Goal: Task Accomplishment & Management: Use online tool/utility

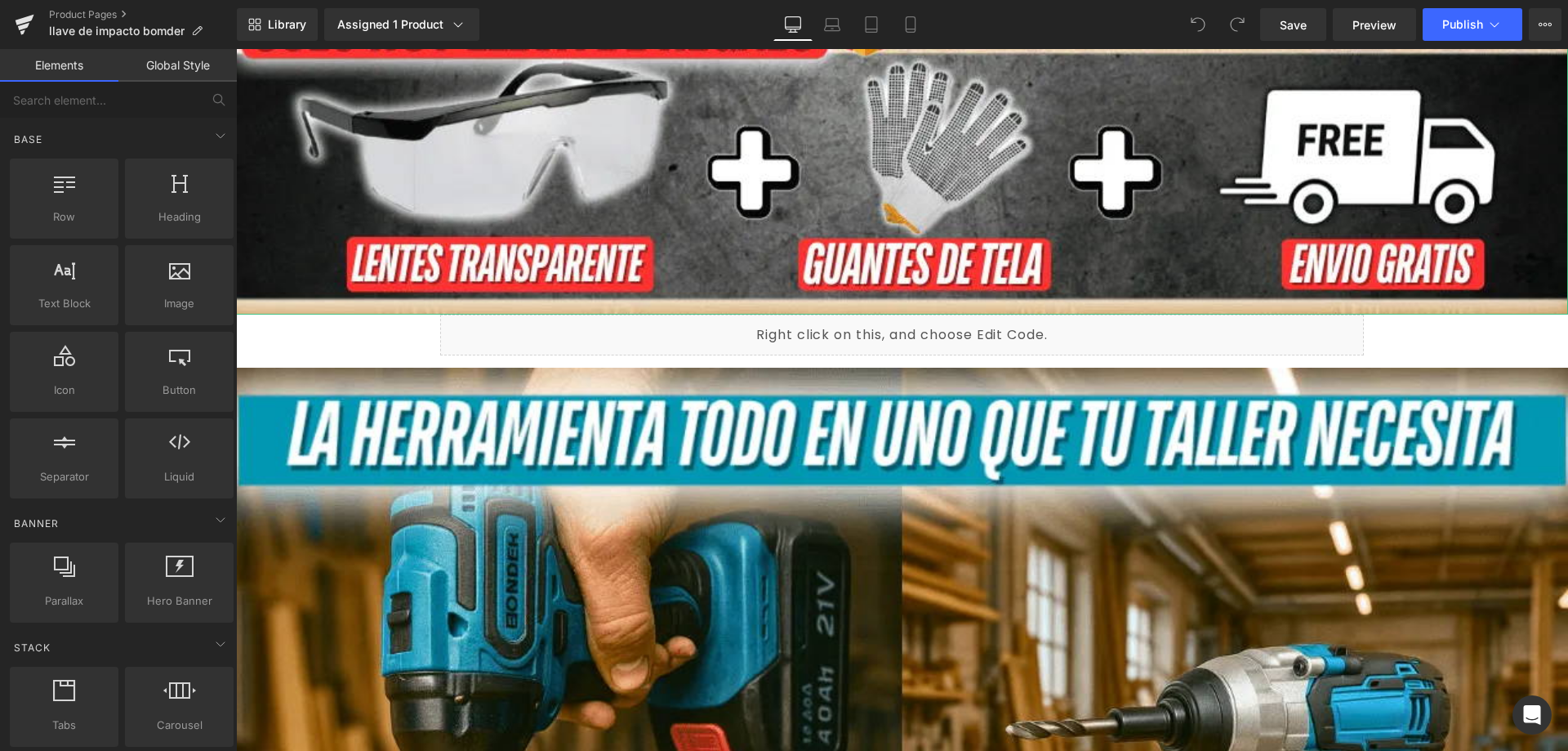
scroll to position [2205, 0]
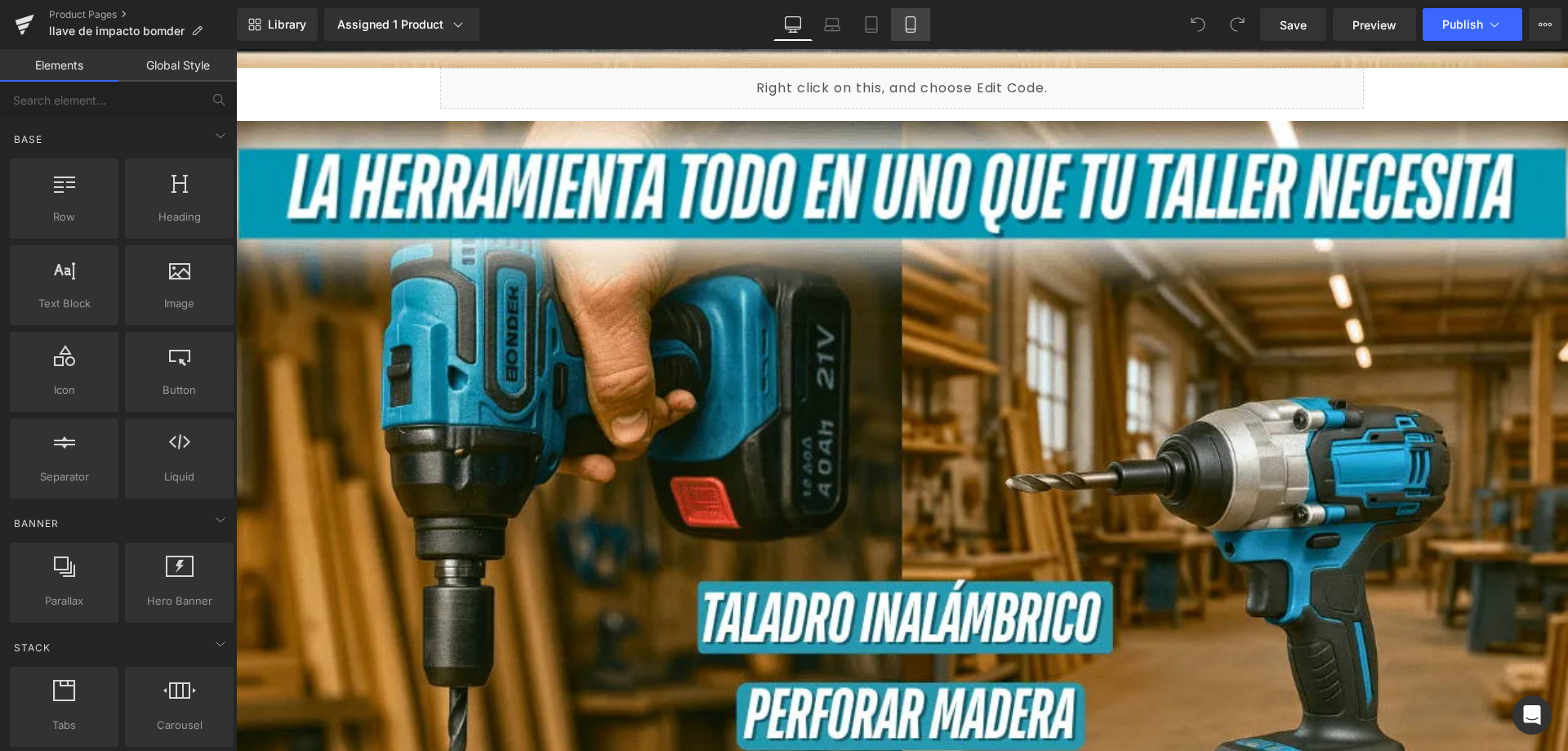
click at [925, 21] on link "Mobile" at bounding box center [910, 23] width 39 height 32
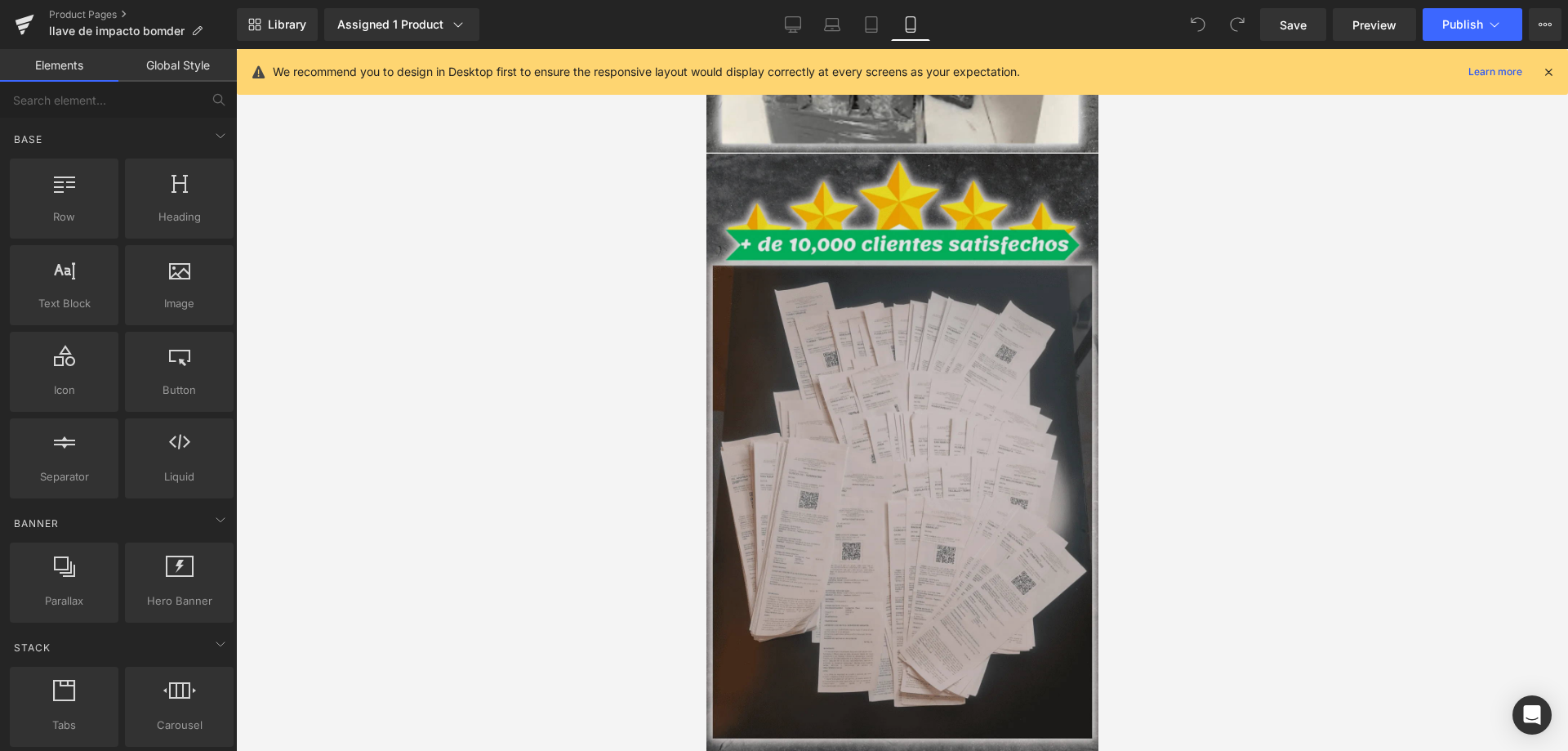
scroll to position [8410, 0]
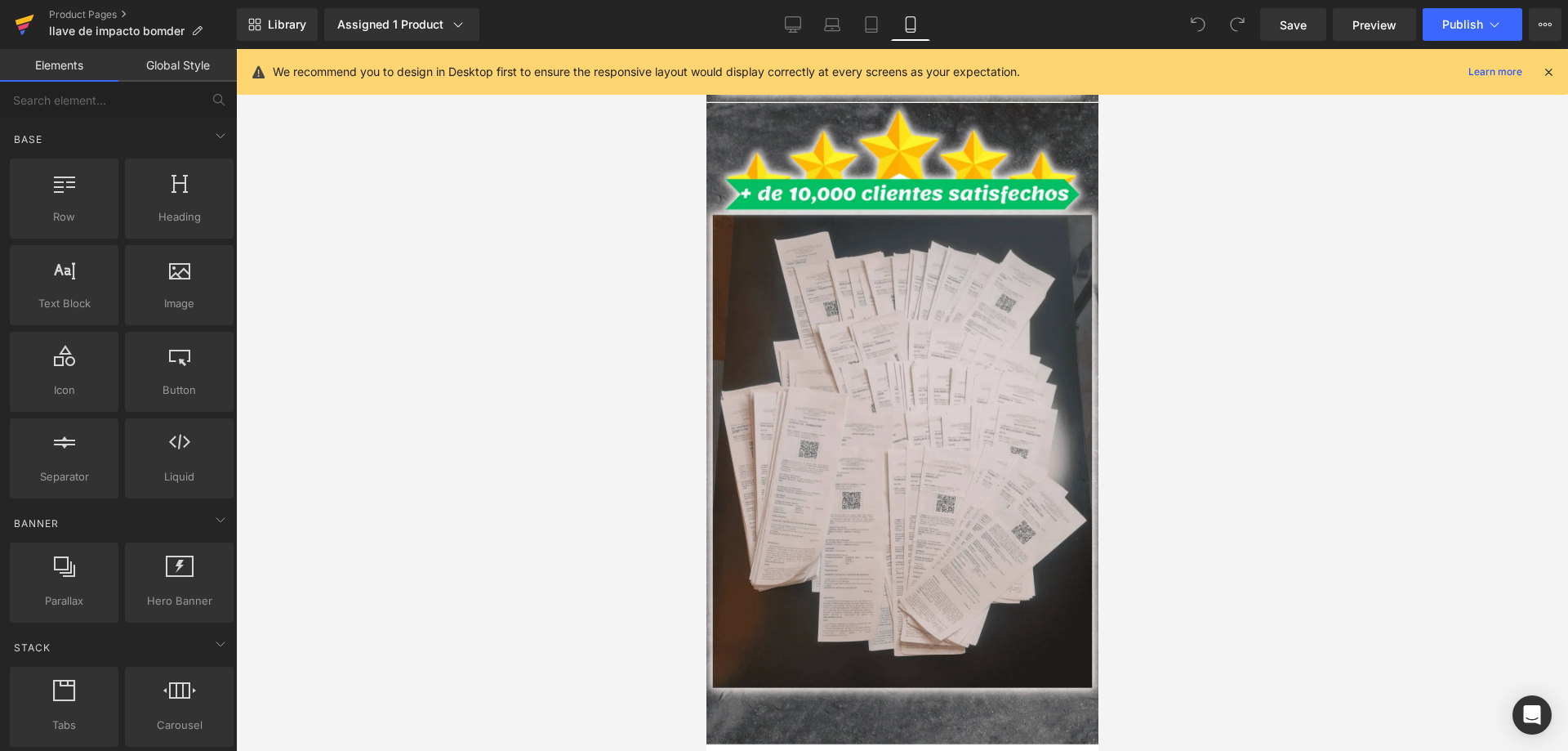
click at [22, 27] on icon at bounding box center [23, 26] width 12 height 8
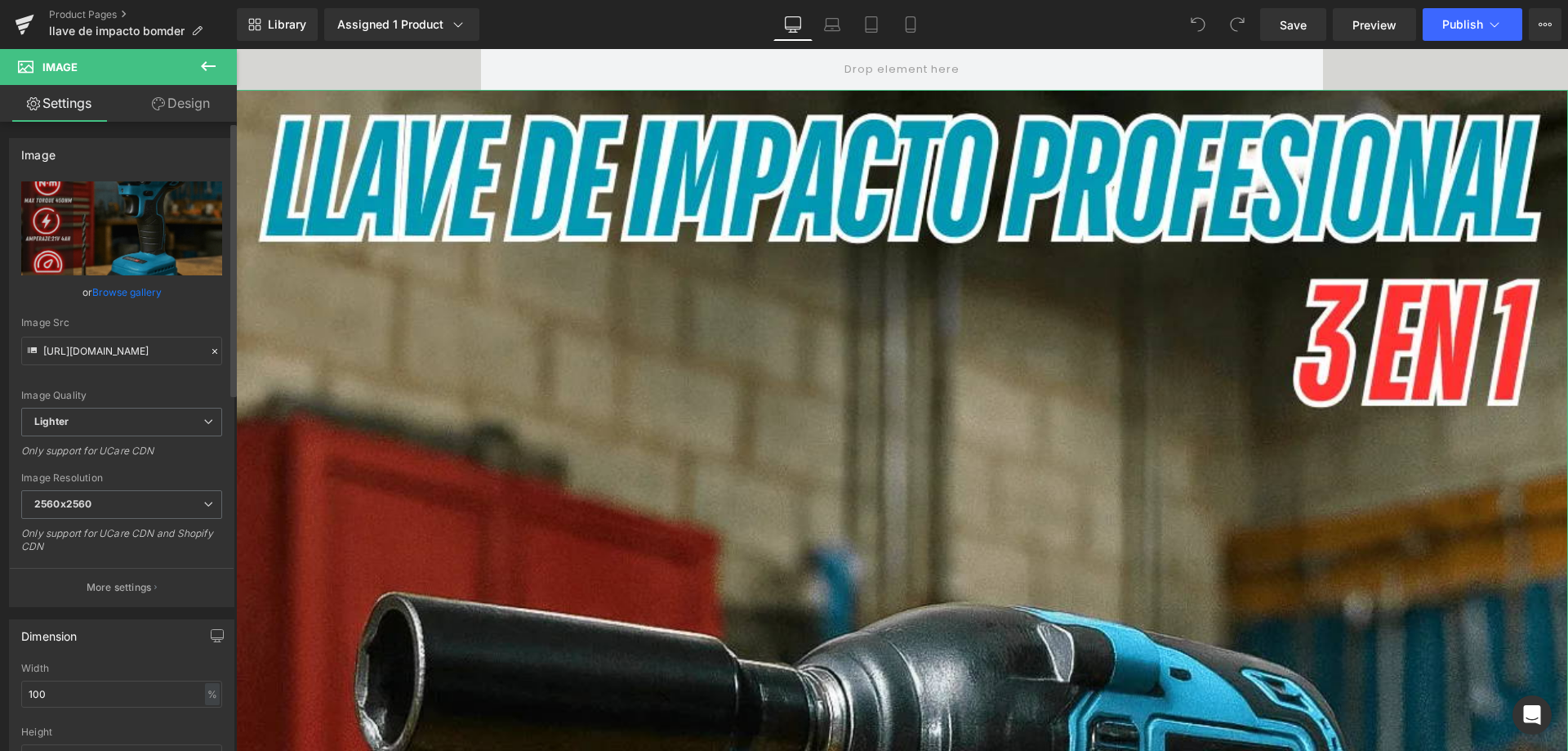
click at [212, 350] on icon at bounding box center [214, 351] width 5 height 5
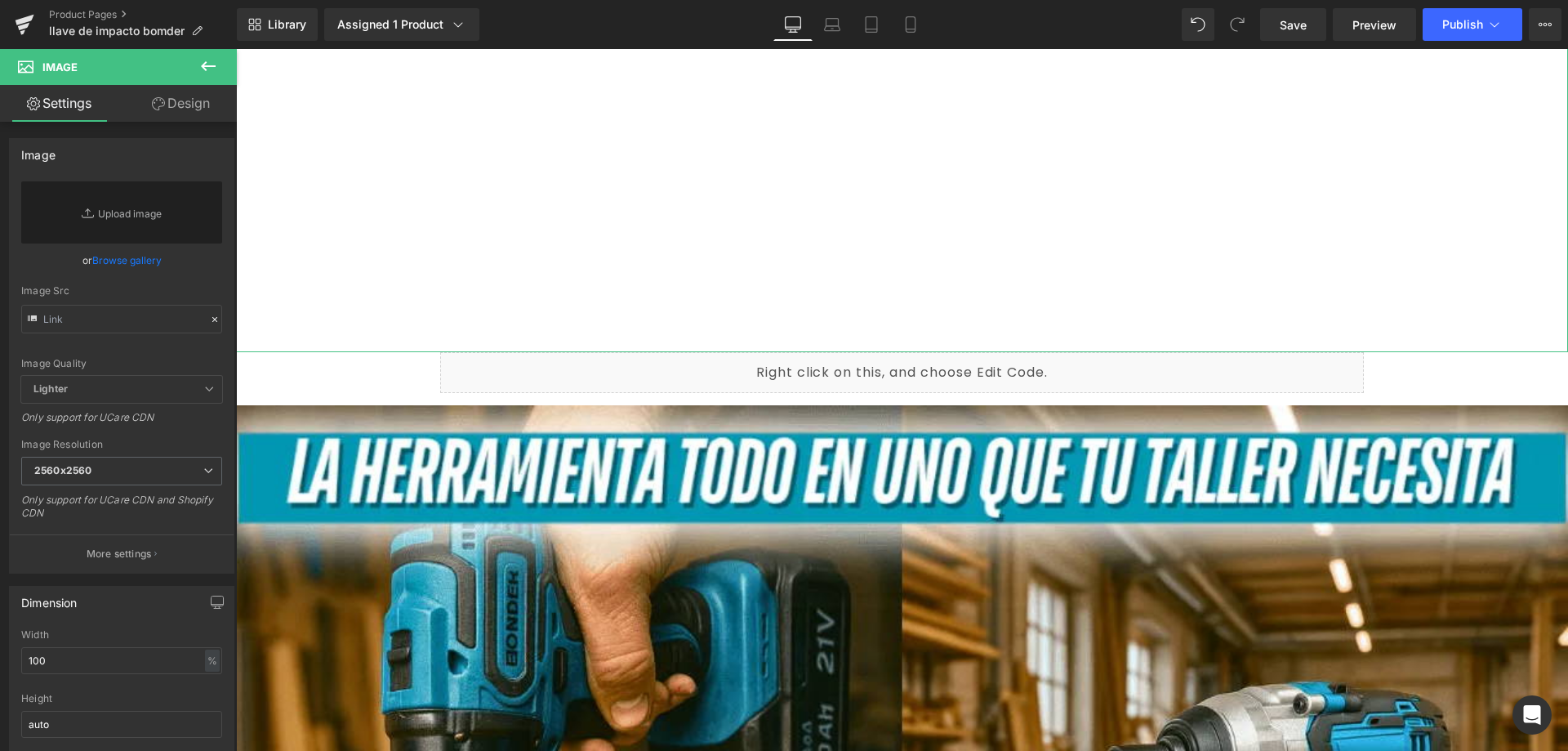
scroll to position [1960, 0]
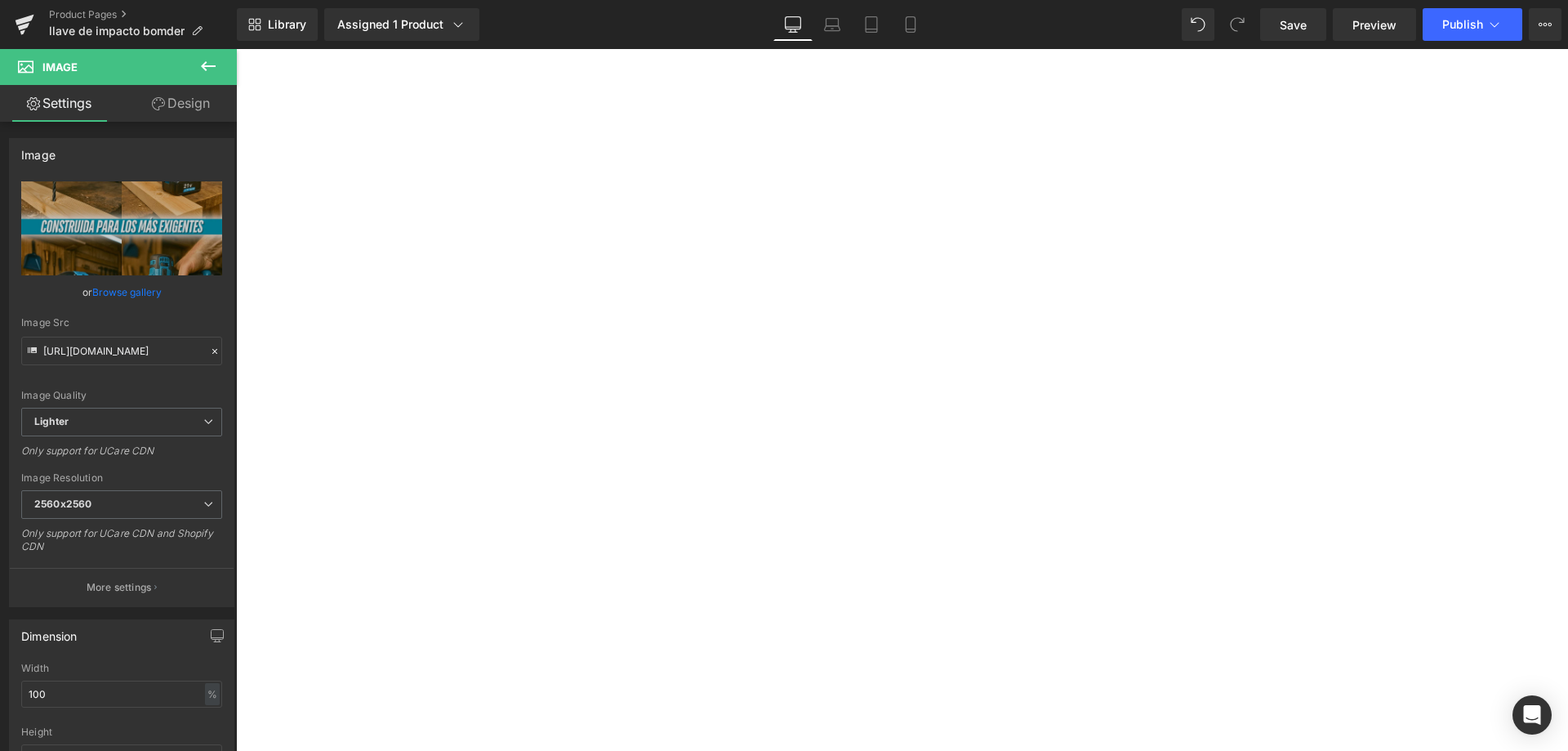
scroll to position [0, 0]
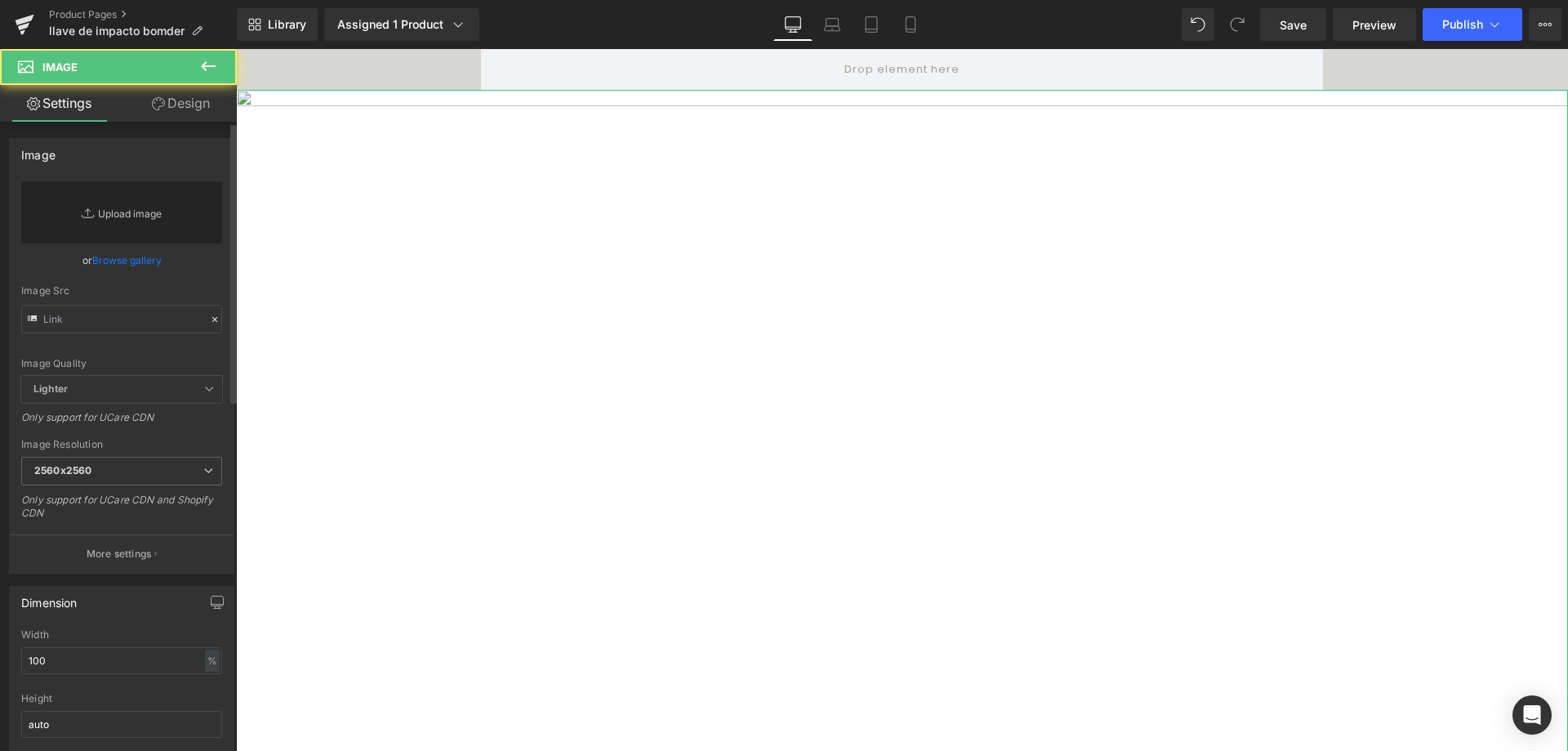
click at [140, 215] on link "Replace Image" at bounding box center [121, 211] width 200 height 62
click at [159, 215] on link "Replace Image" at bounding box center [121, 211] width 200 height 62
click at [147, 464] on span "2560x2560" at bounding box center [121, 470] width 200 height 28
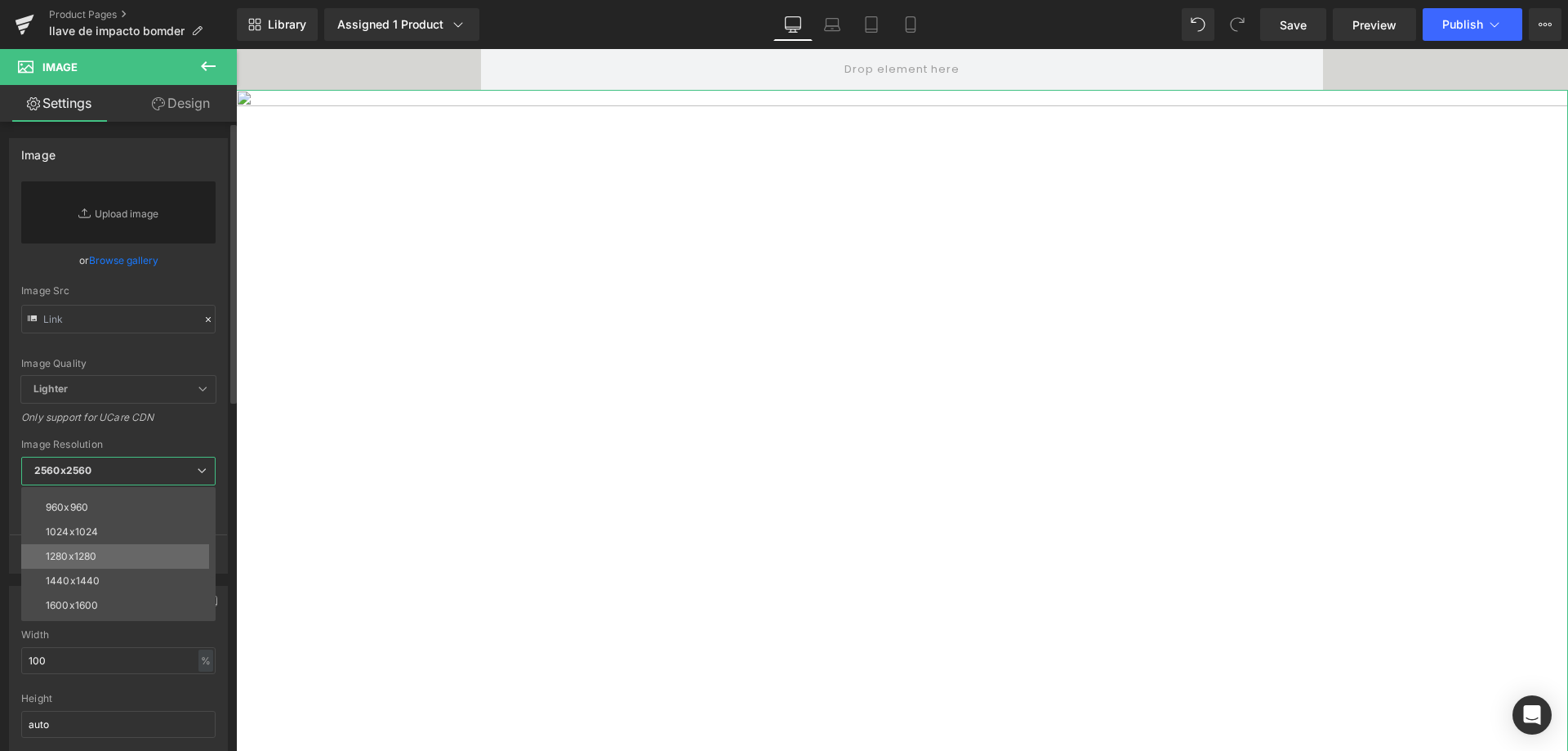
scroll to position [82, 0]
click at [144, 606] on li "1024x1024" at bounding box center [122, 613] width 201 height 24
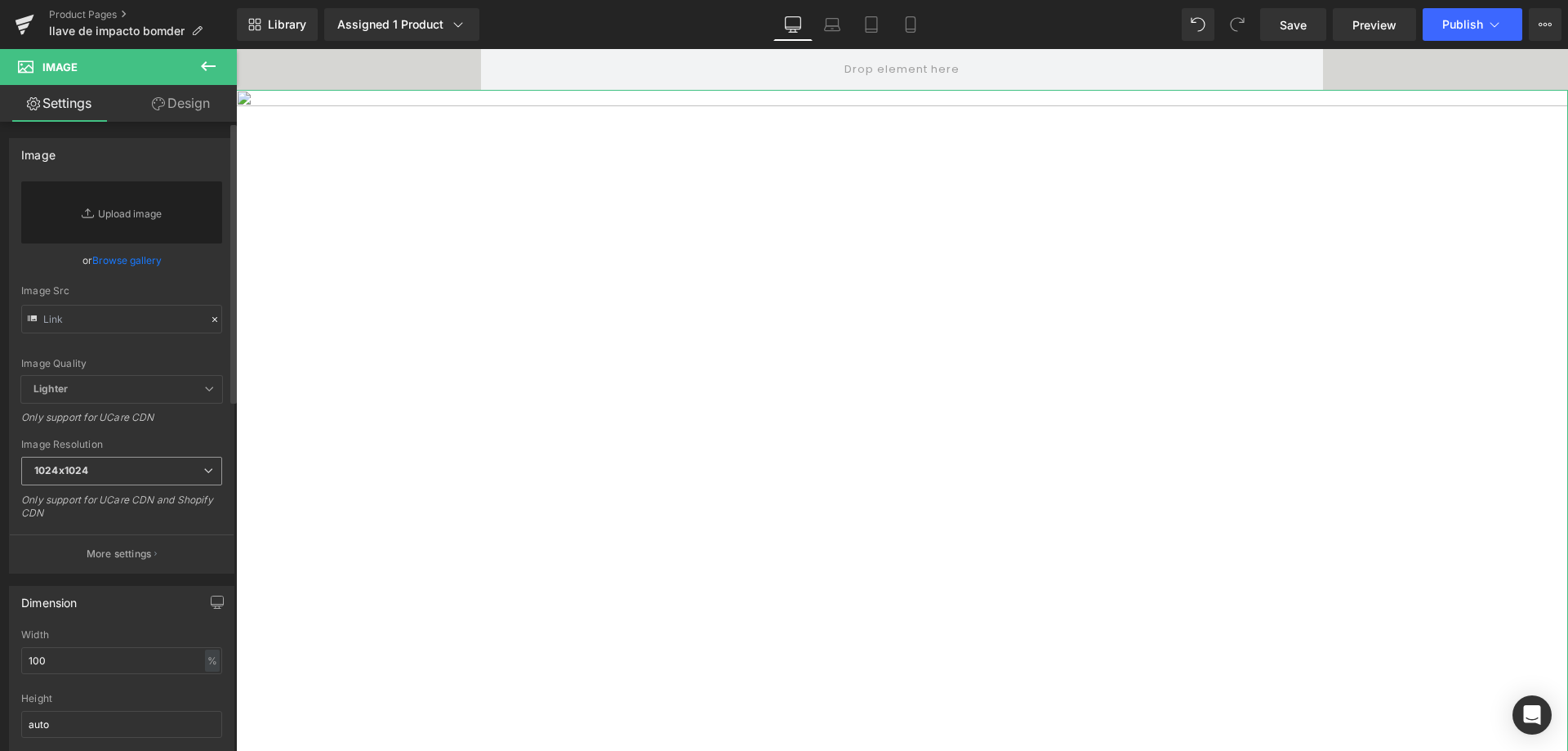
click at [146, 464] on span "1024x1024" at bounding box center [121, 470] width 200 height 28
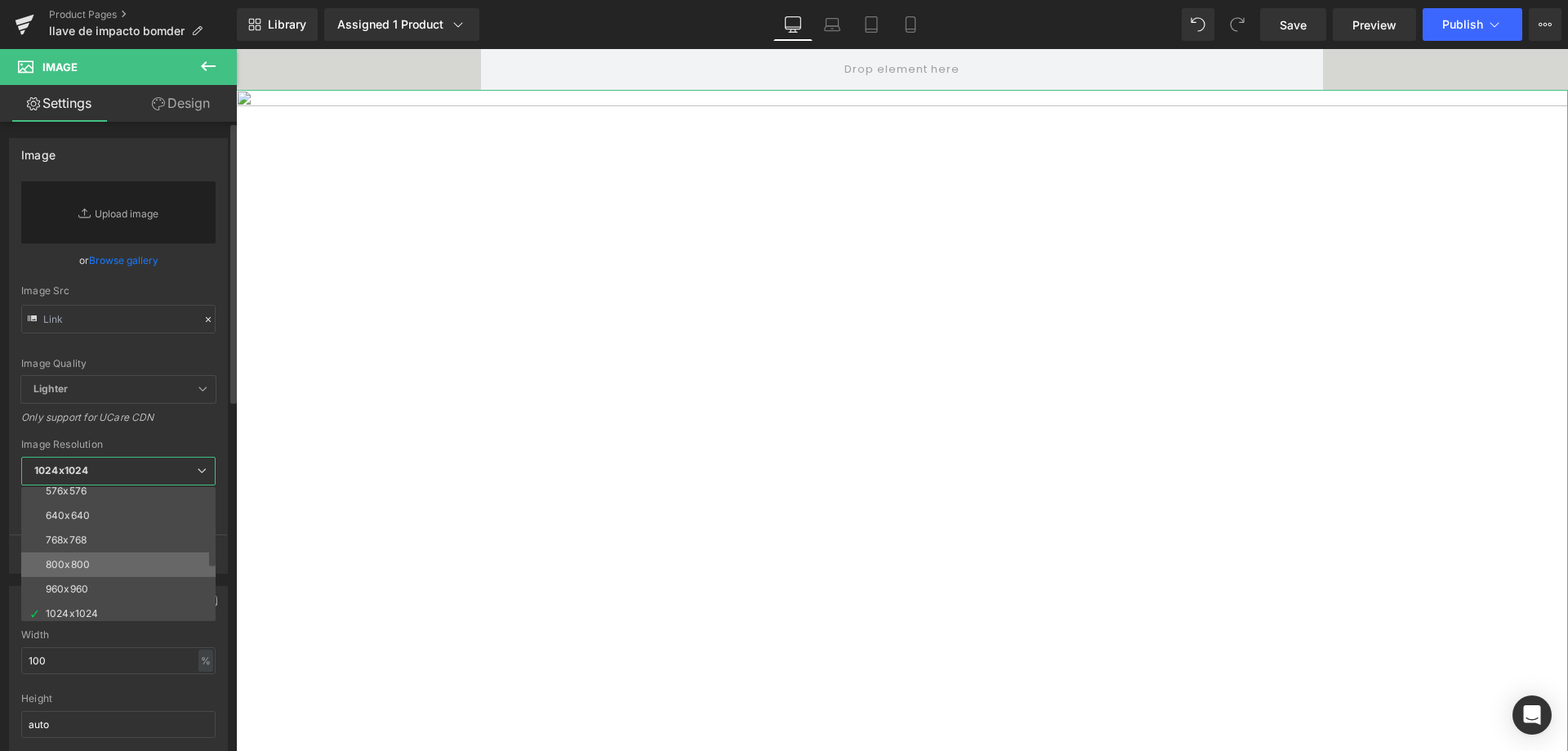
scroll to position [163, 0]
click at [141, 523] on li "1024x1024" at bounding box center [122, 531] width 201 height 24
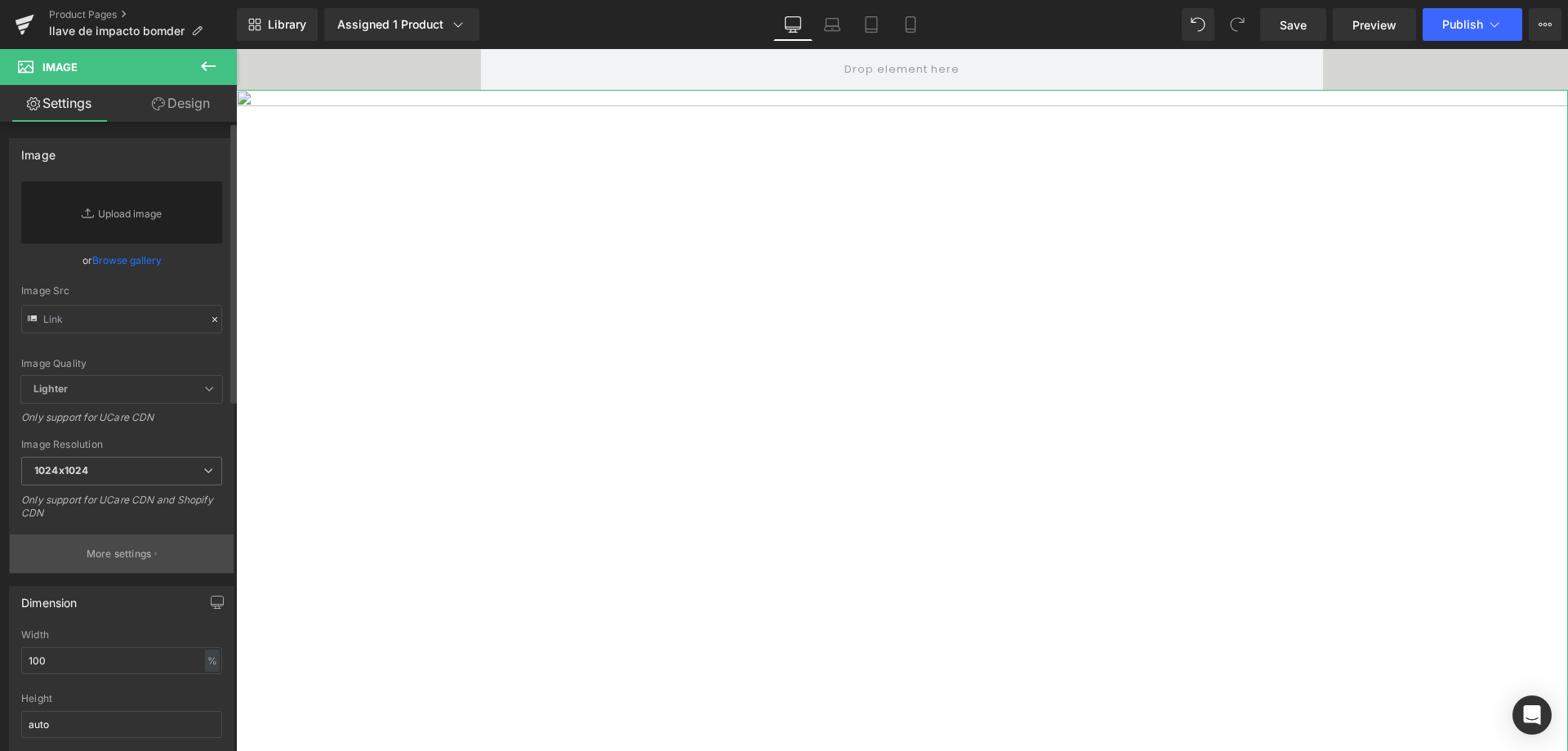
click at [146, 551] on p "More settings" at bounding box center [119, 553] width 65 height 15
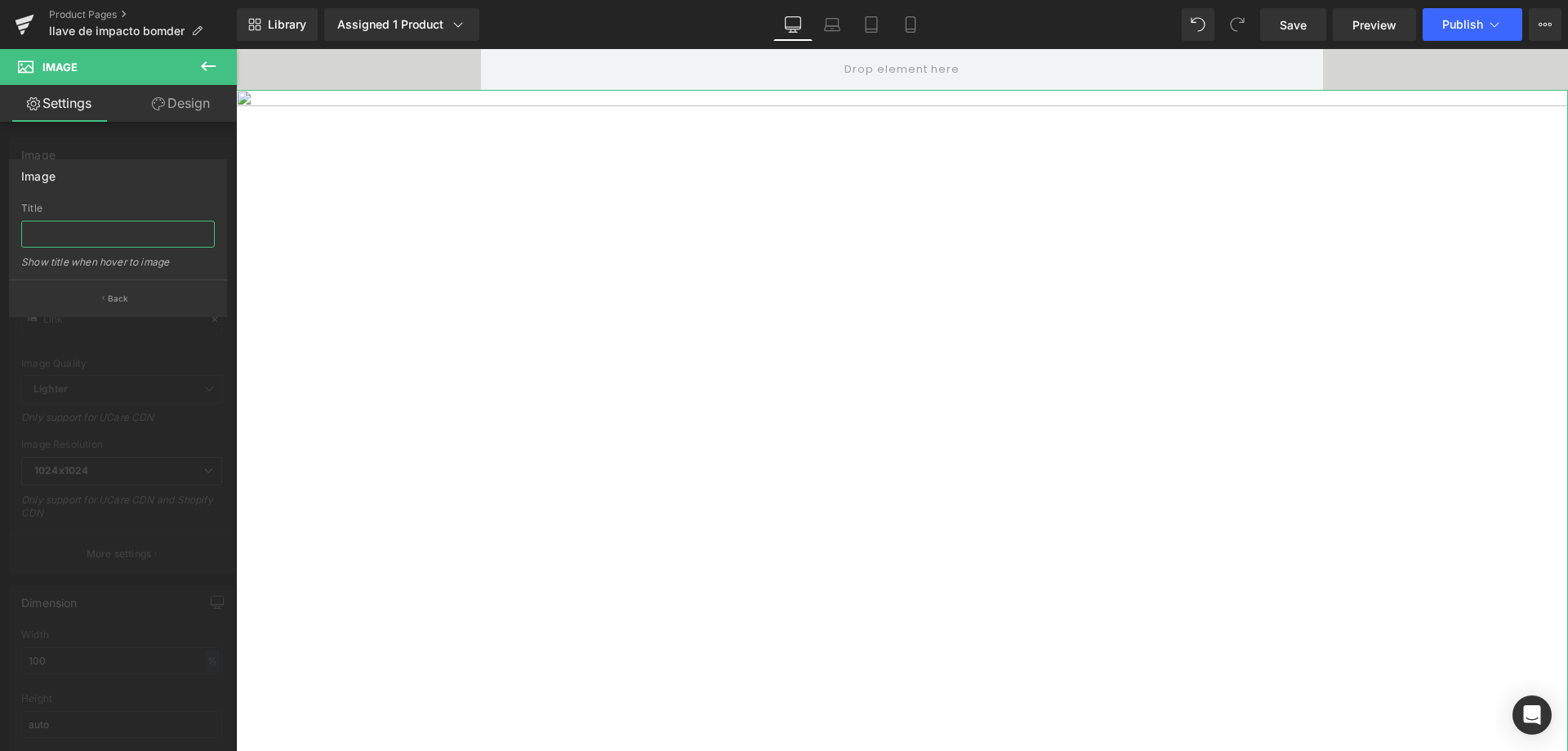
click at [131, 245] on input "text" at bounding box center [118, 235] width 194 height 27
click at [90, 102] on link "Settings" at bounding box center [59, 104] width 118 height 37
click at [125, 296] on p "Back" at bounding box center [118, 298] width 22 height 13
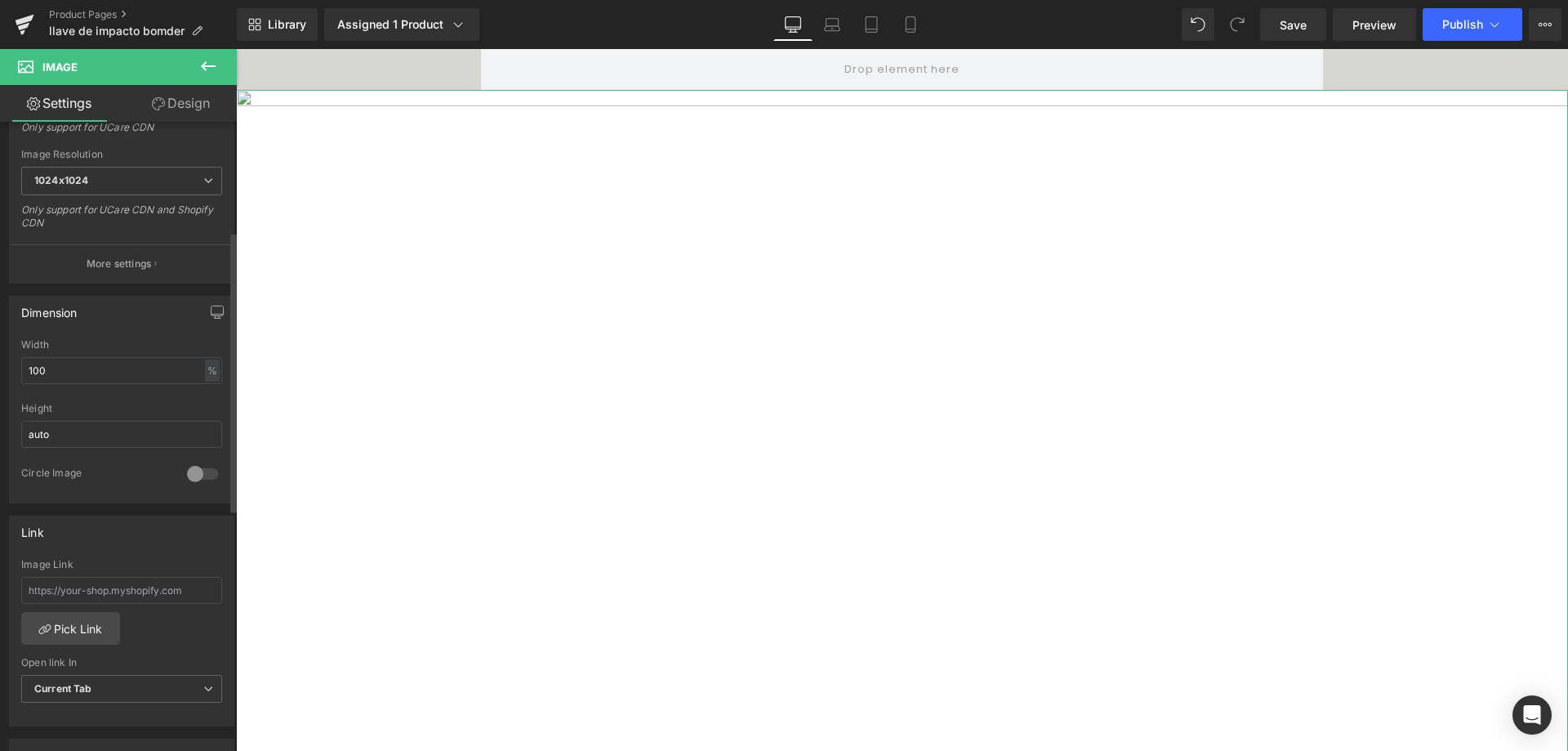
scroll to position [327, 0]
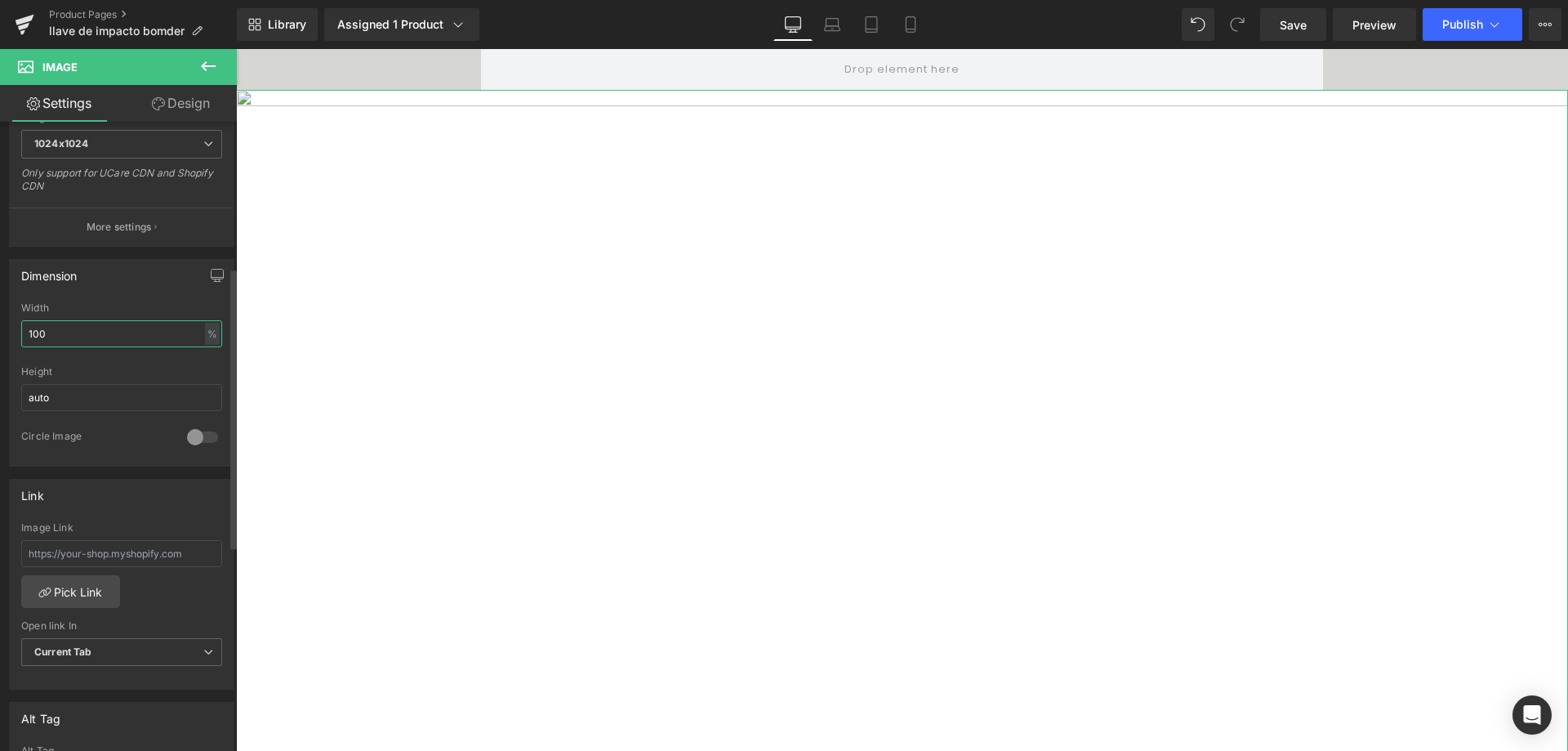
click at [113, 337] on input "100" at bounding box center [121, 333] width 200 height 27
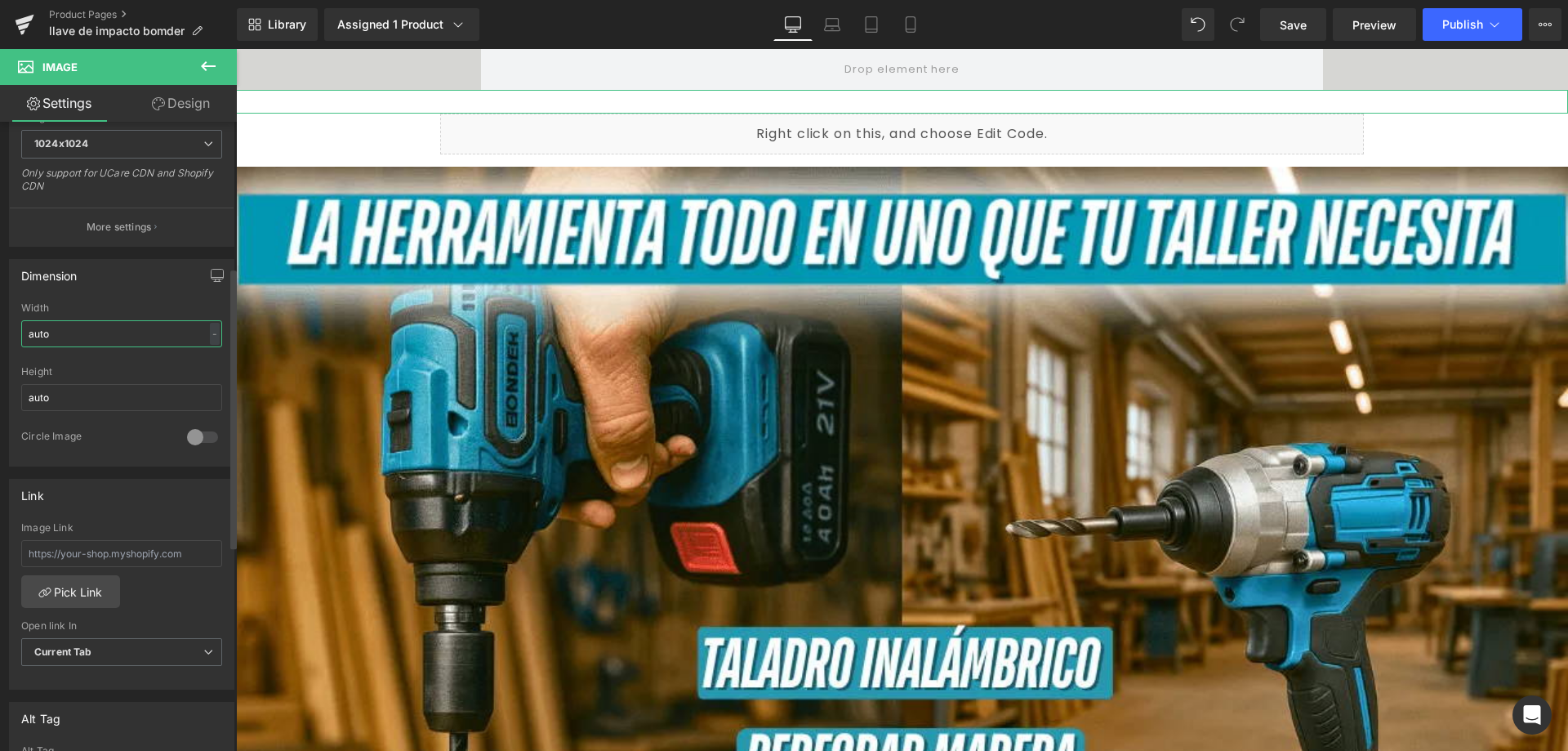
type input "auto"
click at [131, 302] on div "Width" at bounding box center [121, 308] width 200 height 12
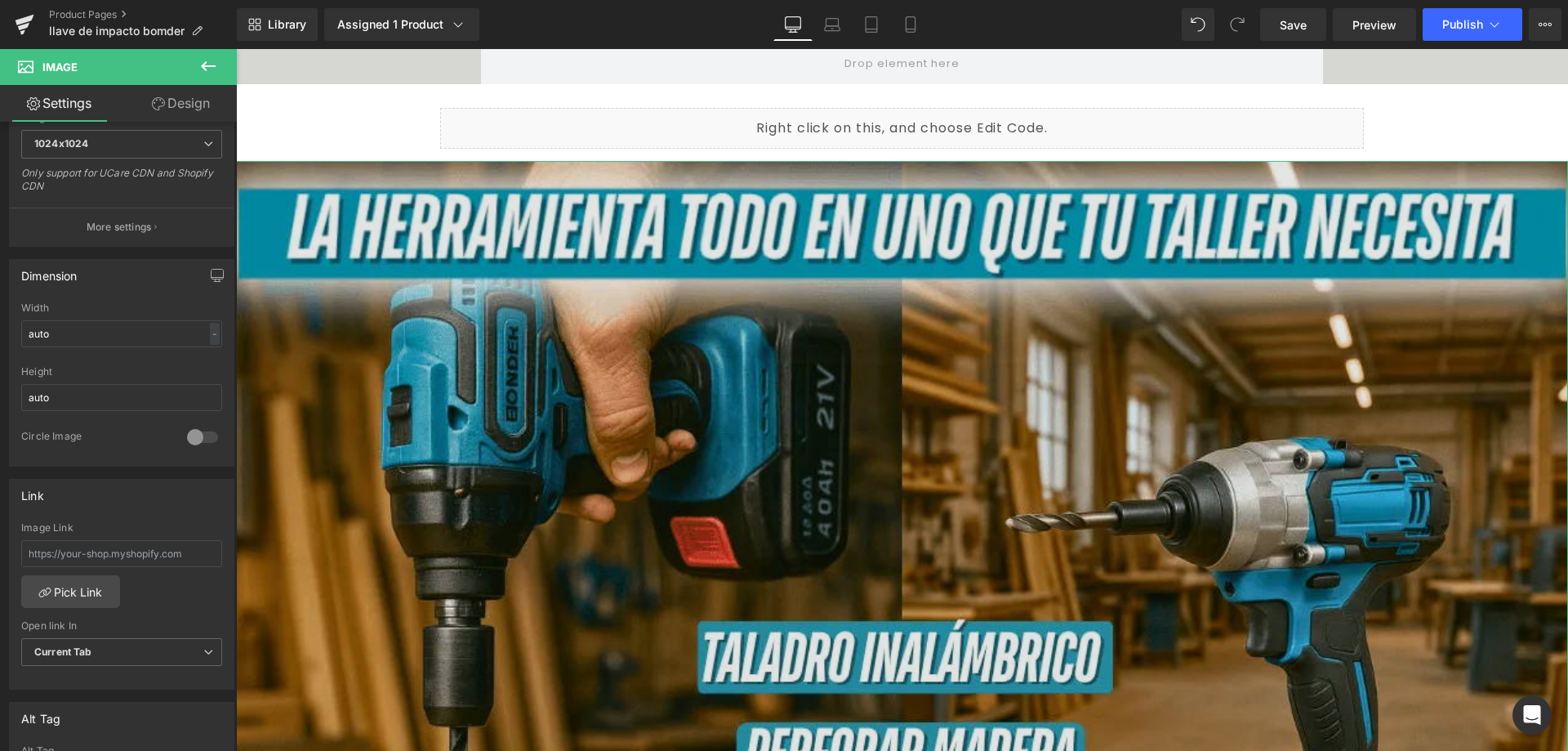
scroll to position [0, 0]
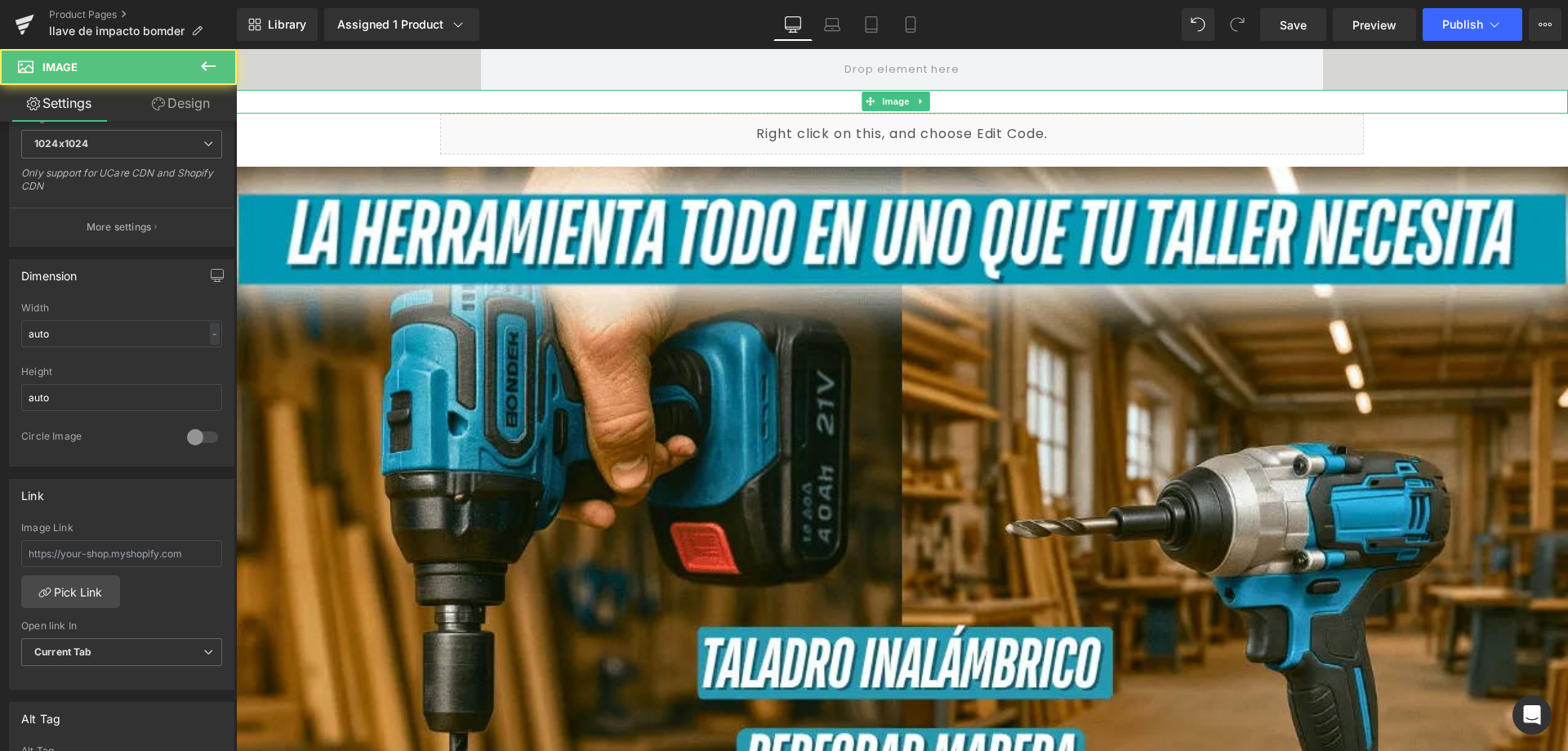
click at [784, 107] on div at bounding box center [901, 102] width 1331 height 23
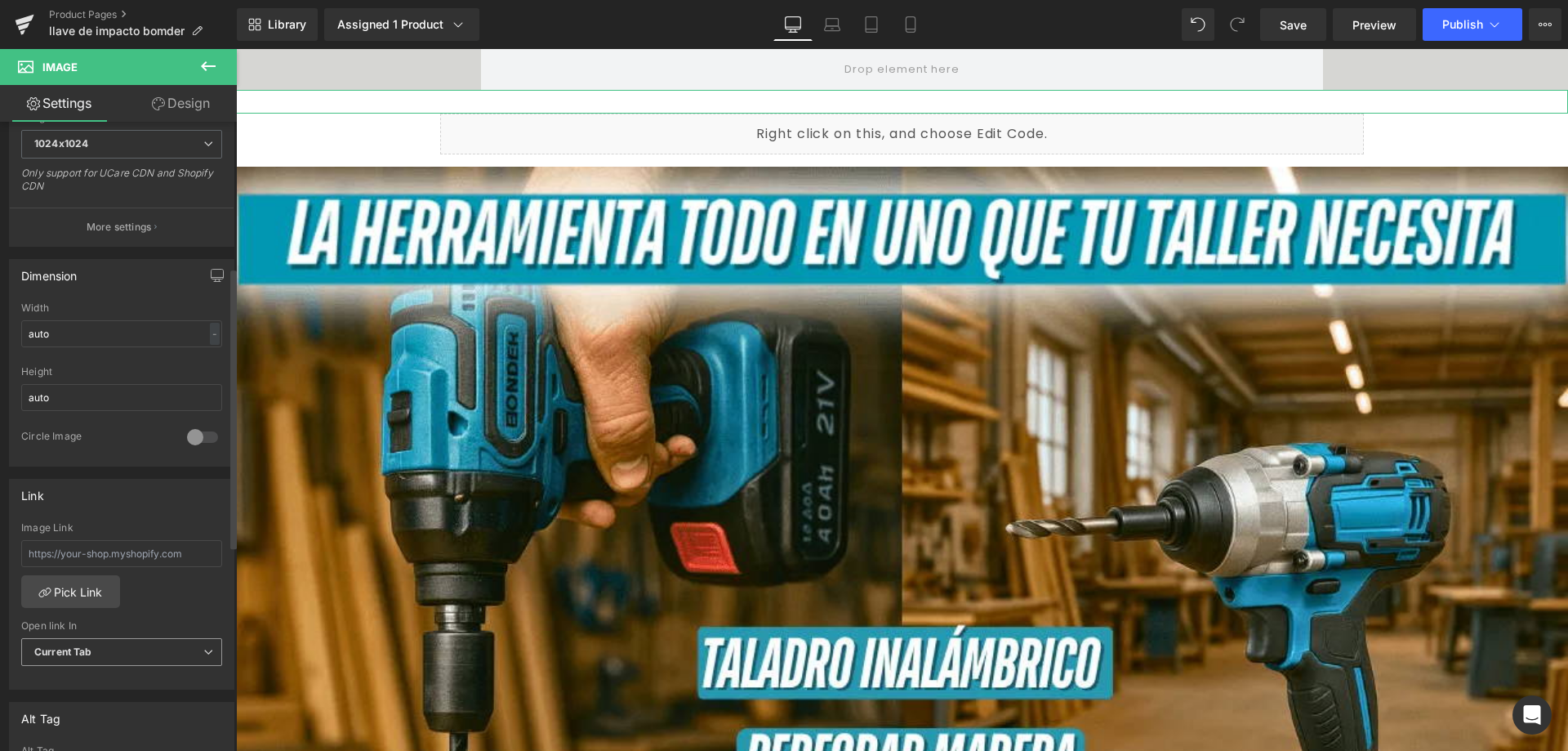
click at [130, 648] on span "Current Tab" at bounding box center [121, 651] width 200 height 28
click at [131, 699] on li "New Tab" at bounding box center [118, 704] width 195 height 24
click at [148, 649] on span "New Tab" at bounding box center [121, 651] width 200 height 28
click at [146, 679] on li "Current Tab" at bounding box center [118, 680] width 195 height 24
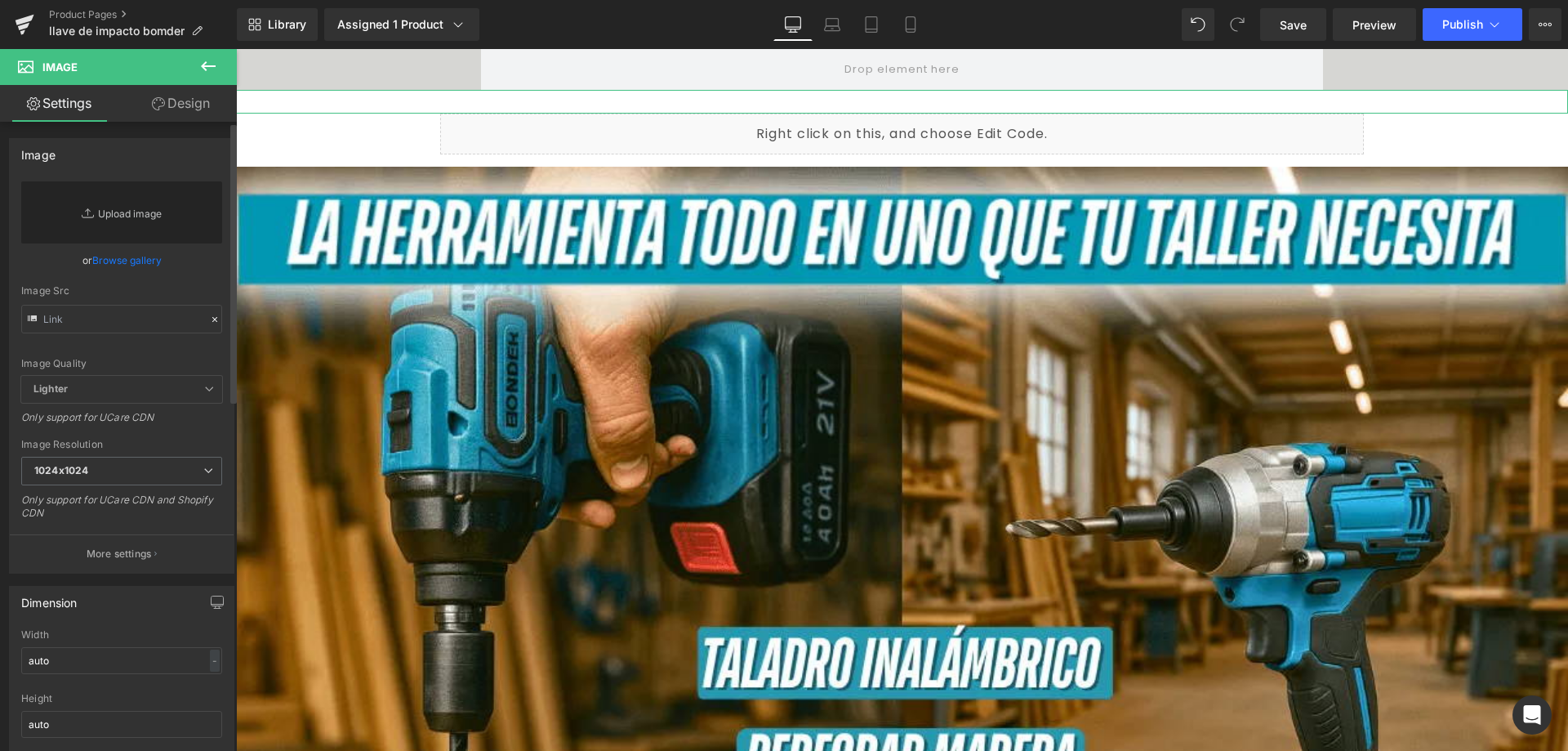
click at [132, 218] on link "Replace Image" at bounding box center [121, 211] width 200 height 62
type input "C:\fakepath\1_optimized_1_11zon.avif"
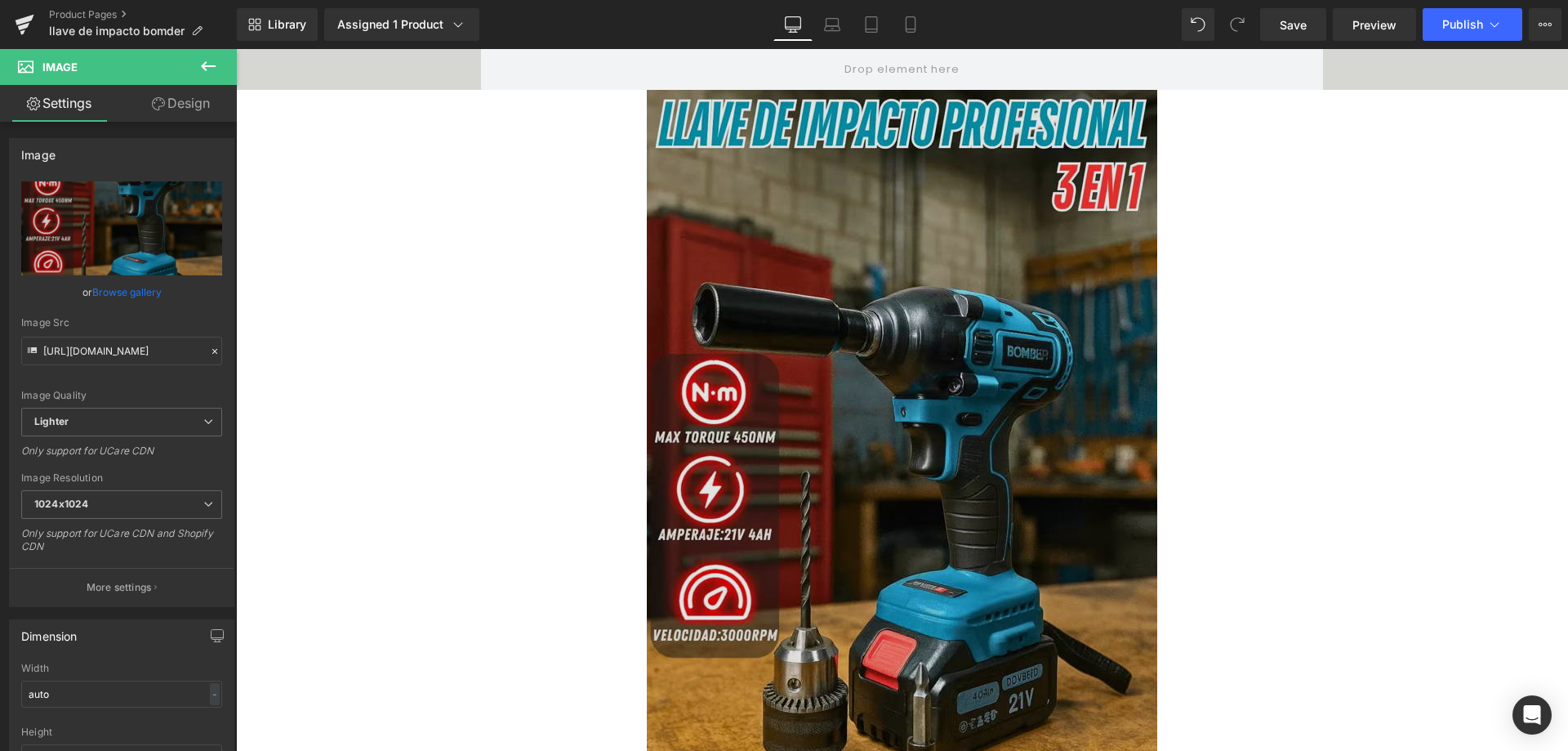
type input "https://ucarecdn.com/2d19c944-691d-4cf0-b13d-abcf4bc3849e/-/format/auto/-/previ…"
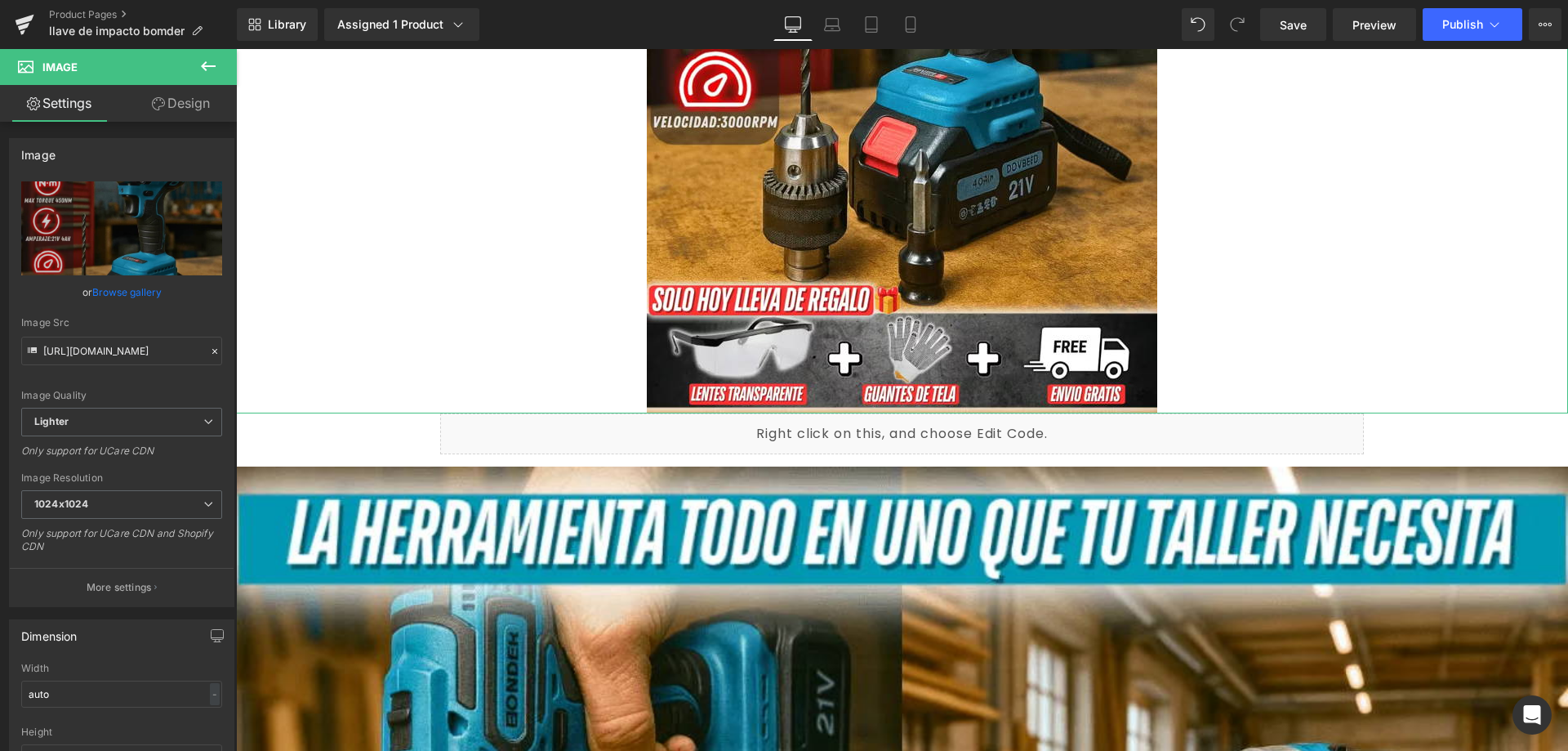
scroll to position [735, 0]
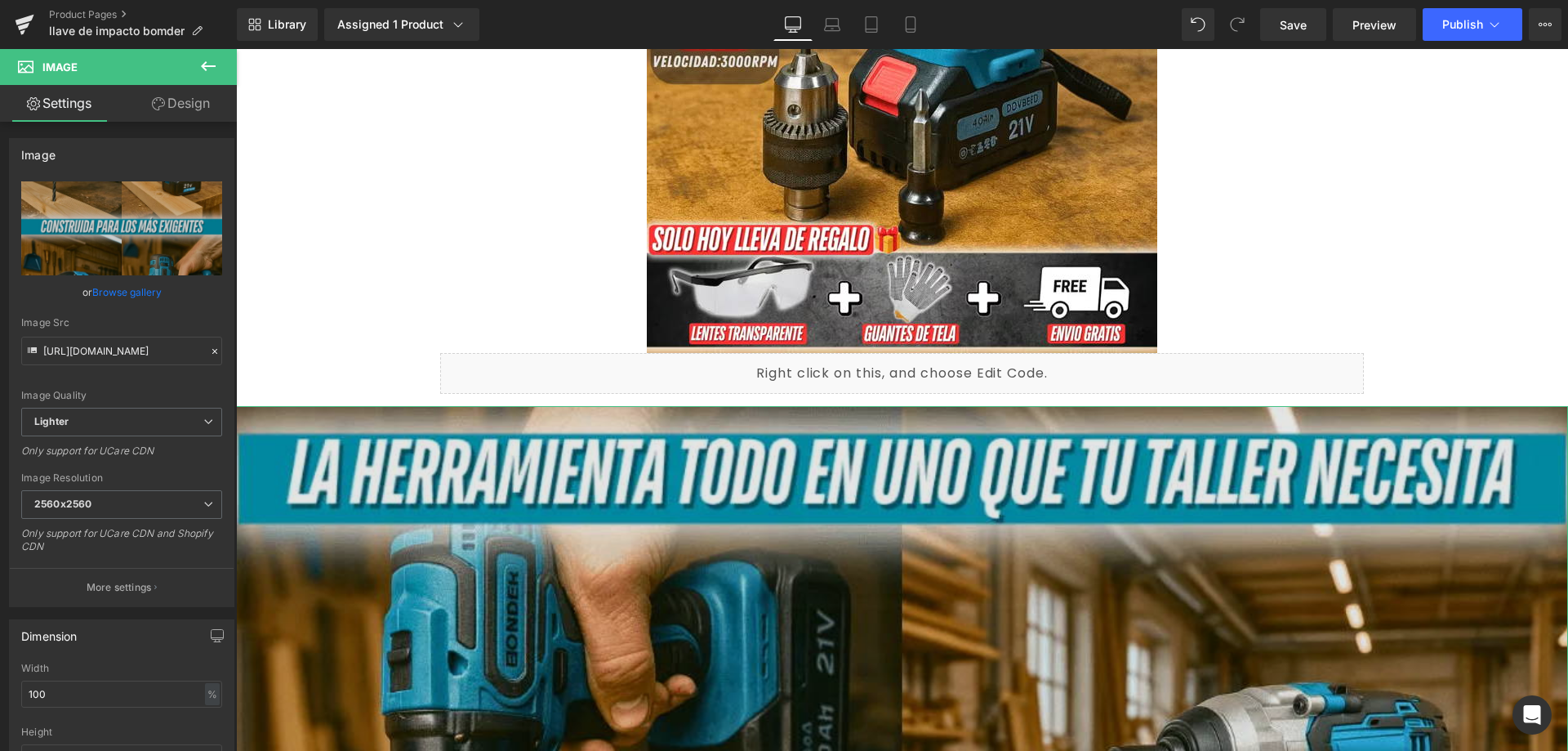
scroll to position [572, 0]
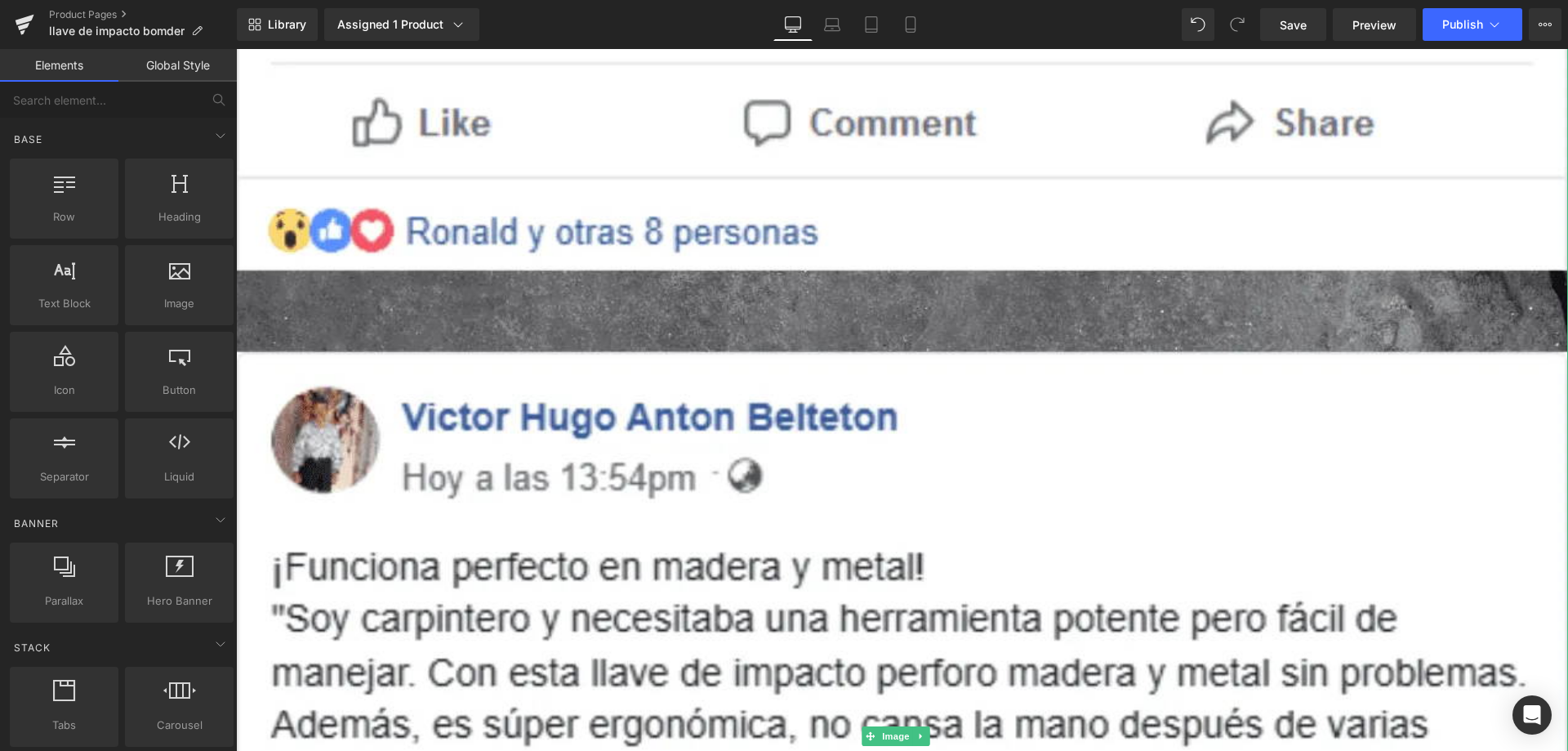
click at [866, 382] on img at bounding box center [901, 735] width 1331 height 2183
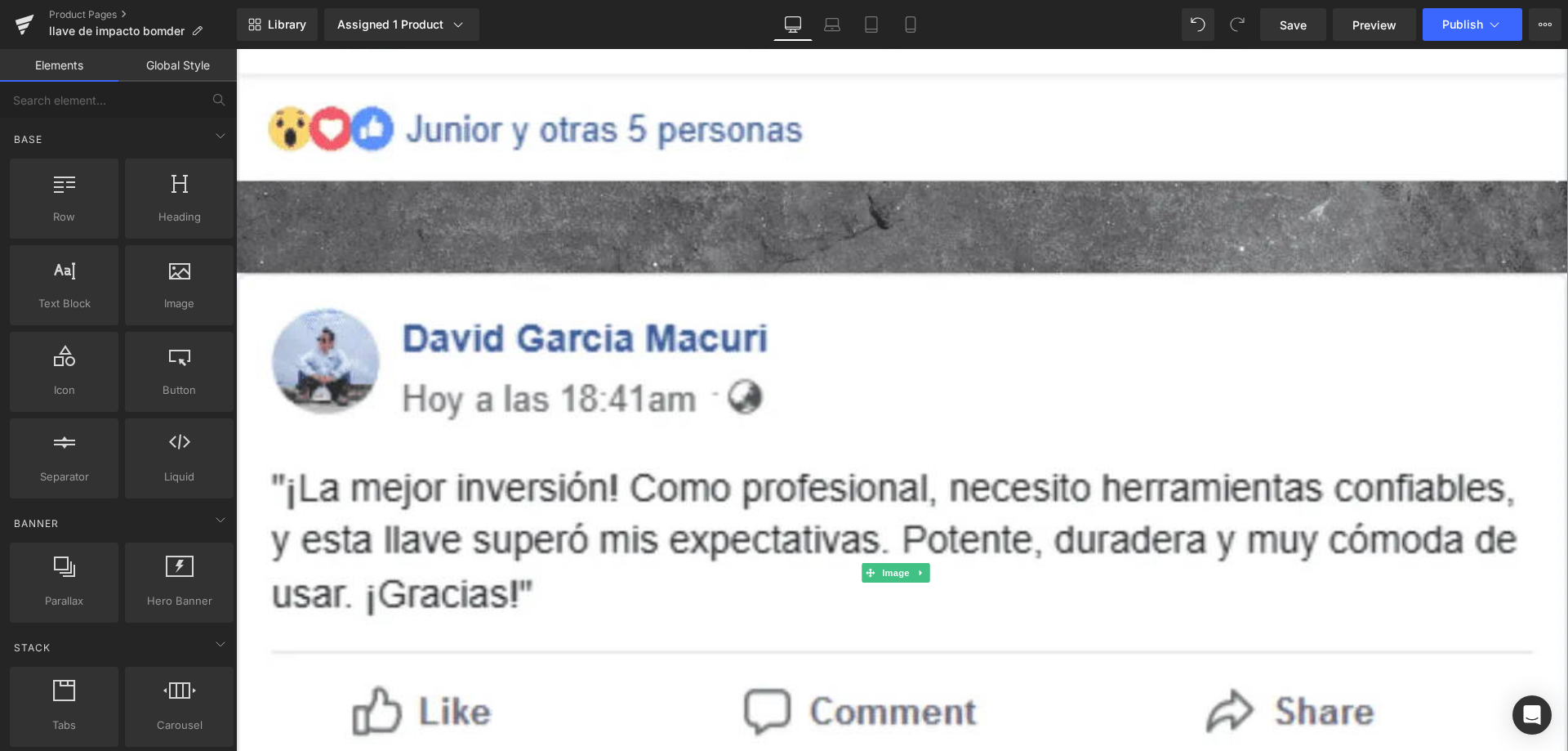
click at [866, 382] on img at bounding box center [901, 572] width 1331 height 2183
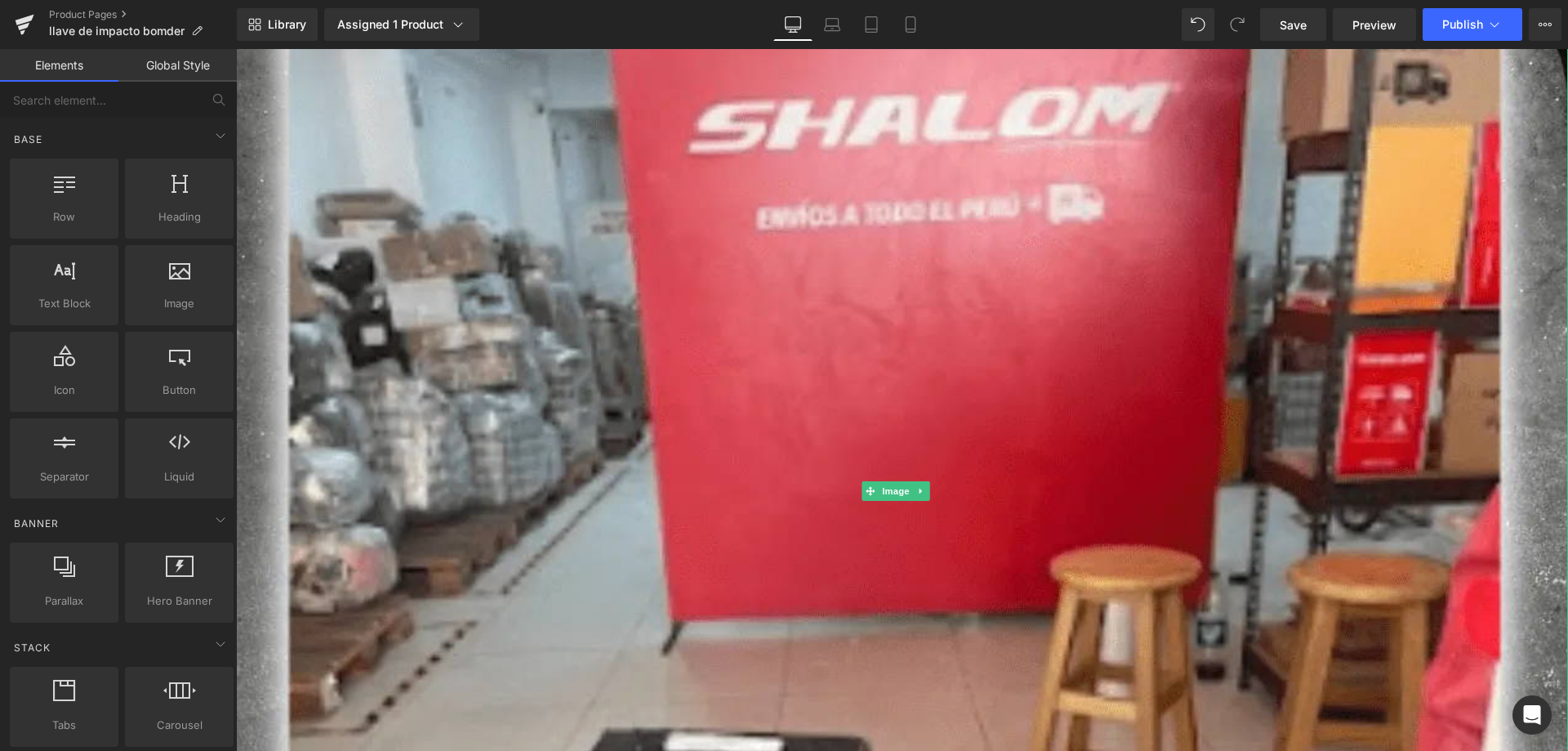
click at [866, 382] on img at bounding box center [901, 490] width 1331 height 2183
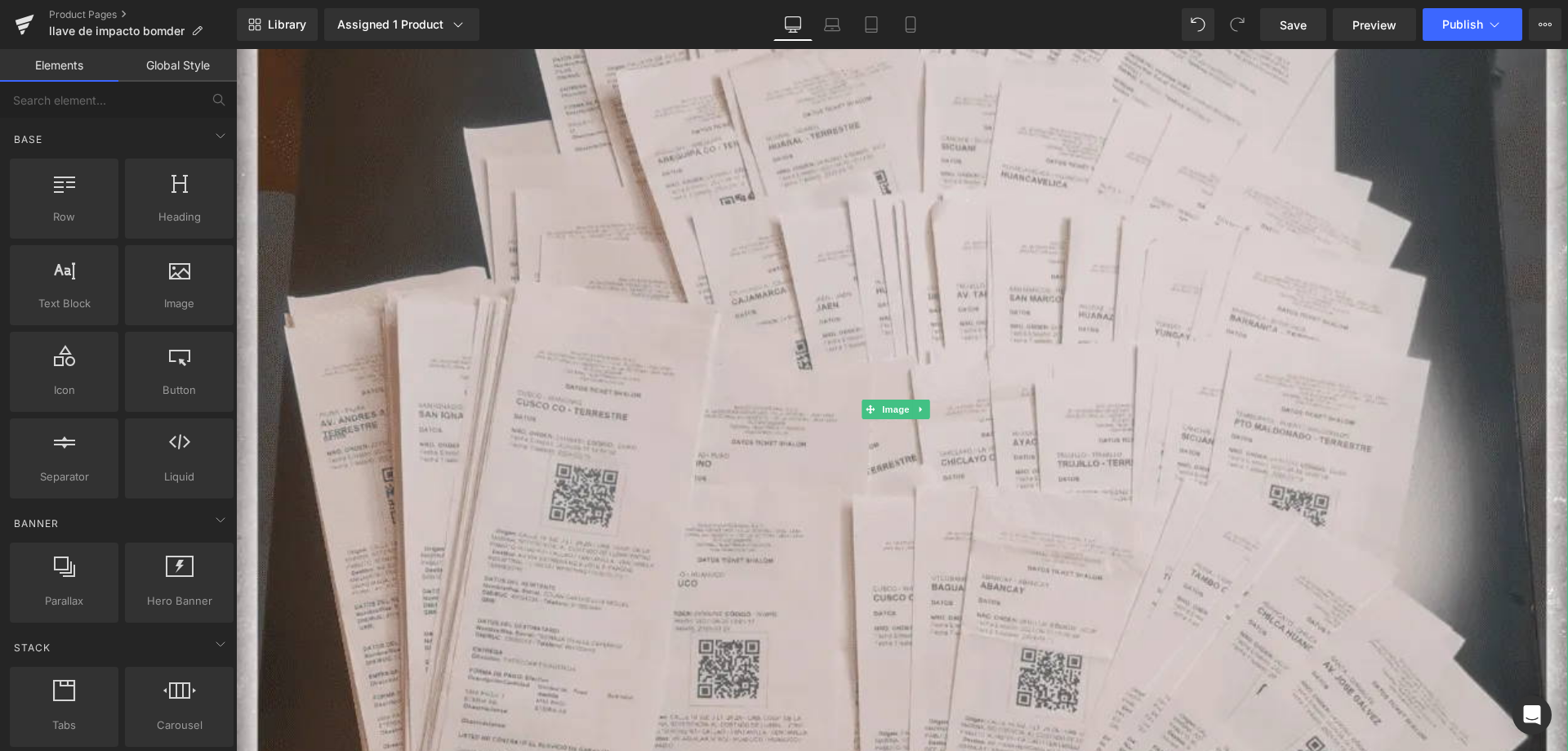
click at [866, 382] on img at bounding box center [901, 409] width 1331 height 2183
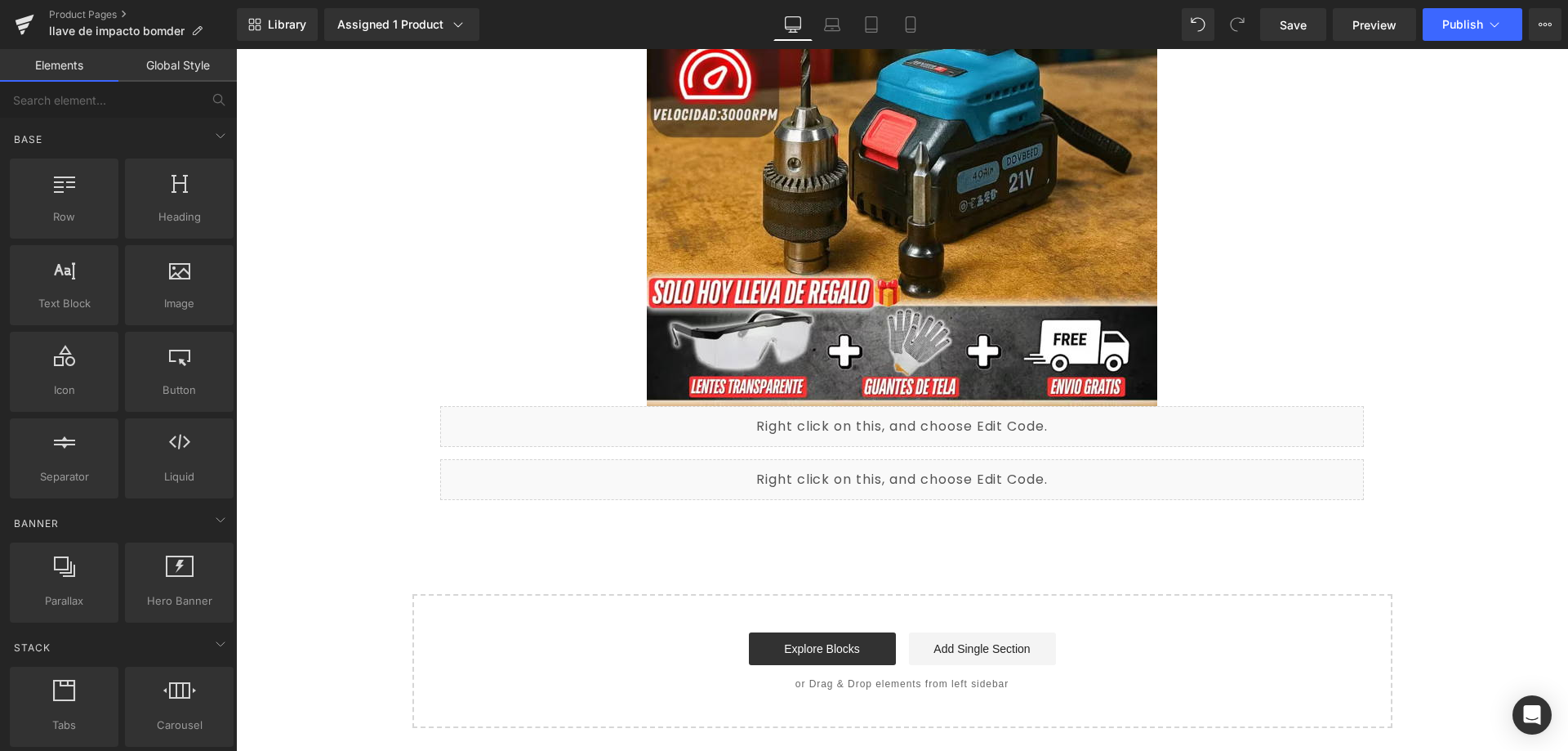
scroll to position [522, 0]
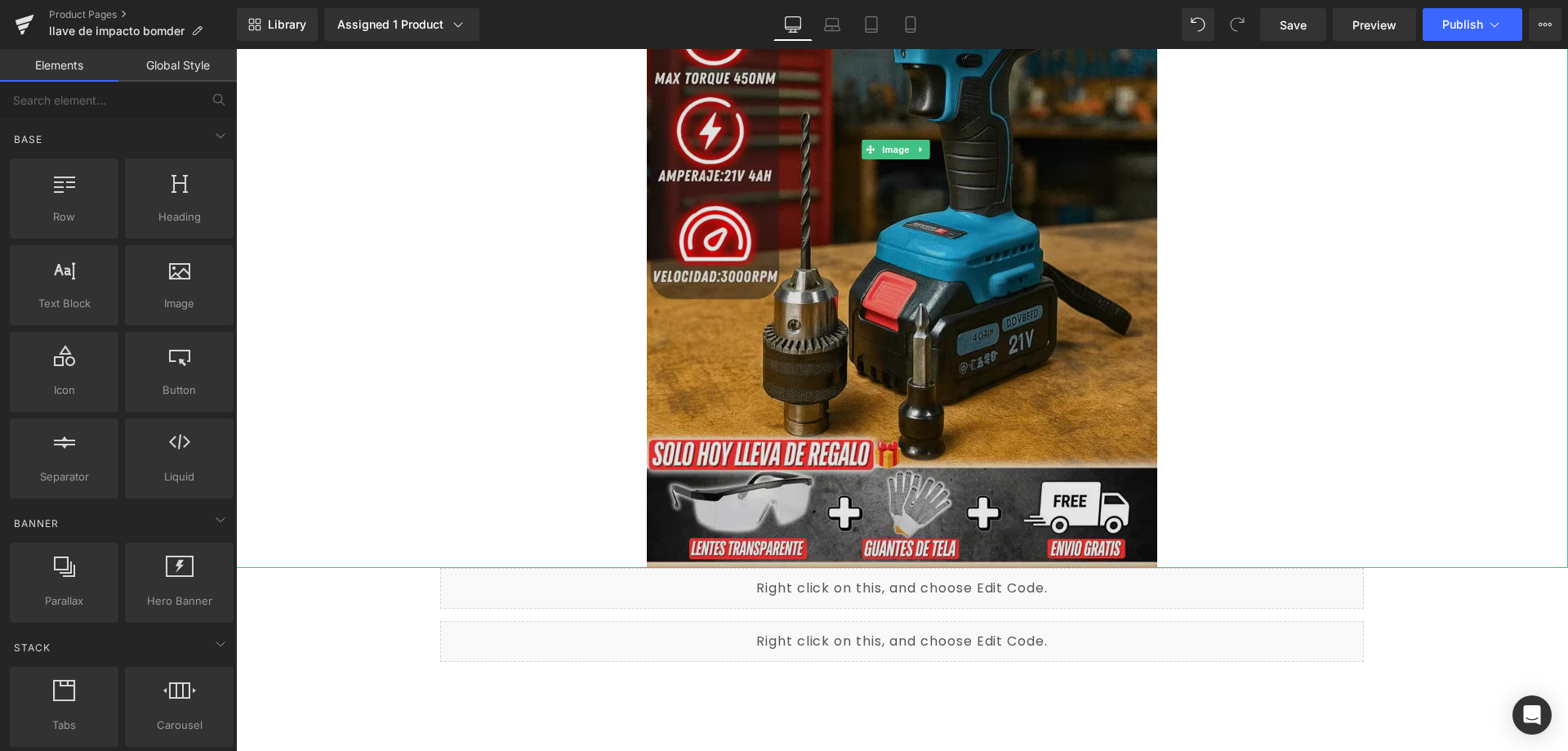
click at [909, 344] on img at bounding box center [901, 149] width 510 height 836
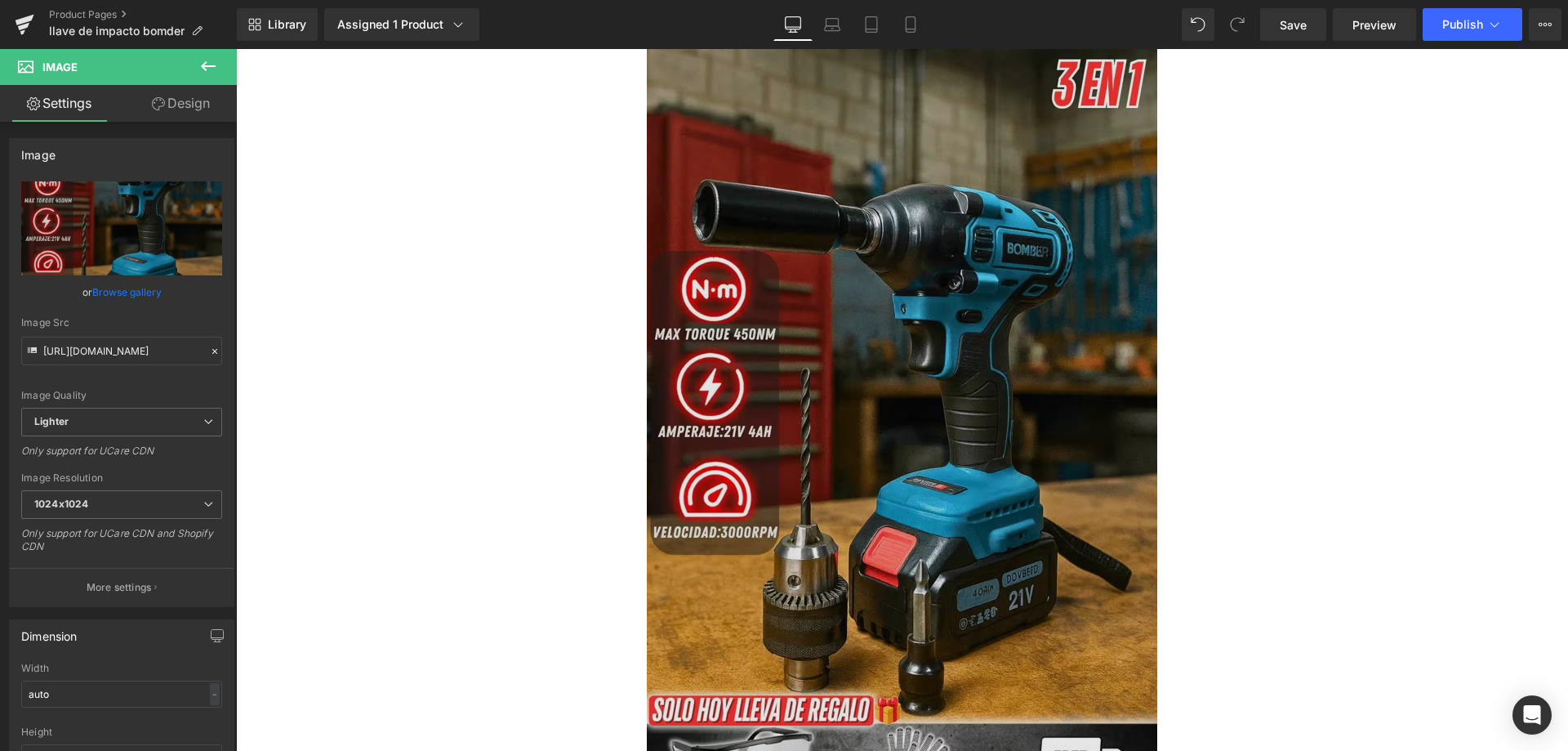
scroll to position [245, 0]
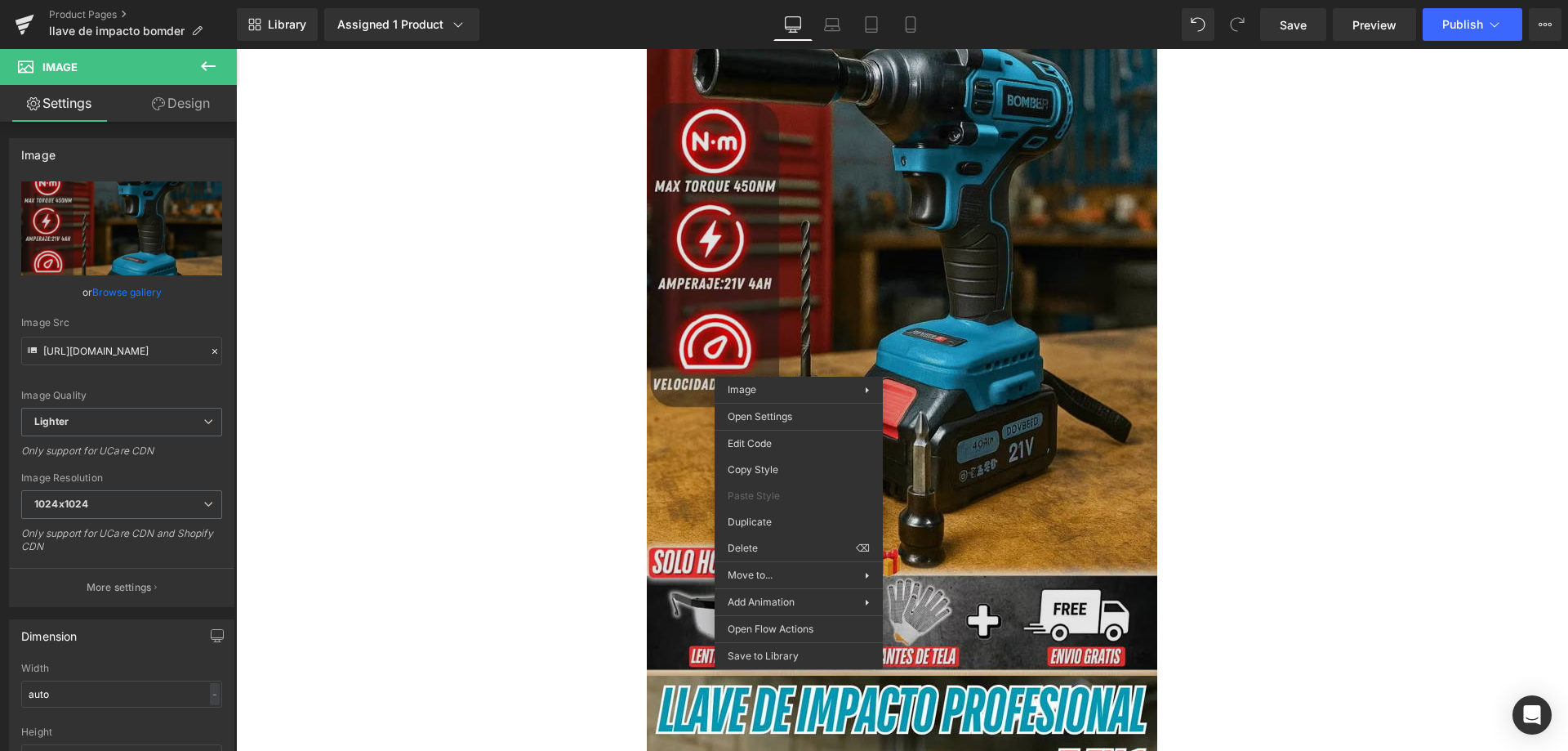
drag, startPoint x: 1023, startPoint y: 576, endPoint x: 786, endPoint y: 525, distance: 242.4
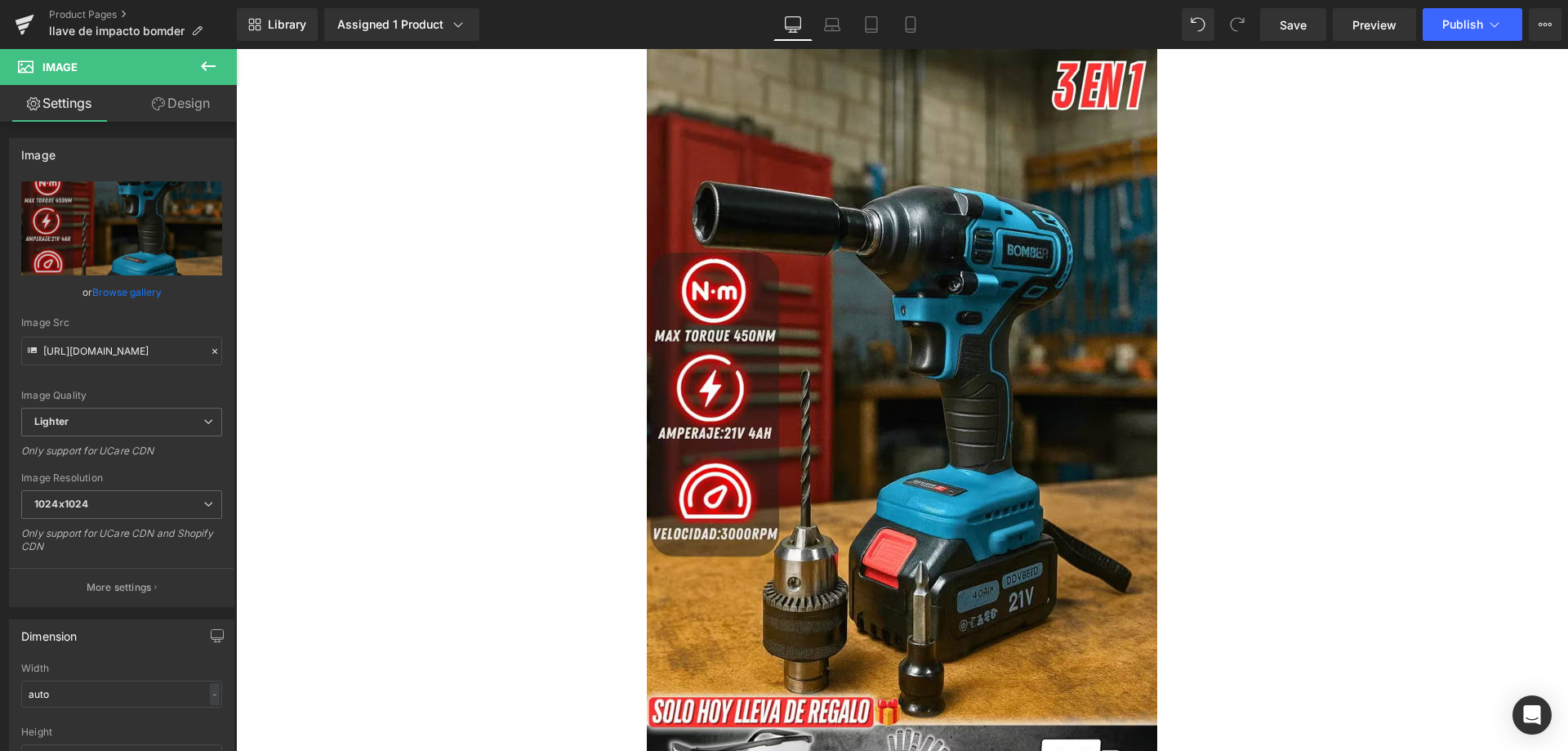
scroll to position [1182, 0]
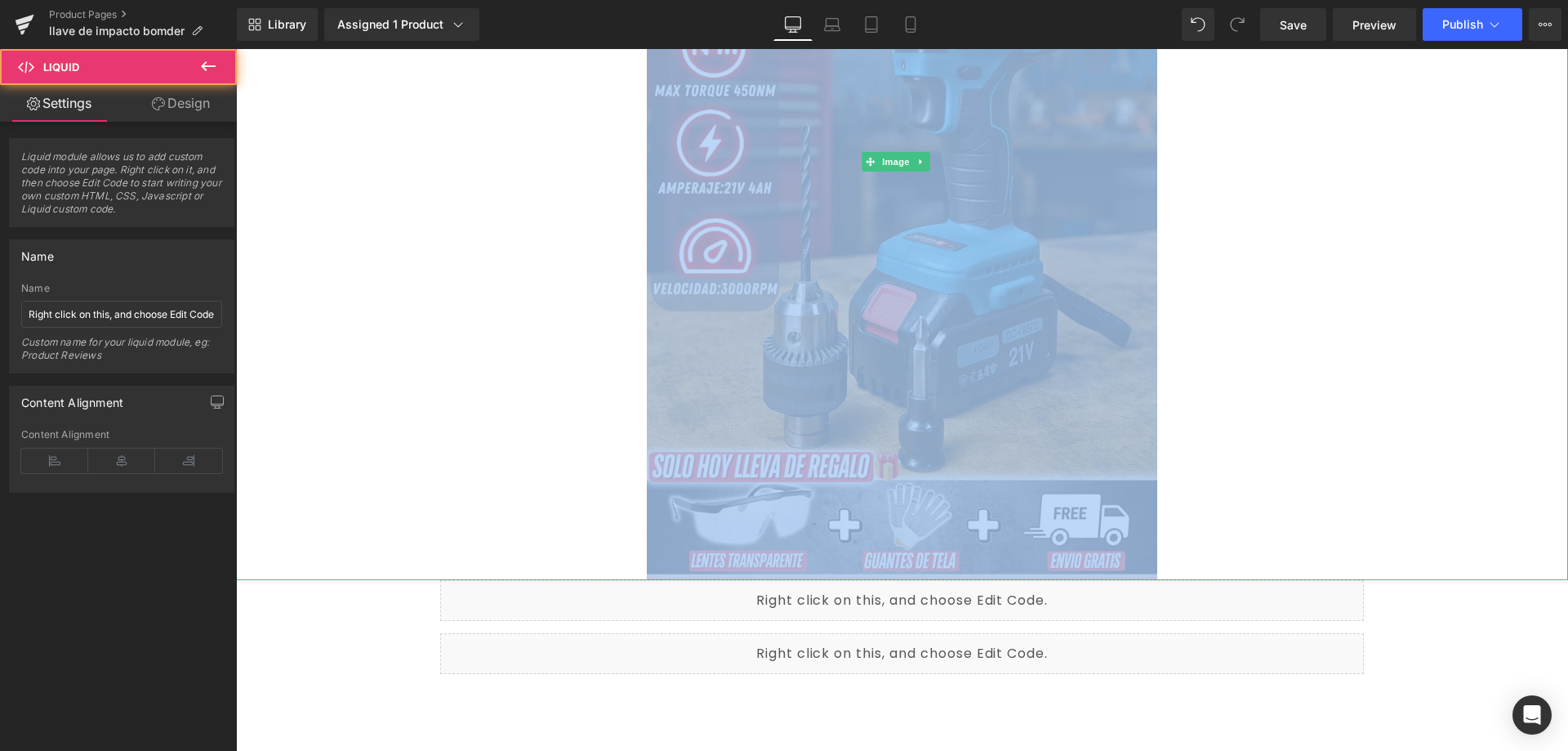
drag, startPoint x: 610, startPoint y: 601, endPoint x: 601, endPoint y: 516, distance: 85.5
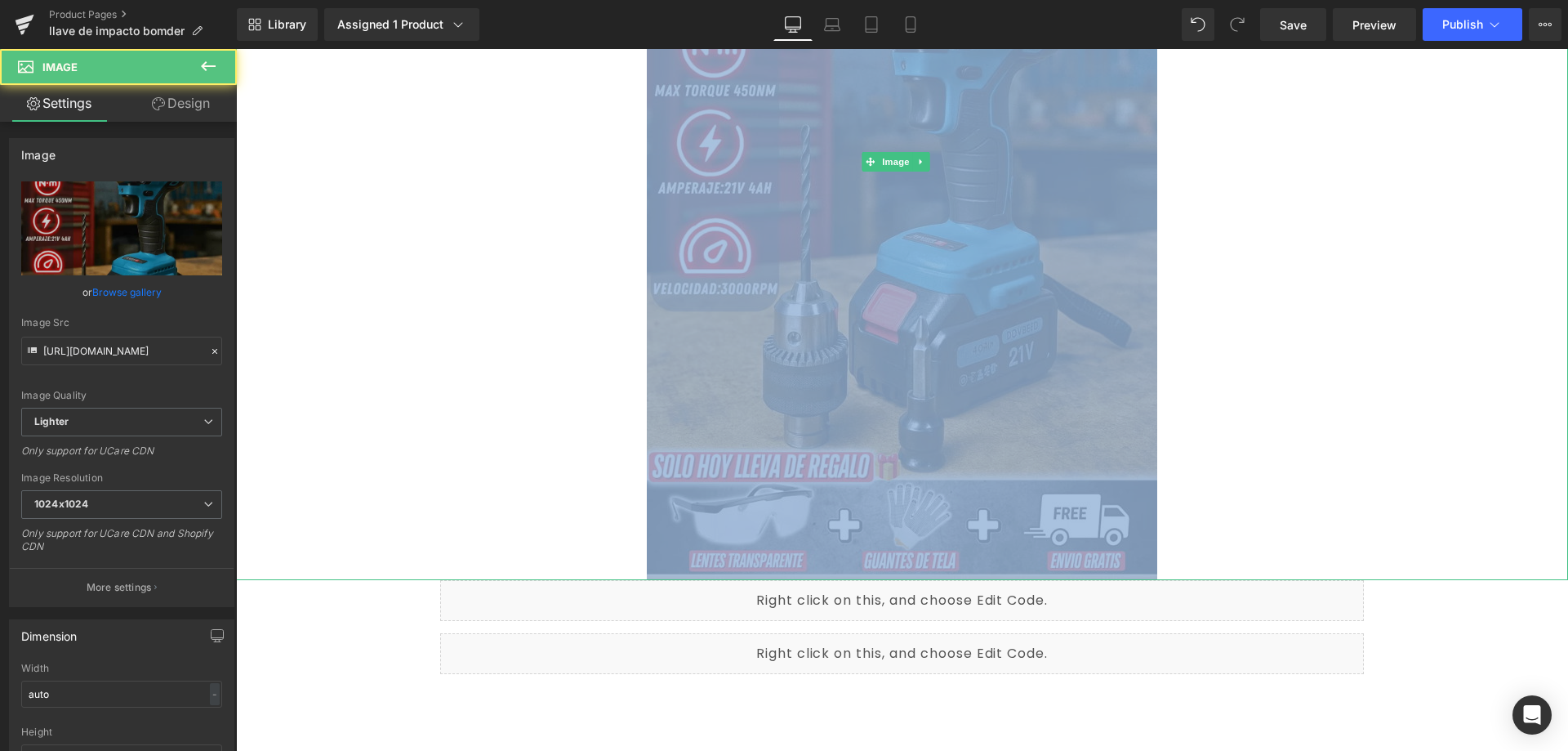
click at [737, 406] on img at bounding box center [901, 161] width 510 height 836
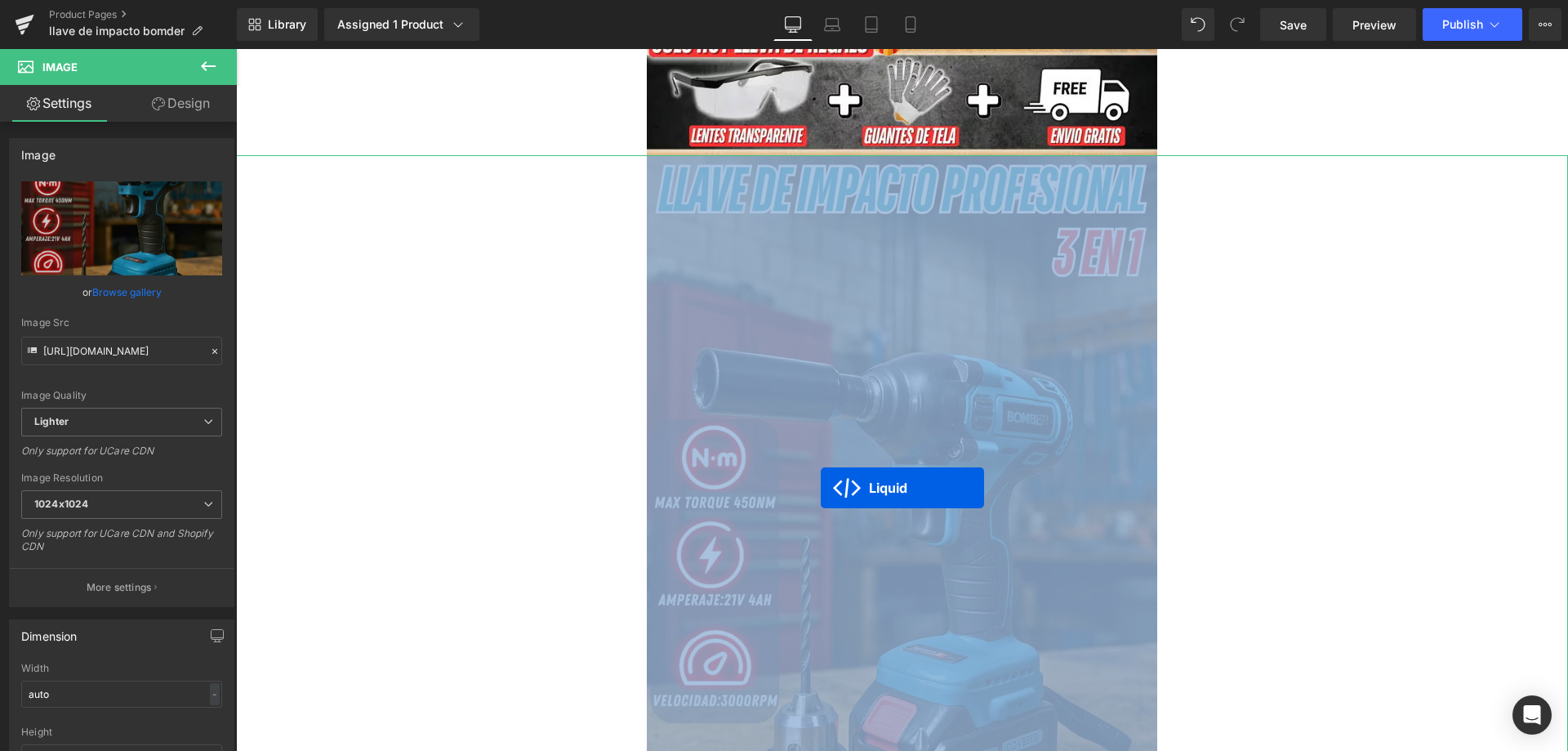
scroll to position [692, 0]
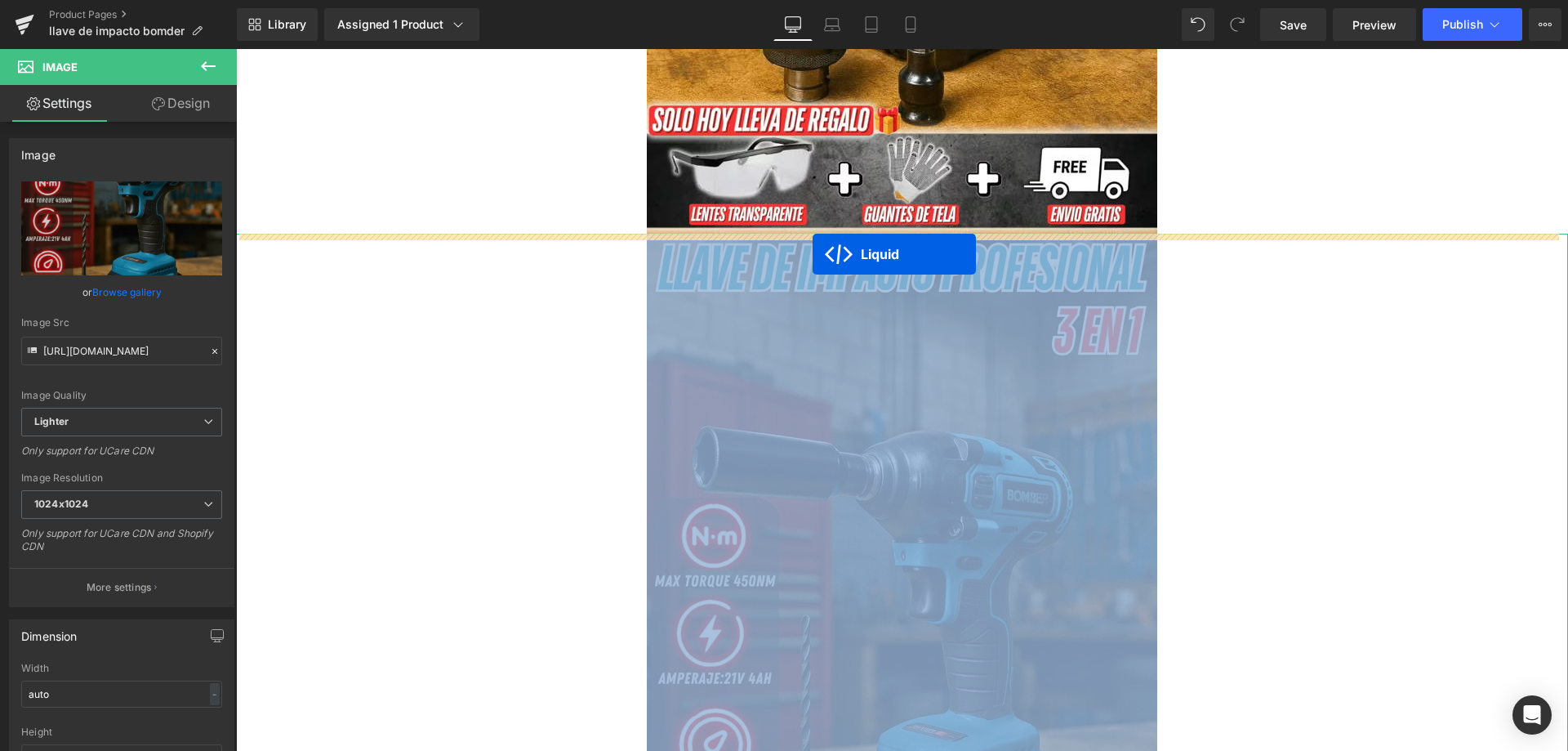
drag, startPoint x: 849, startPoint y: 585, endPoint x: 812, endPoint y: 254, distance: 333.1
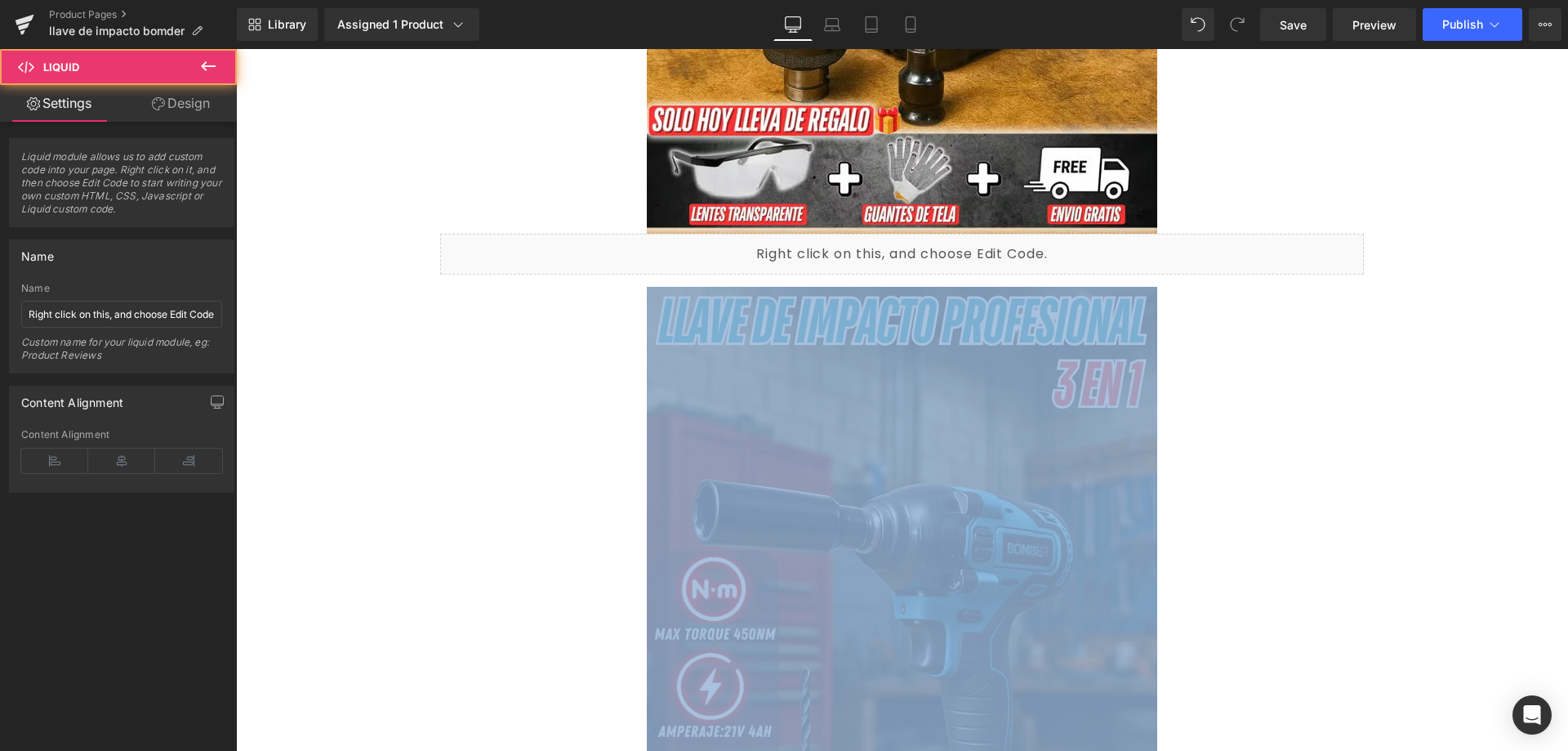
click at [810, 419] on img at bounding box center [901, 704] width 510 height 836
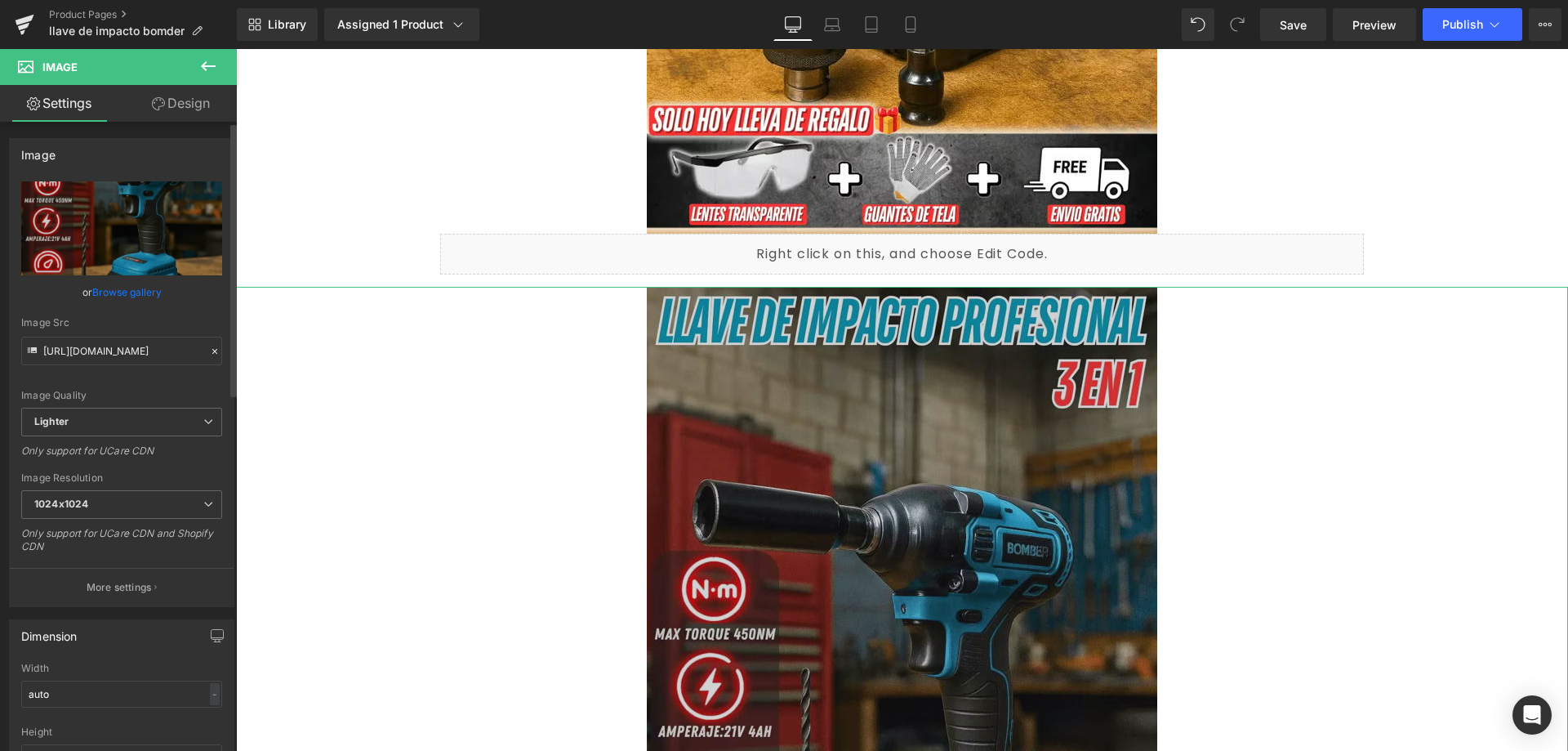
click at [210, 344] on div at bounding box center [214, 351] width 15 height 19
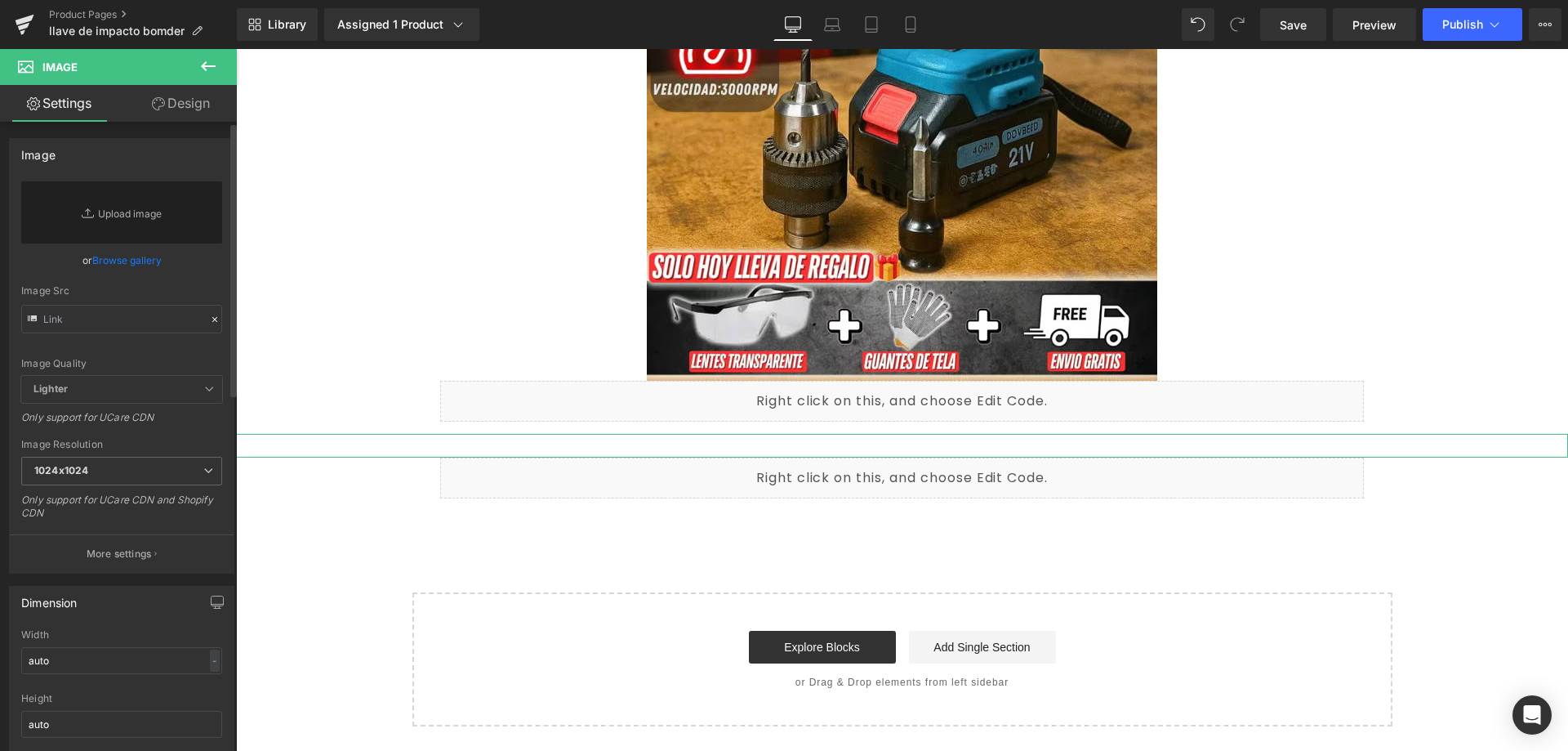
scroll to position [546, 0]
click at [151, 200] on link "Replace Image" at bounding box center [121, 211] width 200 height 62
type input "C:\fakepath\2_optimized_2_11zon.avif"
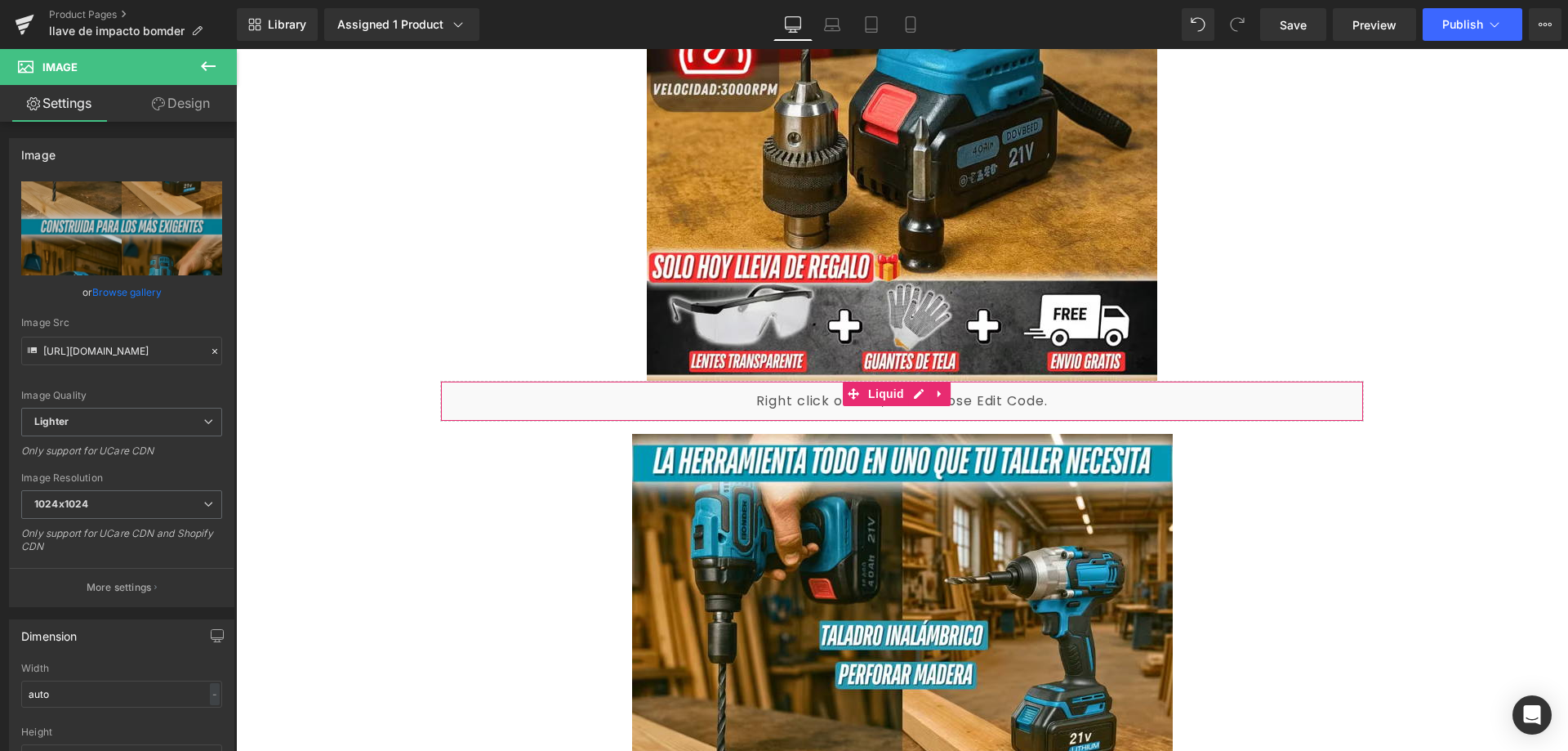
type input "https://ucarecdn.com/d17c2dc2-3eaa-4b82-ae7e-fc8c4a58cec7/-/format/auto/-/previ…"
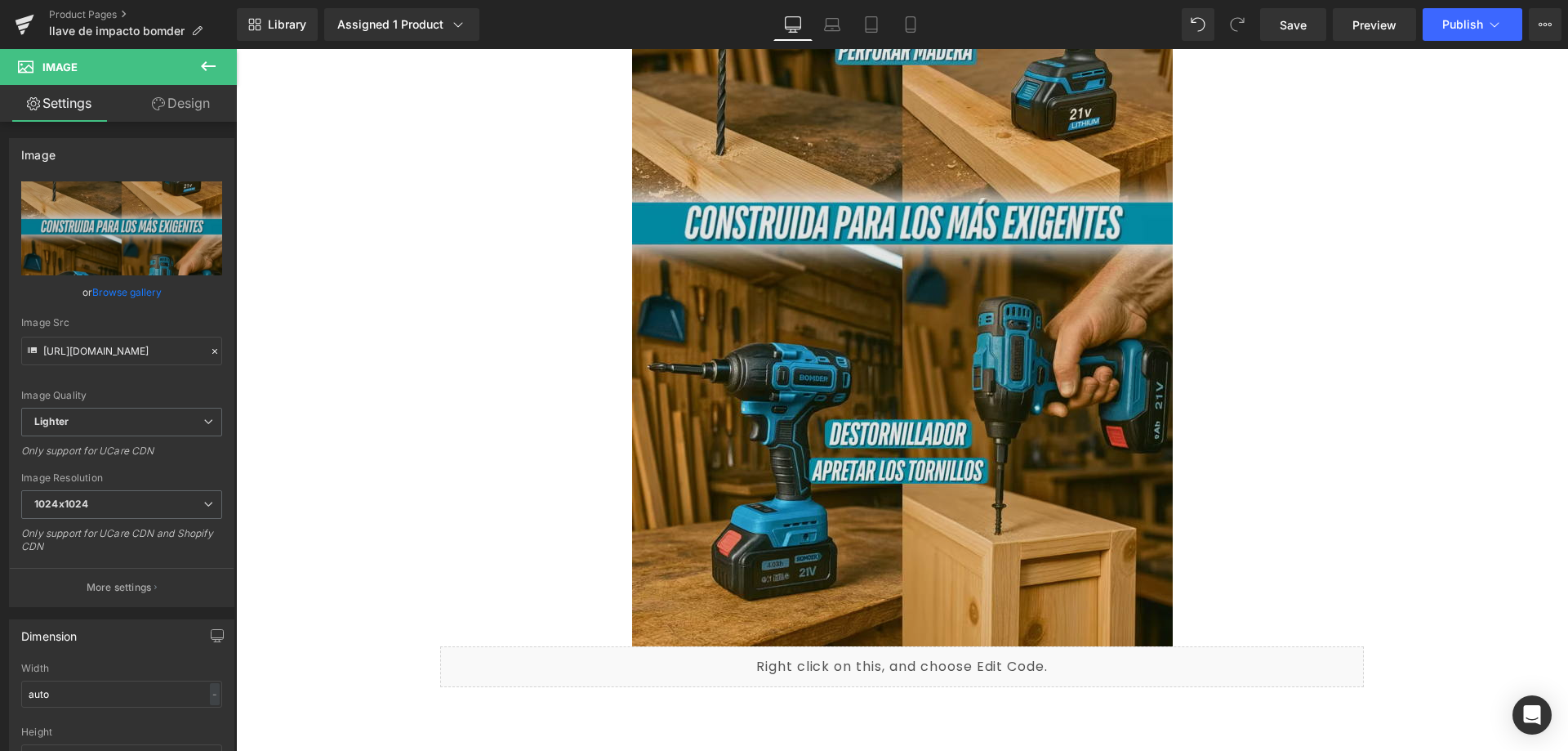
scroll to position [1019, 0]
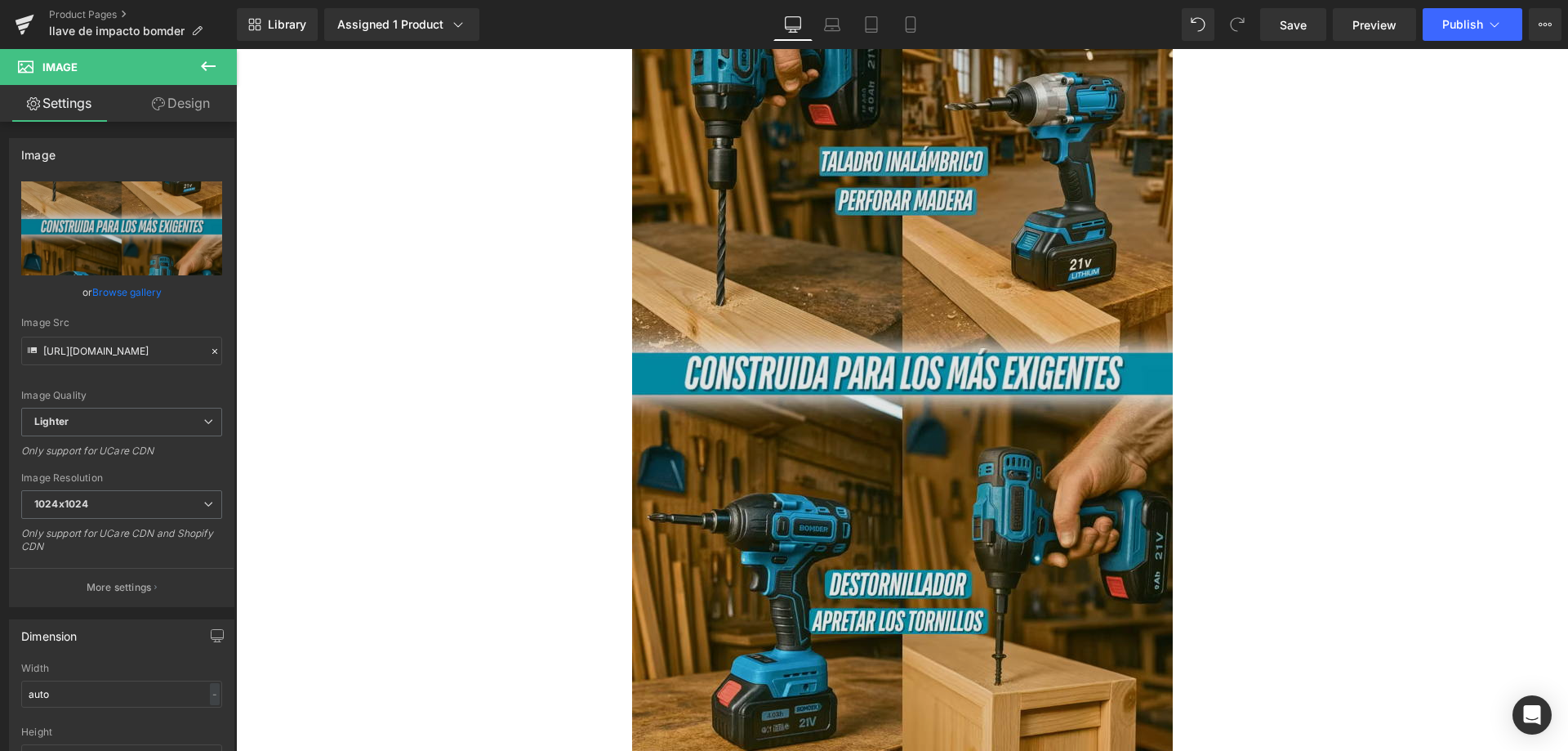
click at [837, 386] on img at bounding box center [901, 377] width 541 height 836
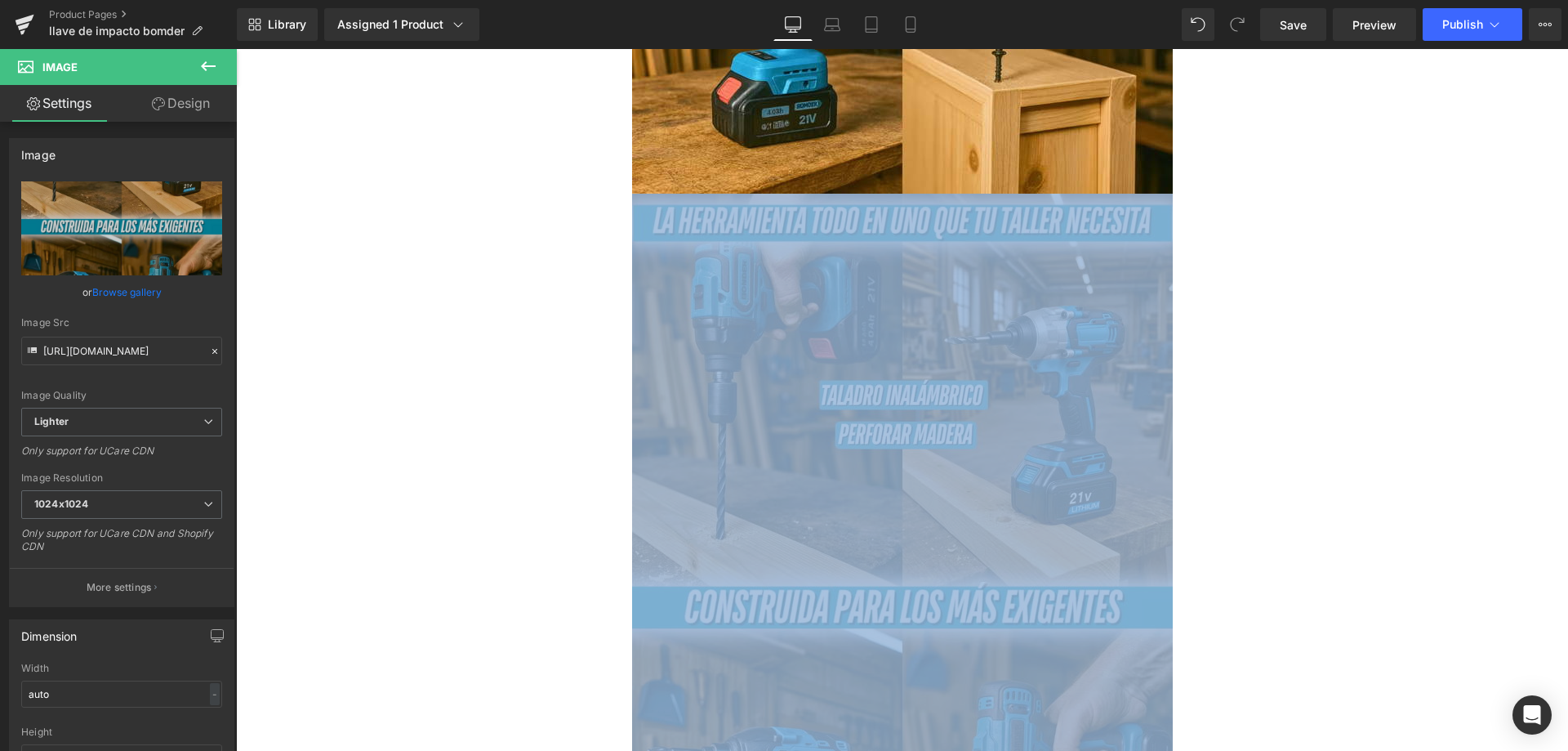
scroll to position [1701, 0]
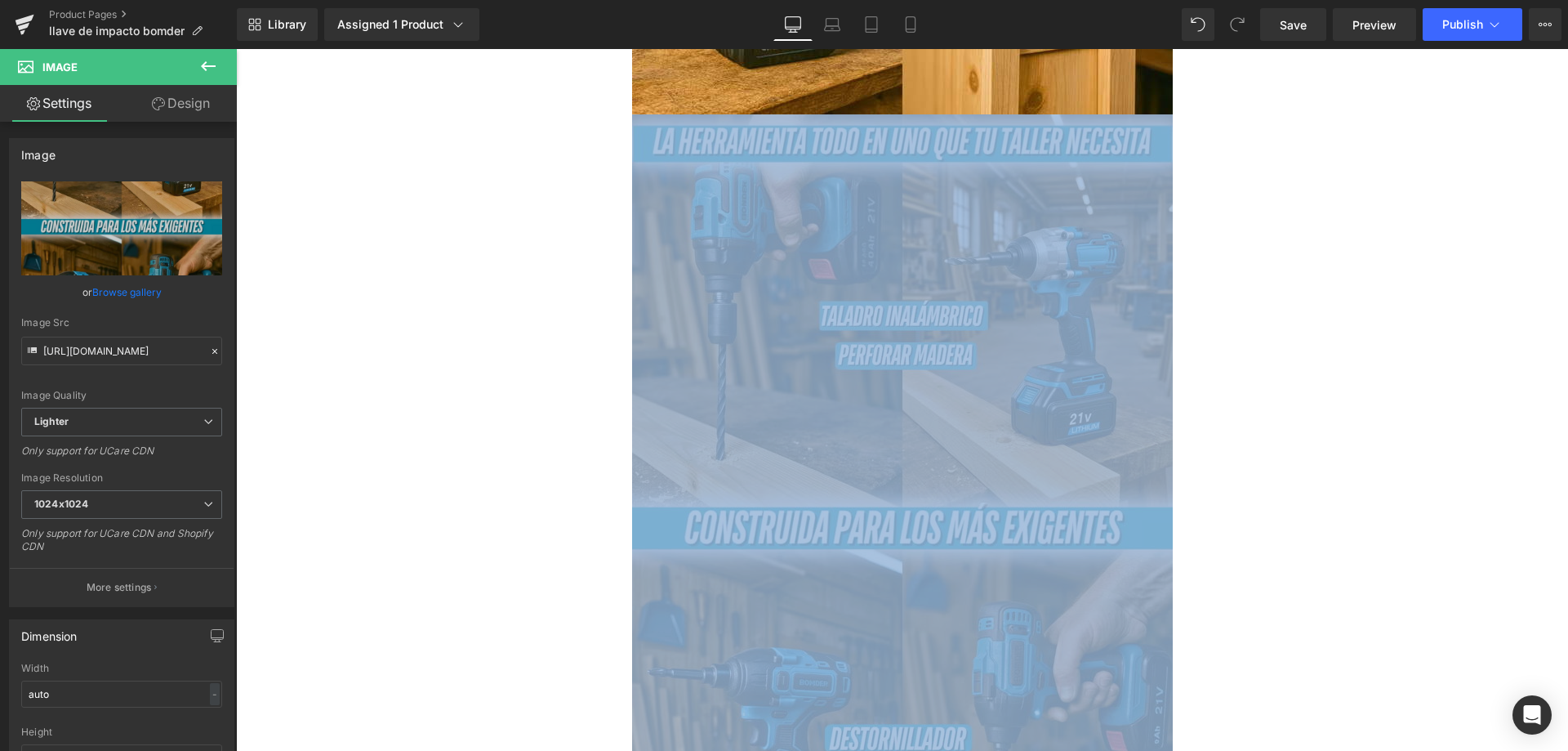
click at [815, 438] on img at bounding box center [901, 532] width 541 height 836
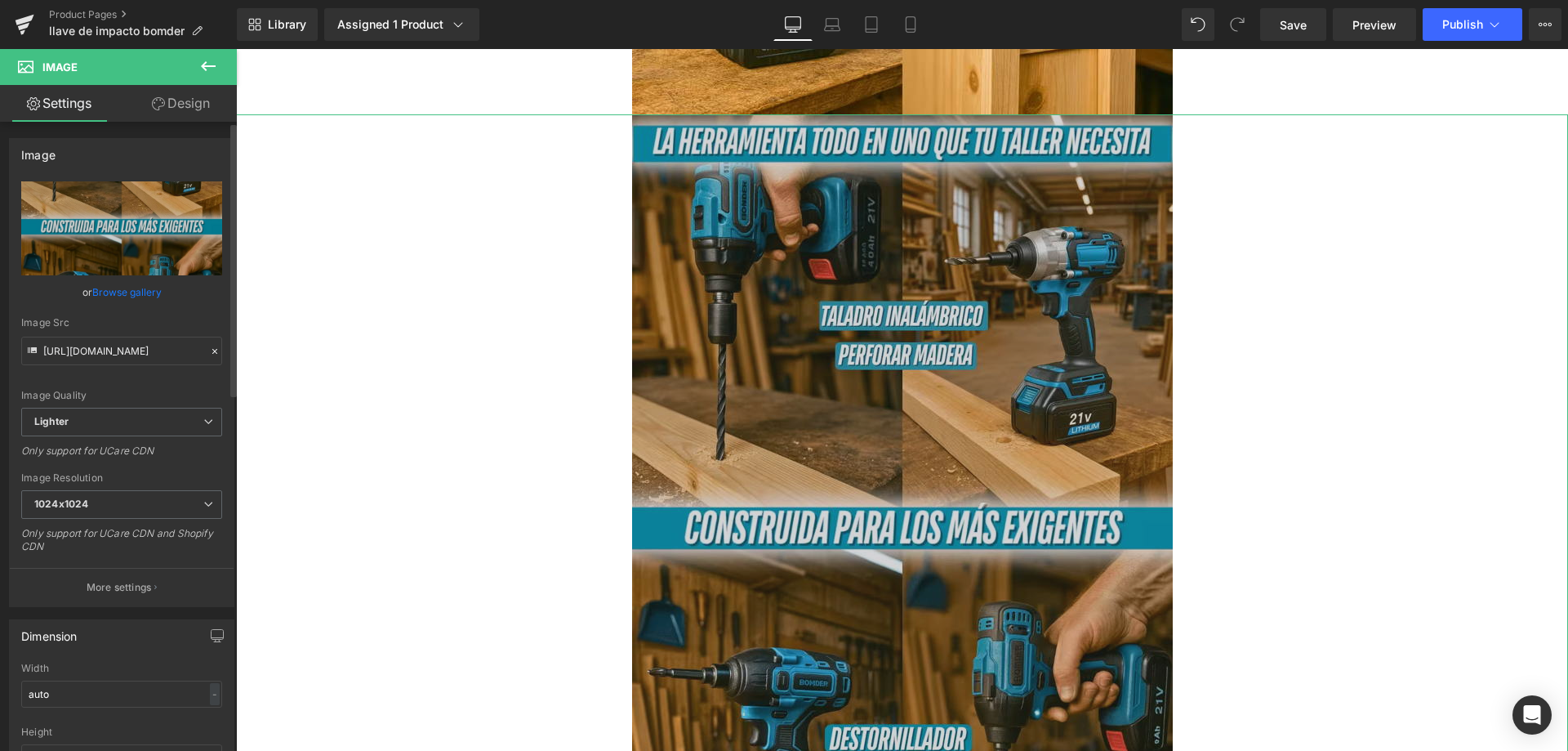
click at [209, 351] on icon at bounding box center [215, 351] width 12 height 12
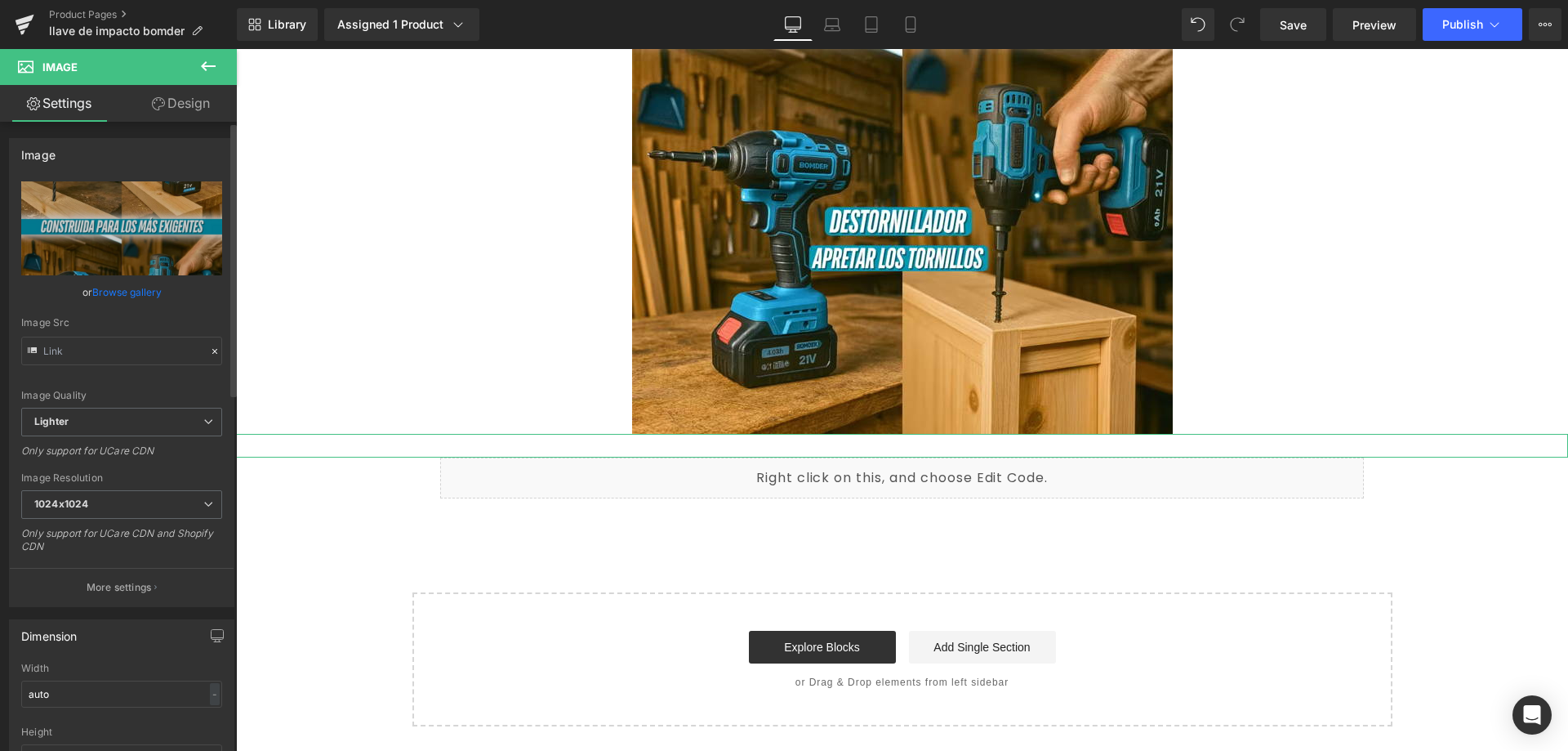
scroll to position [1382, 0]
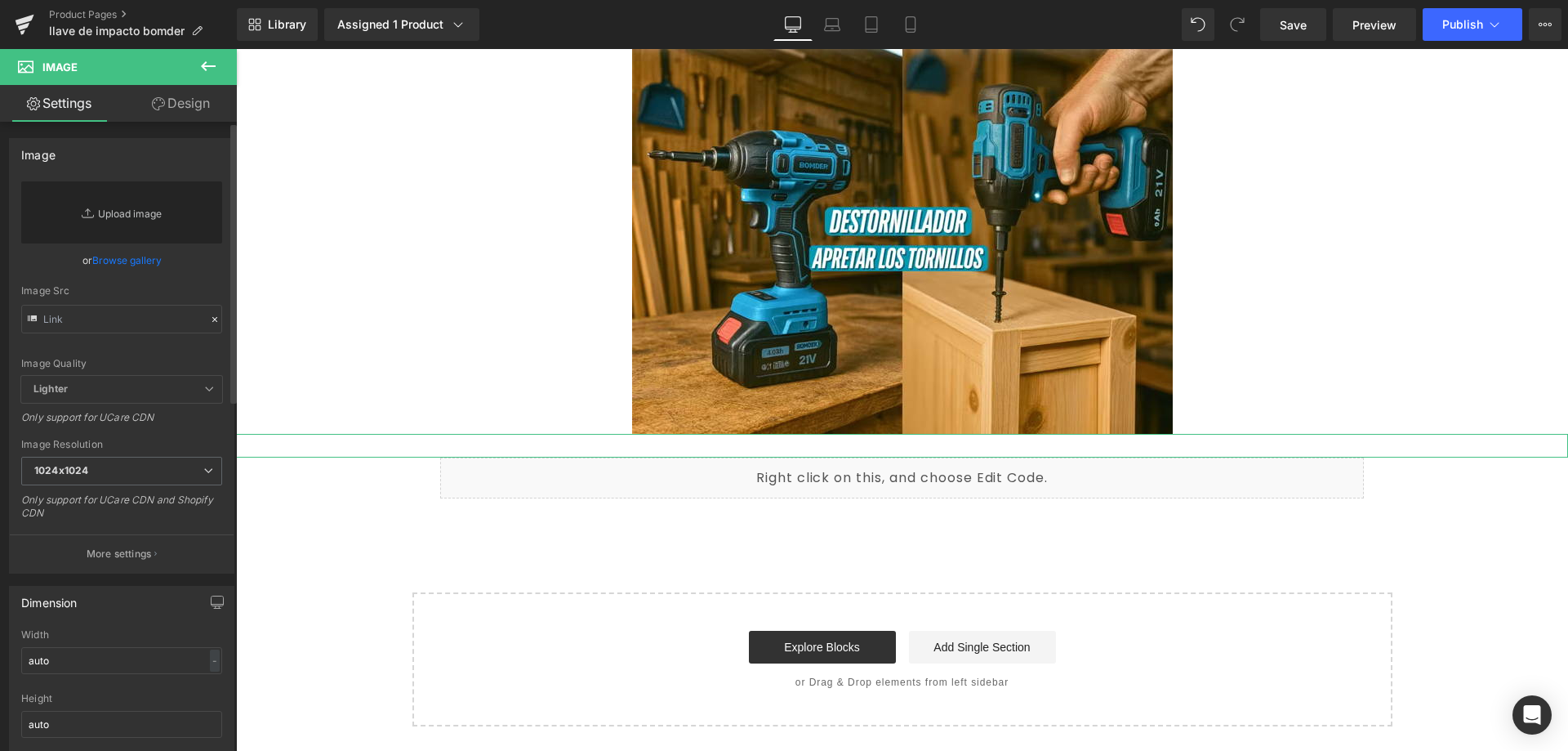
click at [132, 217] on link "Replace Image" at bounding box center [121, 211] width 200 height 62
type input "C:\fakepath\3_optimized_3_11zon.avif"
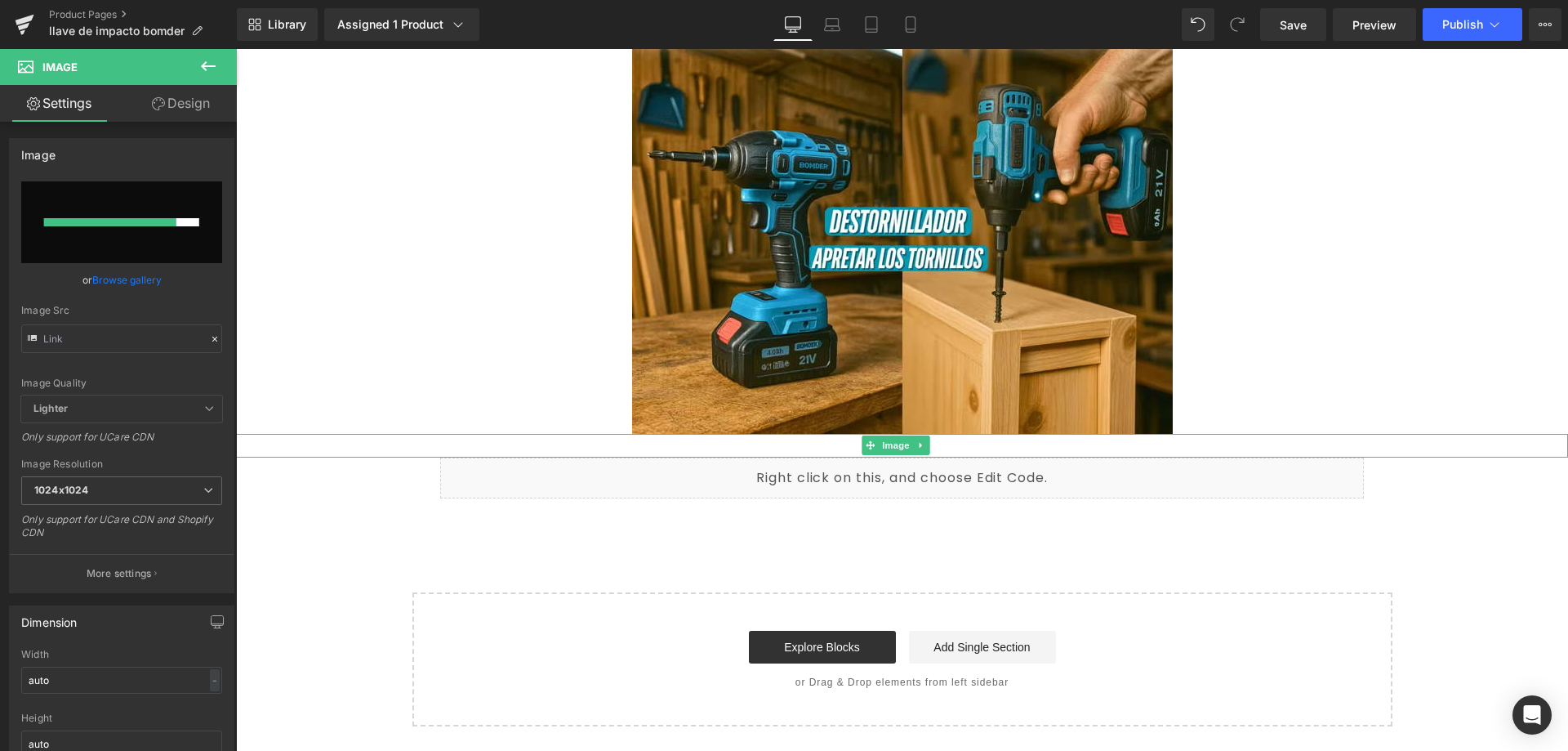
click at [588, 439] on div at bounding box center [901, 445] width 1331 height 23
click at [678, 444] on div at bounding box center [901, 445] width 1331 height 23
click at [209, 339] on icon at bounding box center [215, 339] width 12 height 12
click at [209, 338] on icon at bounding box center [215, 339] width 12 height 12
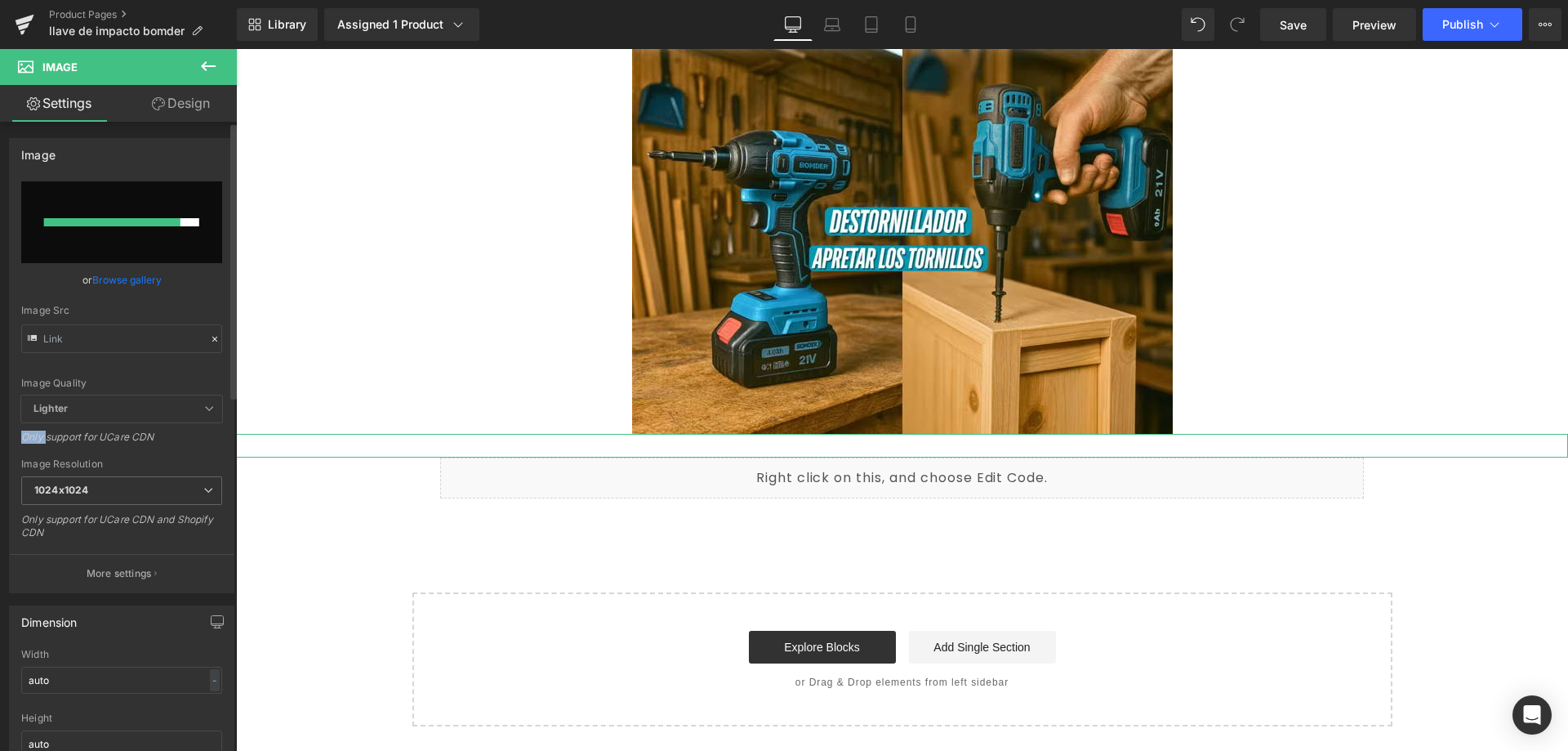
click at [191, 402] on span "Lighter" at bounding box center [121, 409] width 200 height 27
click at [204, 409] on icon at bounding box center [209, 409] width 10 height 10
click at [205, 406] on icon at bounding box center [209, 409] width 10 height 10
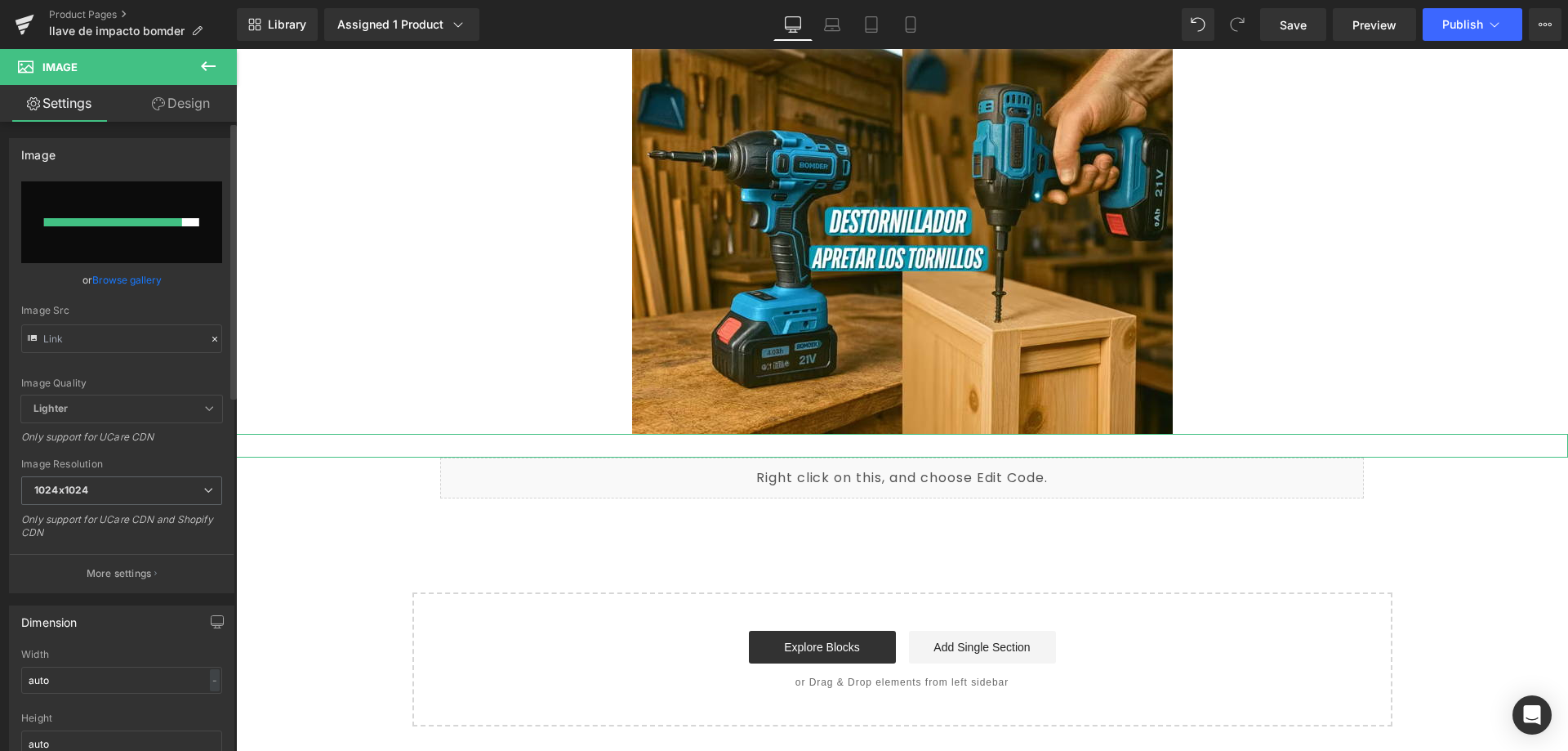
click at [161, 224] on div at bounding box center [112, 222] width 138 height 8
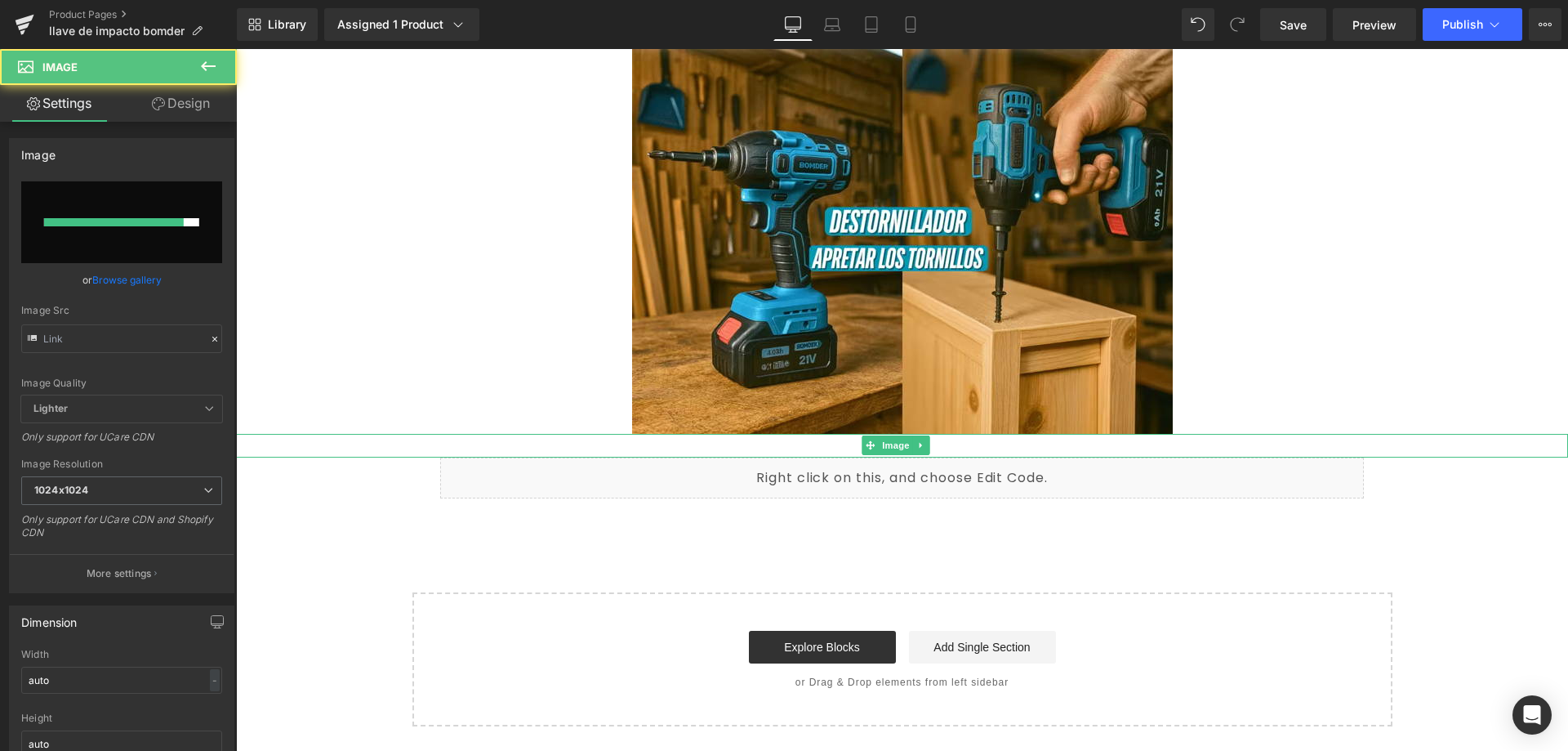
click at [587, 443] on div at bounding box center [901, 445] width 1331 height 23
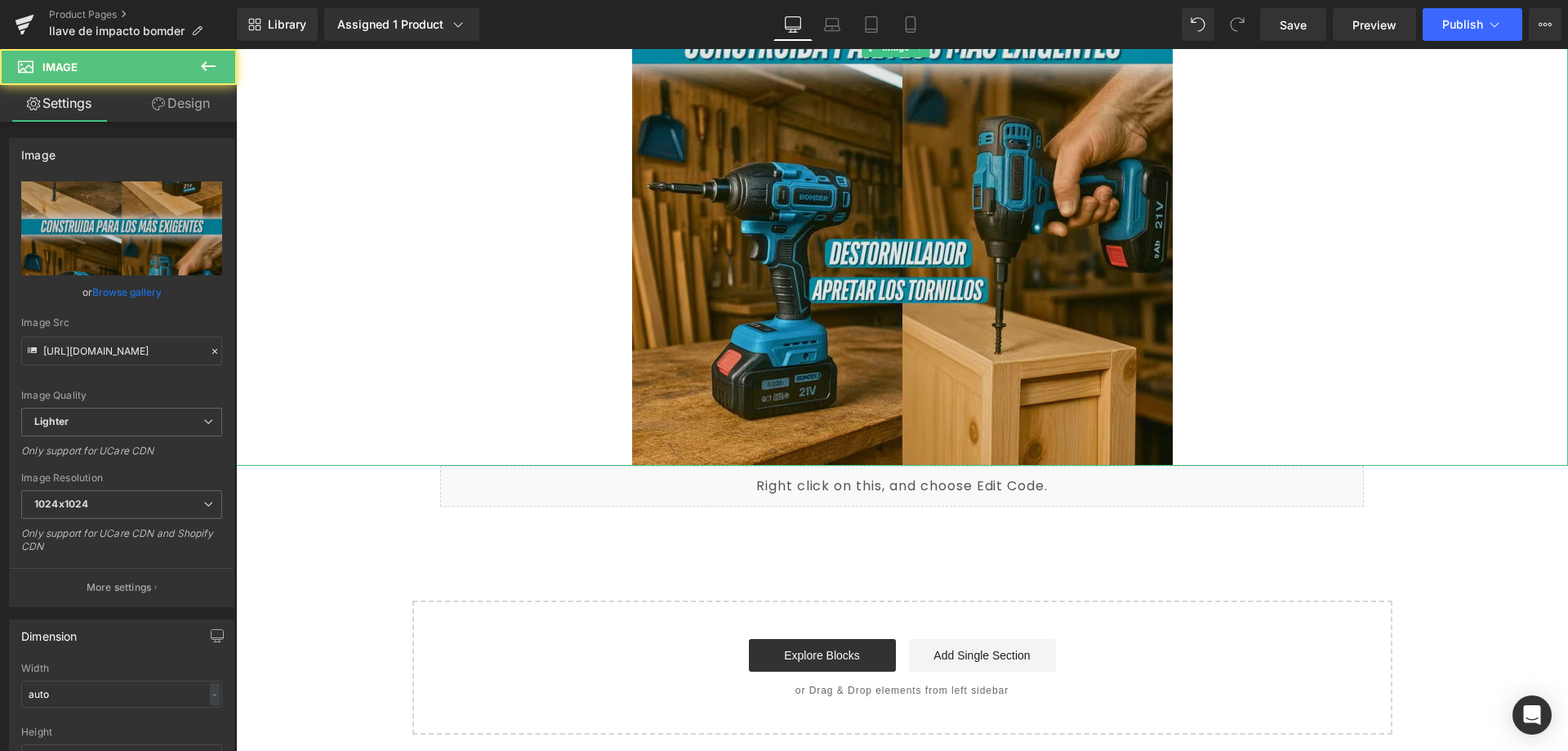
click at [706, 379] on img at bounding box center [901, 47] width 541 height 836
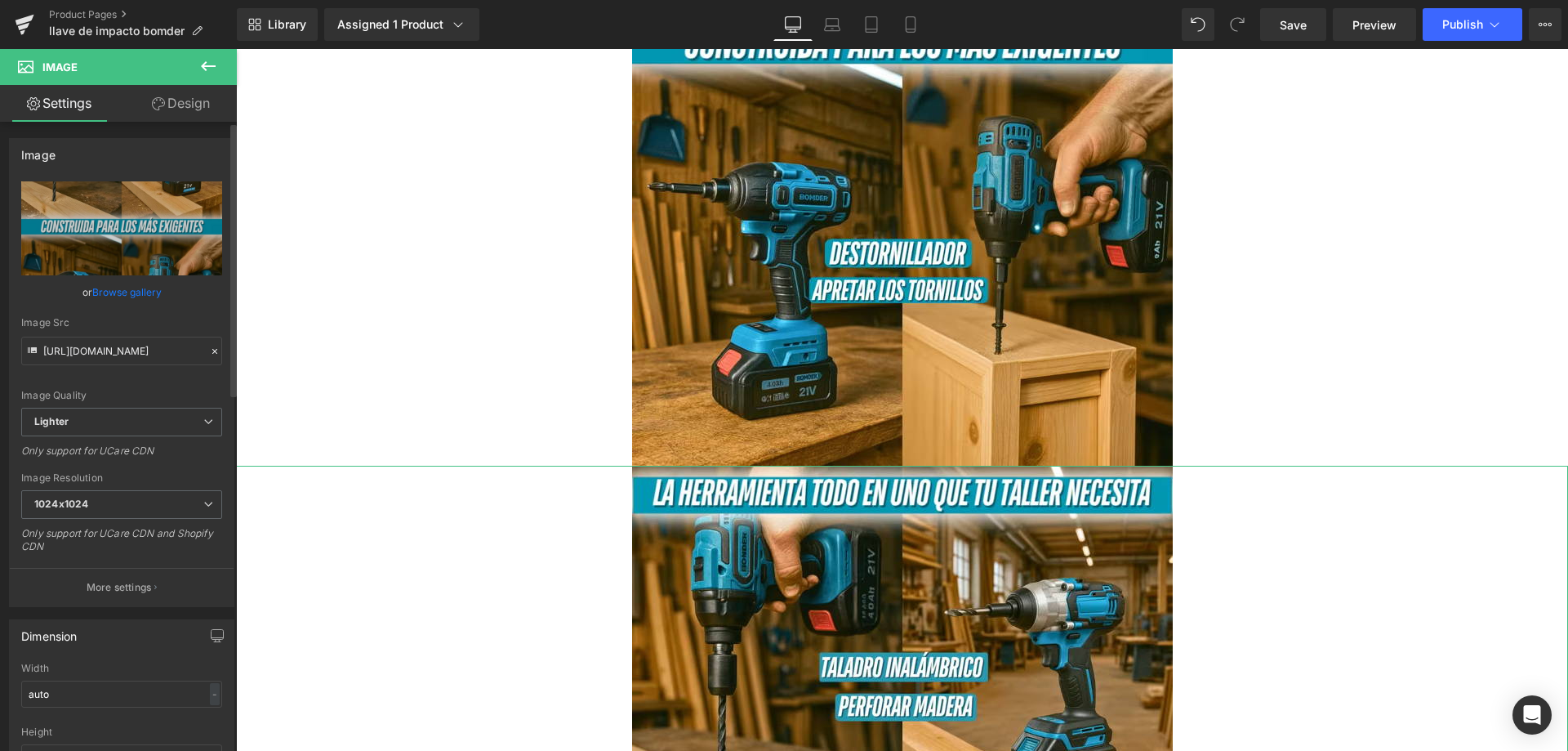
click at [209, 350] on icon at bounding box center [215, 351] width 12 height 12
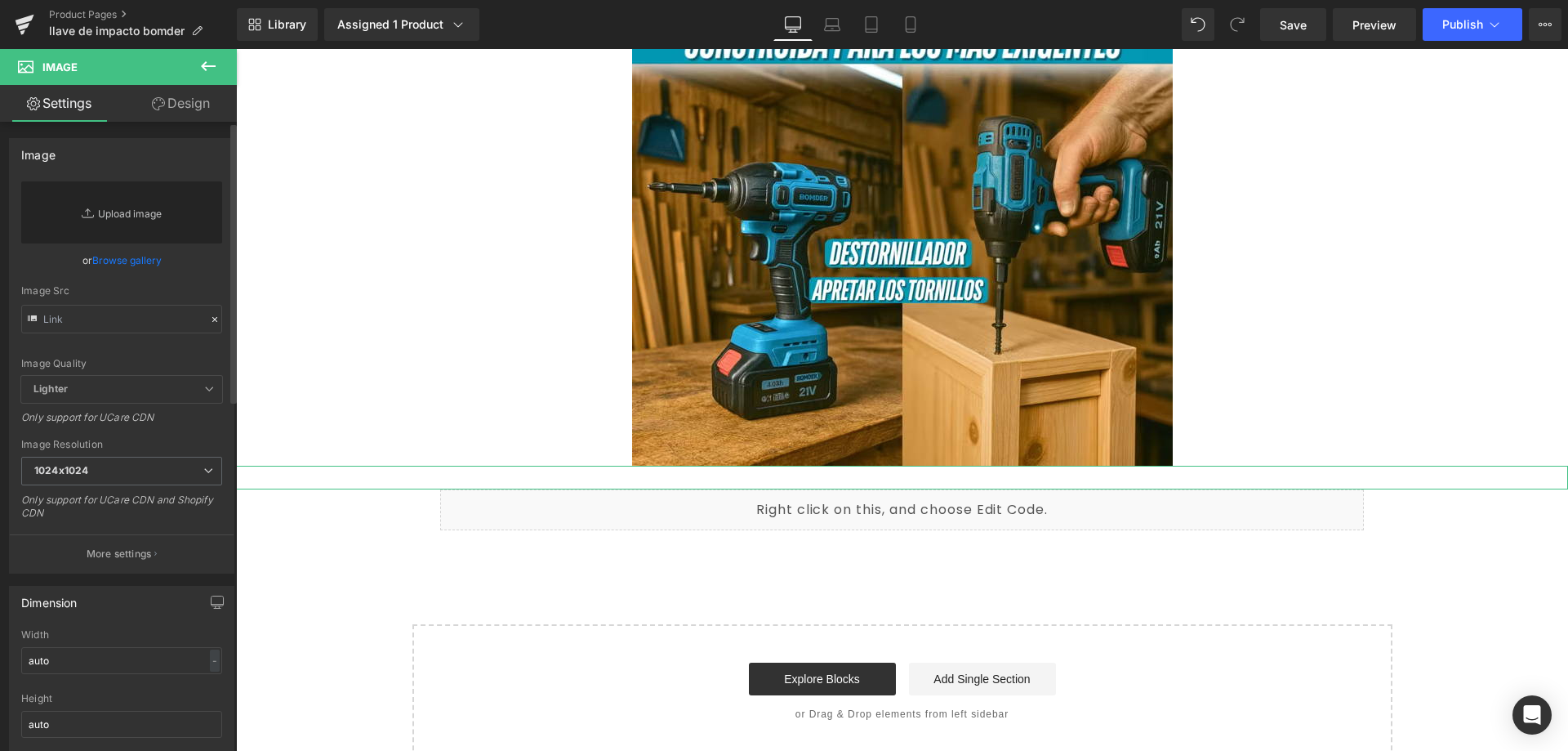
click at [126, 207] on link "Replace Image" at bounding box center [121, 211] width 200 height 62
type input "C:\fakepath\3_optimized_3_11zon.avif"
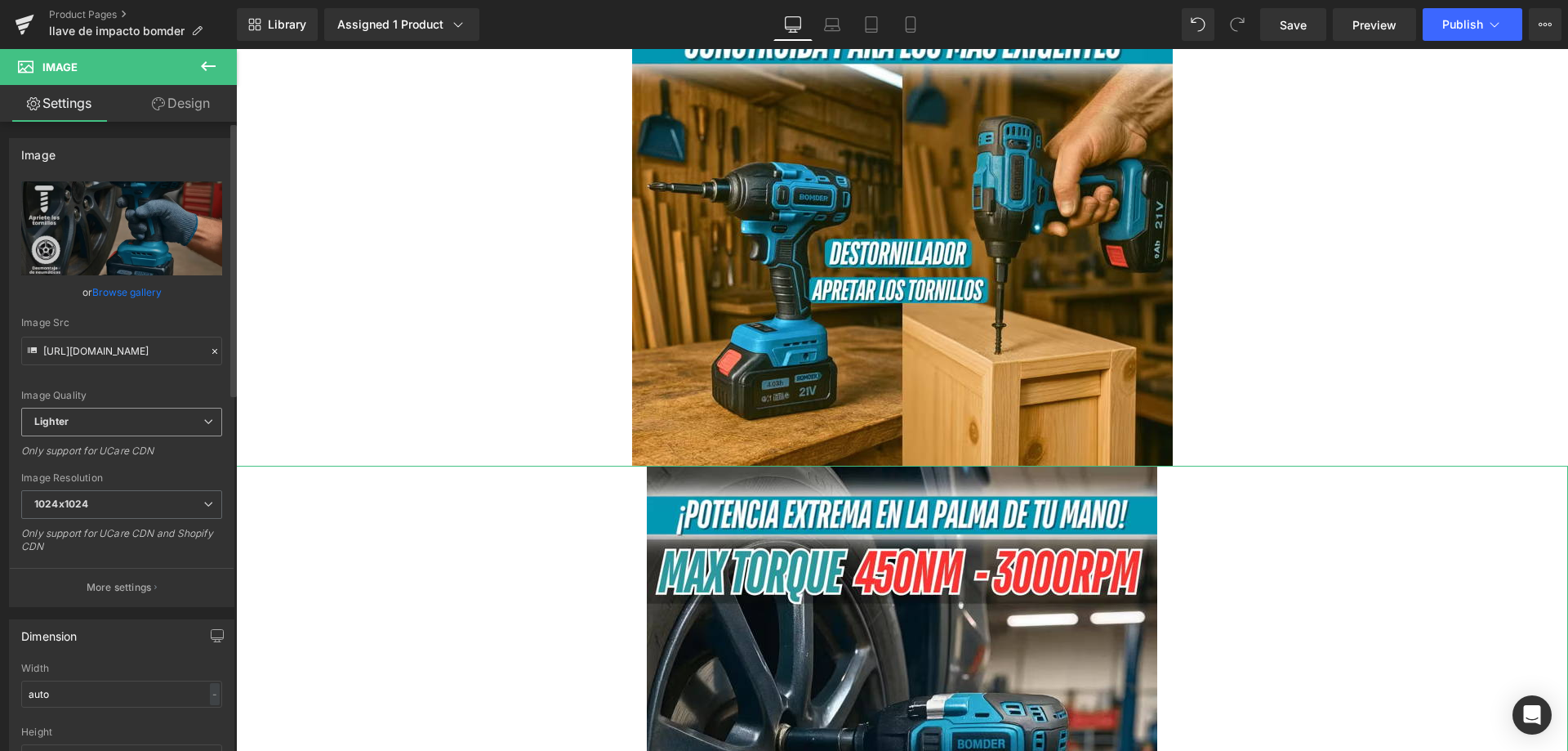
click at [203, 420] on icon at bounding box center [208, 421] width 10 height 10
click at [175, 386] on div "Image Quality Lighter Lightest Lighter Lighter Lightest Only support for UCare …" at bounding box center [121, 293] width 200 height 226
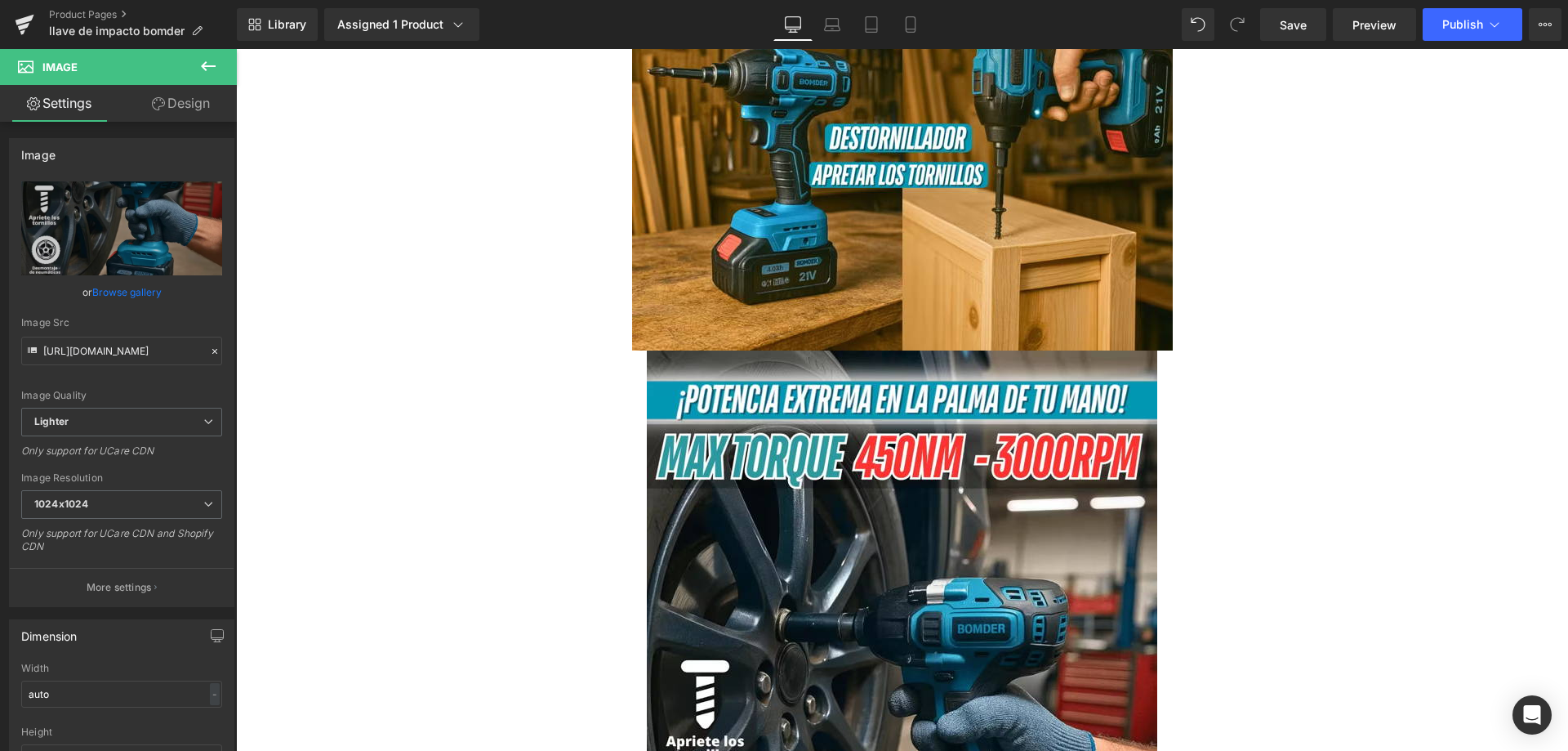
scroll to position [1378, 0]
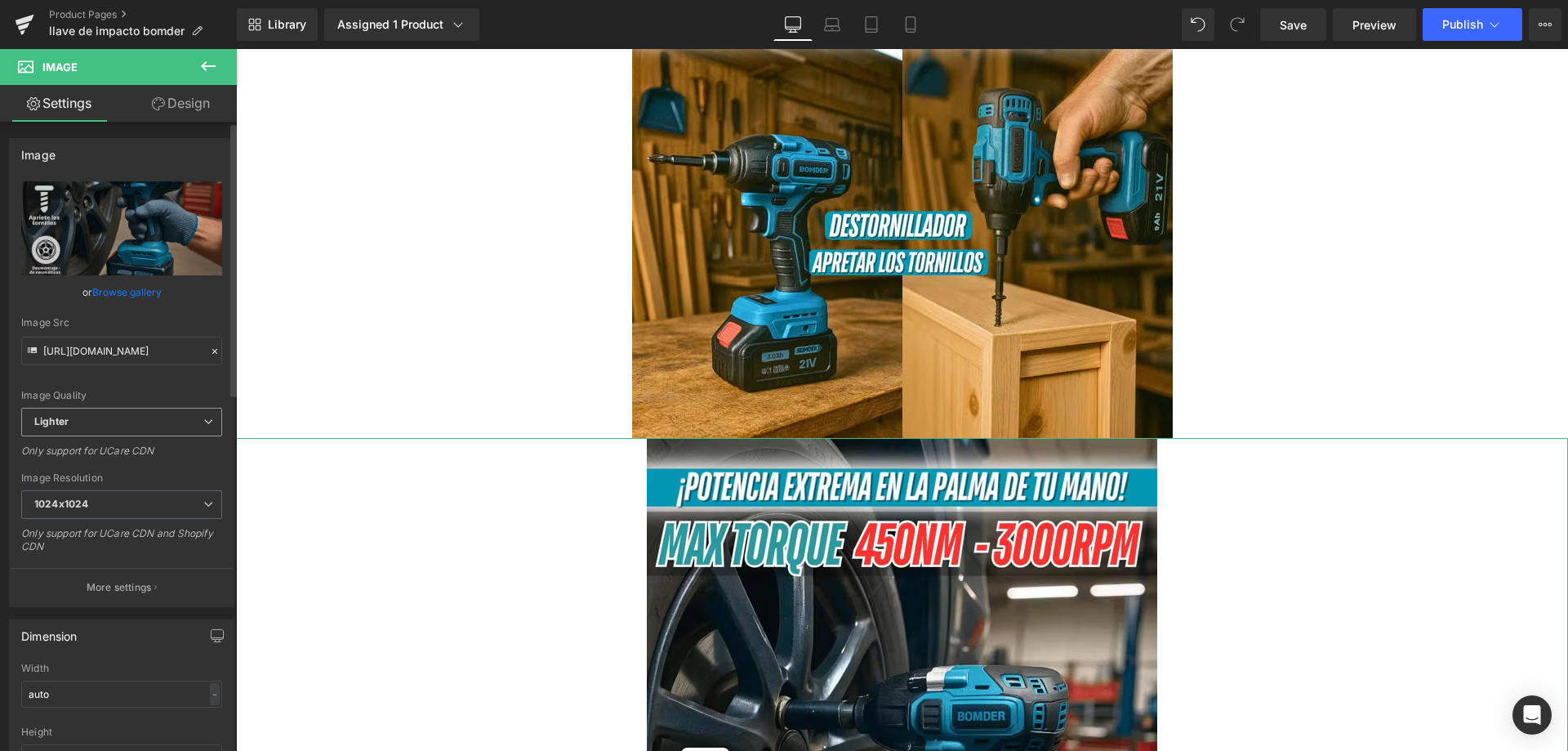
click at [157, 426] on span "Lighter" at bounding box center [121, 421] width 200 height 28
click at [159, 471] on li "Lightest" at bounding box center [118, 475] width 195 height 24
click at [161, 424] on span "Lightest" at bounding box center [121, 421] width 200 height 28
click at [166, 461] on li "Lighter" at bounding box center [118, 451] width 195 height 24
type input "https://ucarecdn.com/bdf71b59-e399-4501-ac2a-ef9ef461b276/-/format/auto/-/previ…"
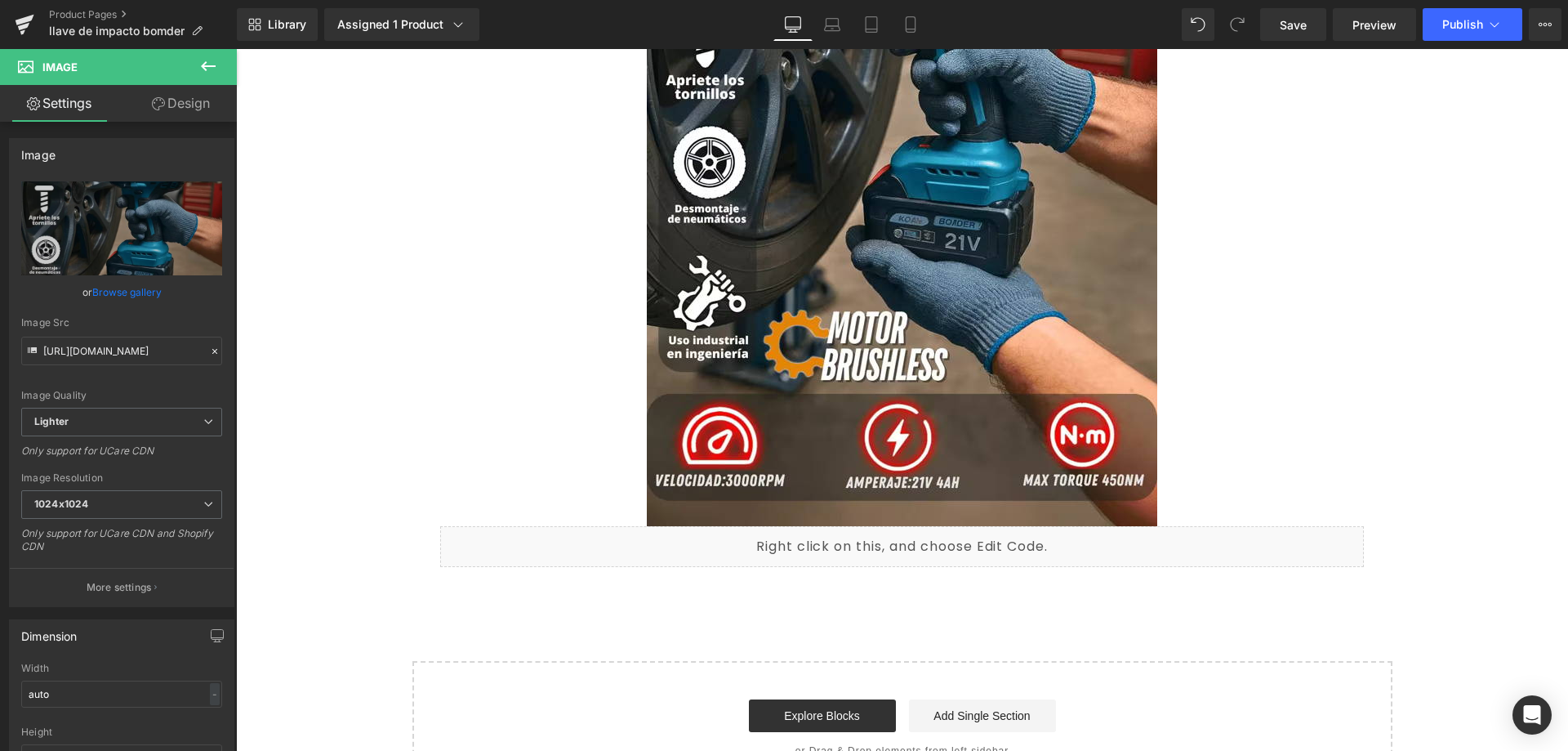
scroll to position [2194, 0]
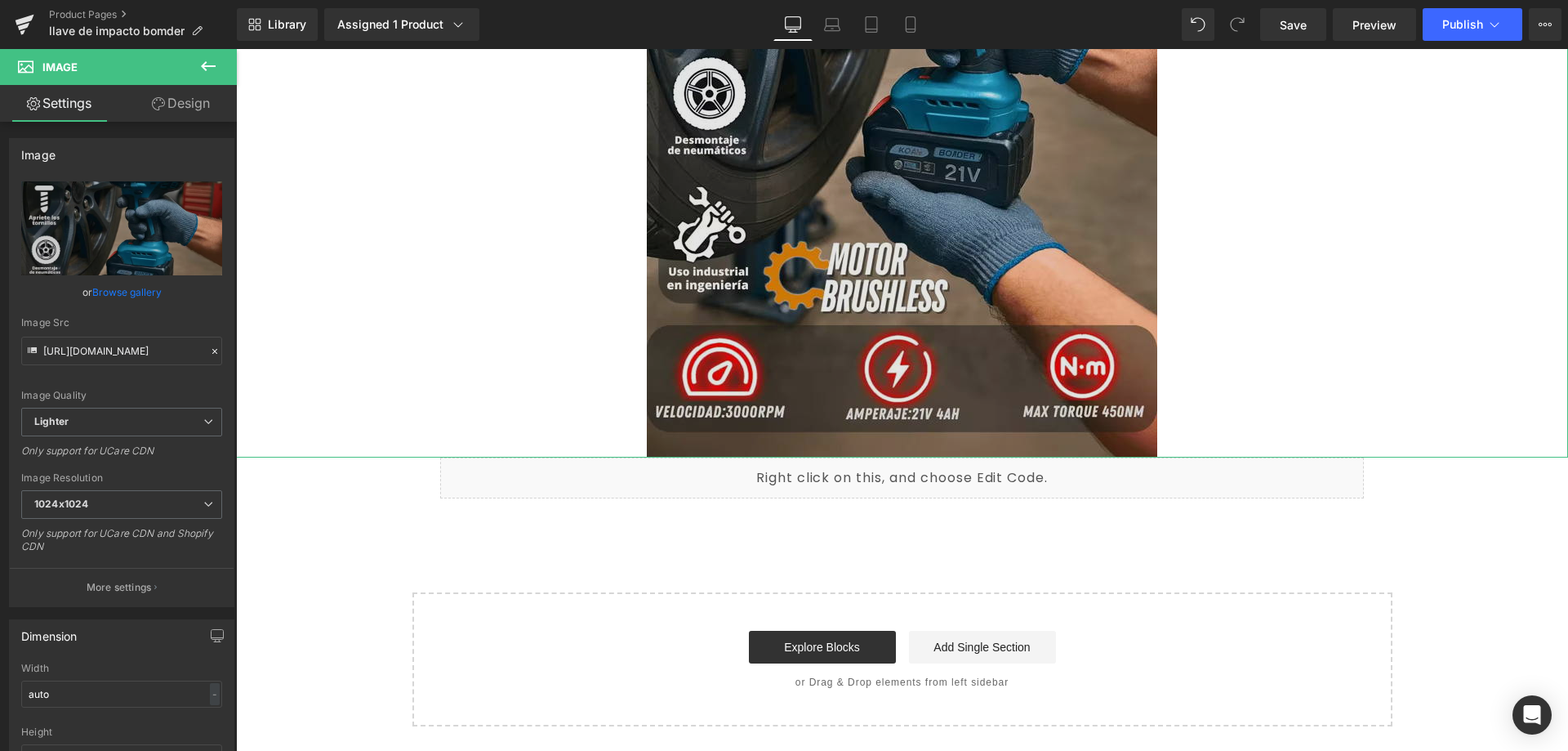
click at [724, 345] on img at bounding box center [901, 38] width 510 height 836
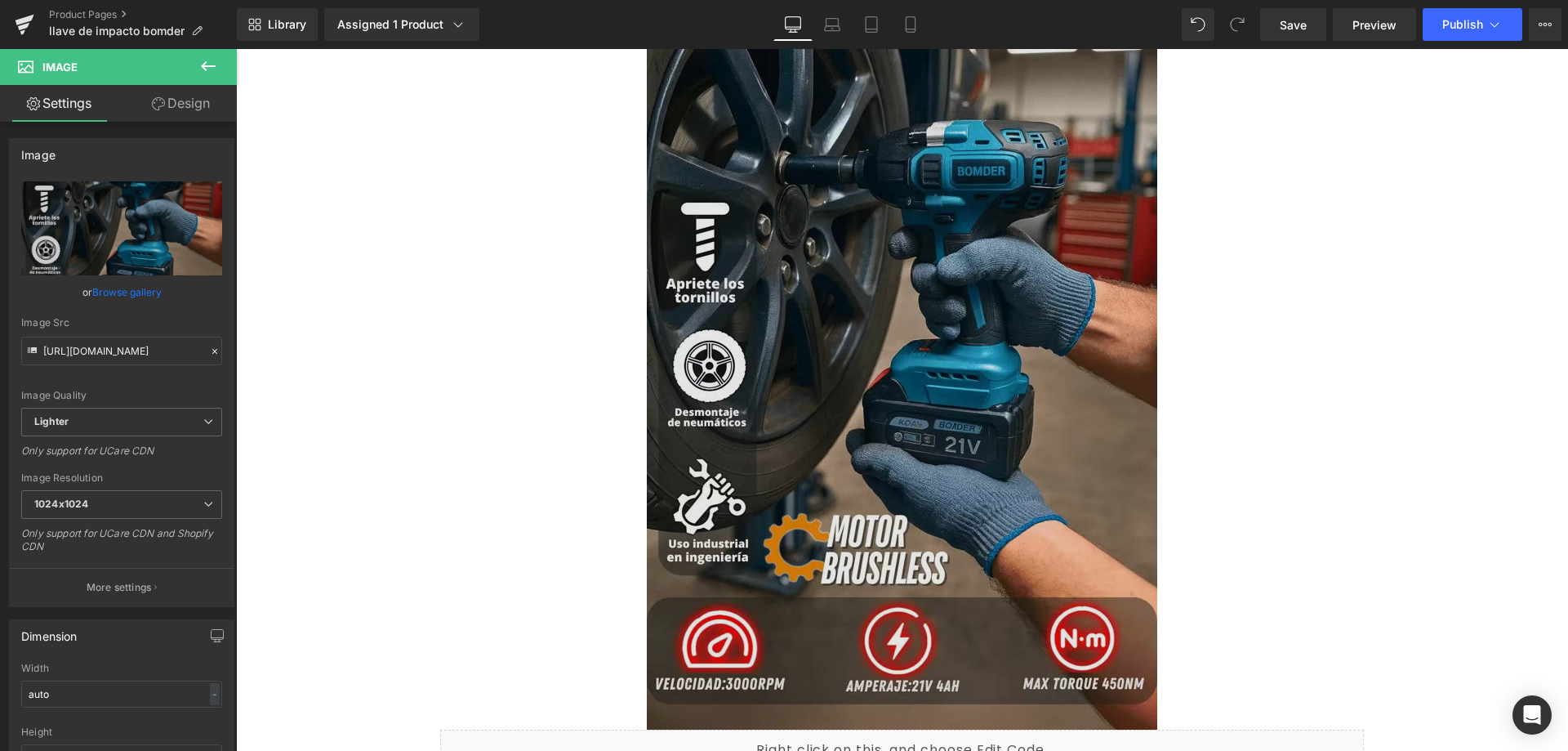
scroll to position [2864, 0]
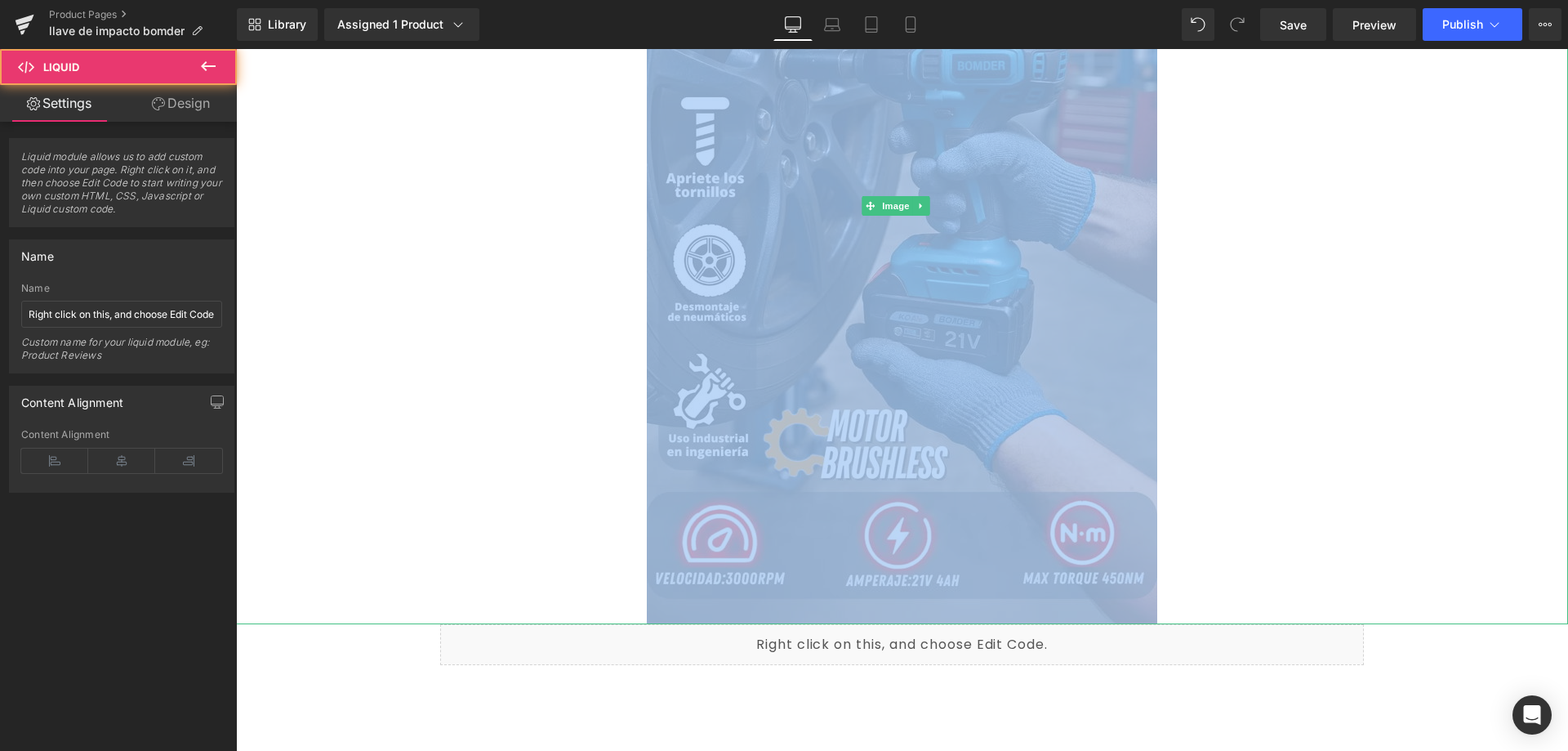
drag, startPoint x: 595, startPoint y: 635, endPoint x: 592, endPoint y: 595, distance: 40.1
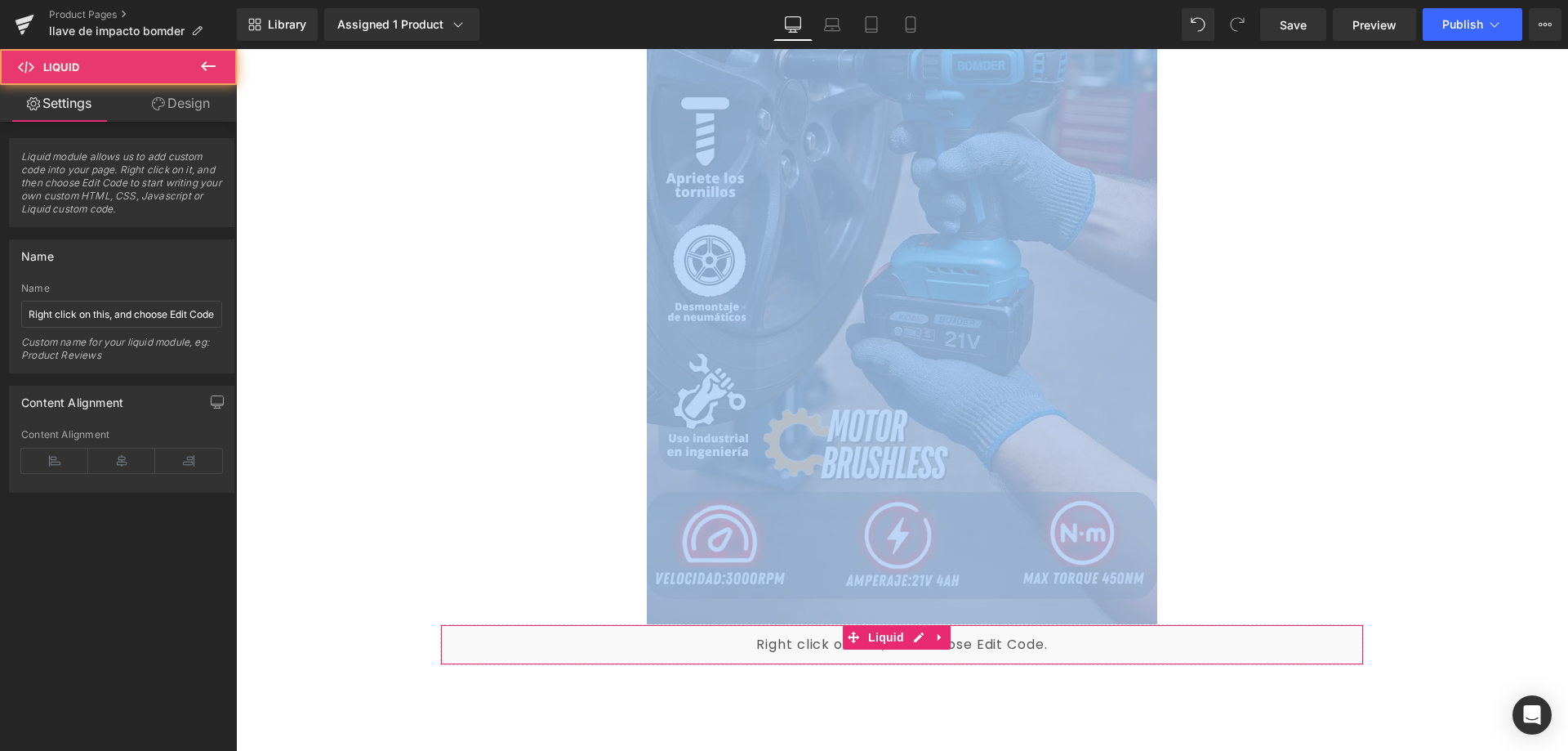
click at [776, 642] on div "Liquid" at bounding box center [901, 644] width 924 height 41
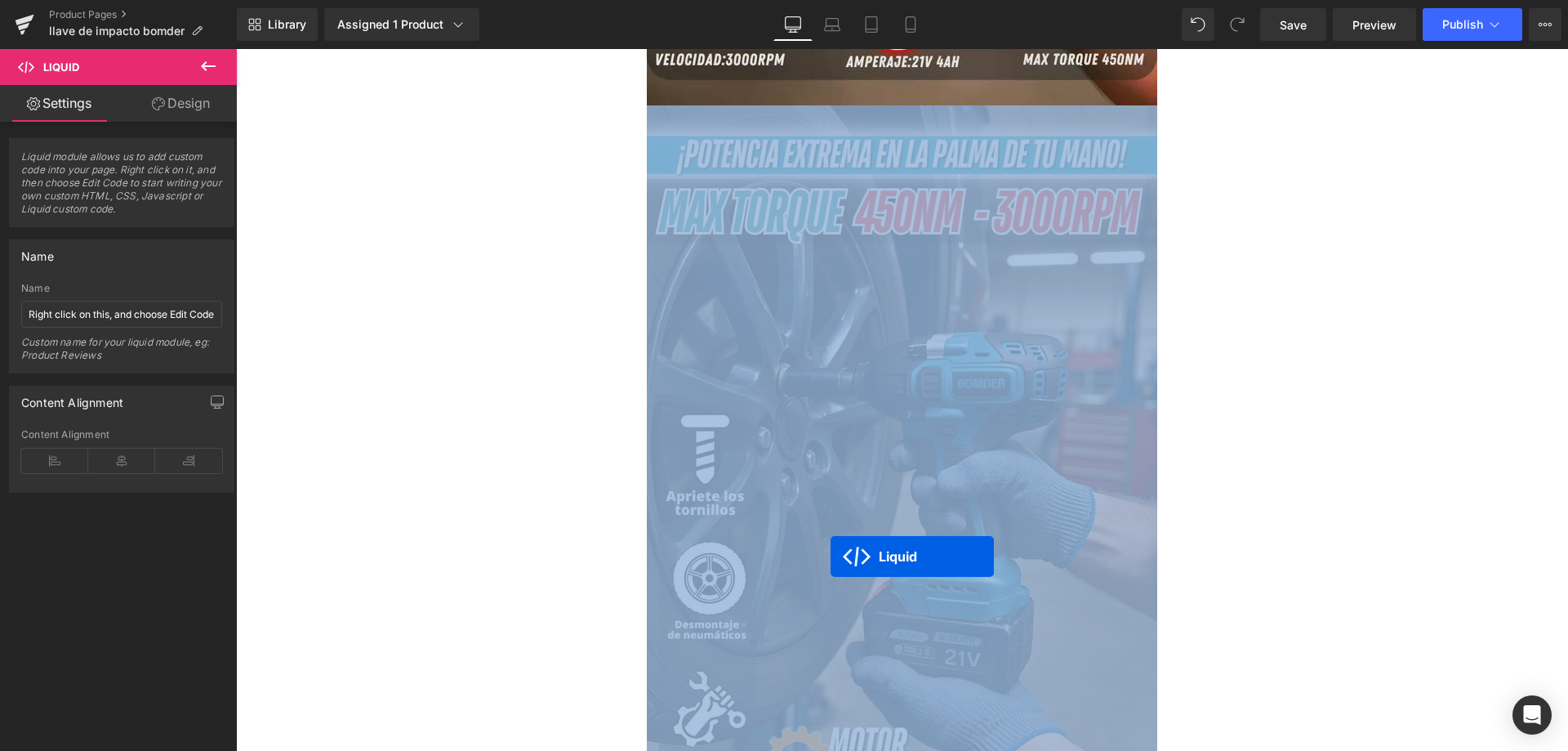
scroll to position [2538, 0]
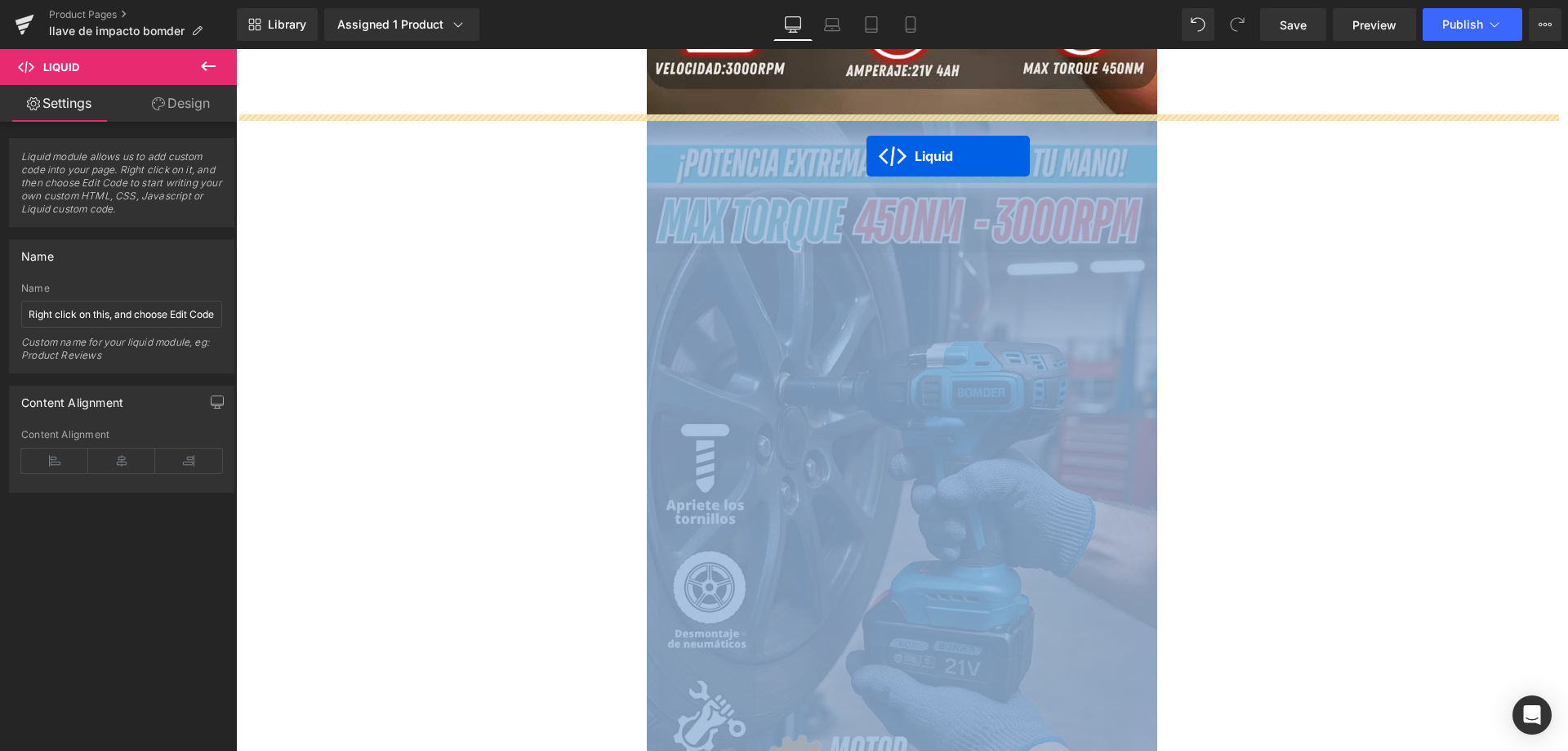
drag, startPoint x: 849, startPoint y: 637, endPoint x: 868, endPoint y: 144, distance: 493.4
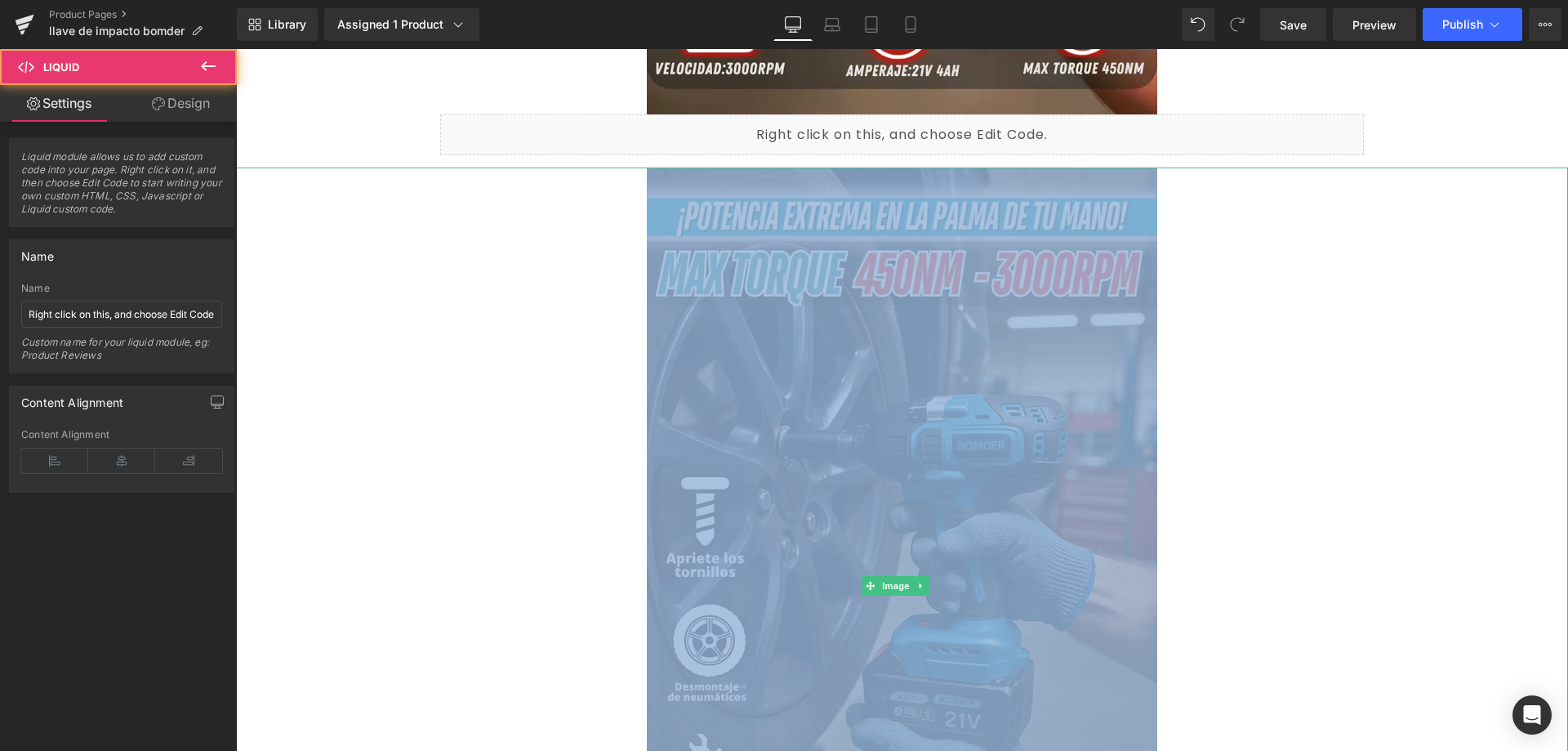
click at [795, 354] on img at bounding box center [901, 585] width 510 height 836
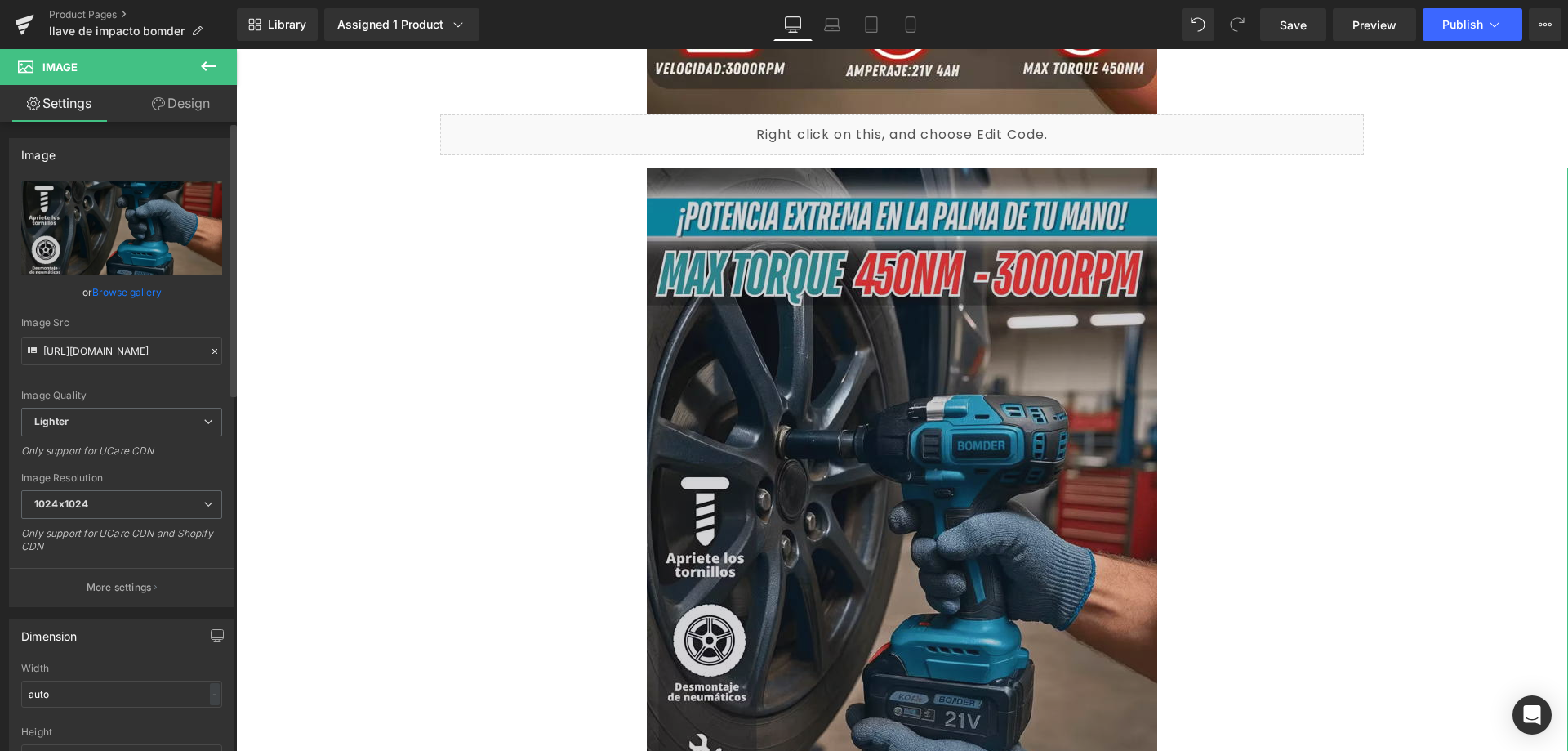
click at [208, 344] on div at bounding box center [214, 351] width 15 height 19
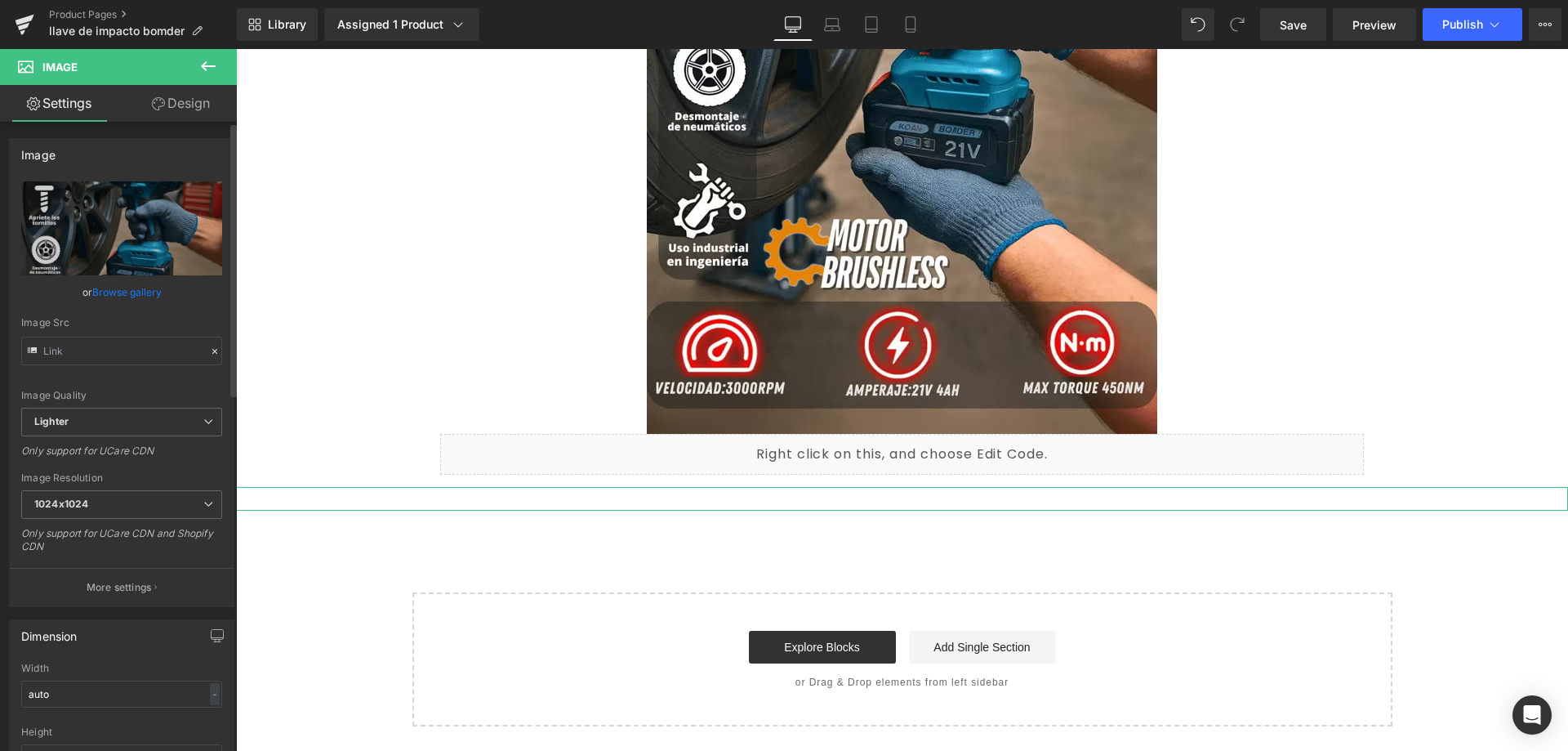
scroll to position [2218, 0]
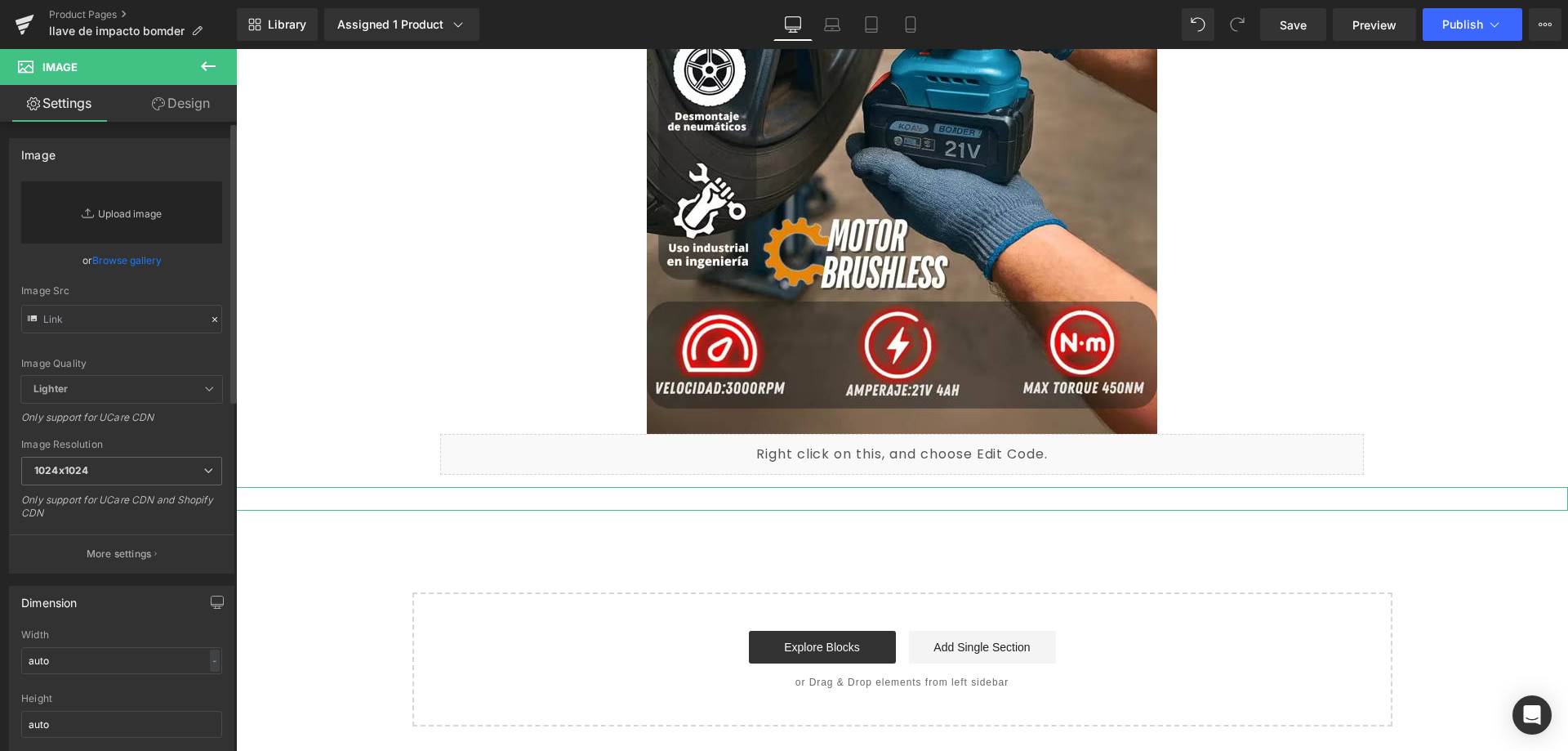
click at [174, 211] on link "Replace Image" at bounding box center [121, 211] width 200 height 62
type input "C:\fakepath\6_optimized_6_11zon.avif"
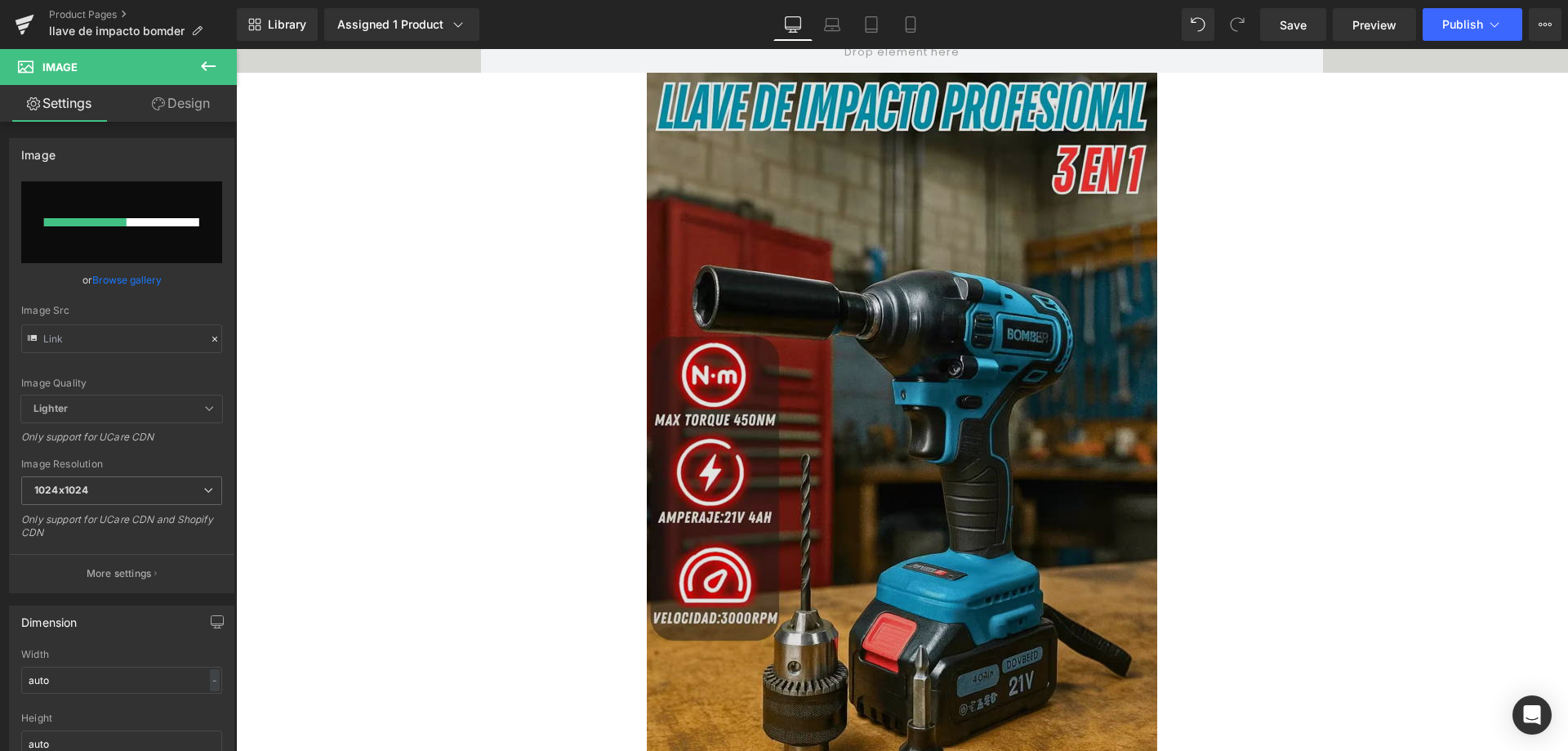
scroll to position [0, 0]
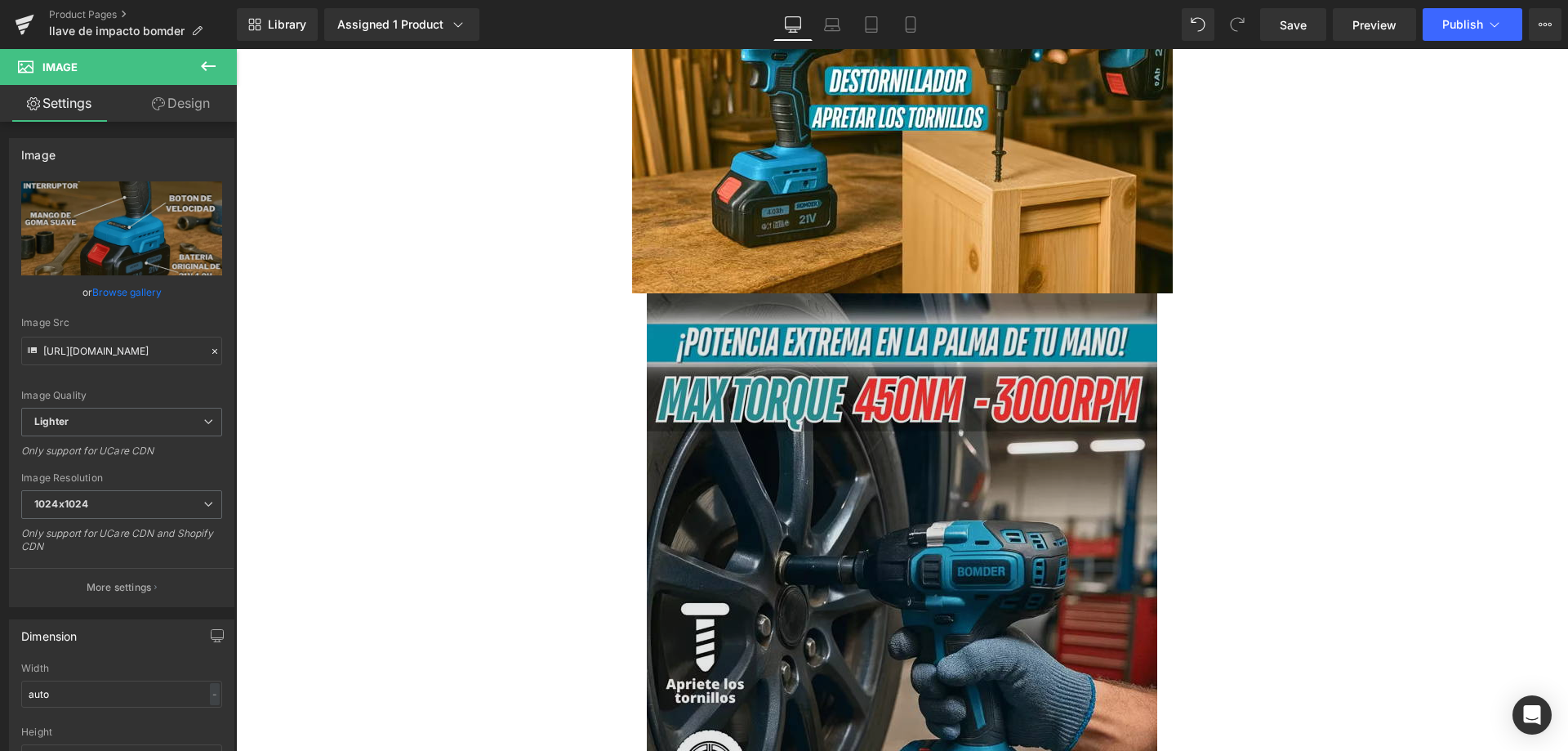
type input "https://ucarecdn.com/8acb7752-36aa-4387-a7fa-8cbc23b53305/-/format/auto/-/previ…"
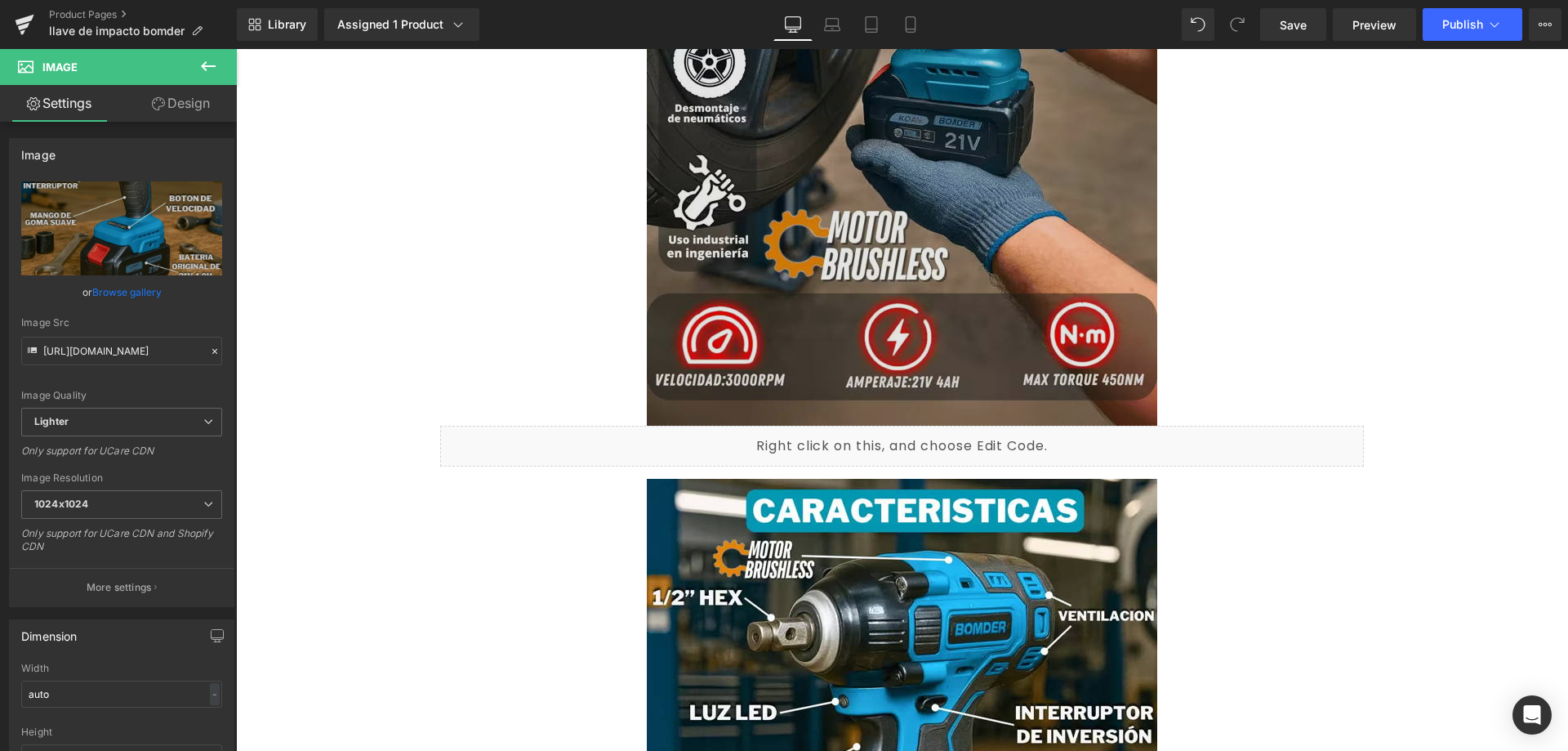
scroll to position [2451, 0]
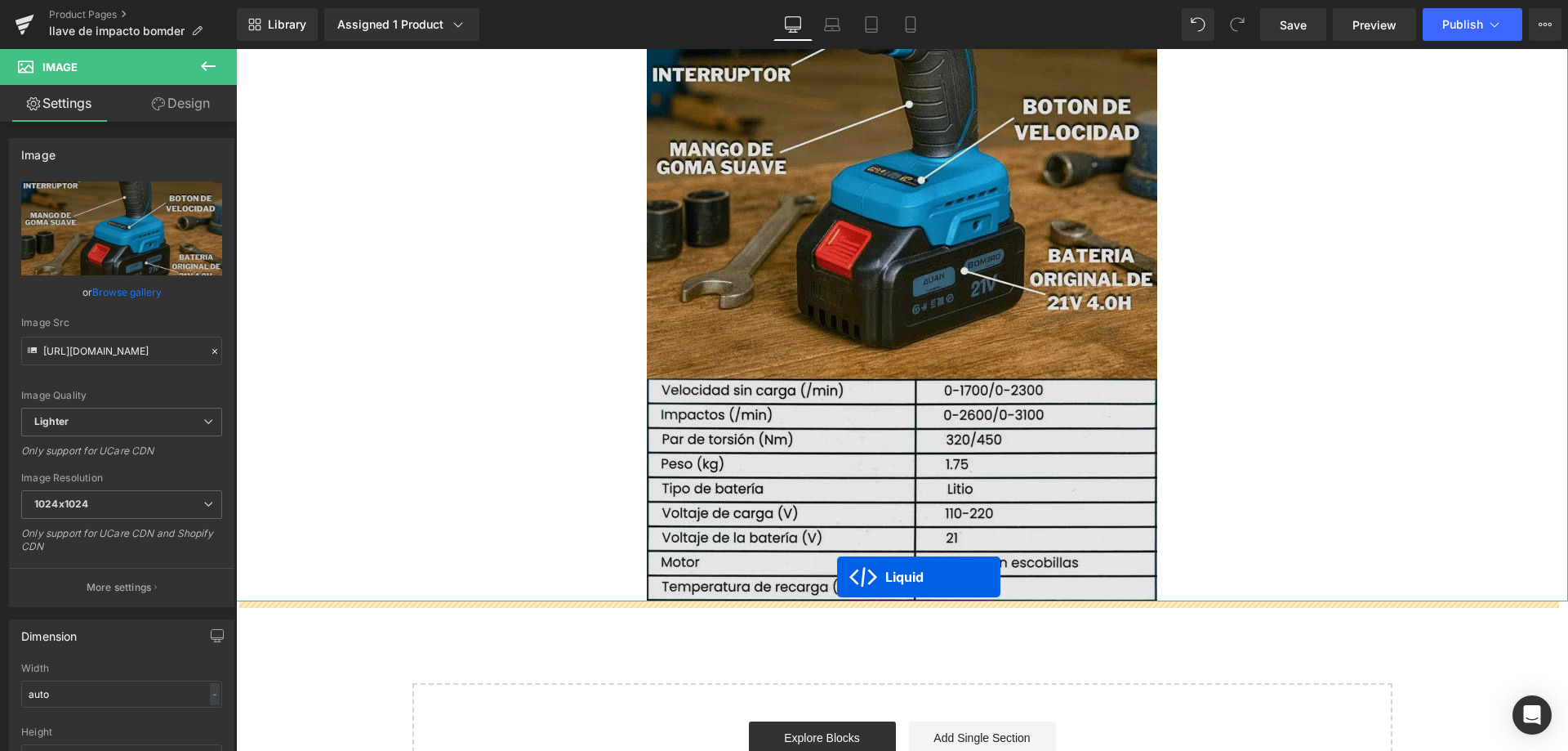
drag, startPoint x: 856, startPoint y: 217, endPoint x: 837, endPoint y: 577, distance: 360.5
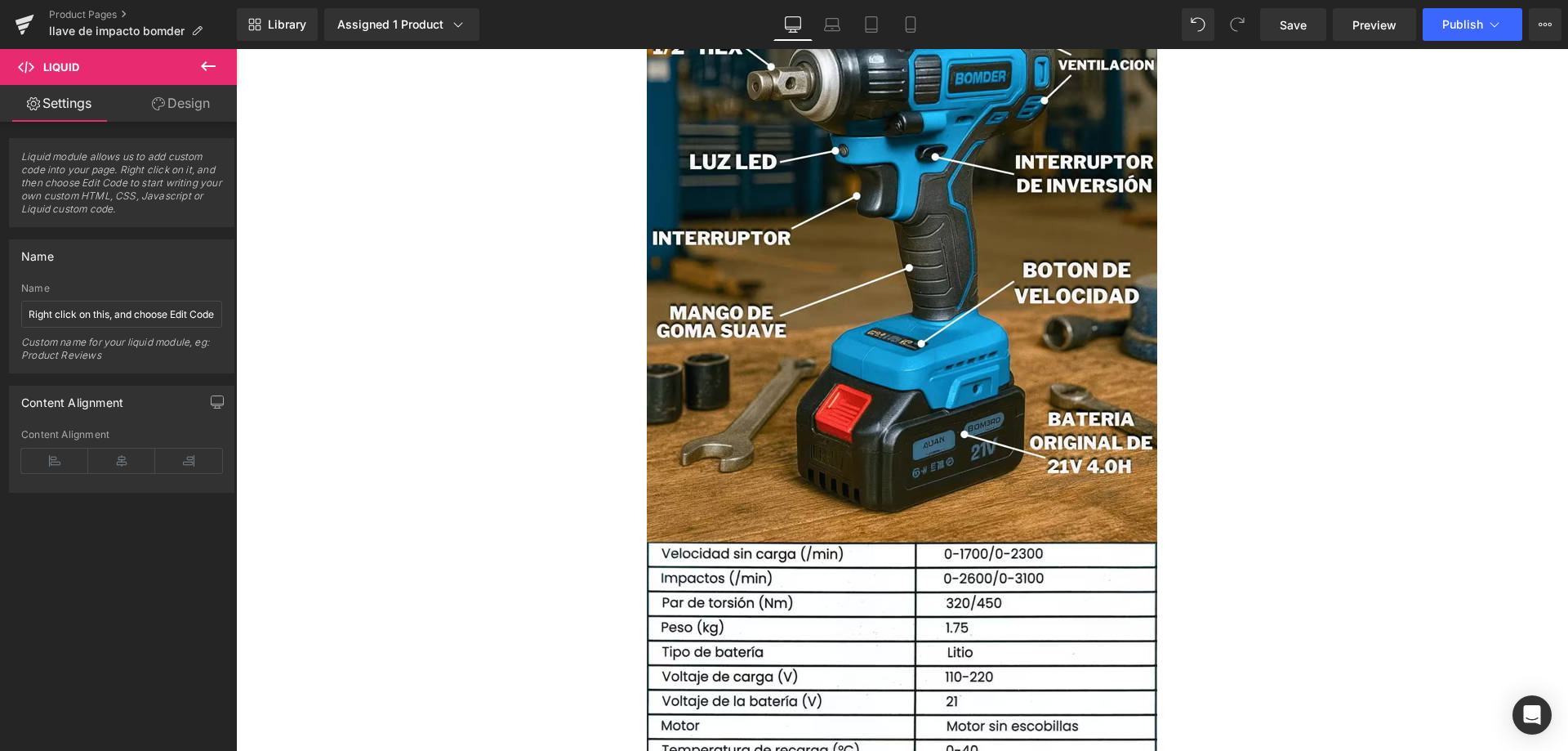
scroll to position [3030, 0]
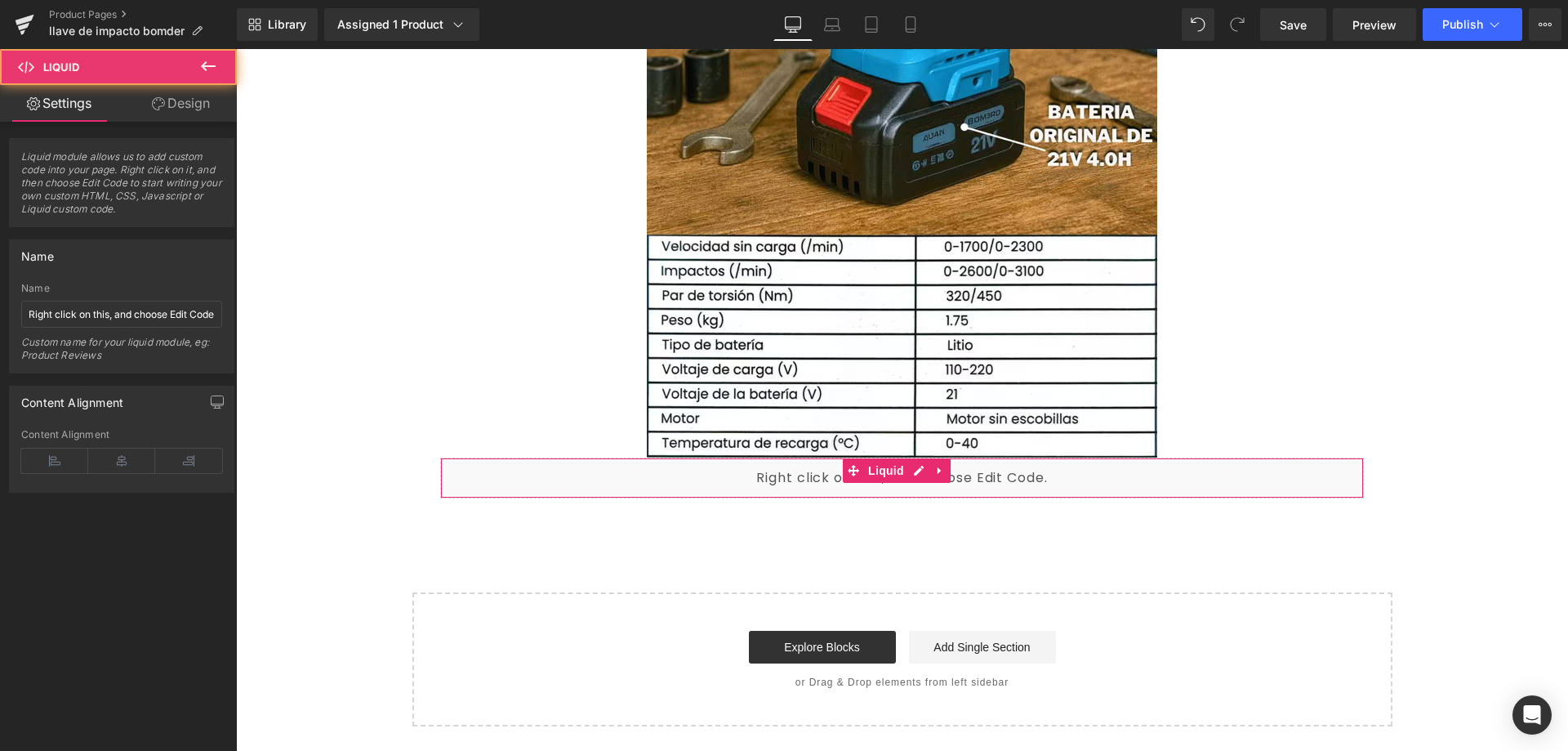
click at [571, 470] on div "Liquid" at bounding box center [901, 478] width 924 height 41
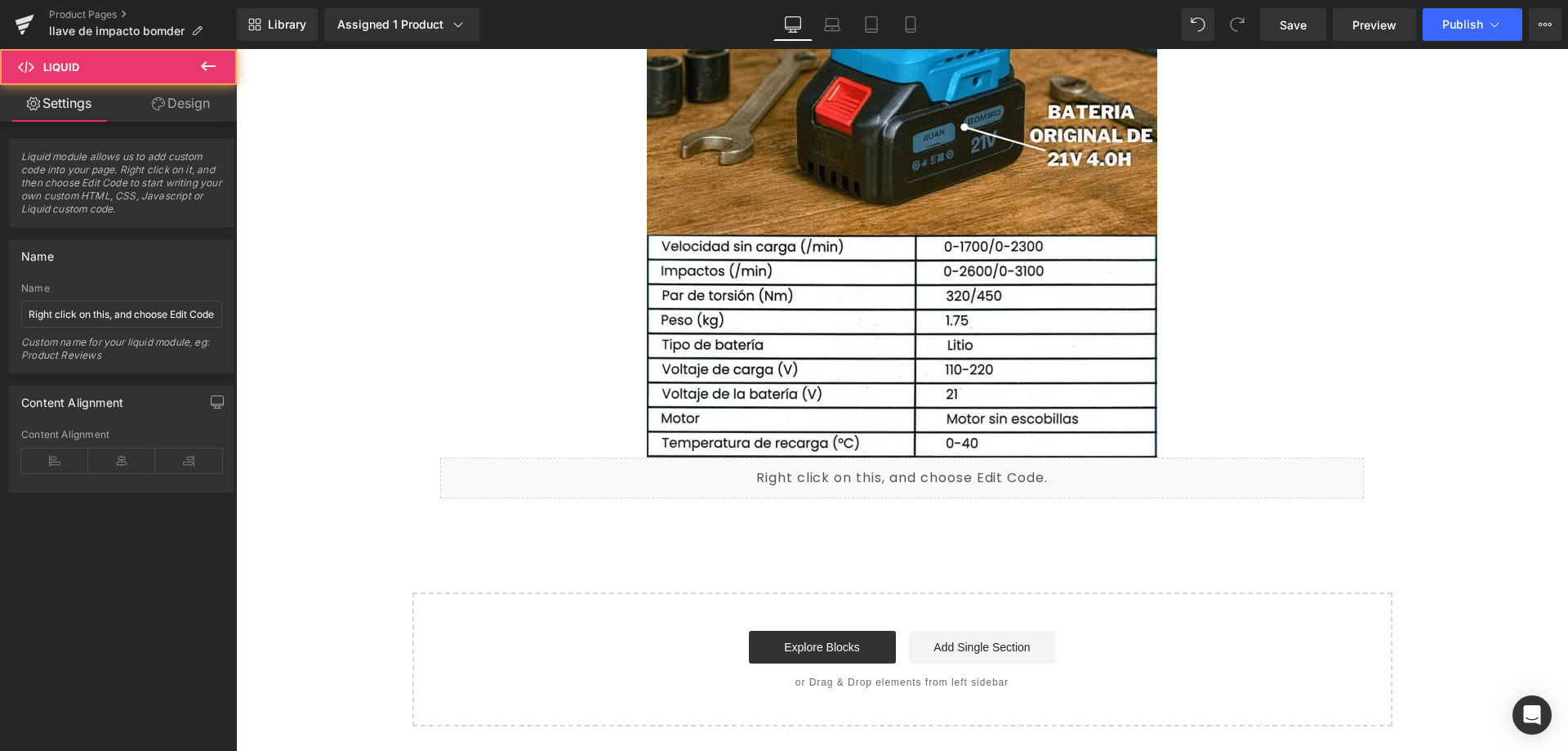
click at [598, 479] on div "Liquid" at bounding box center [901, 478] width 924 height 41
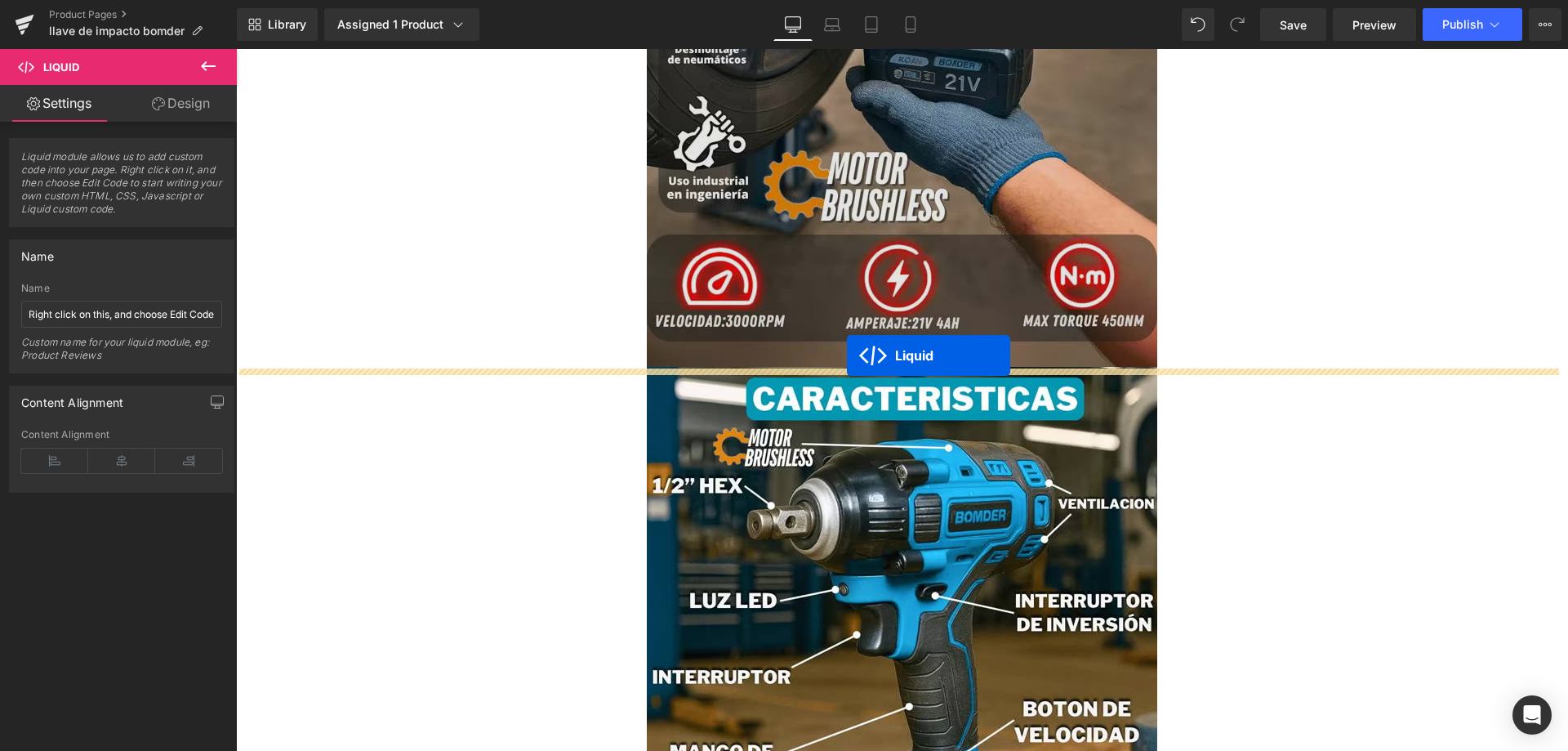
scroll to position [2283, 0]
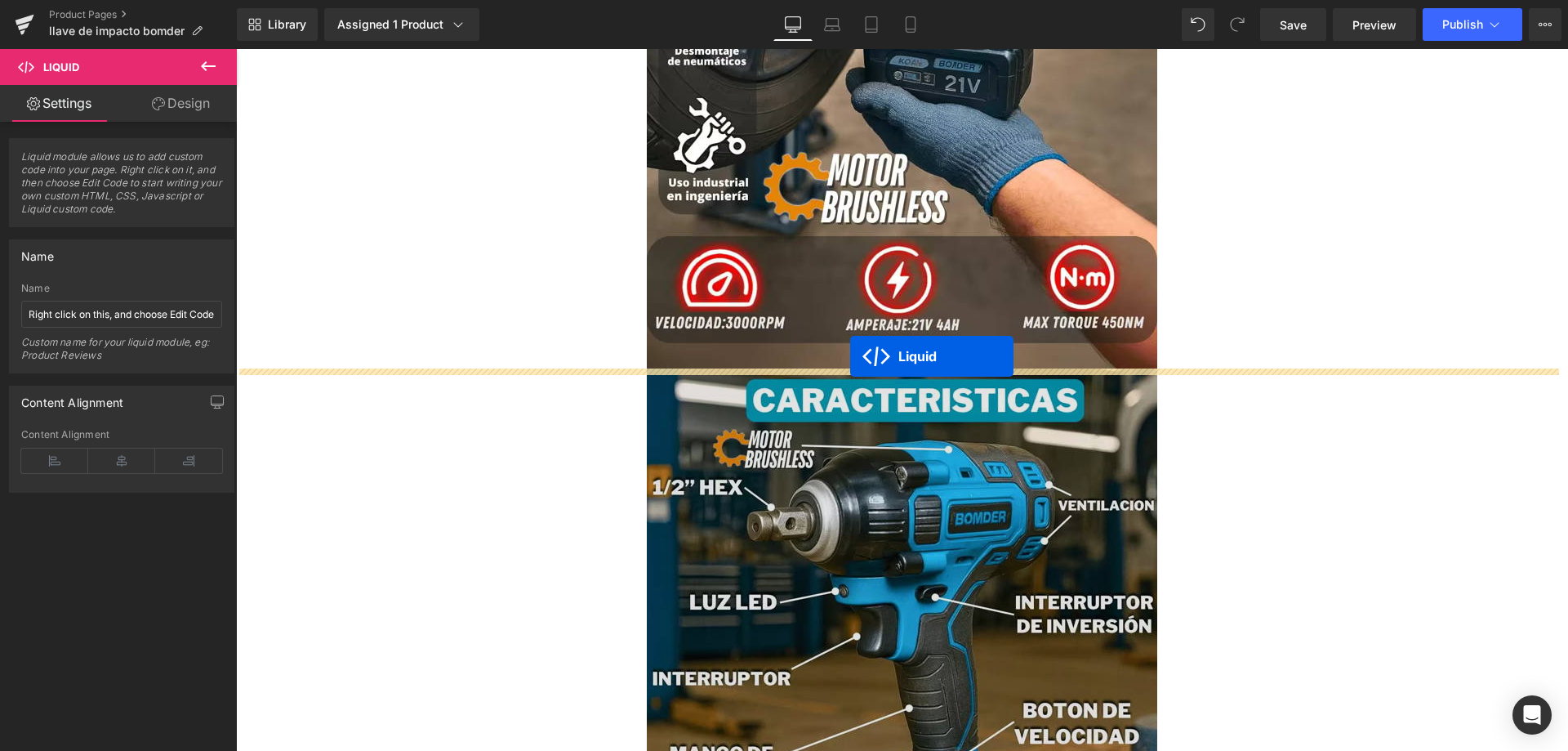
drag, startPoint x: 852, startPoint y: 467, endPoint x: 851, endPoint y: 375, distance: 92.0
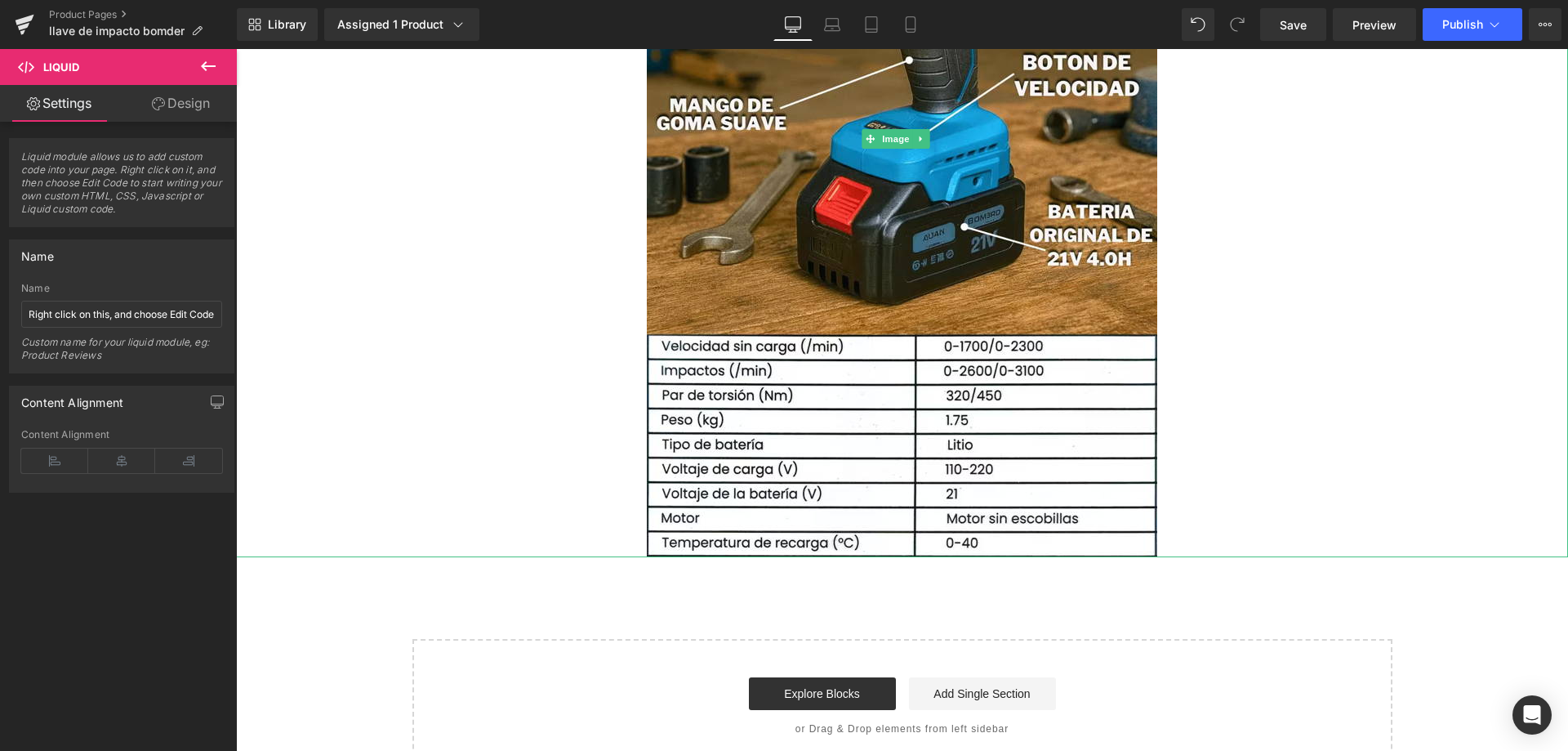
scroll to position [3030, 0]
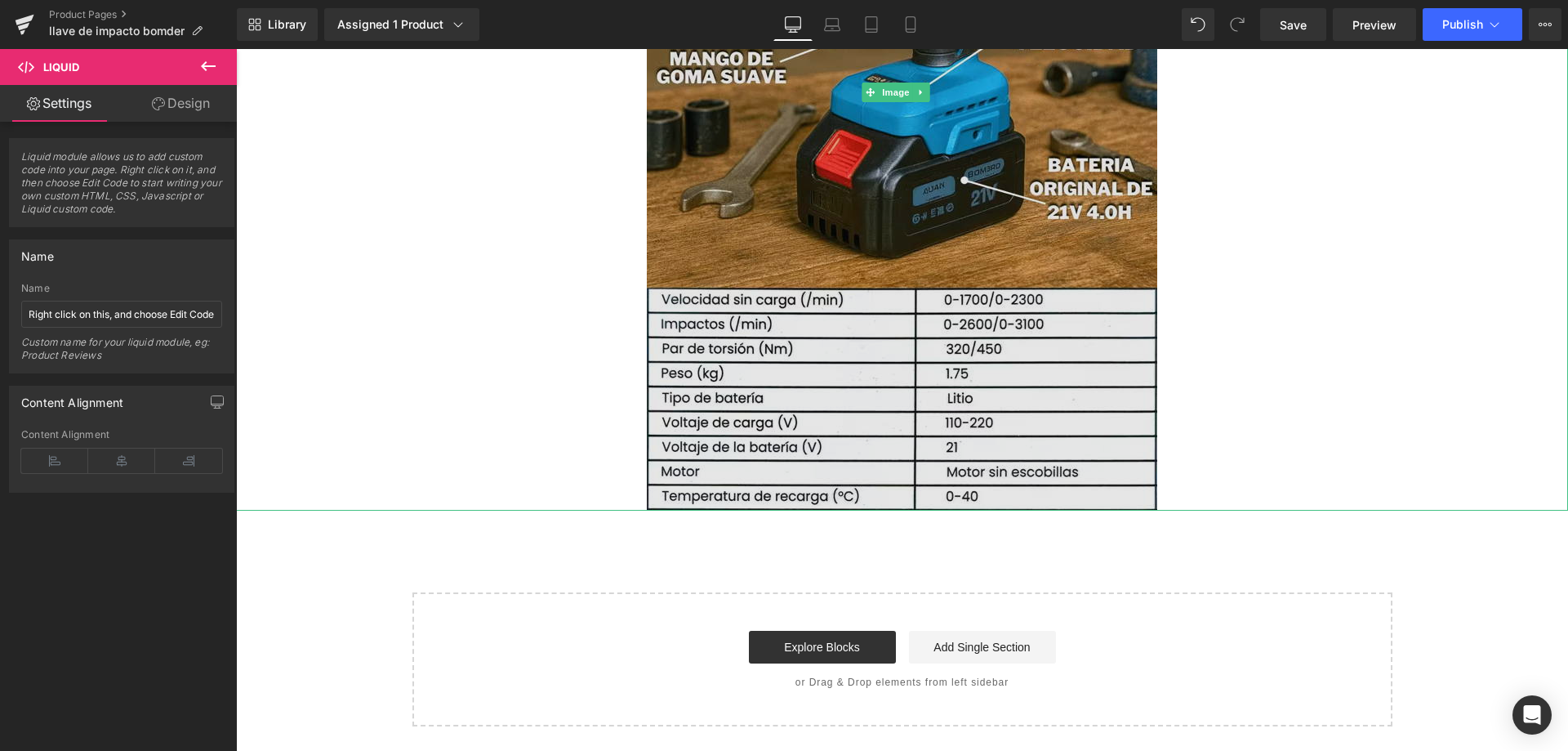
click at [741, 399] on img at bounding box center [901, 92] width 510 height 836
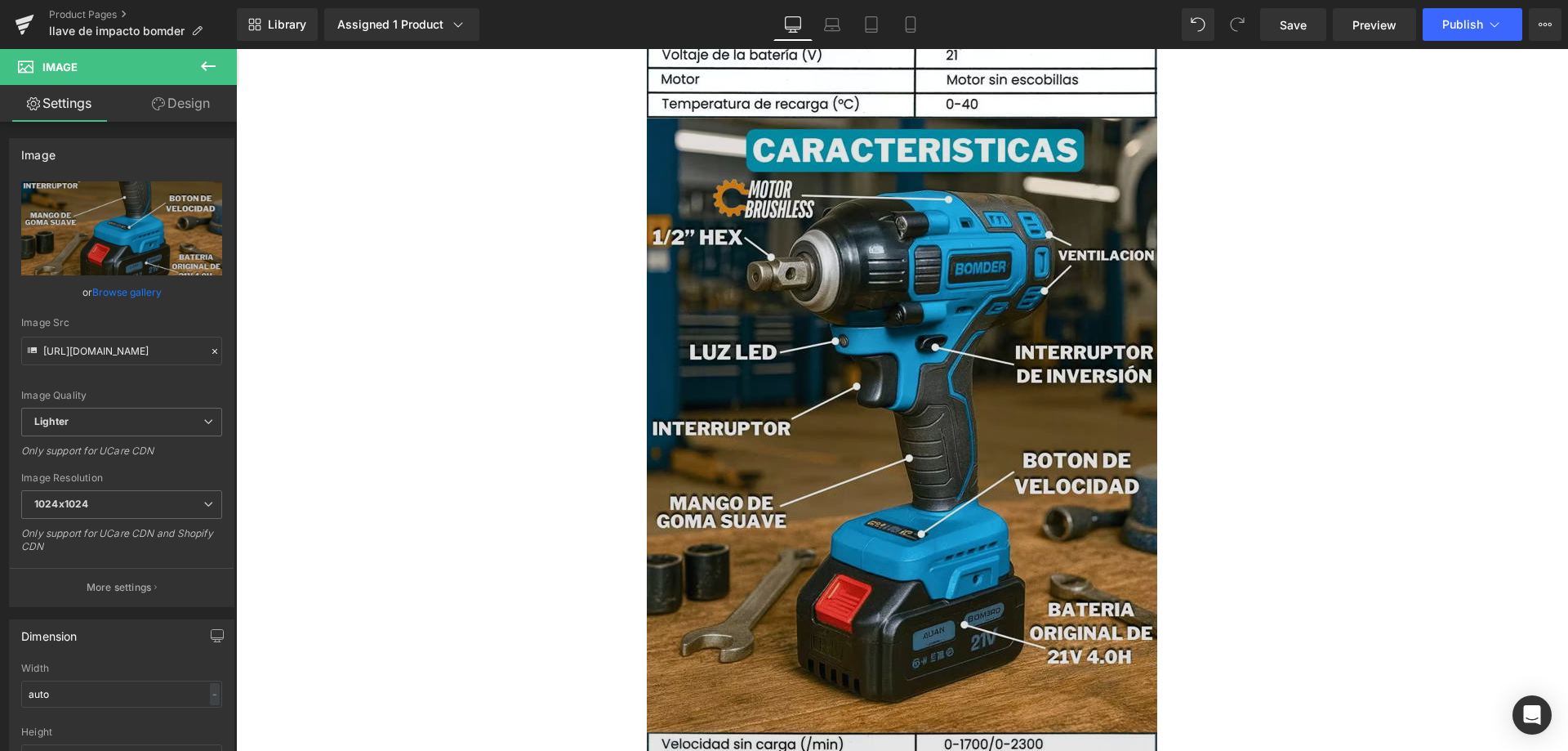
scroll to position [3596, 0]
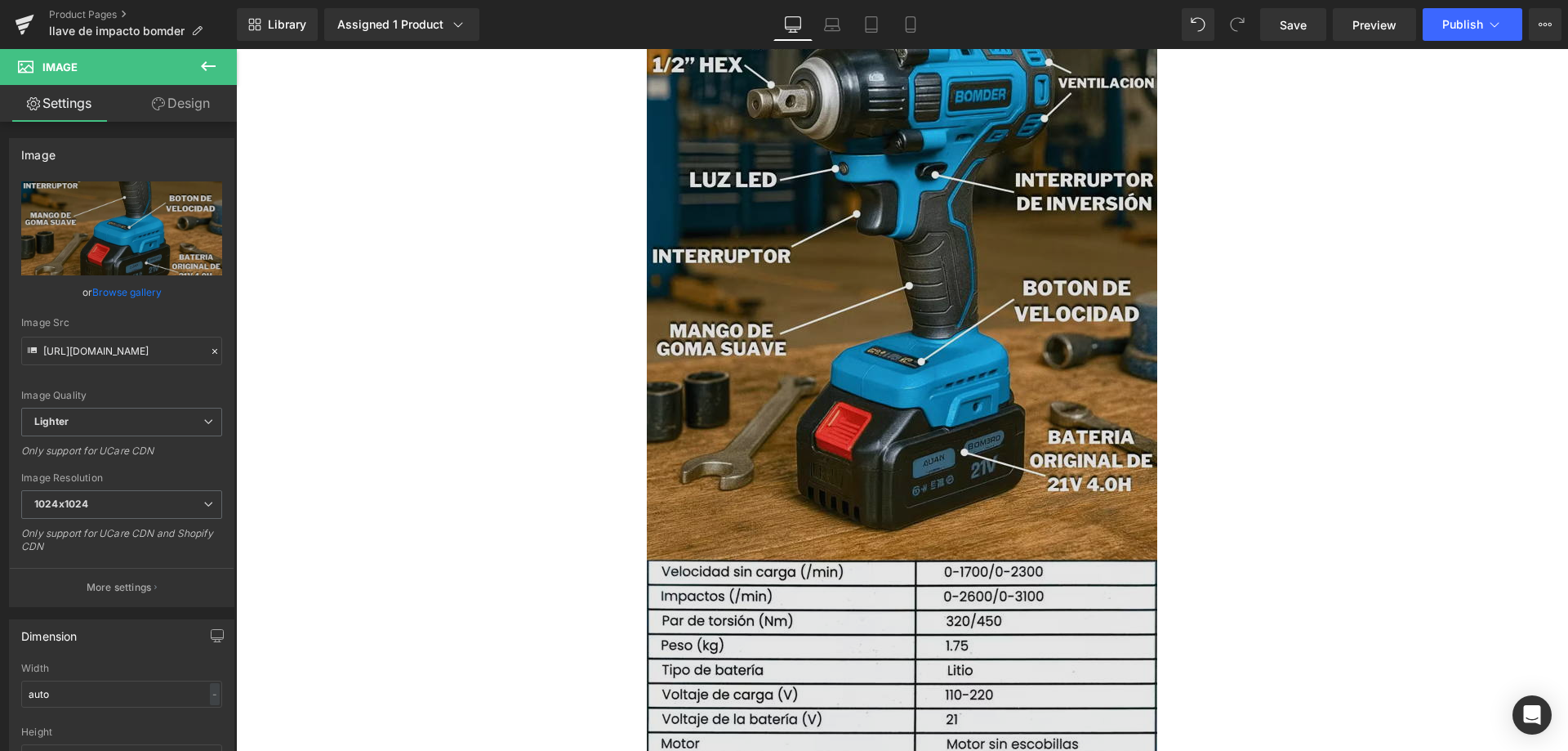
click at [839, 404] on img at bounding box center [901, 364] width 510 height 836
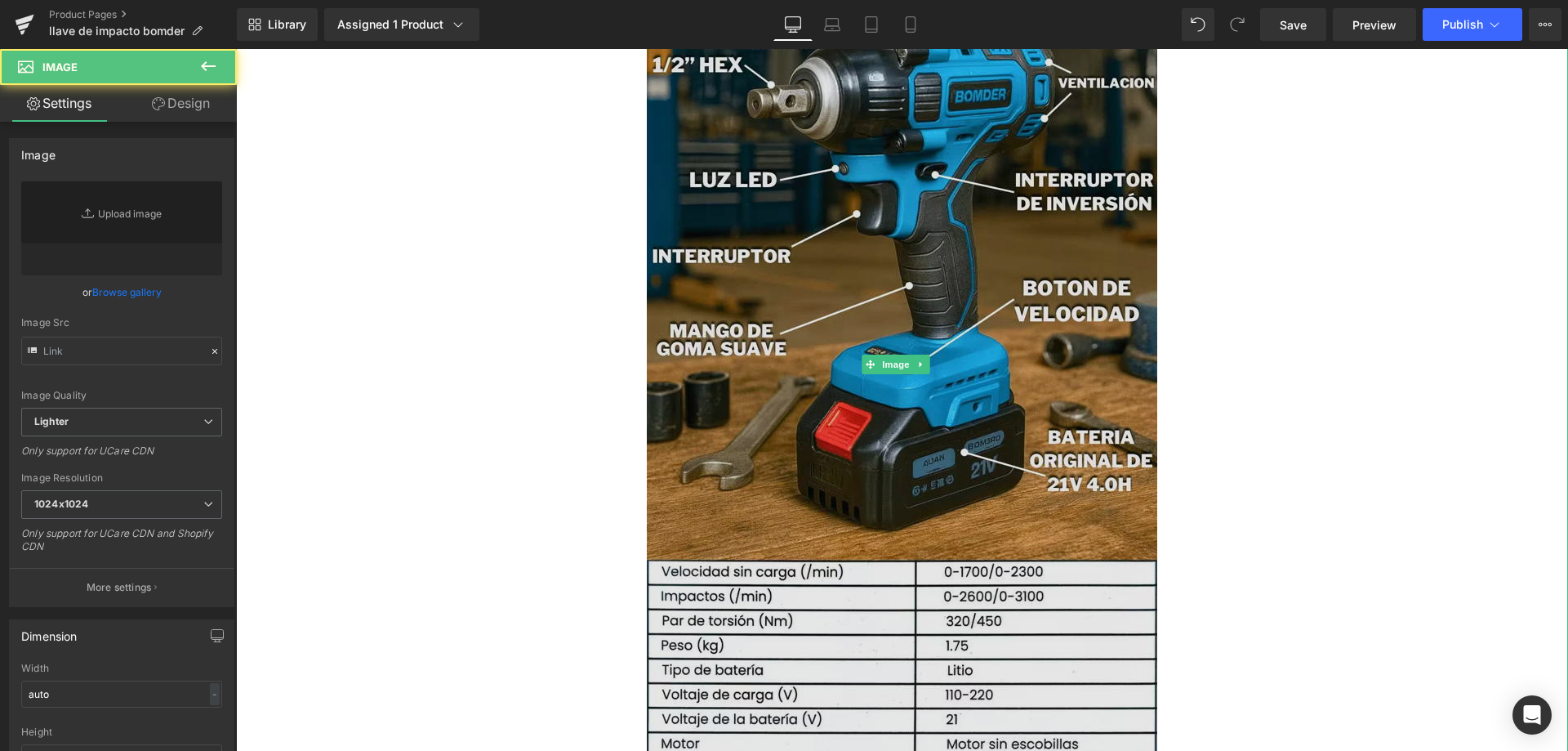
type input "https://ucarecdn.com/8acb7752-36aa-4387-a7fa-8cbc23b53305/-/format/auto/-/previ…"
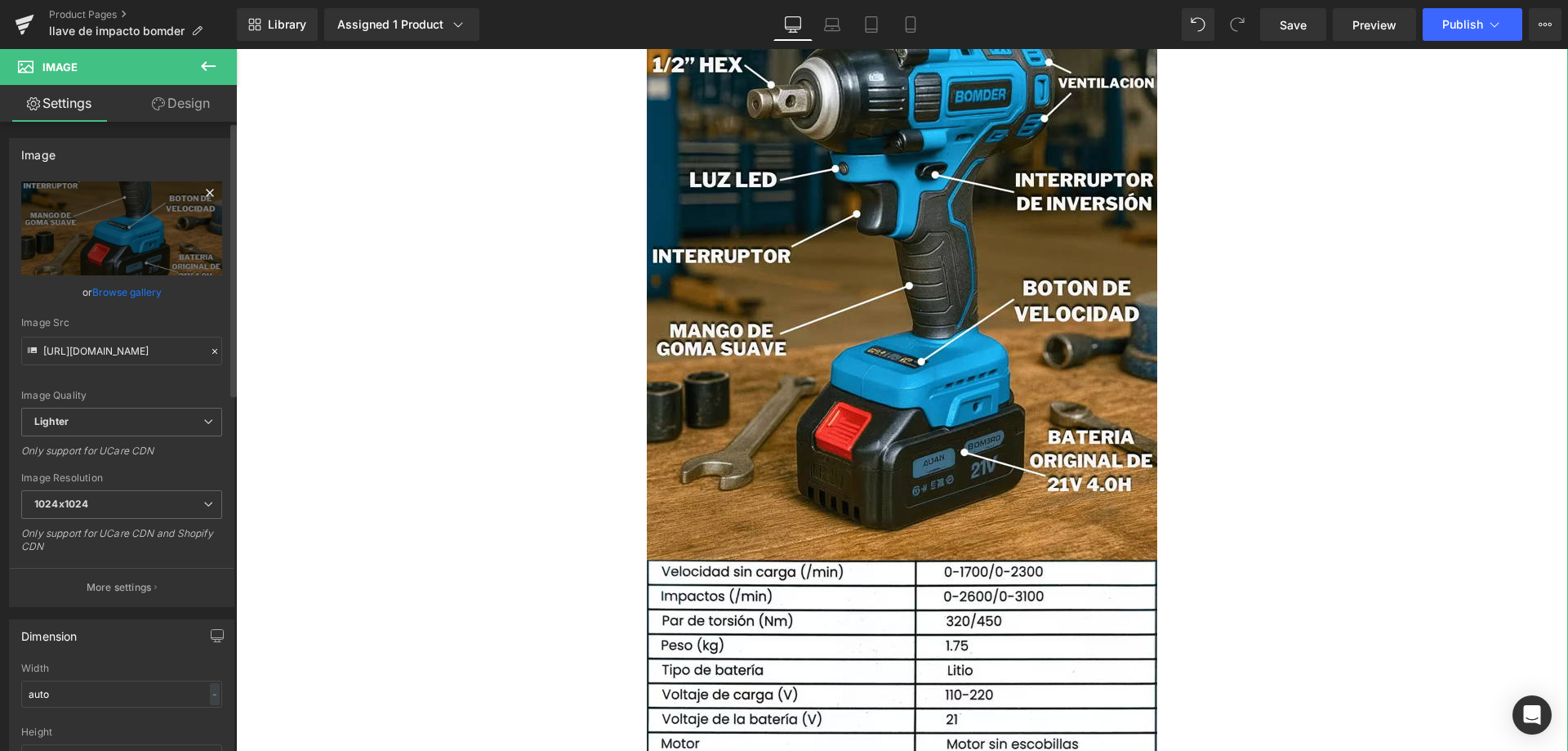
click at [205, 195] on icon at bounding box center [209, 193] width 8 height 8
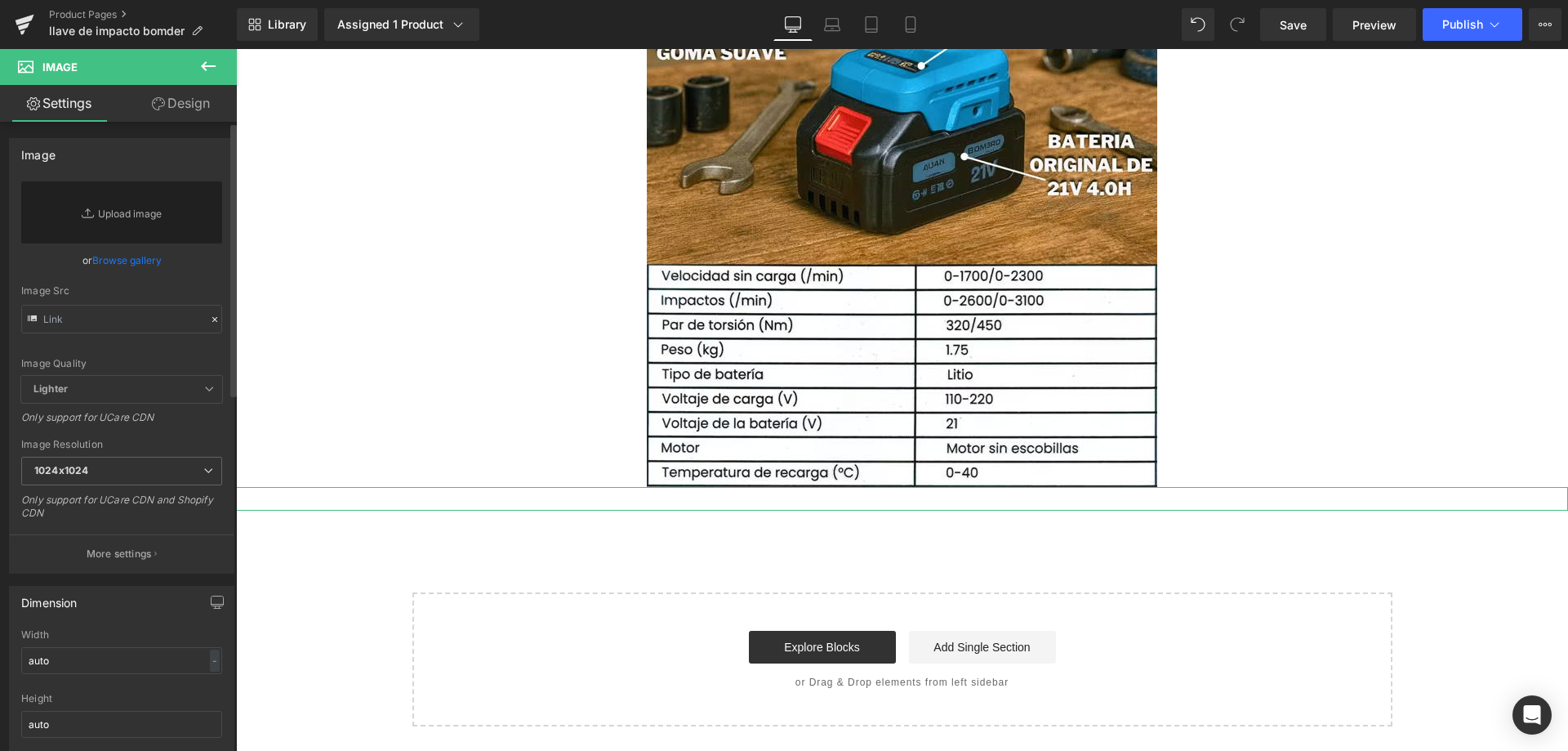
scroll to position [3055, 0]
click at [152, 205] on link "Replace Image" at bounding box center [121, 211] width 200 height 62
type input "C:\fakepath\7_optimized_7_11zon.avif"
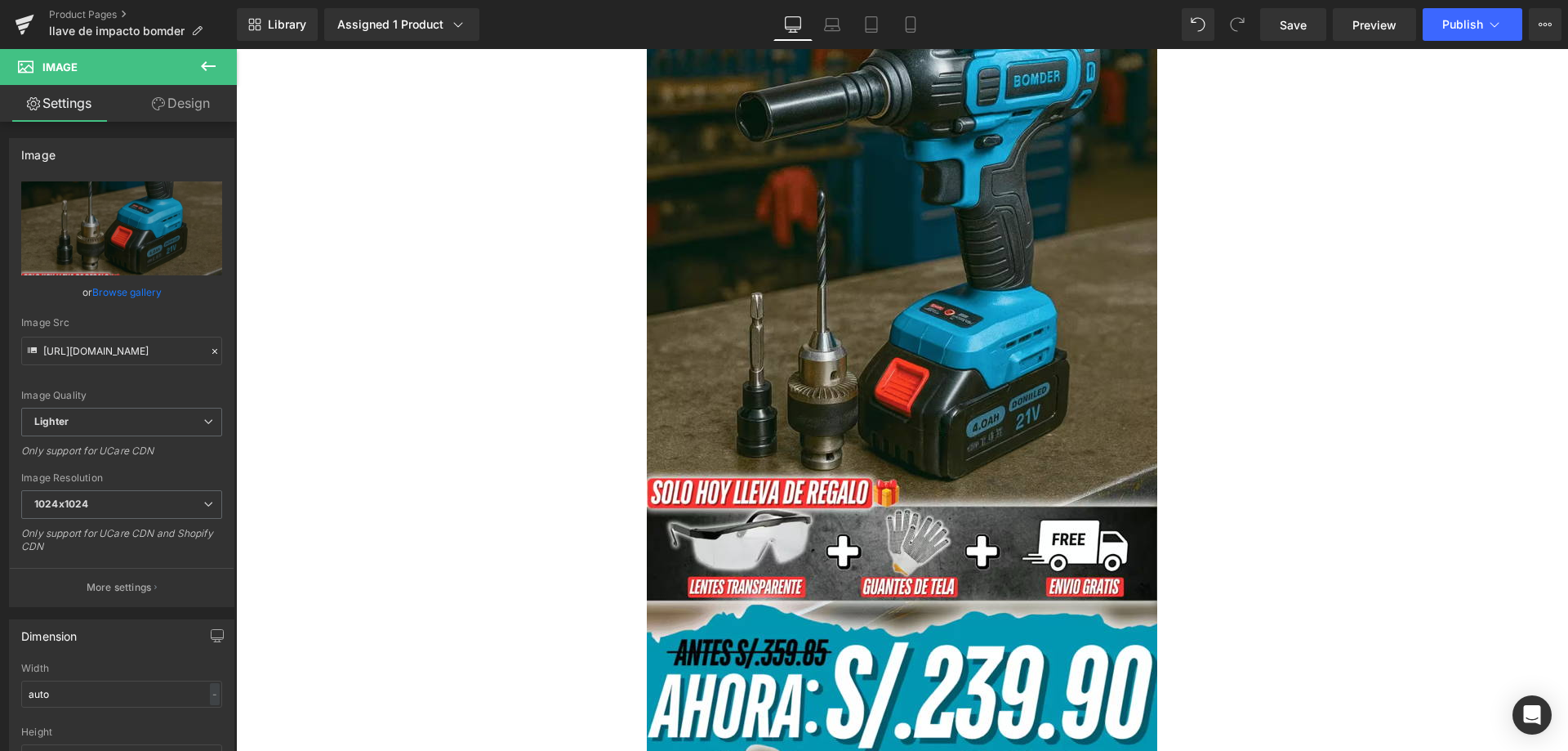
type input "https://ucarecdn.com/80f89b50-046c-44bf-9d81-a5f1ecce474b/-/format/auto/-/previ…"
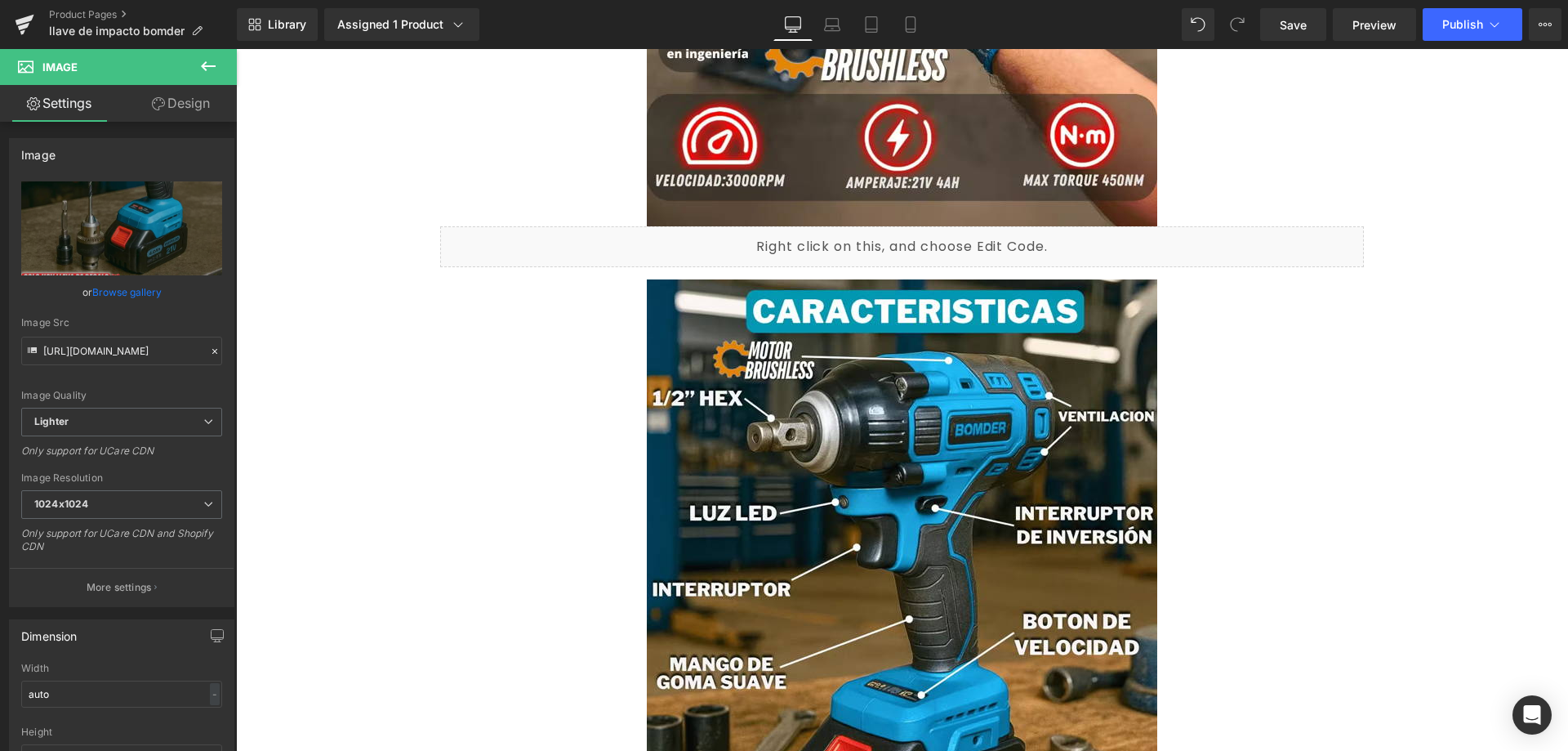
scroll to position [2397, 0]
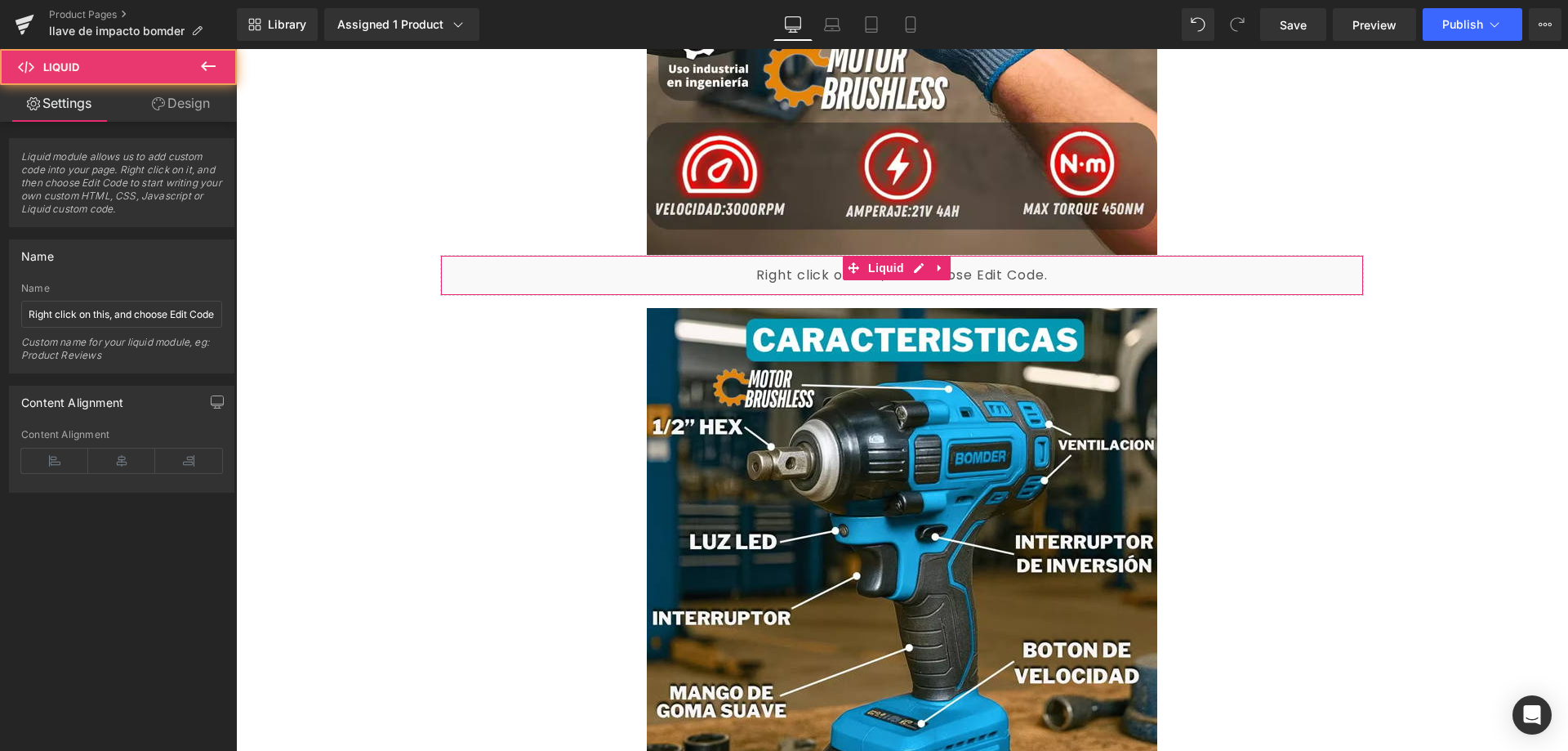
click at [551, 278] on div "Liquid" at bounding box center [901, 276] width 924 height 41
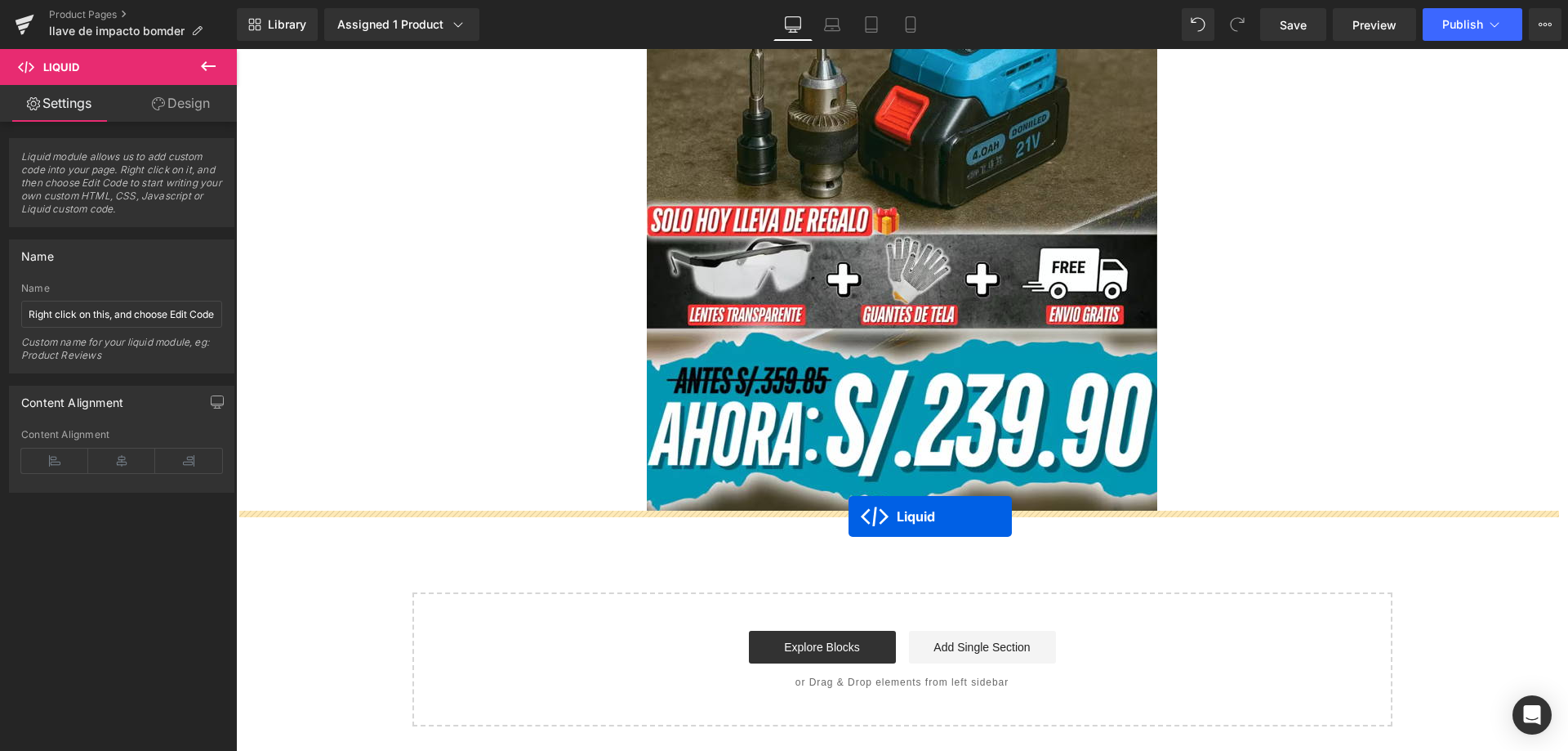
drag, startPoint x: 853, startPoint y: 320, endPoint x: 849, endPoint y: 516, distance: 196.0
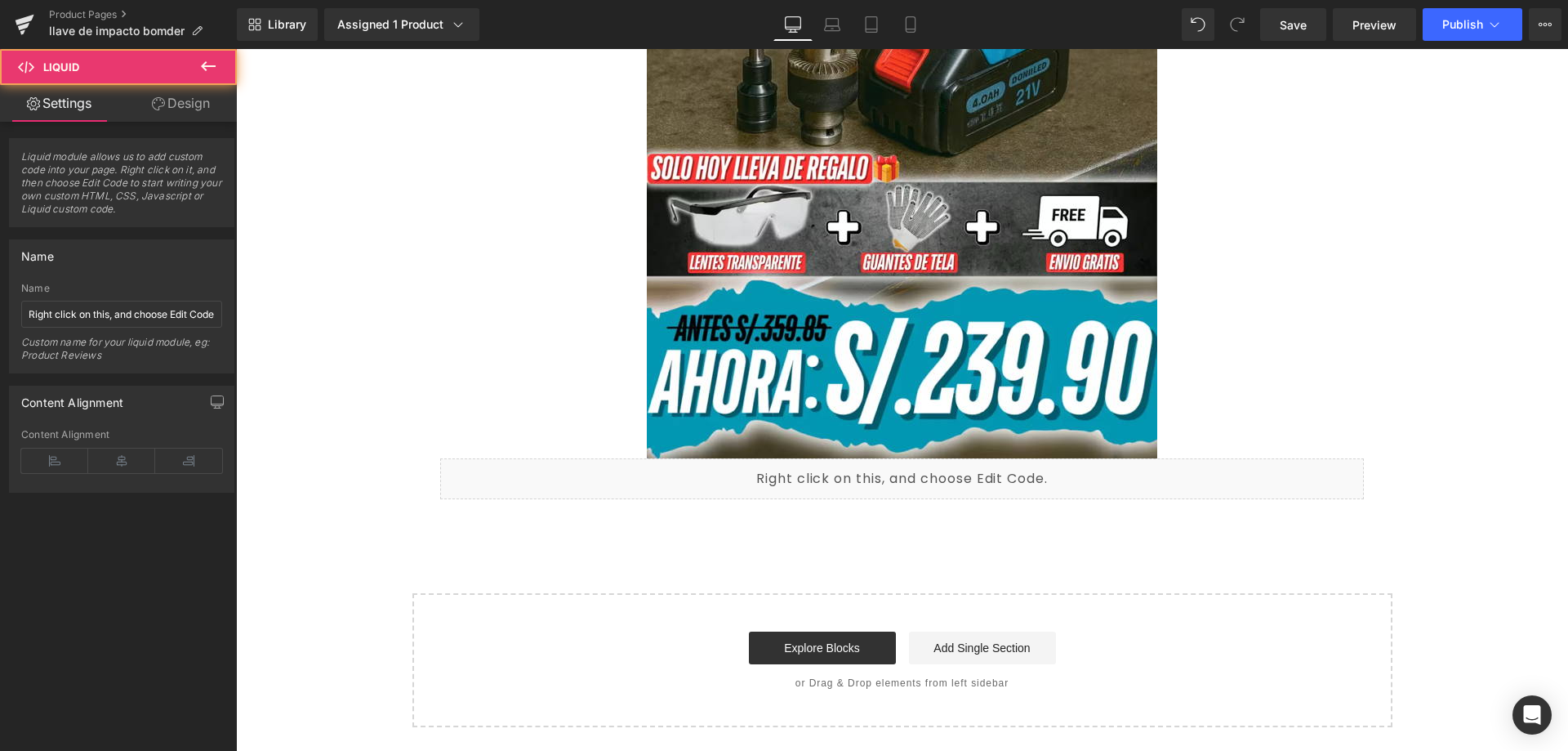
scroll to position [3920, 0]
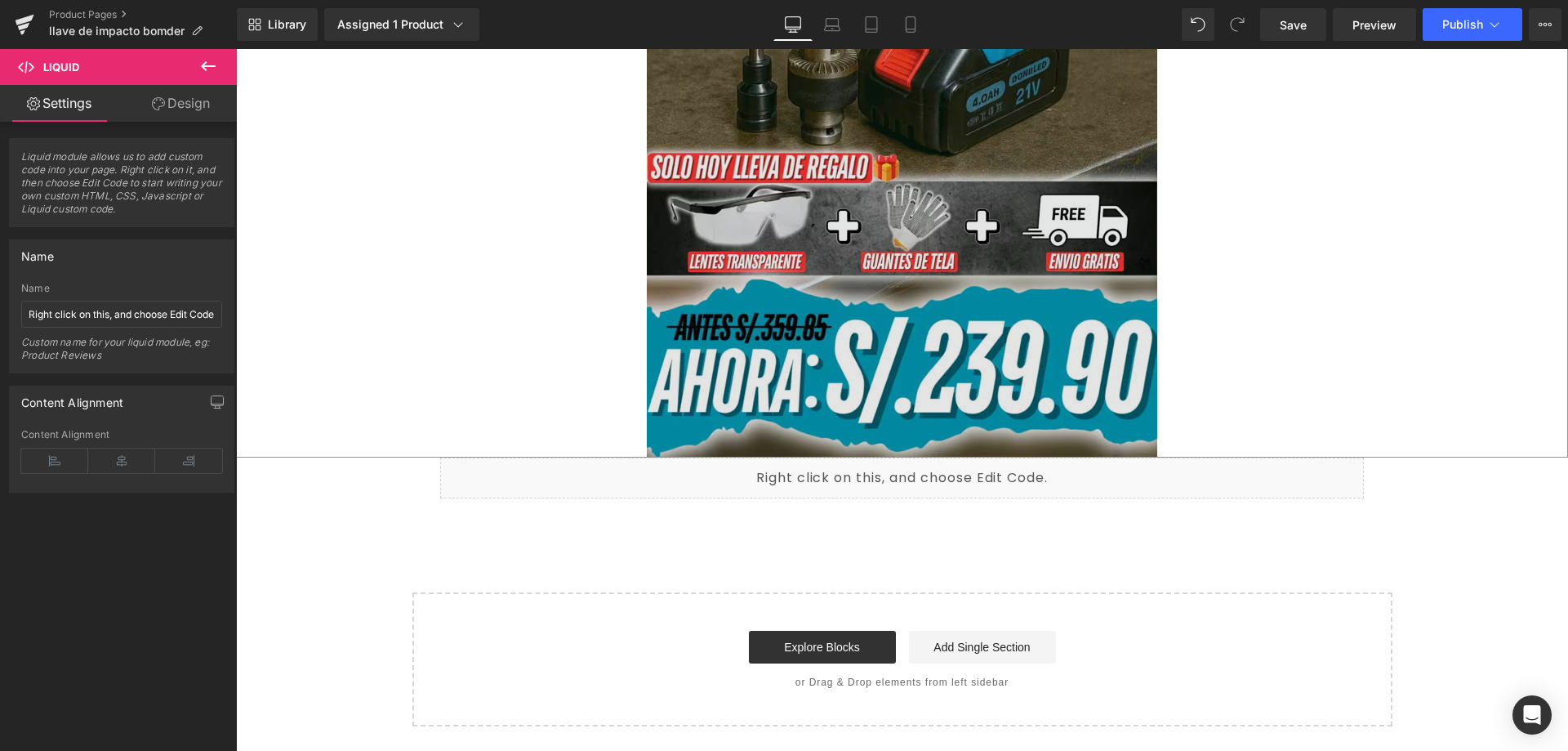
click at [789, 284] on img at bounding box center [901, 38] width 510 height 836
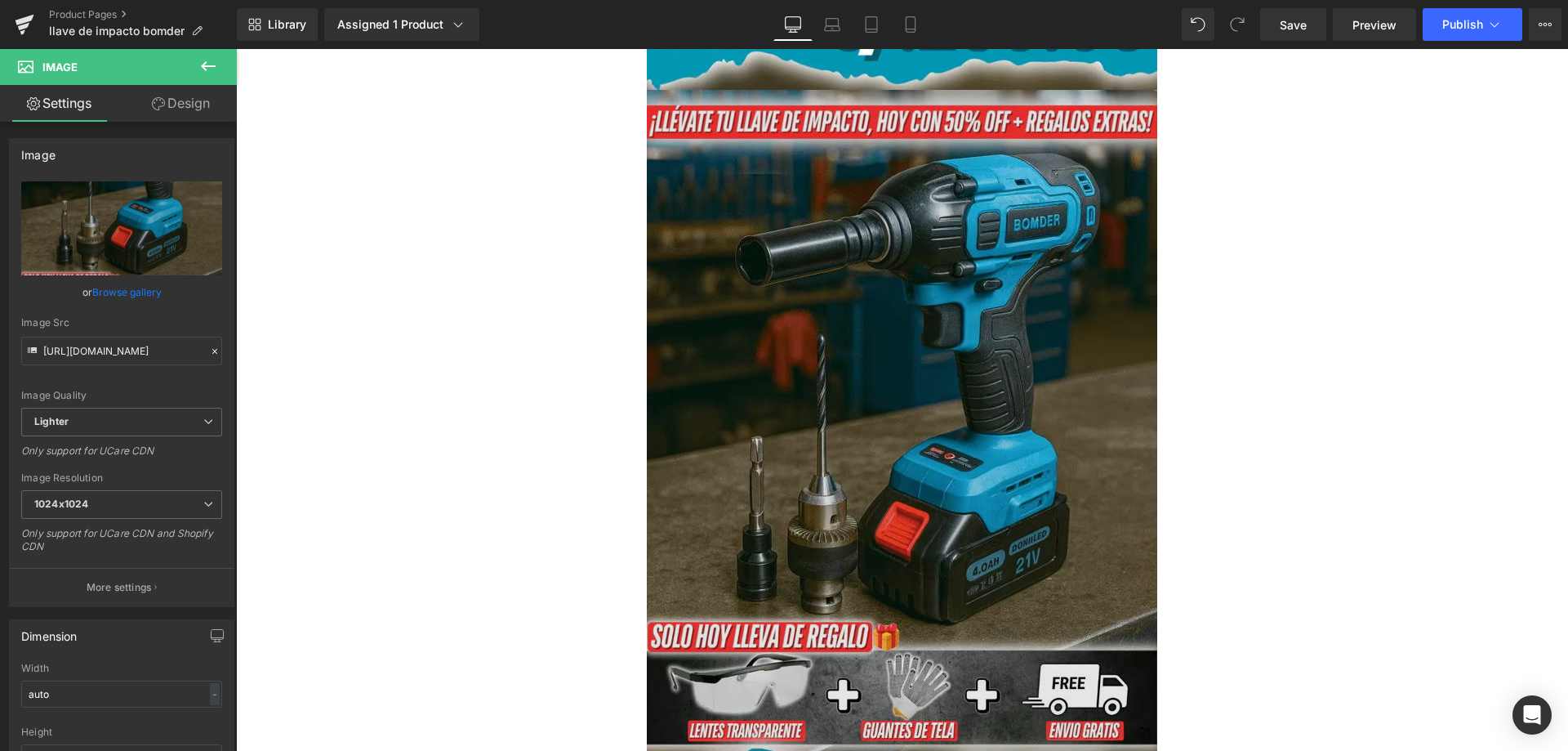
scroll to position [4590, 0]
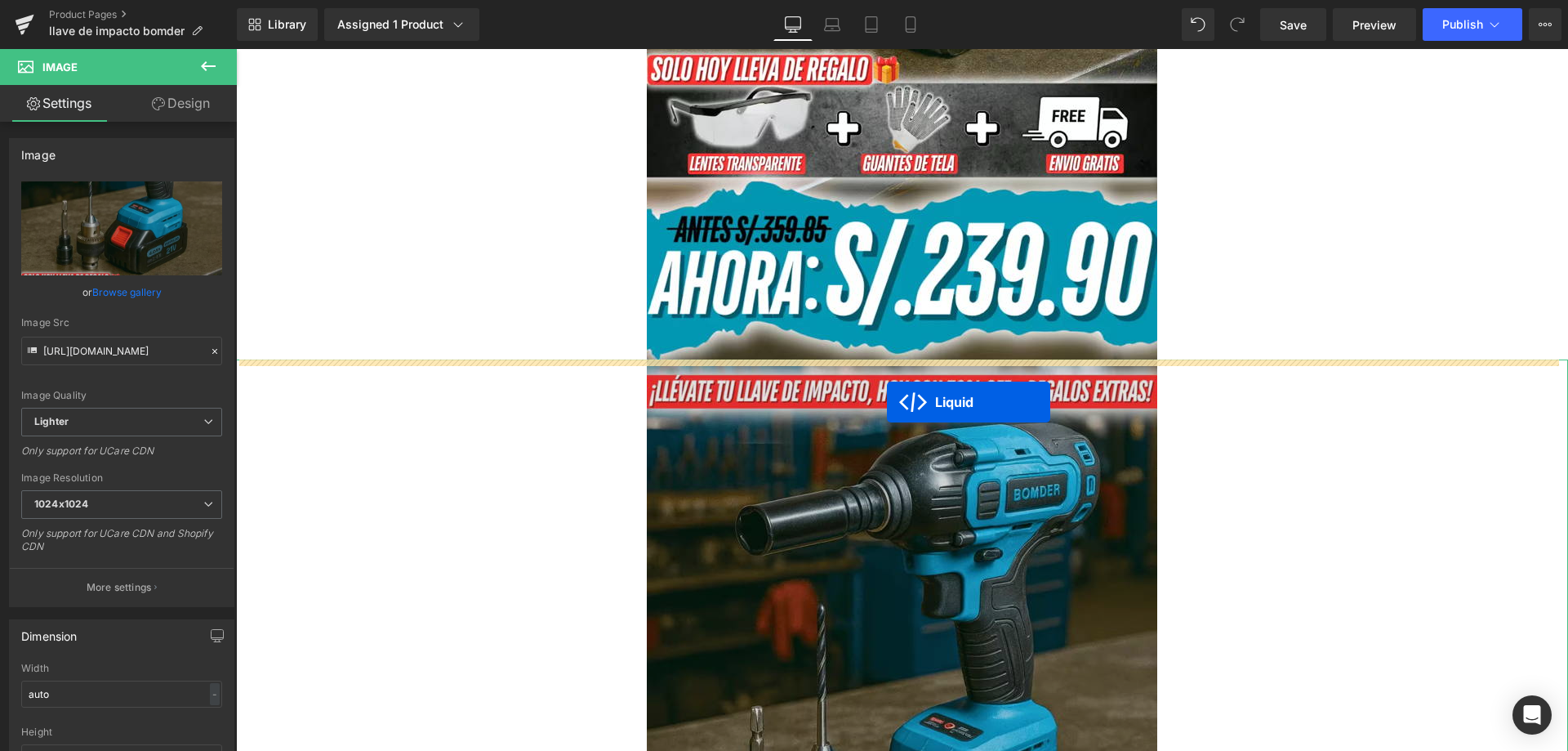
drag, startPoint x: 852, startPoint y: 640, endPoint x: 888, endPoint y: 400, distance: 242.7
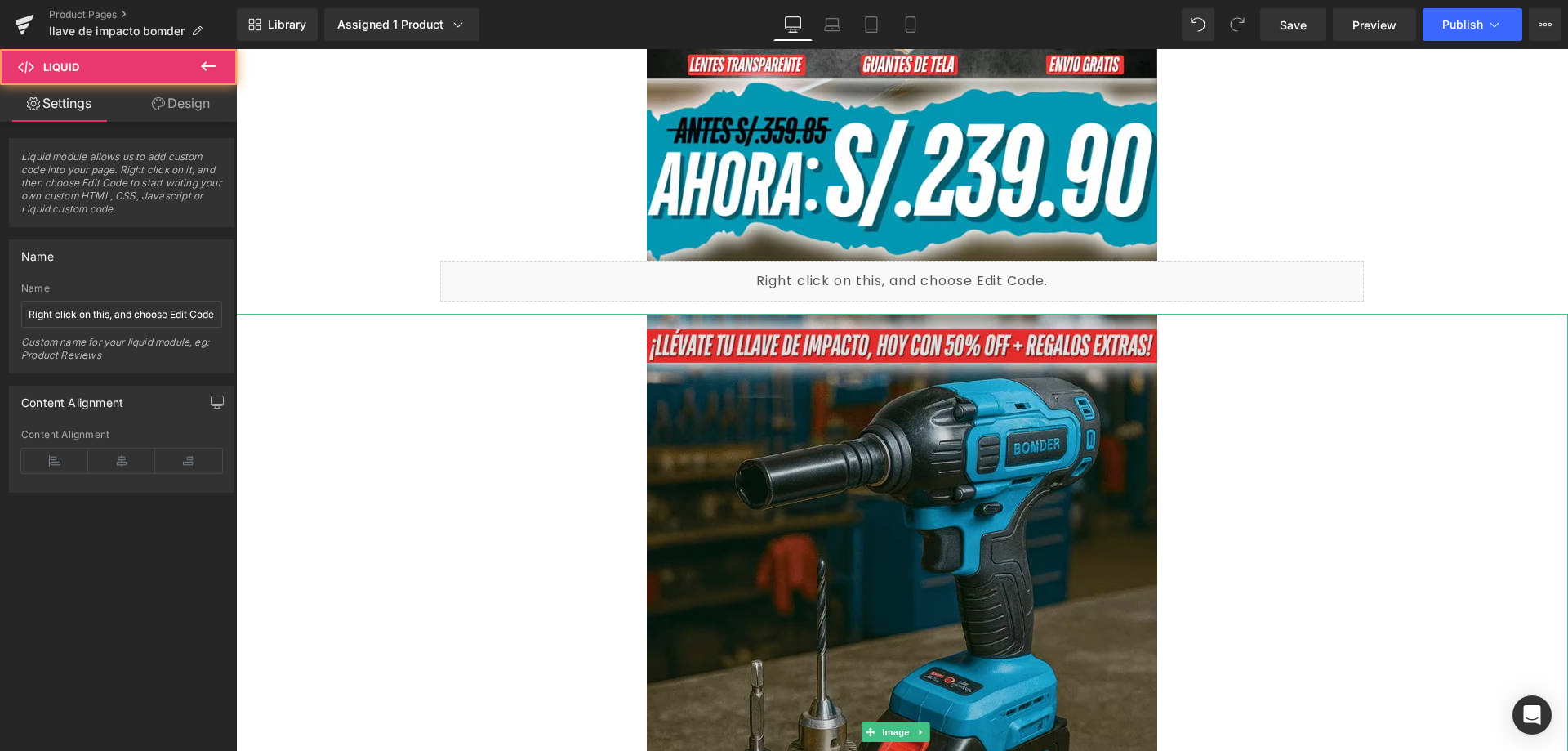
scroll to position [4263, 0]
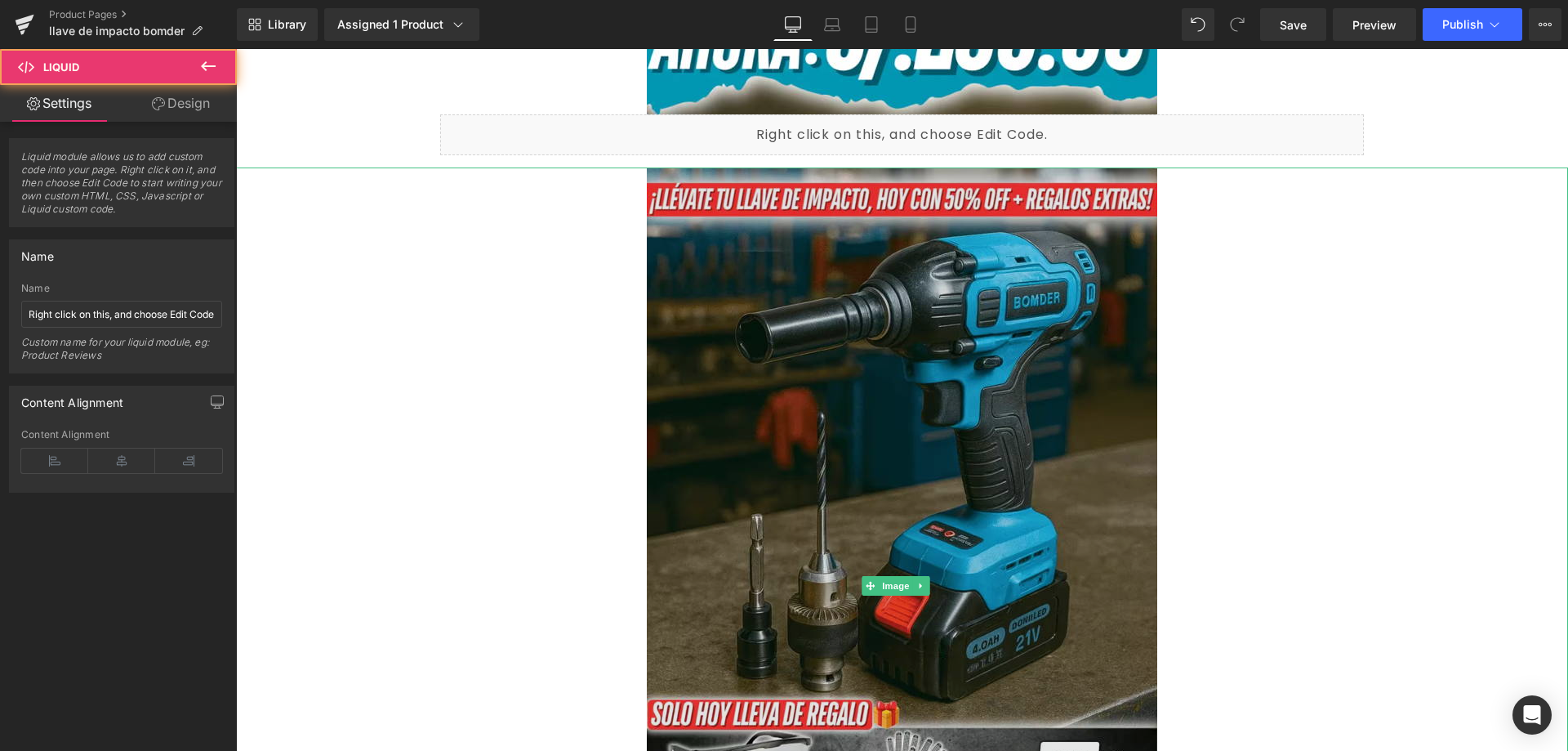
click at [806, 454] on img at bounding box center [901, 585] width 510 height 836
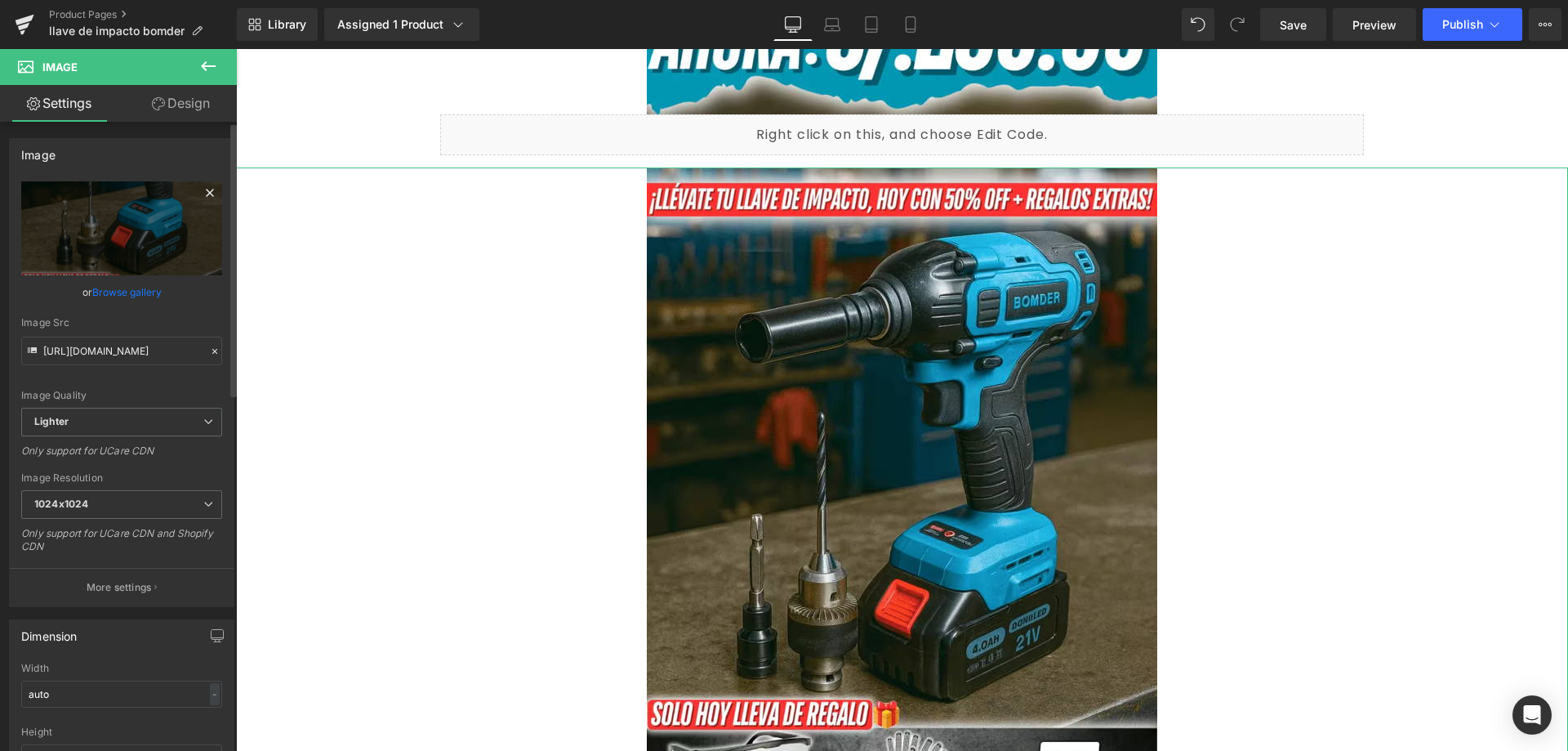
click at [205, 194] on icon at bounding box center [209, 193] width 8 height 8
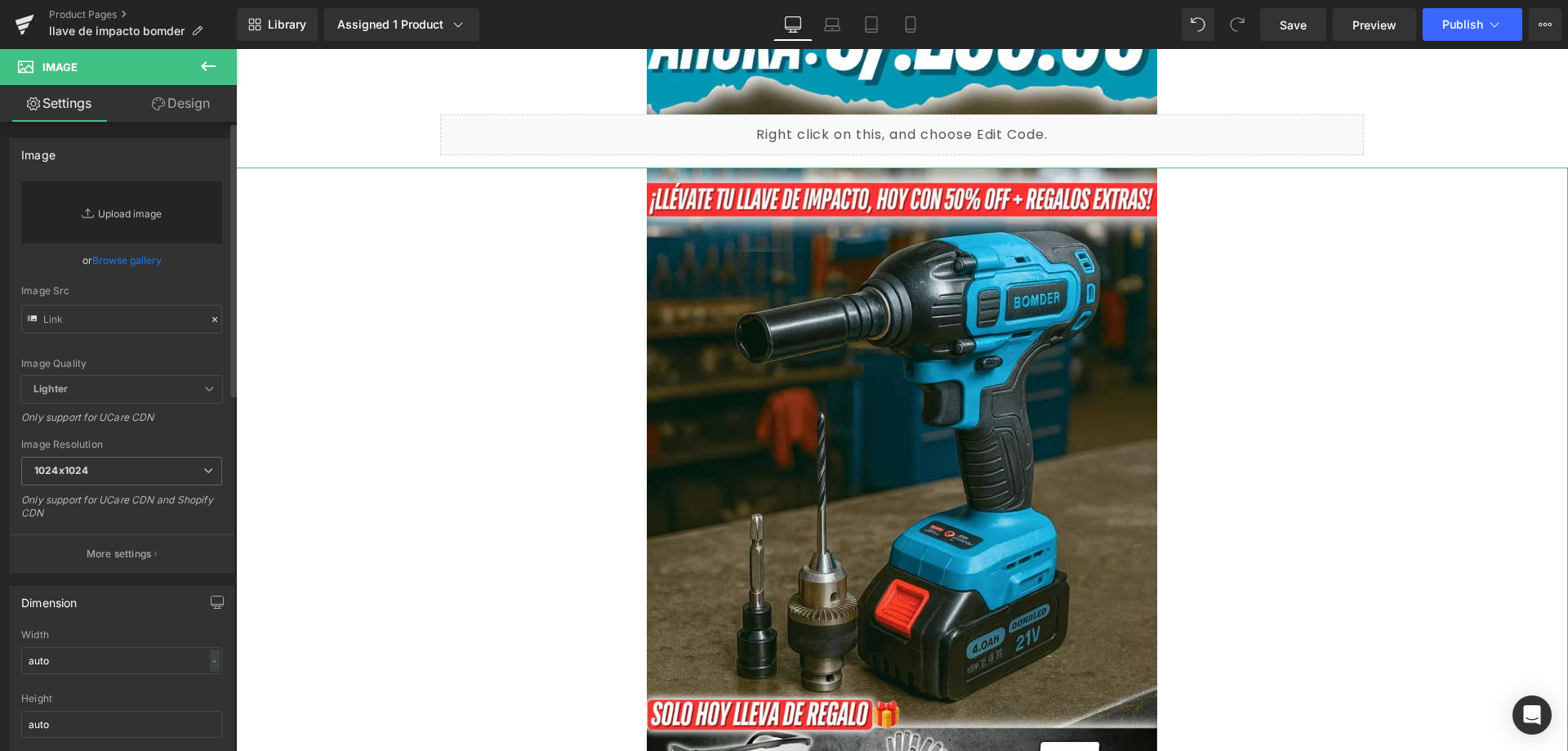
scroll to position [3944, 0]
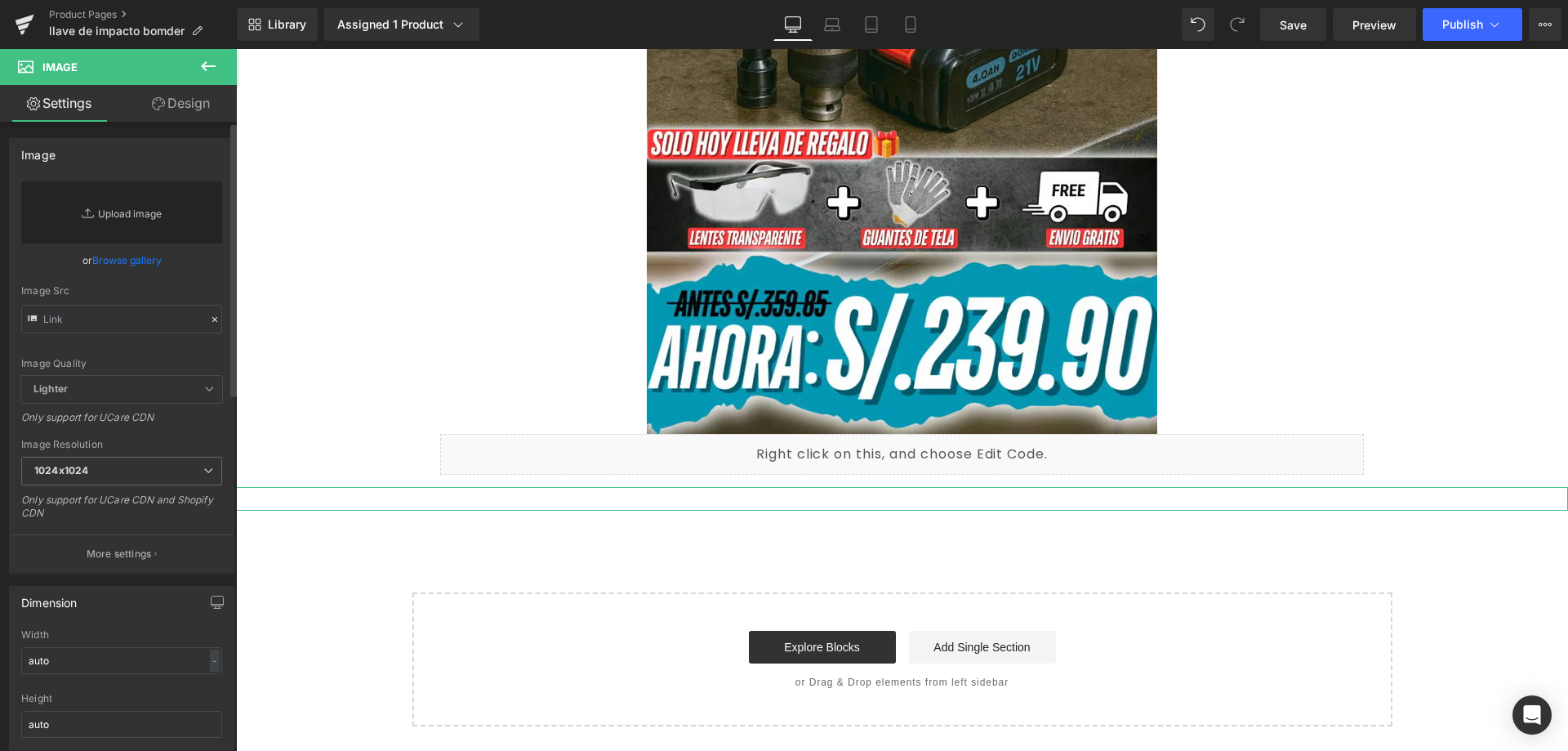
click at [152, 202] on link "Replace Image" at bounding box center [121, 211] width 200 height 62
type input "C:\fakepath\8_optimized_8_11zon.avif"
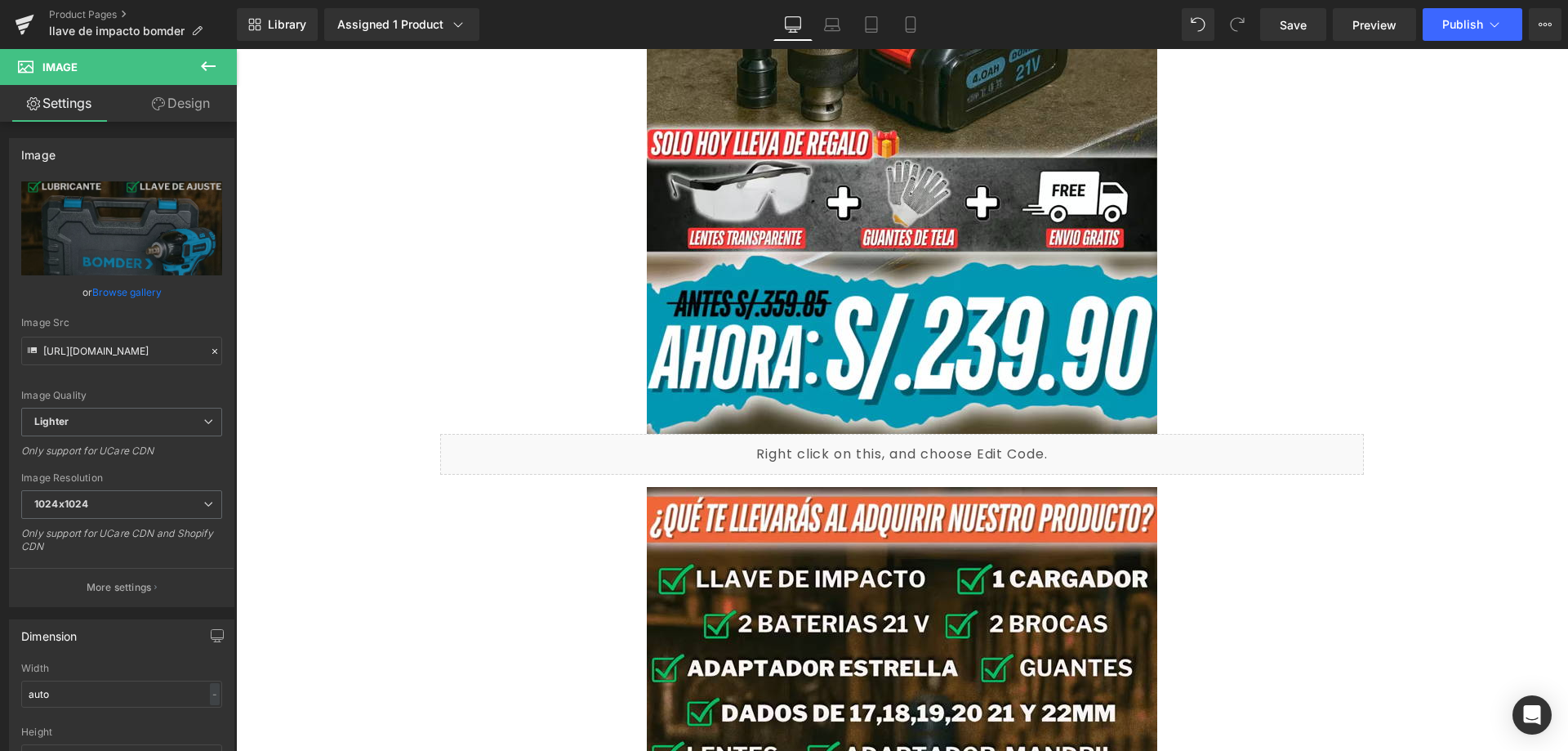
type input "https://ucarecdn.com/80c201d9-d725-42f7-8945-ea64ce01201c/-/format/auto/-/previ…"
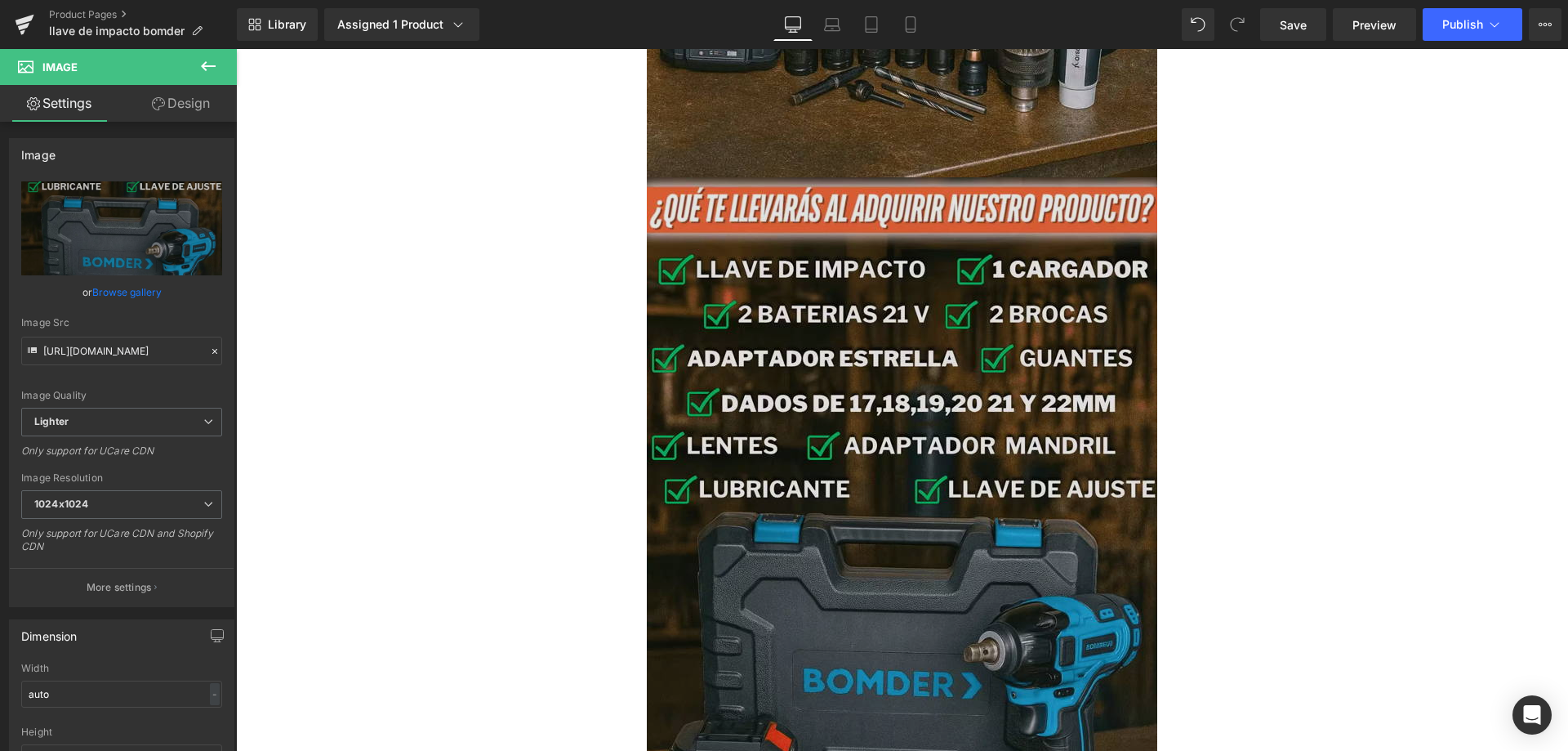
scroll to position [5152, 0]
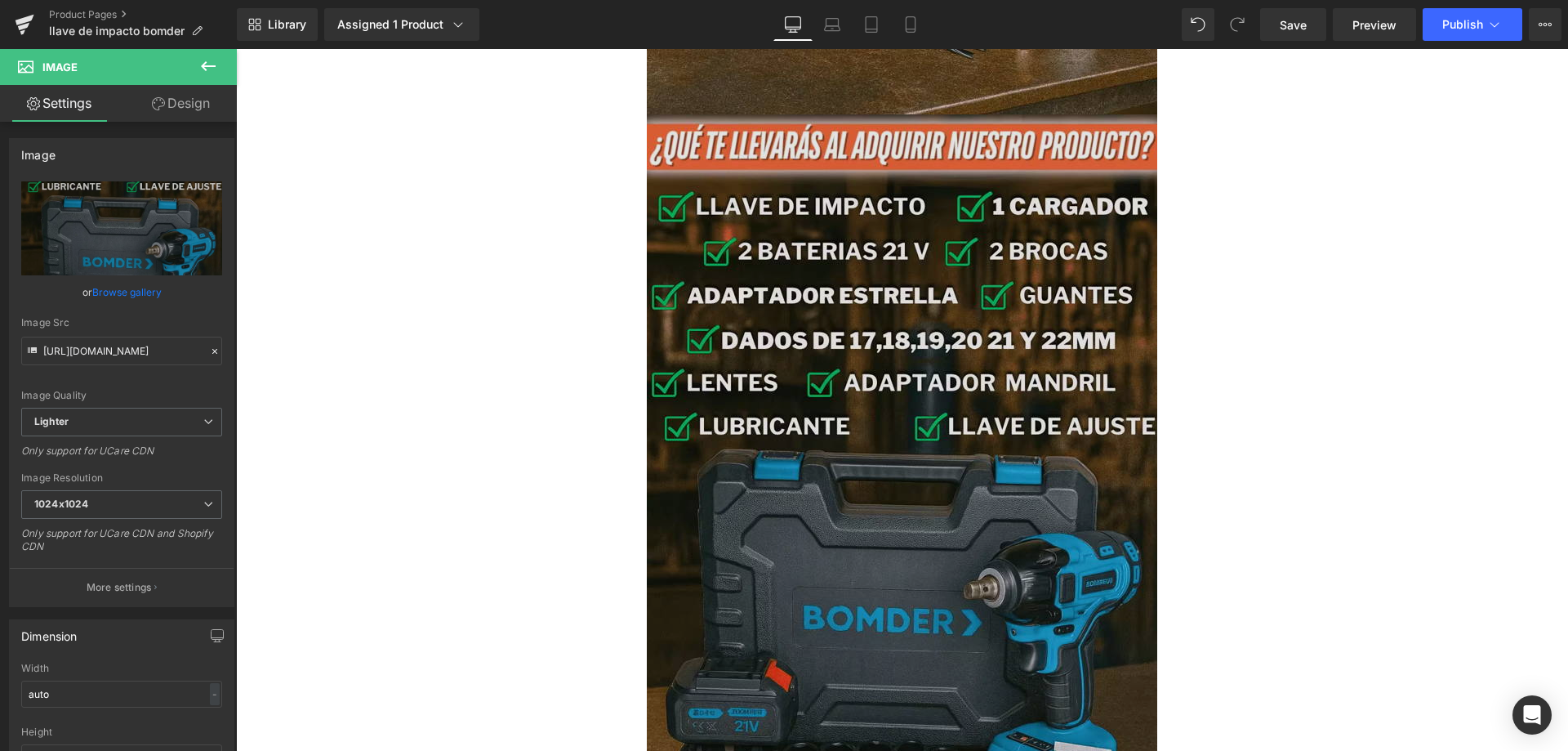
click at [814, 416] on img at bounding box center [901, 532] width 510 height 836
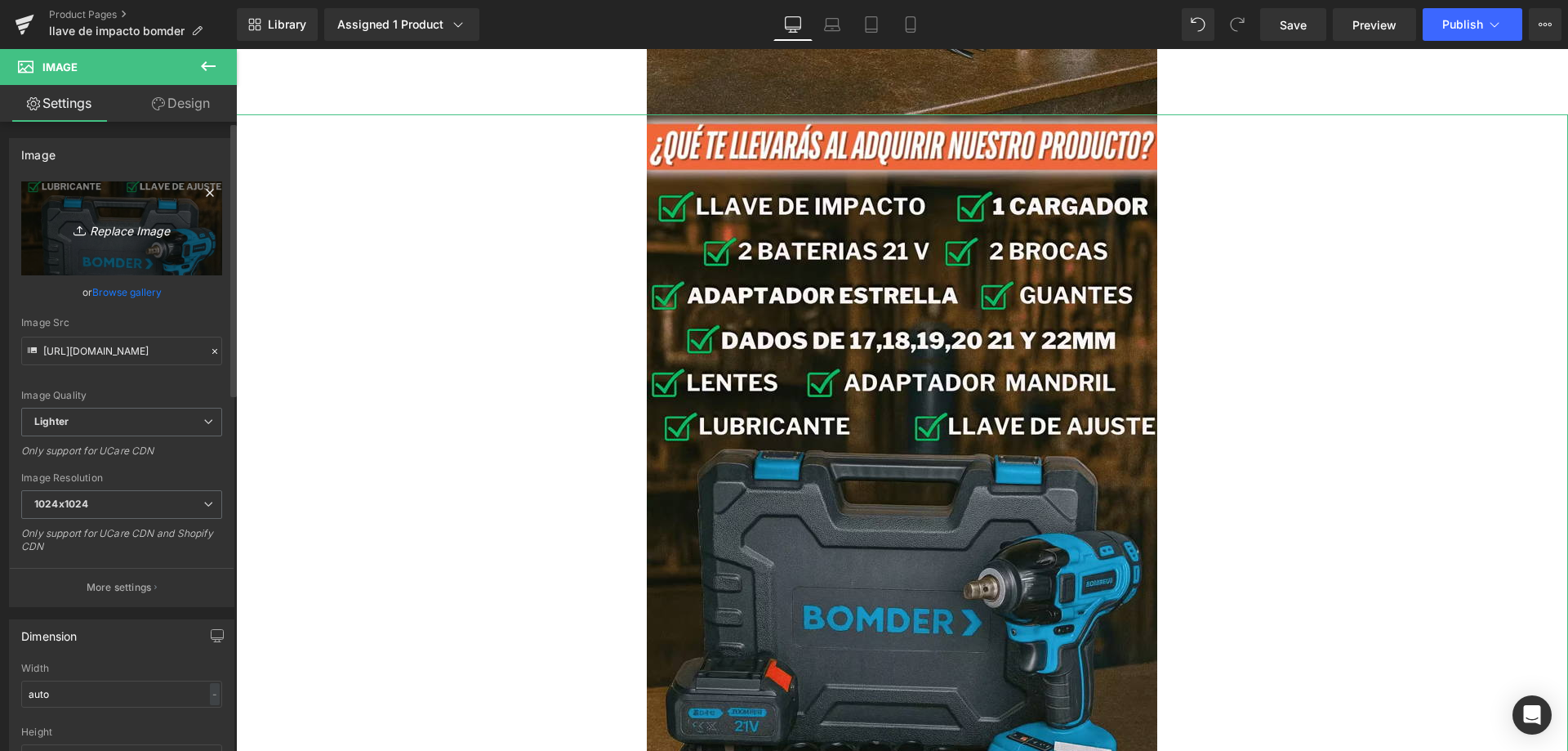
click at [200, 200] on icon at bounding box center [210, 193] width 20 height 20
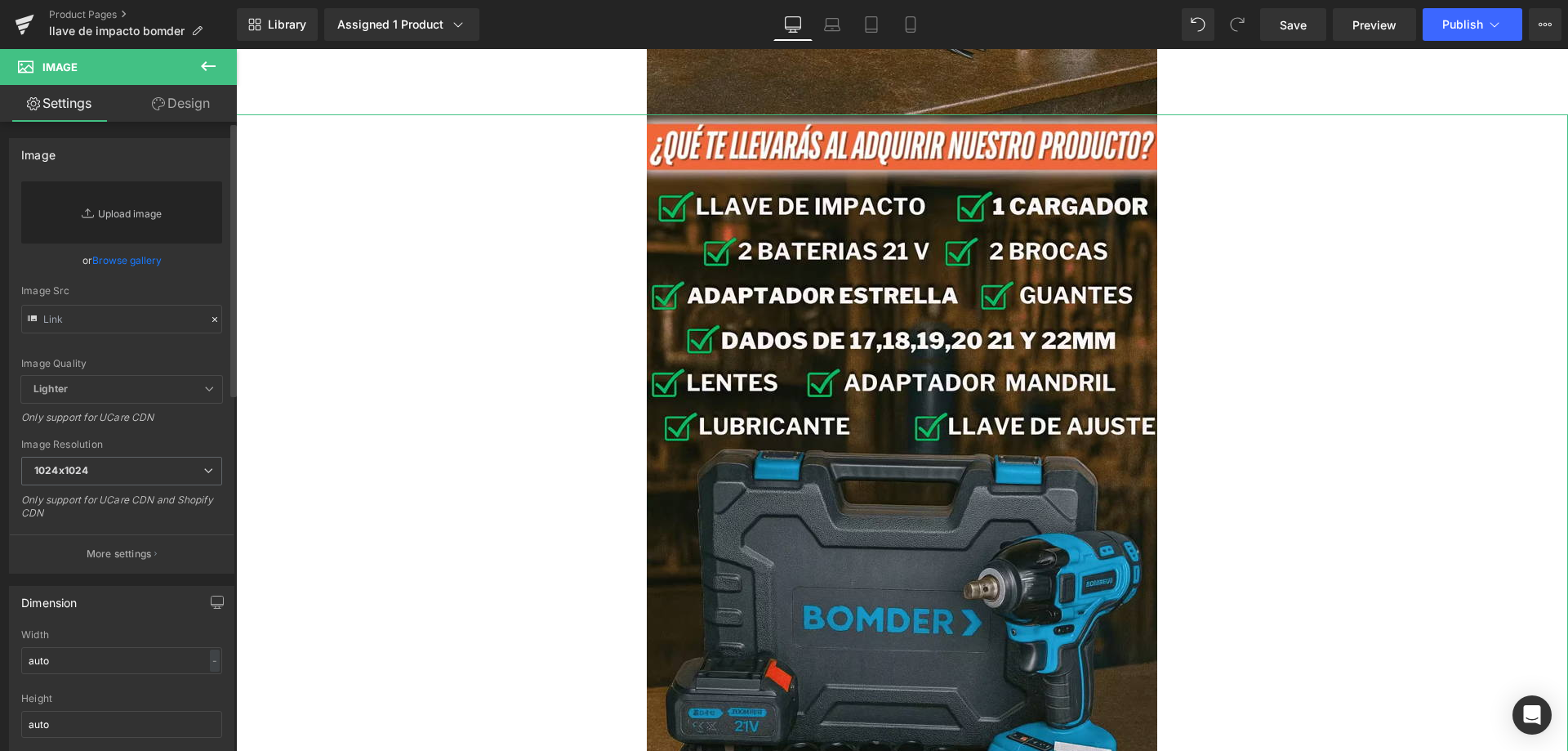
scroll to position [4780, 0]
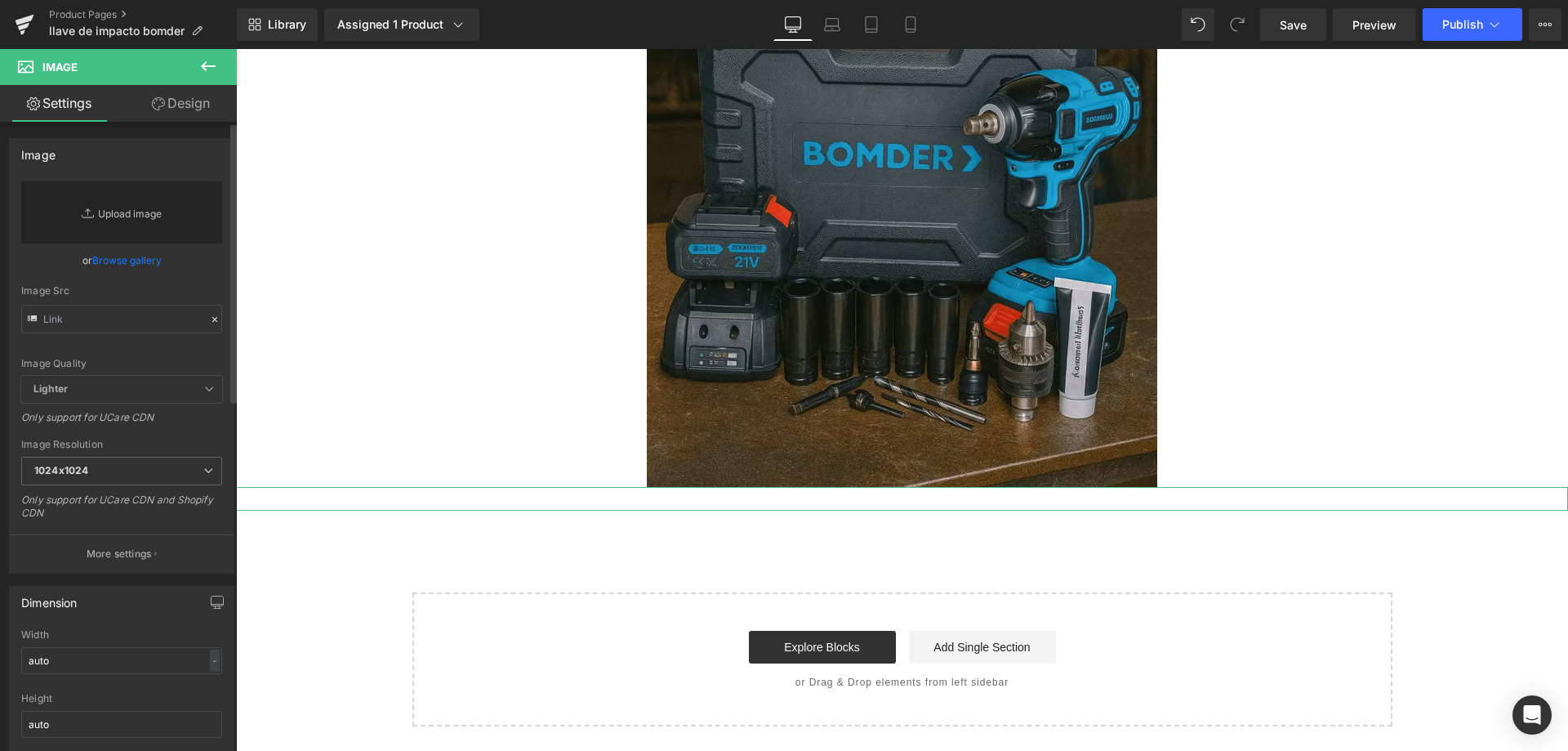
click at [152, 217] on link "Replace Image" at bounding box center [121, 211] width 200 height 62
type input "C:\fakepath\9_optimized_9_11zon.avif"
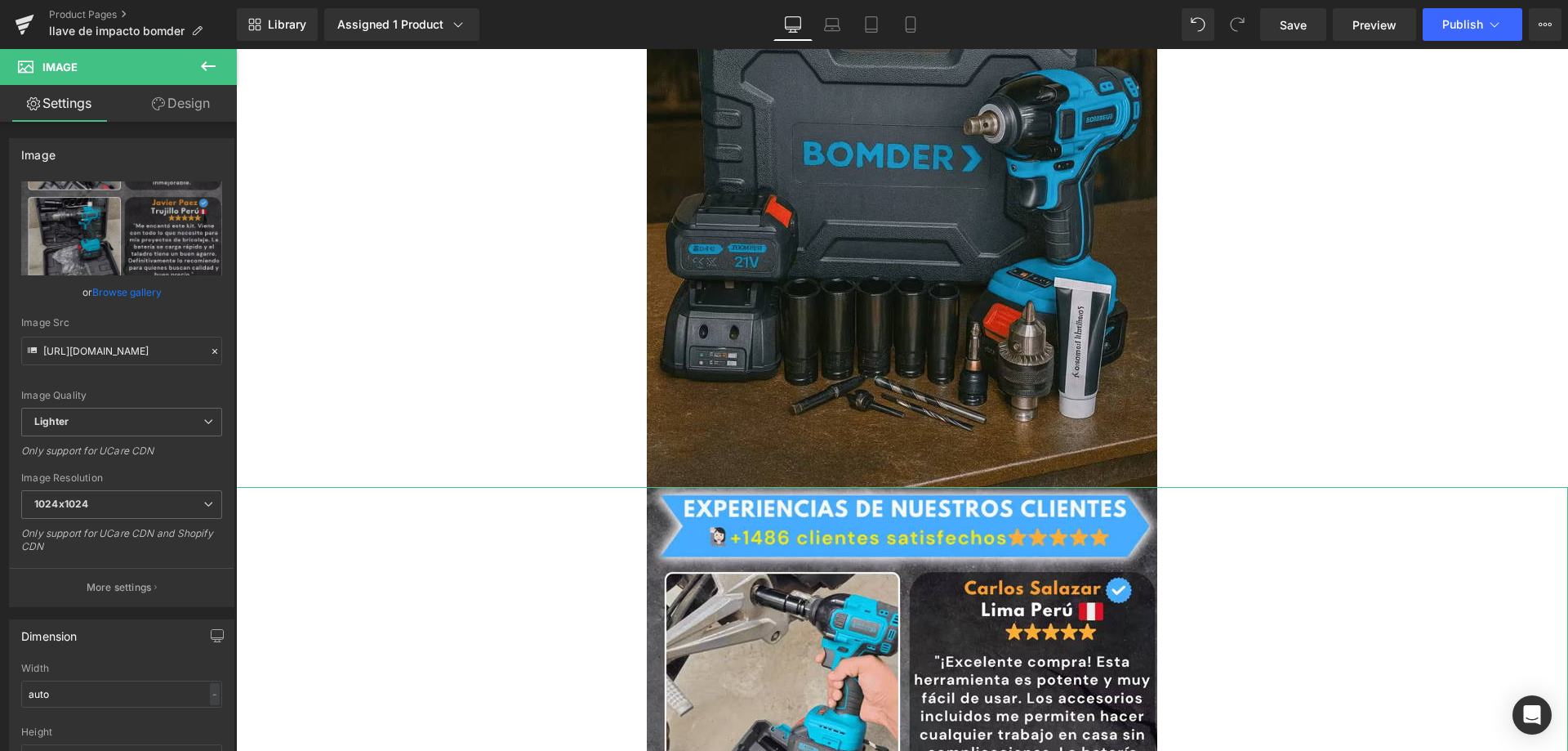
type input "https://ucarecdn.com/aff556f6-1a6e-4642-9c20-5106afac4bf2/-/format/auto/-/previ…"
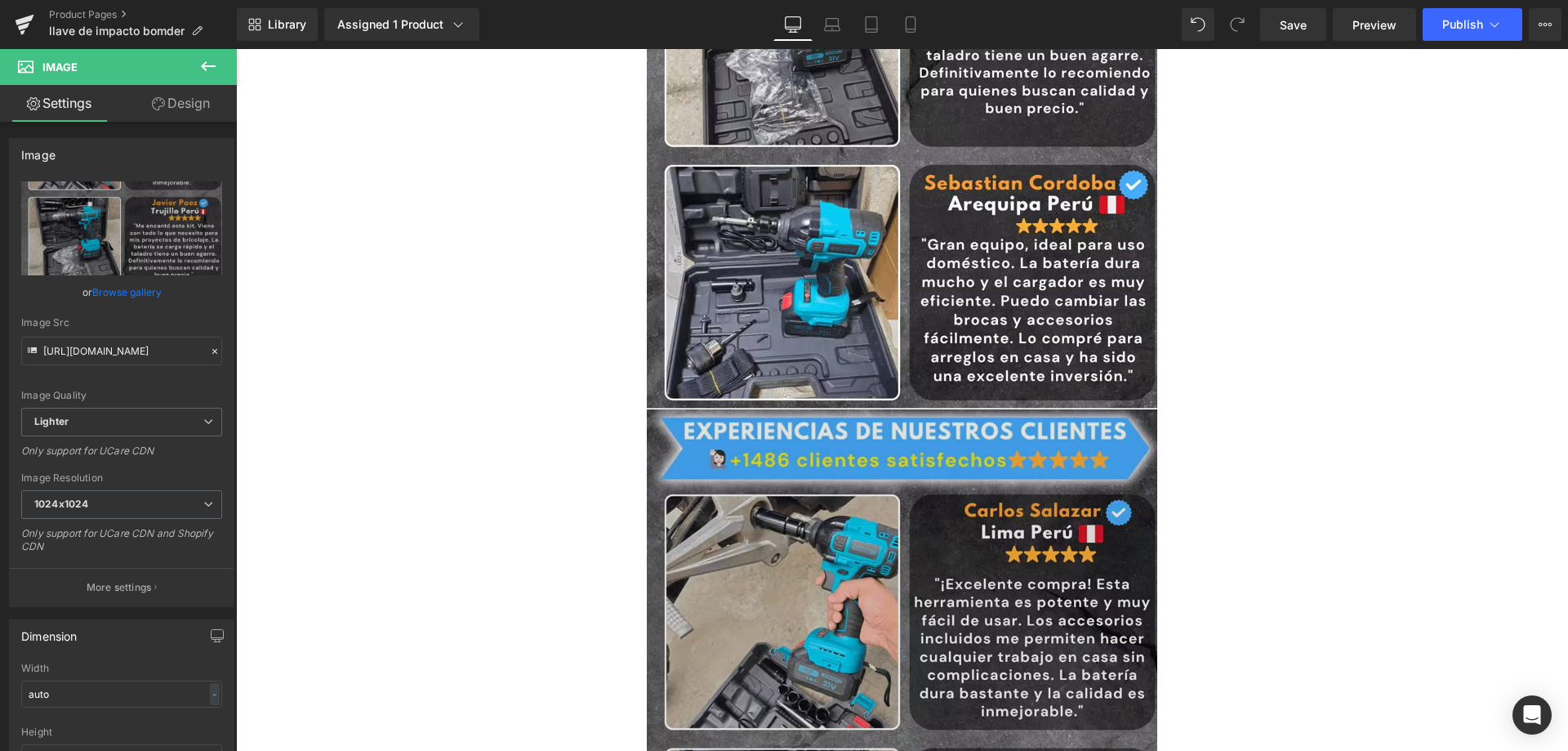
scroll to position [5838, 0]
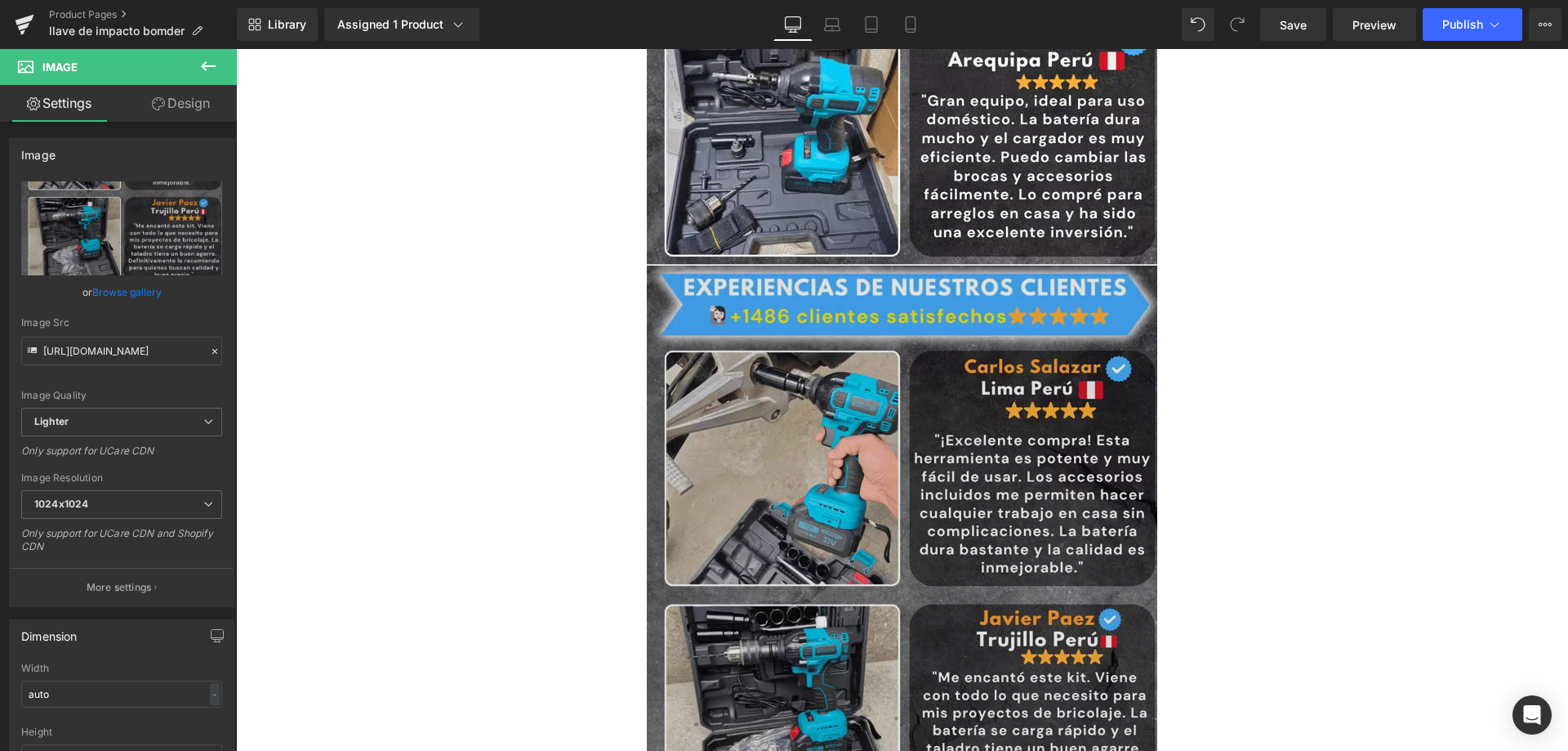
click at [719, 487] on img at bounding box center [901, 683] width 510 height 836
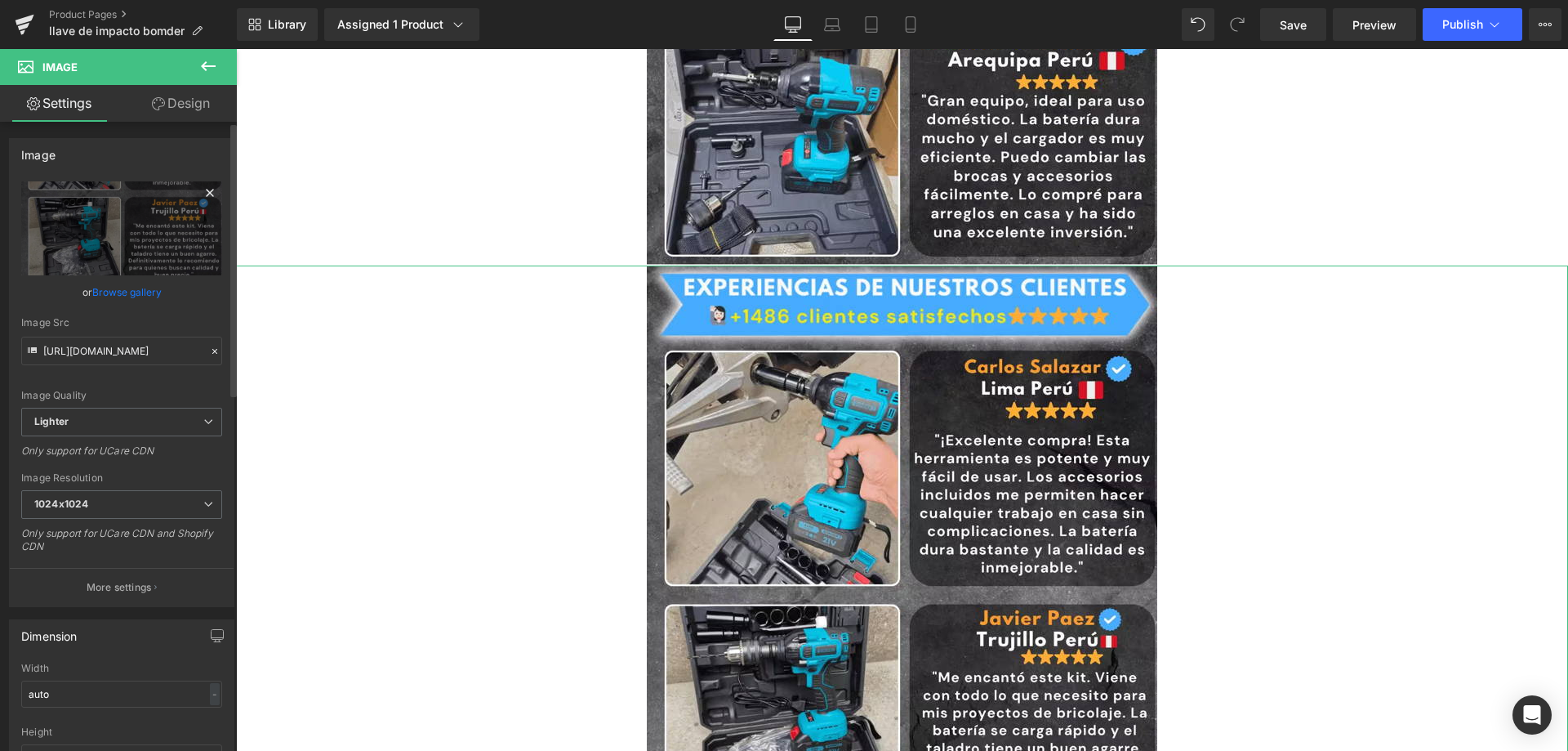
click at [201, 199] on icon at bounding box center [210, 193] width 20 height 20
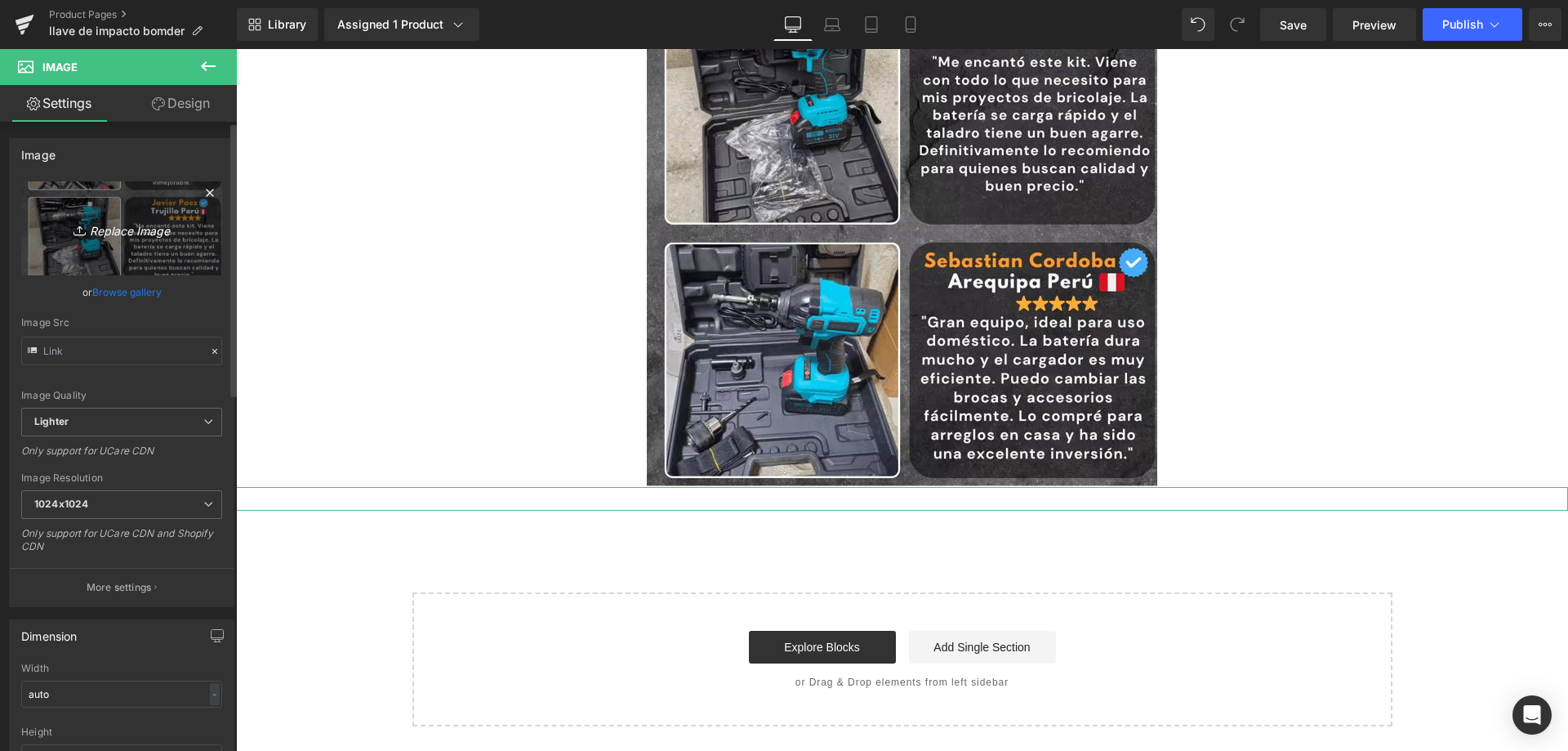
scroll to position [5617, 0]
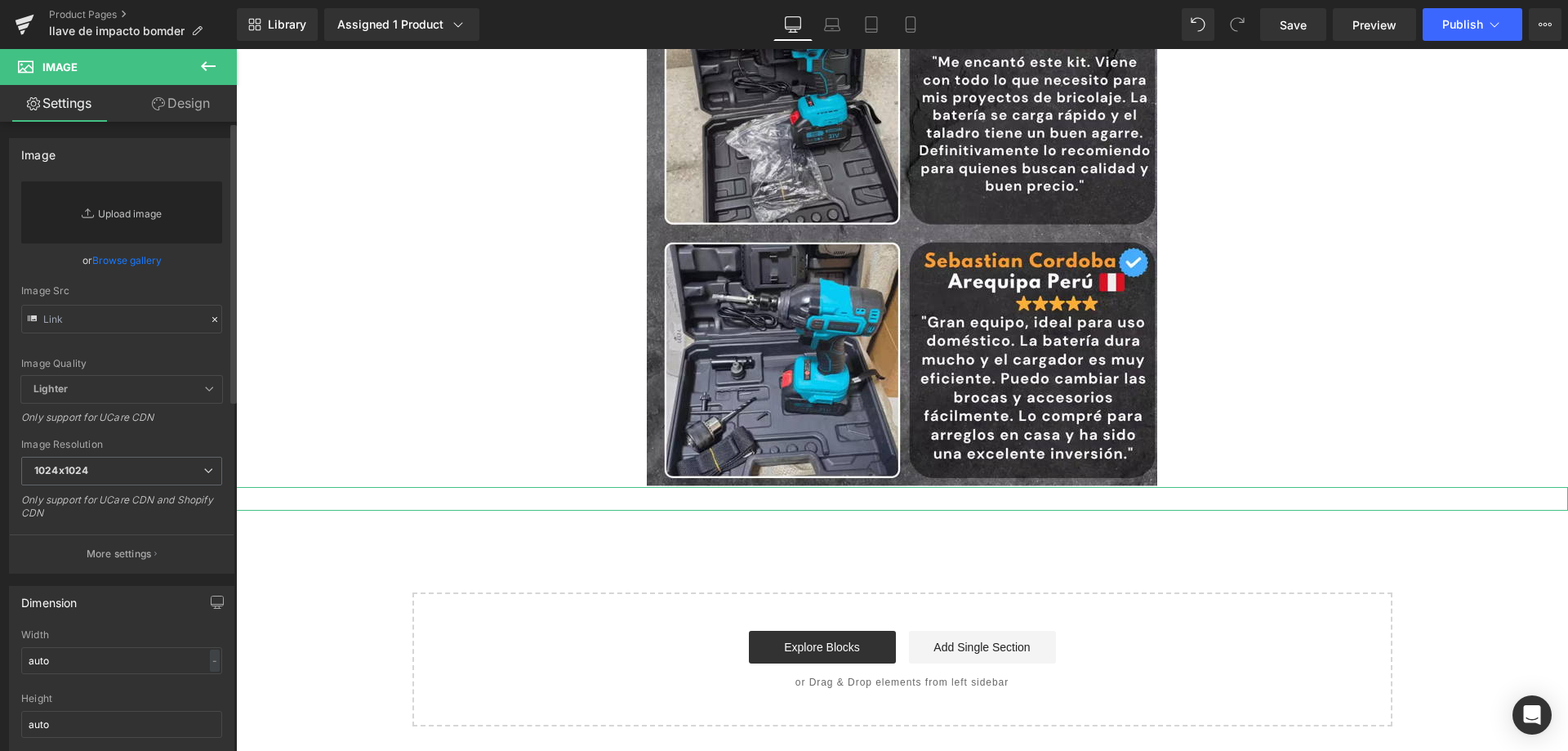
click at [137, 215] on link "Replace Image" at bounding box center [121, 211] width 200 height 62
type input "C:\fakepath\10_optimized_10_11zon.avif"
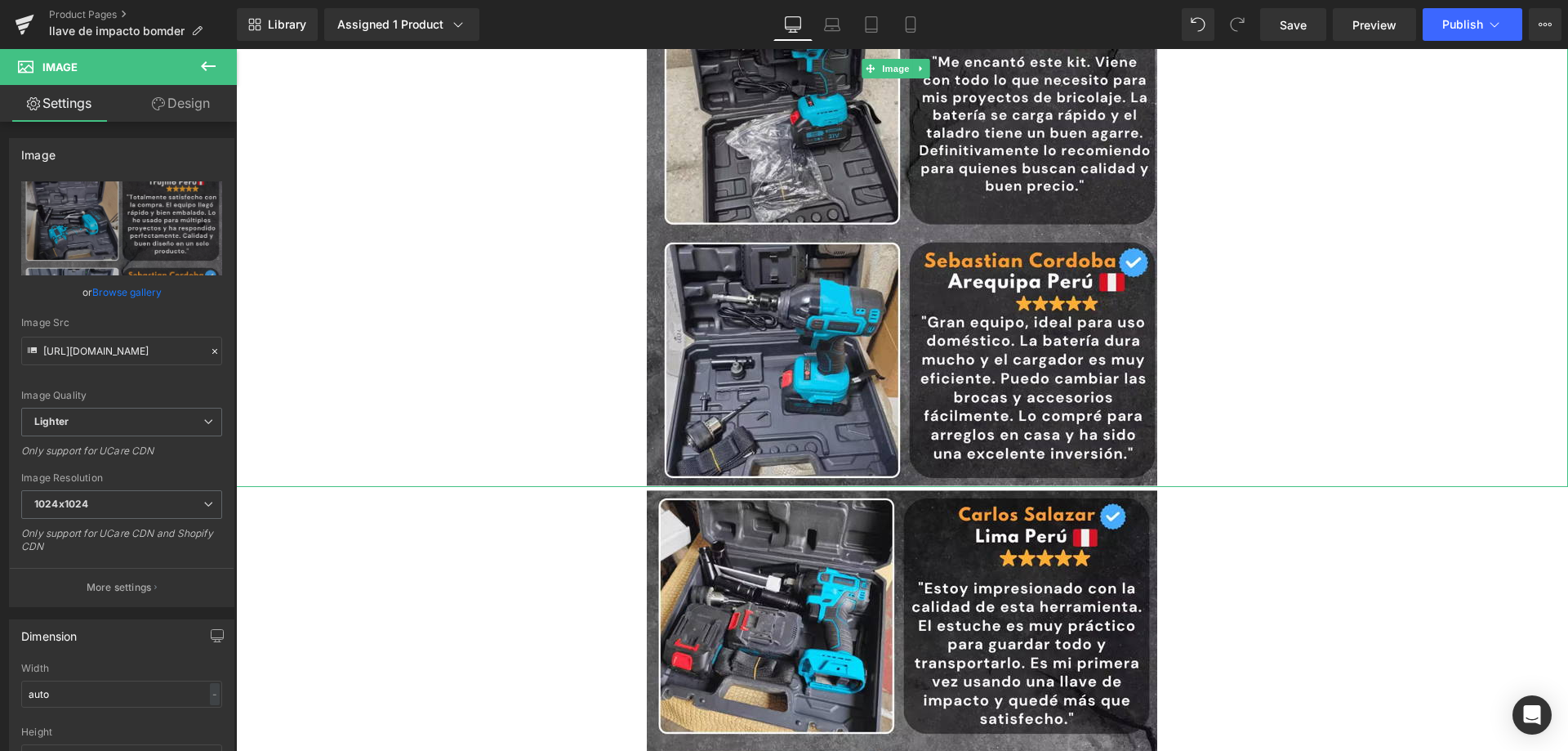
type input "https://ucarecdn.com/b2c80f36-4ec2-48e4-9972-cd5f46c8a1b7/-/format/auto/-/previ…"
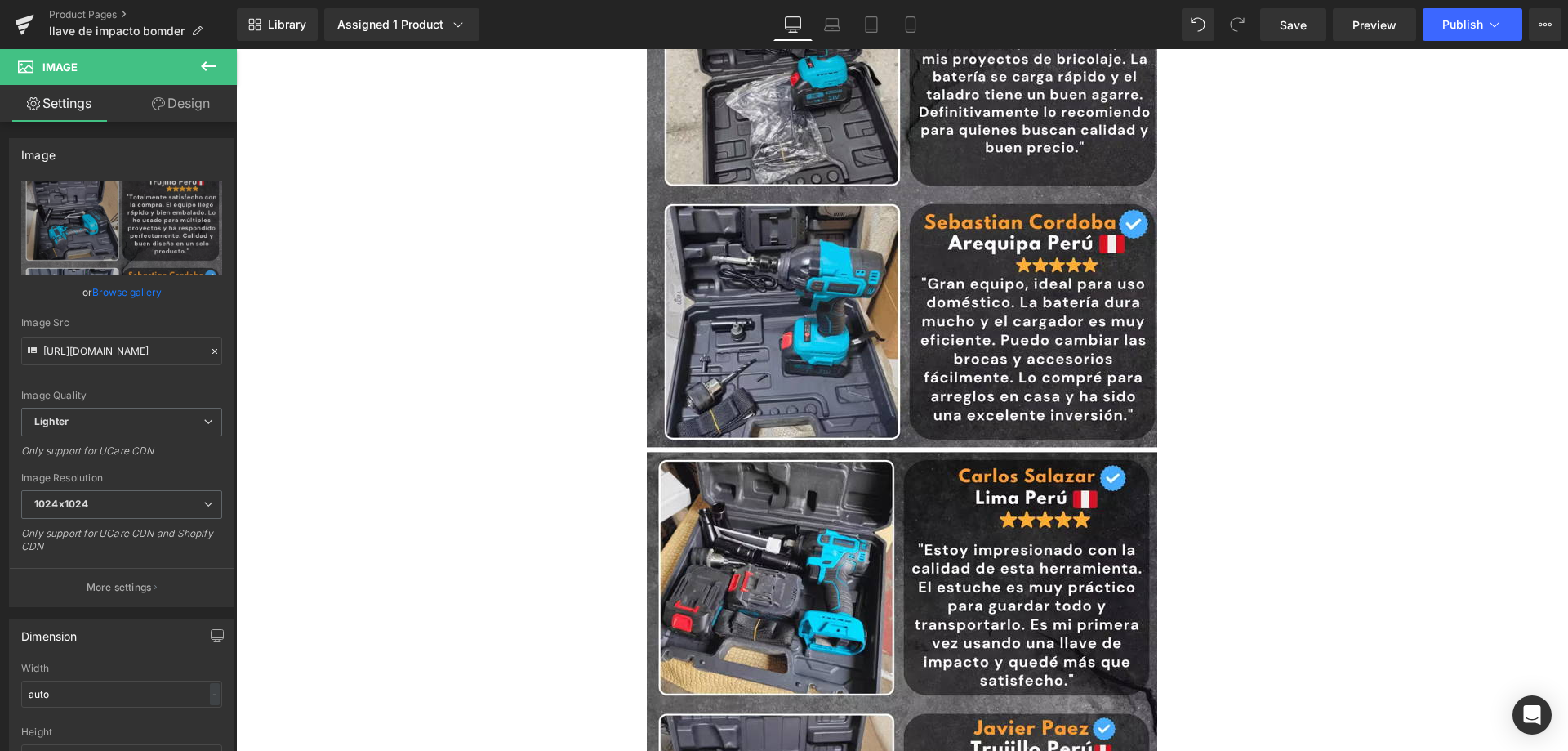
scroll to position [5838, 0]
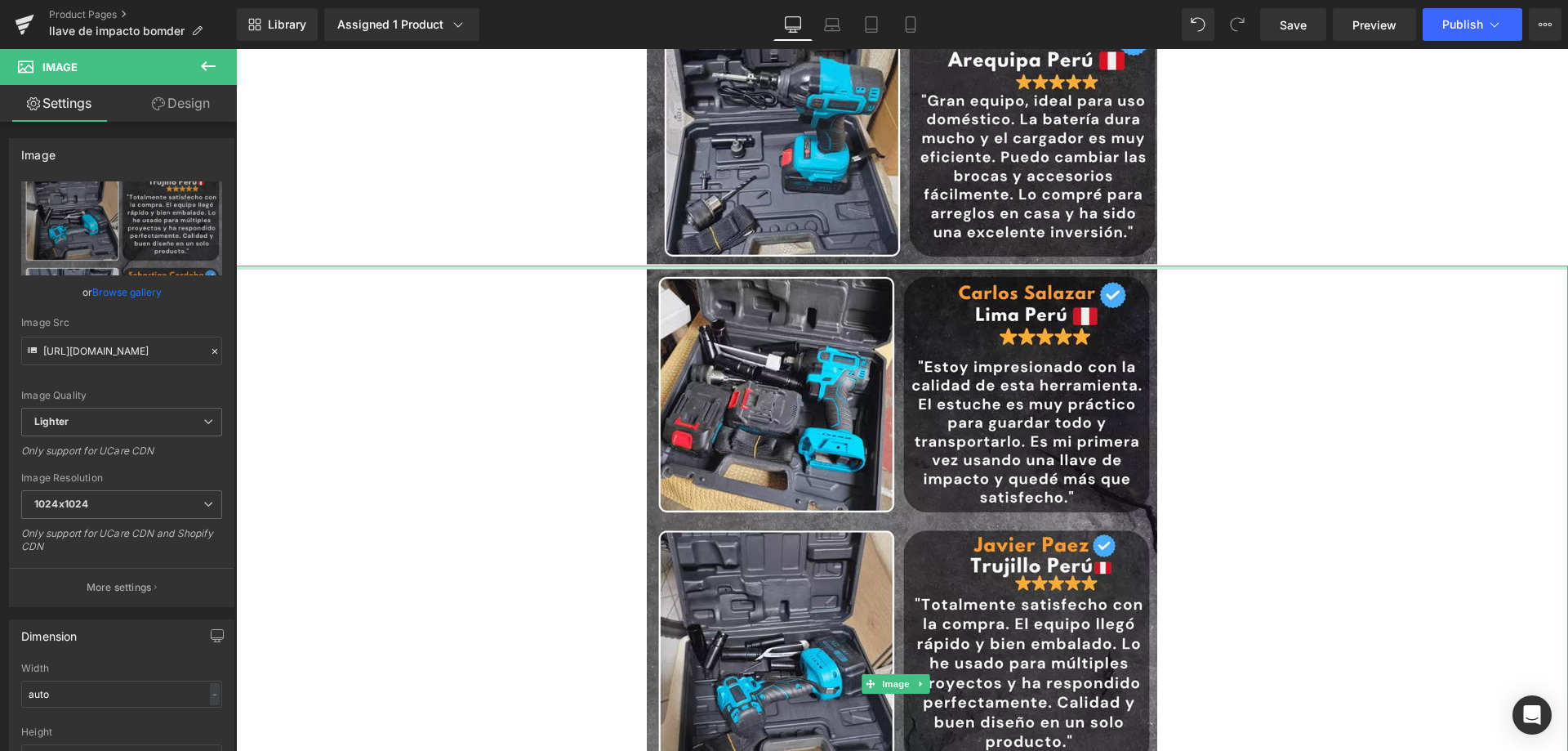
click at [612, 267] on div "Image" at bounding box center [901, 683] width 1331 height 836
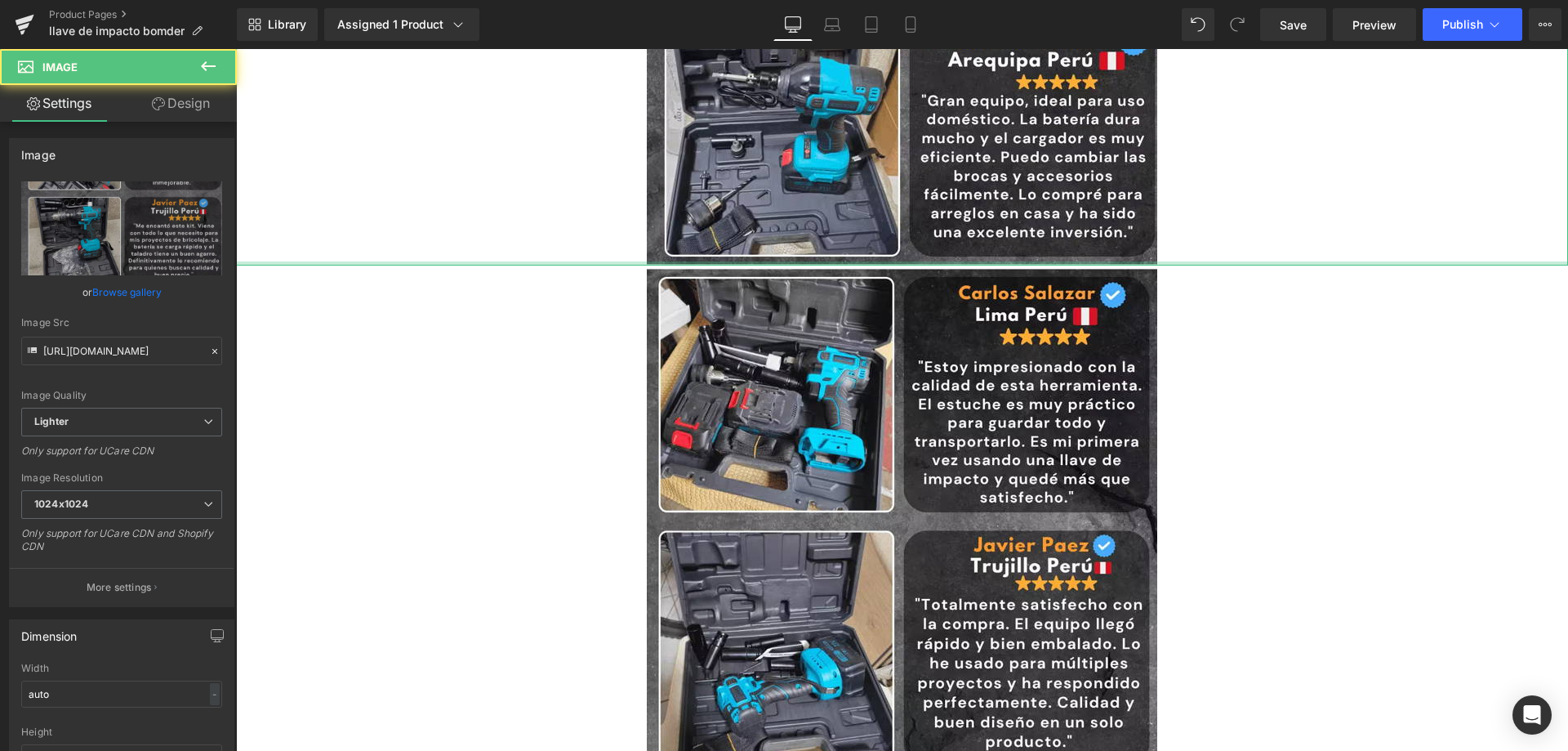
click at [609, 263] on div at bounding box center [901, 263] width 1331 height 4
drag, startPoint x: 580, startPoint y: 263, endPoint x: 593, endPoint y: 190, distance: 74.1
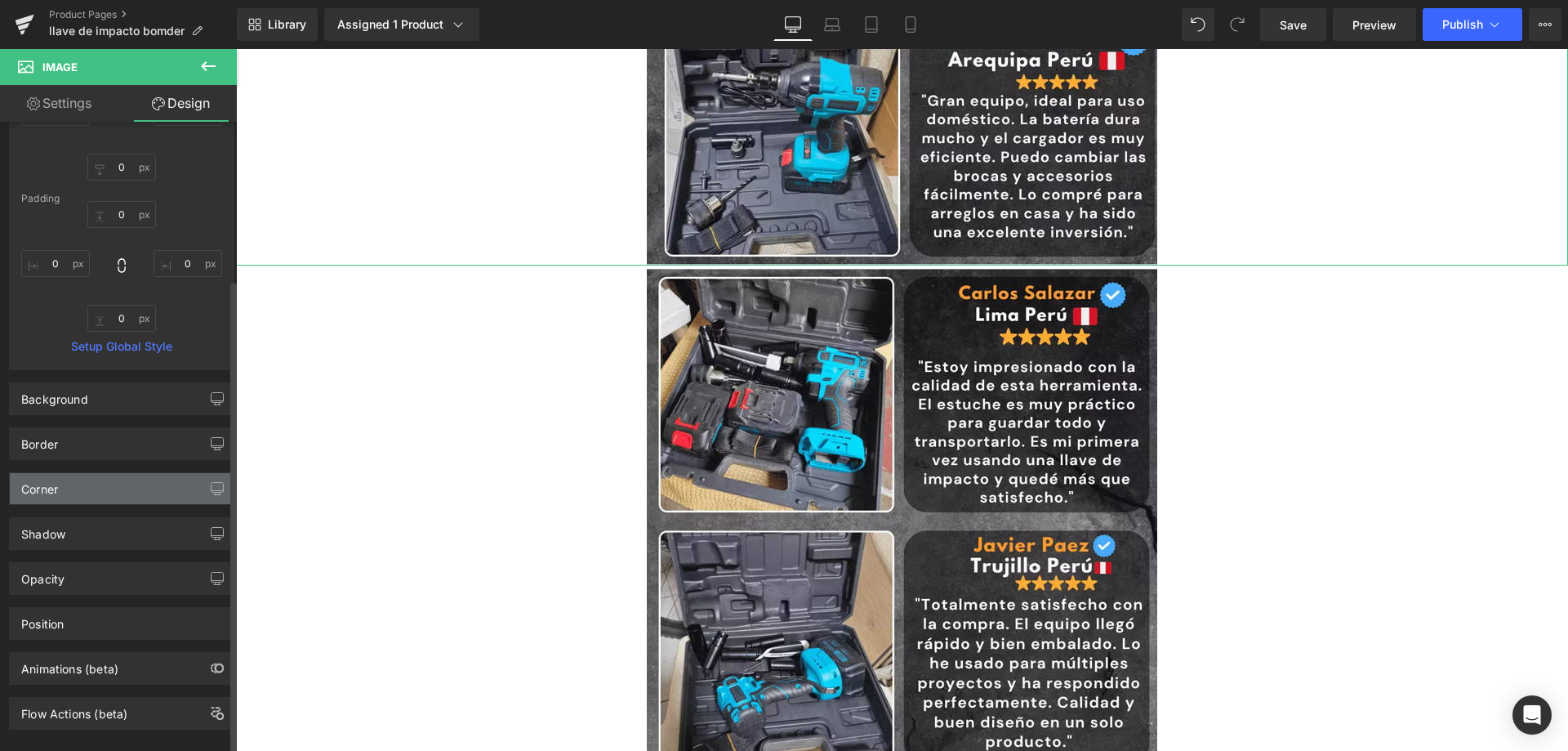
scroll to position [209, 0]
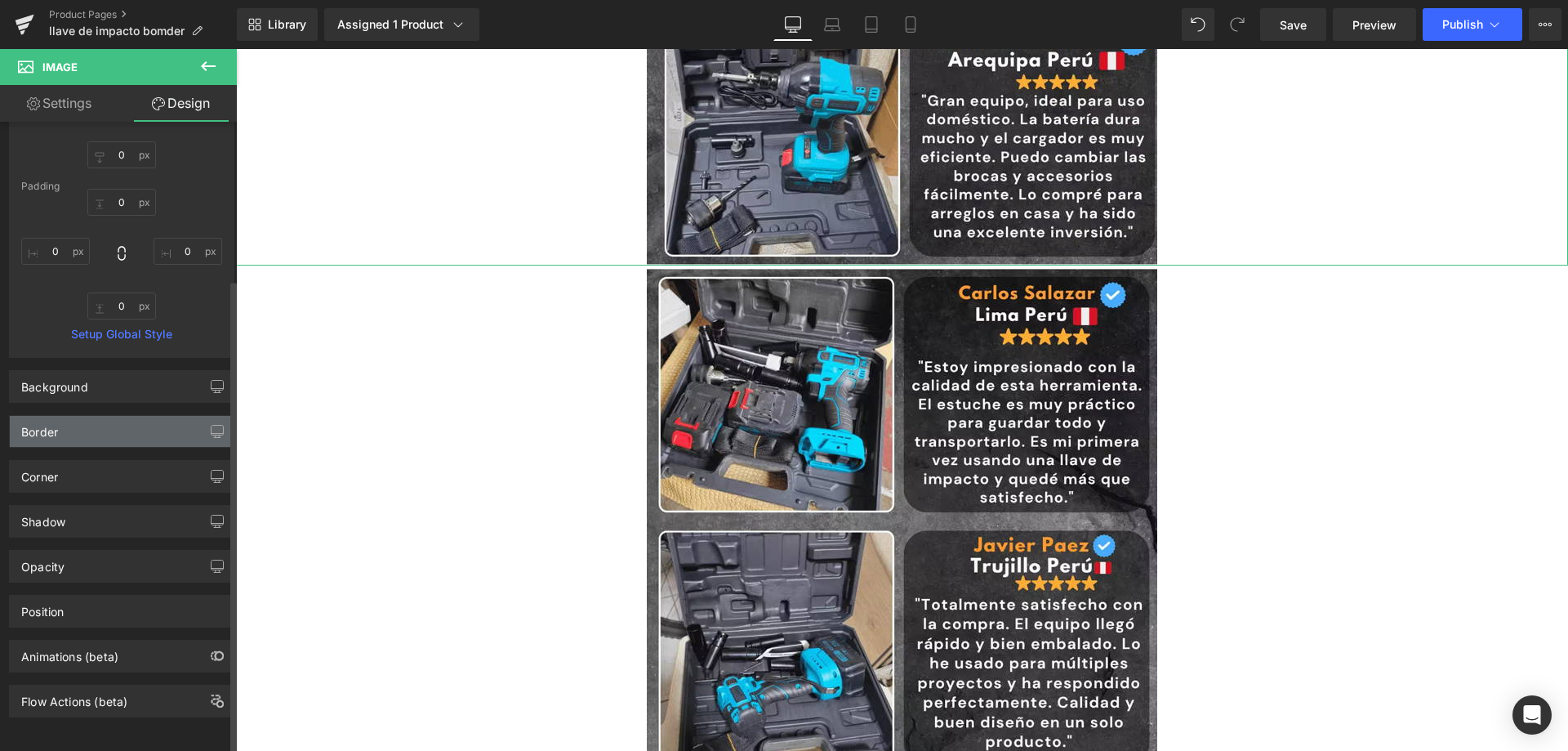
click at [146, 420] on div "Border" at bounding box center [121, 431] width 224 height 31
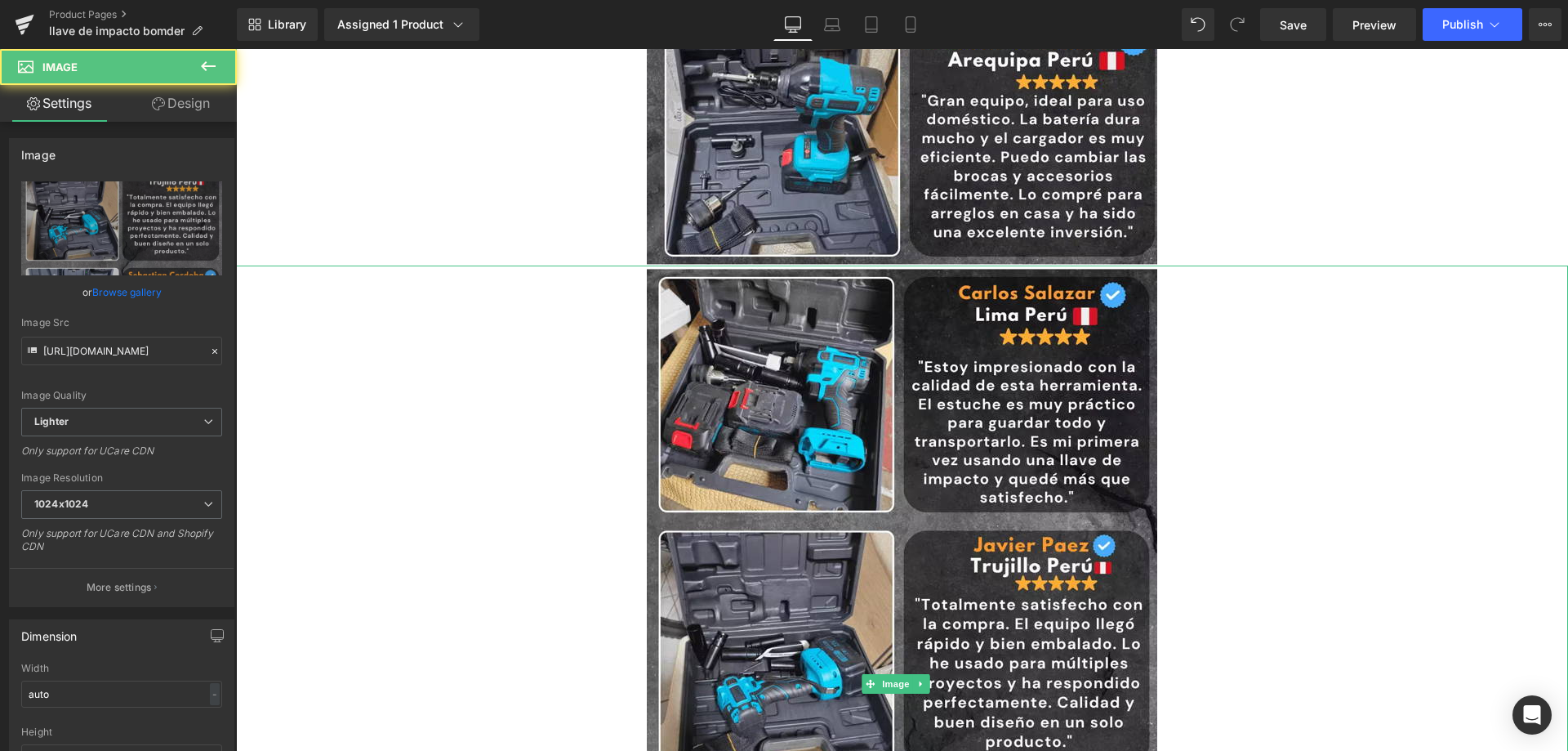
click at [521, 434] on div at bounding box center [901, 683] width 1331 height 836
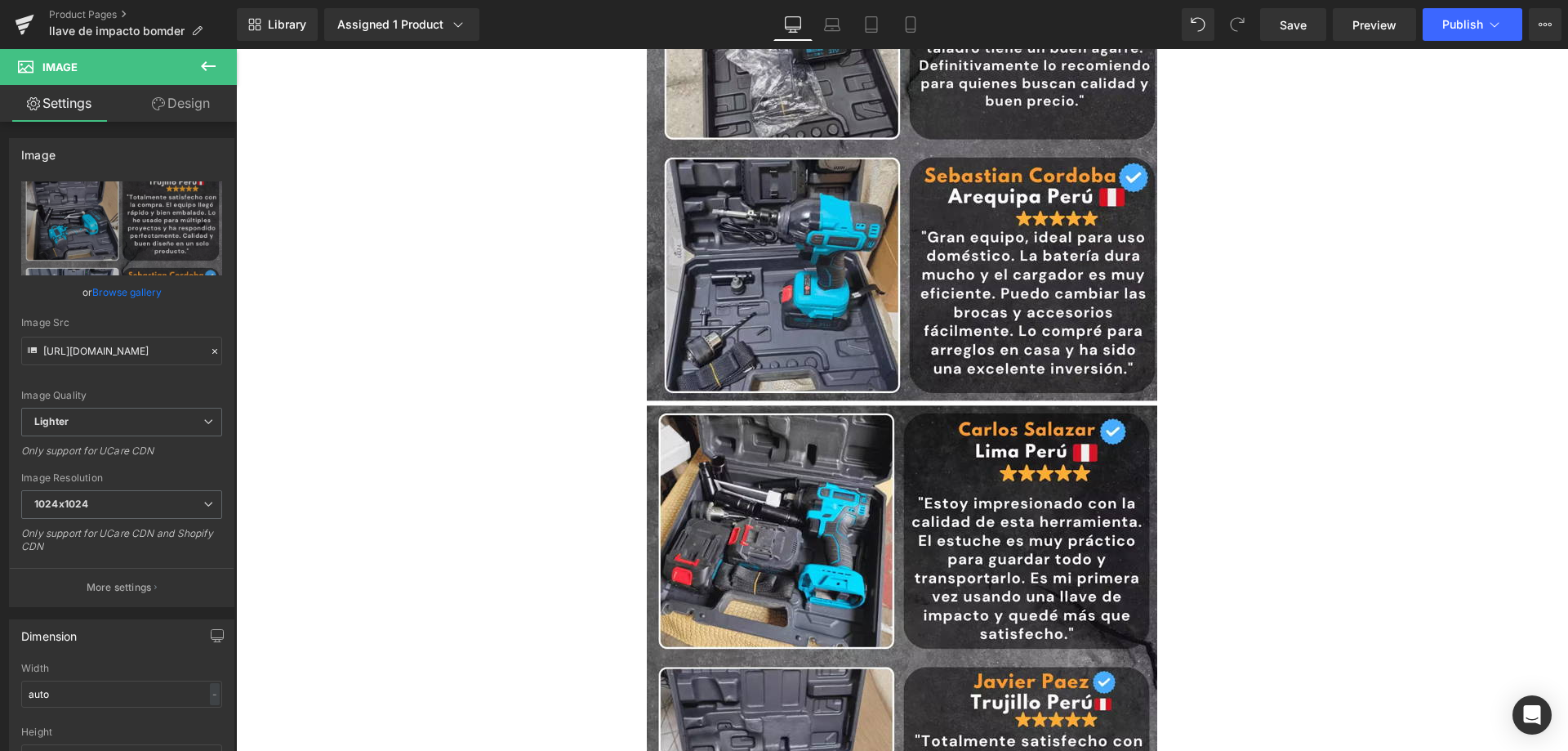
scroll to position [5838, 0]
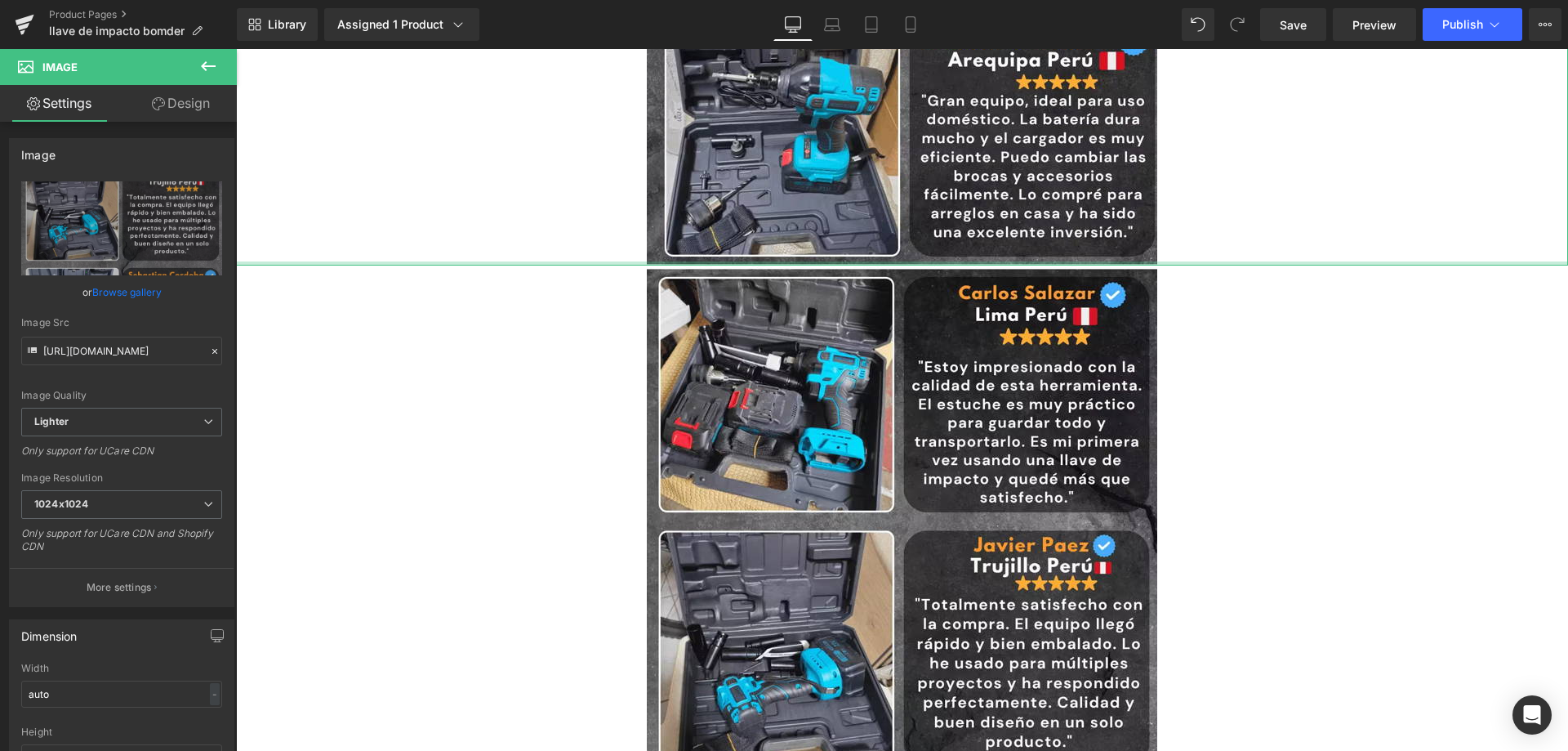
click at [626, 261] on div at bounding box center [901, 263] width 1331 height 4
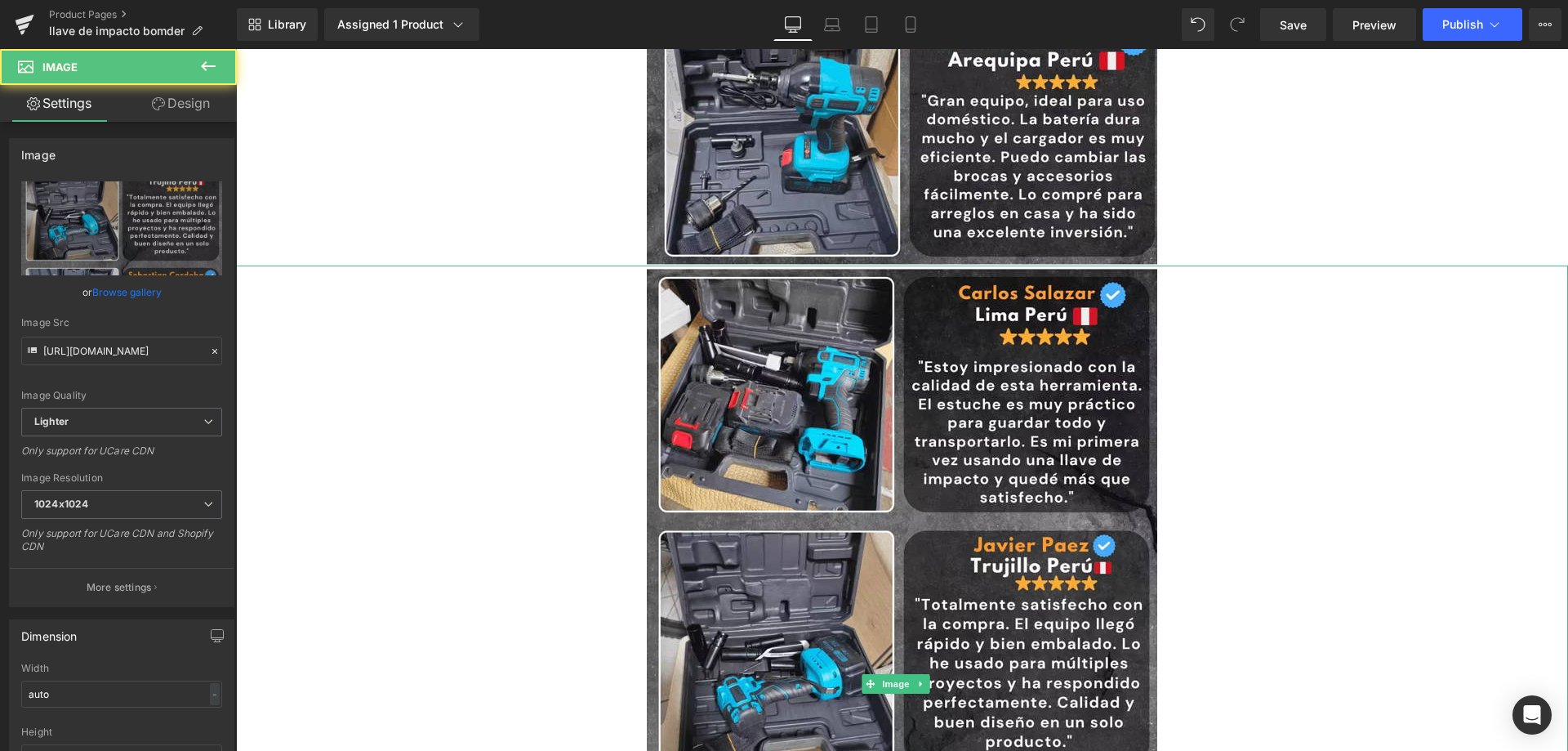
click at [481, 267] on div at bounding box center [901, 683] width 1331 height 836
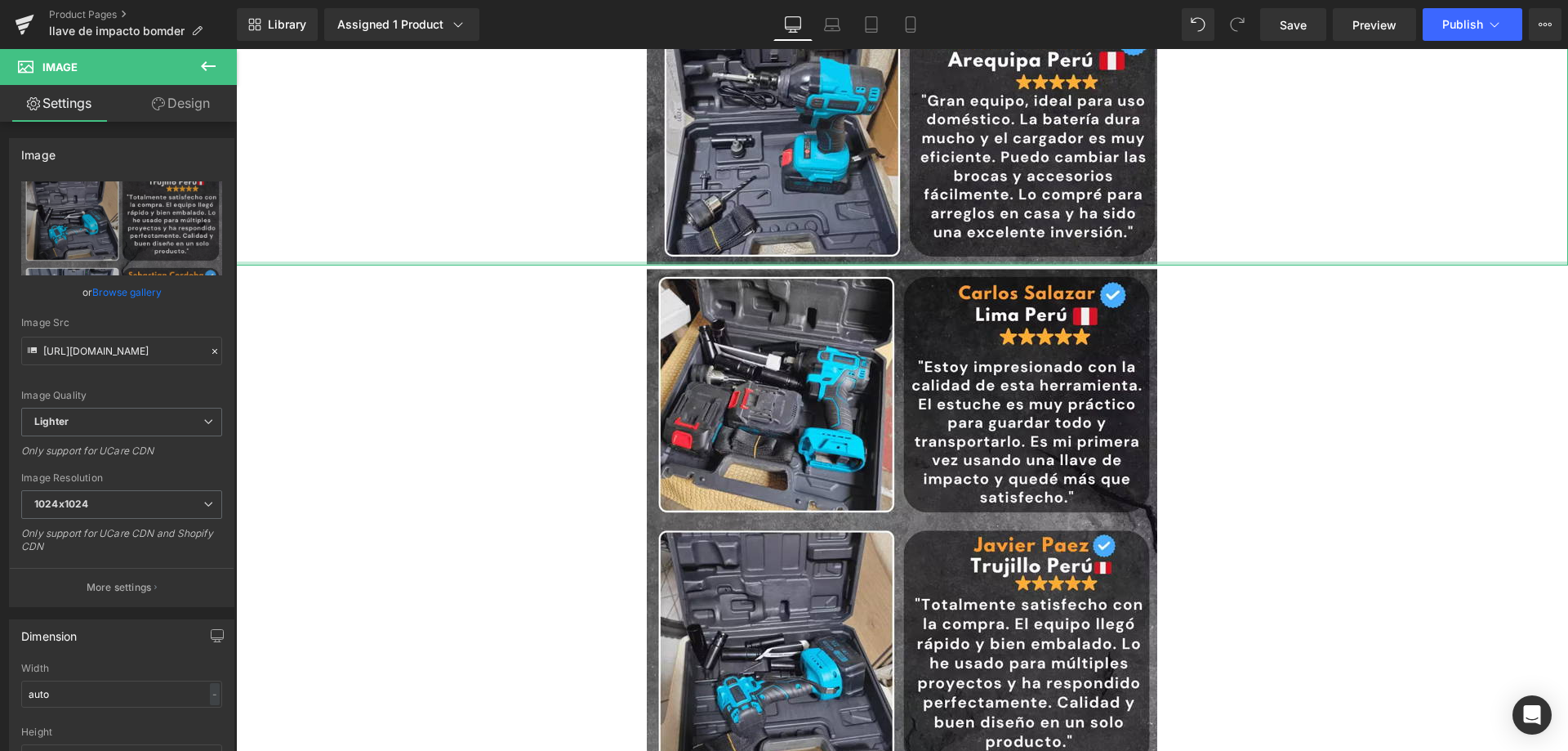
click at [493, 265] on div at bounding box center [901, 263] width 1331 height 4
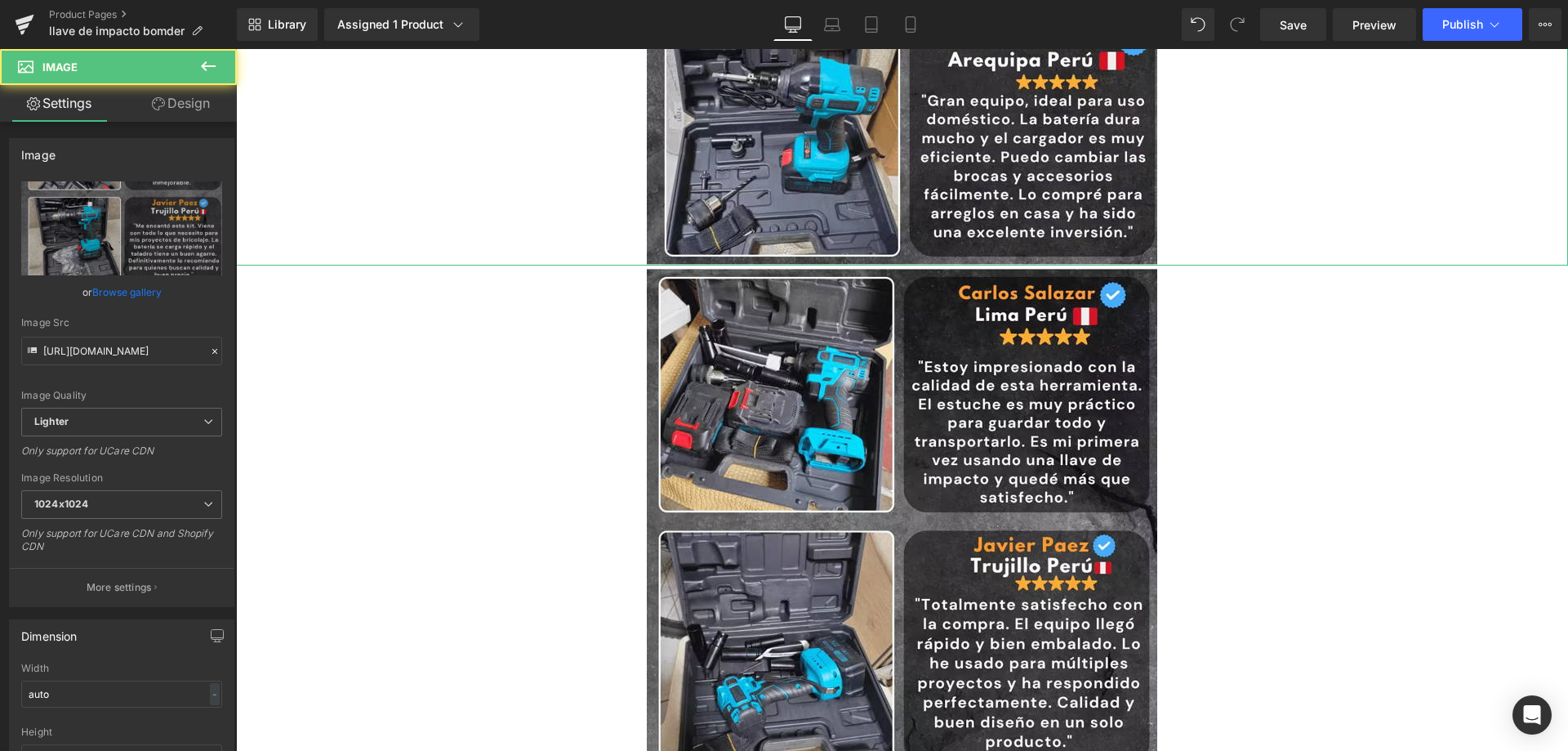
drag, startPoint x: 493, startPoint y: 265, endPoint x: 500, endPoint y: 244, distance: 22.1
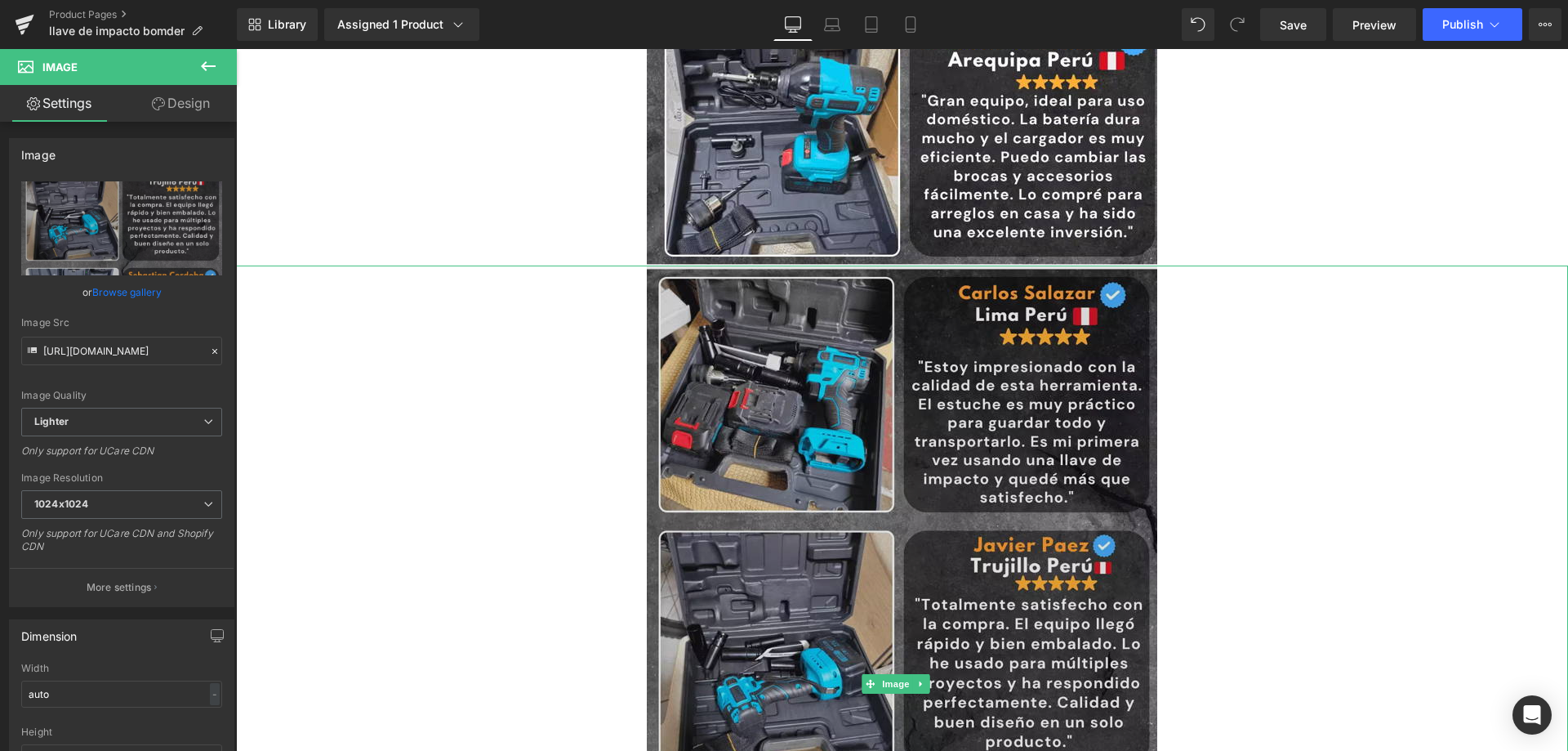
drag, startPoint x: 672, startPoint y: 265, endPoint x: 688, endPoint y: 311, distance: 48.7
click at [685, 356] on div "Image" at bounding box center [901, 683] width 1331 height 836
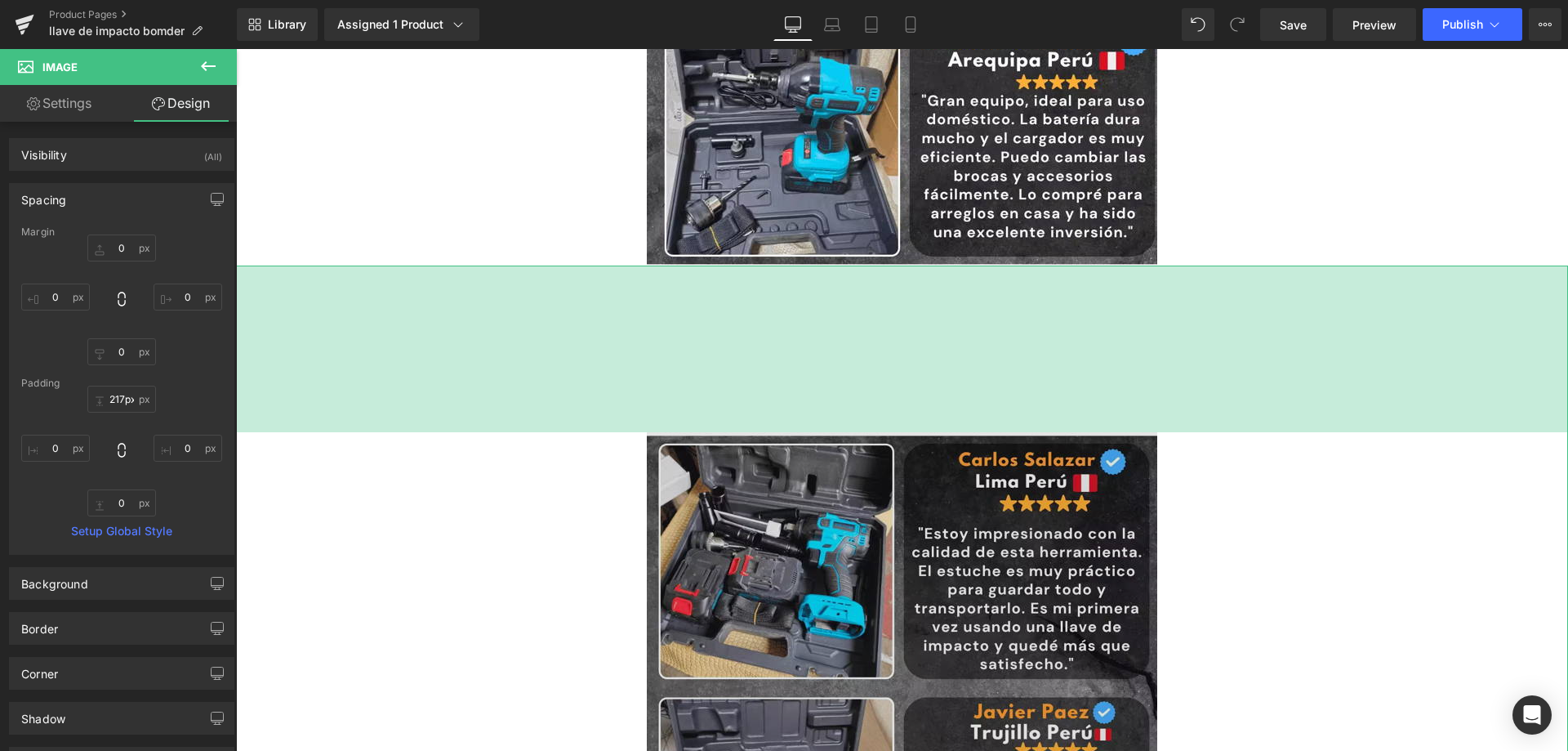
type input "218px"
drag, startPoint x: 689, startPoint y: 265, endPoint x: 685, endPoint y: 444, distance: 179.0
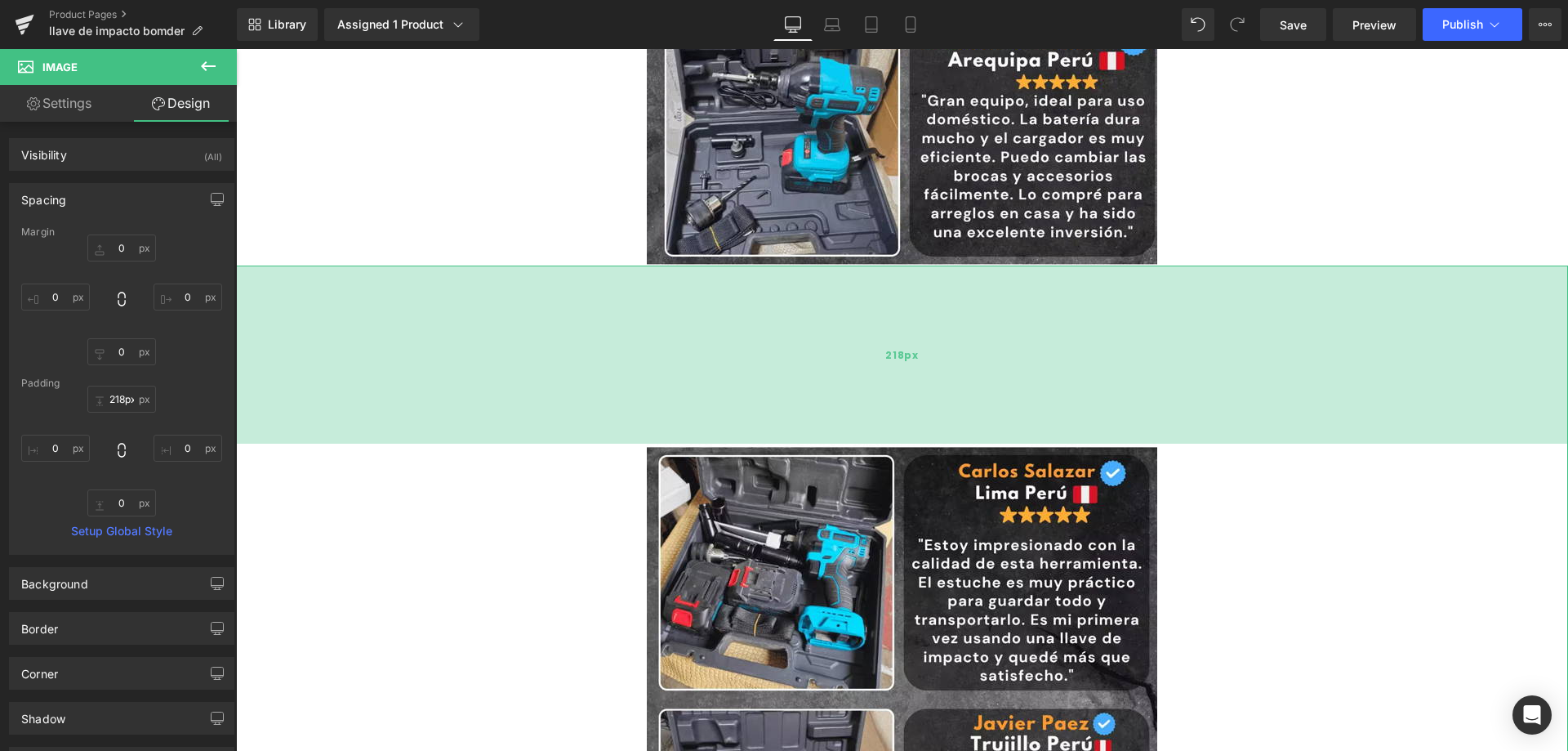
click at [672, 336] on div "218px" at bounding box center [901, 354] width 1331 height 178
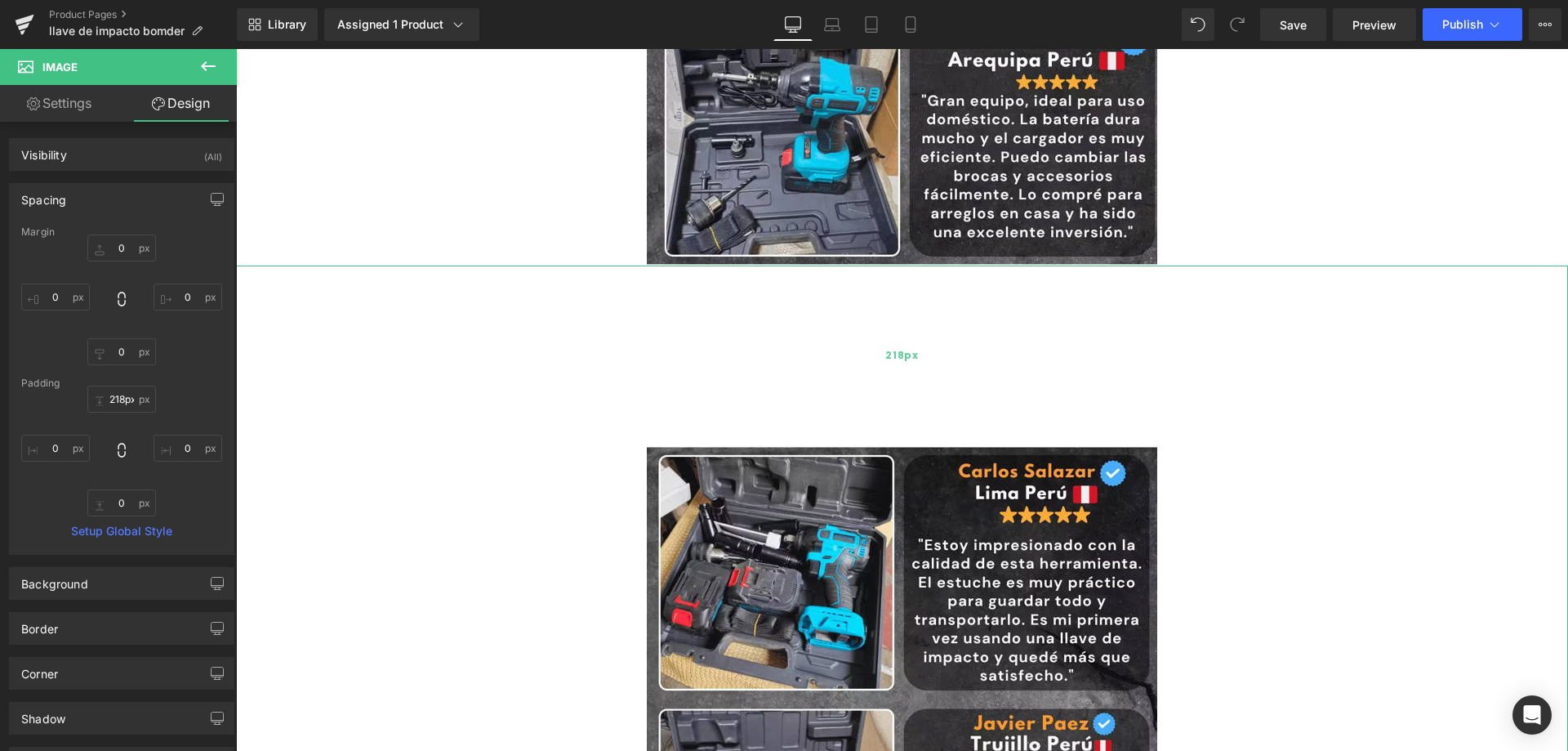
click at [672, 336] on div "218px" at bounding box center [901, 354] width 1331 height 178
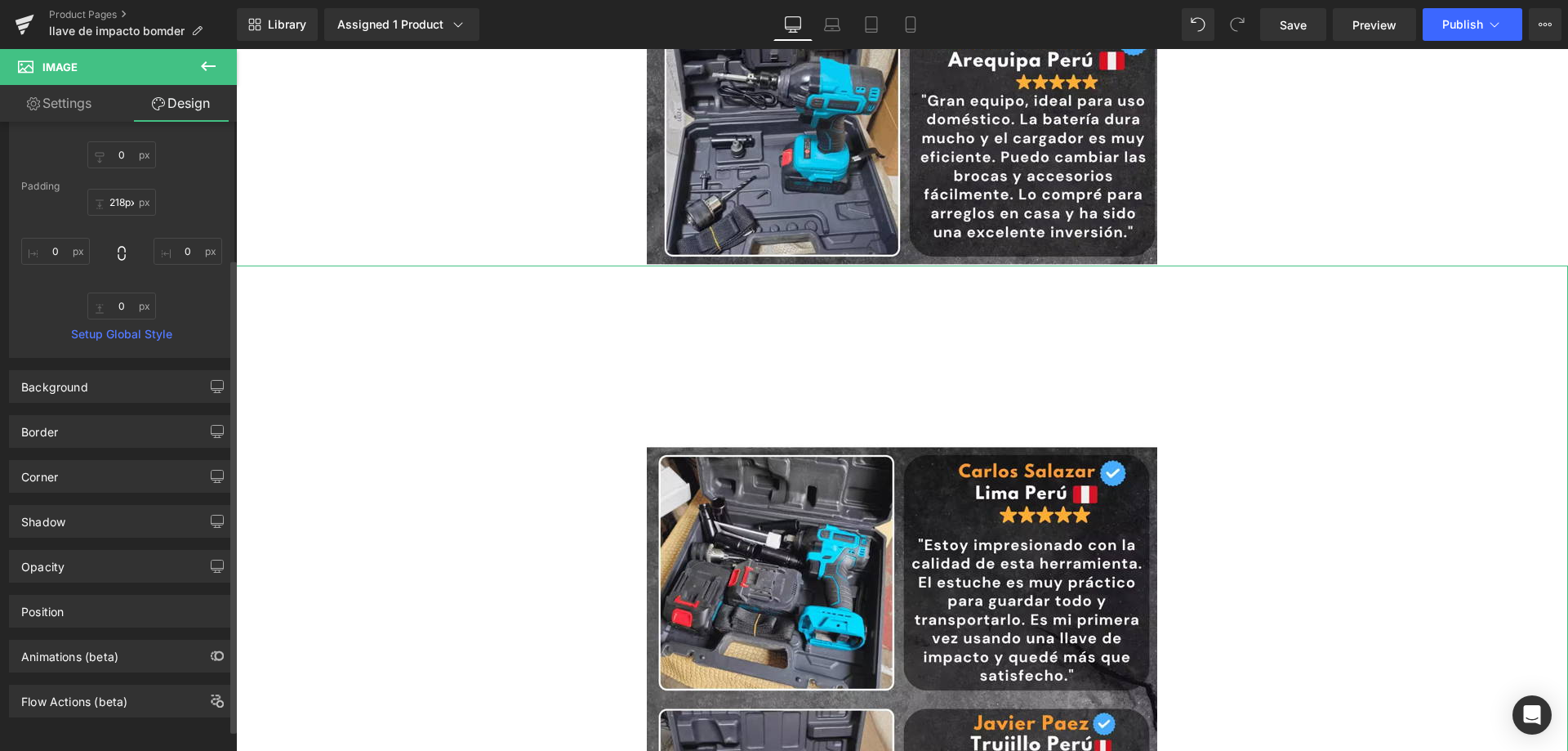
scroll to position [0, 0]
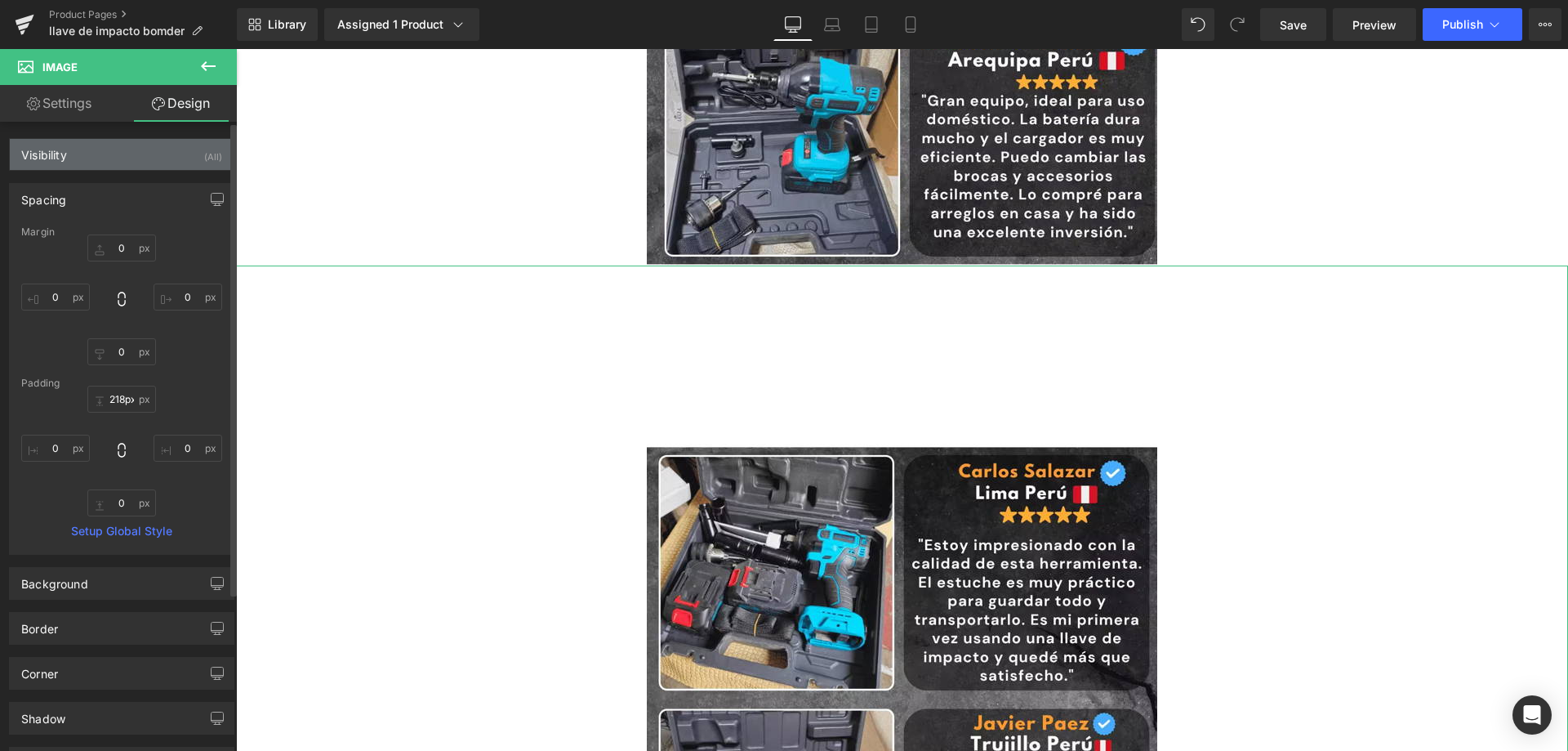
click at [86, 152] on div "Visibility (All)" at bounding box center [121, 155] width 224 height 31
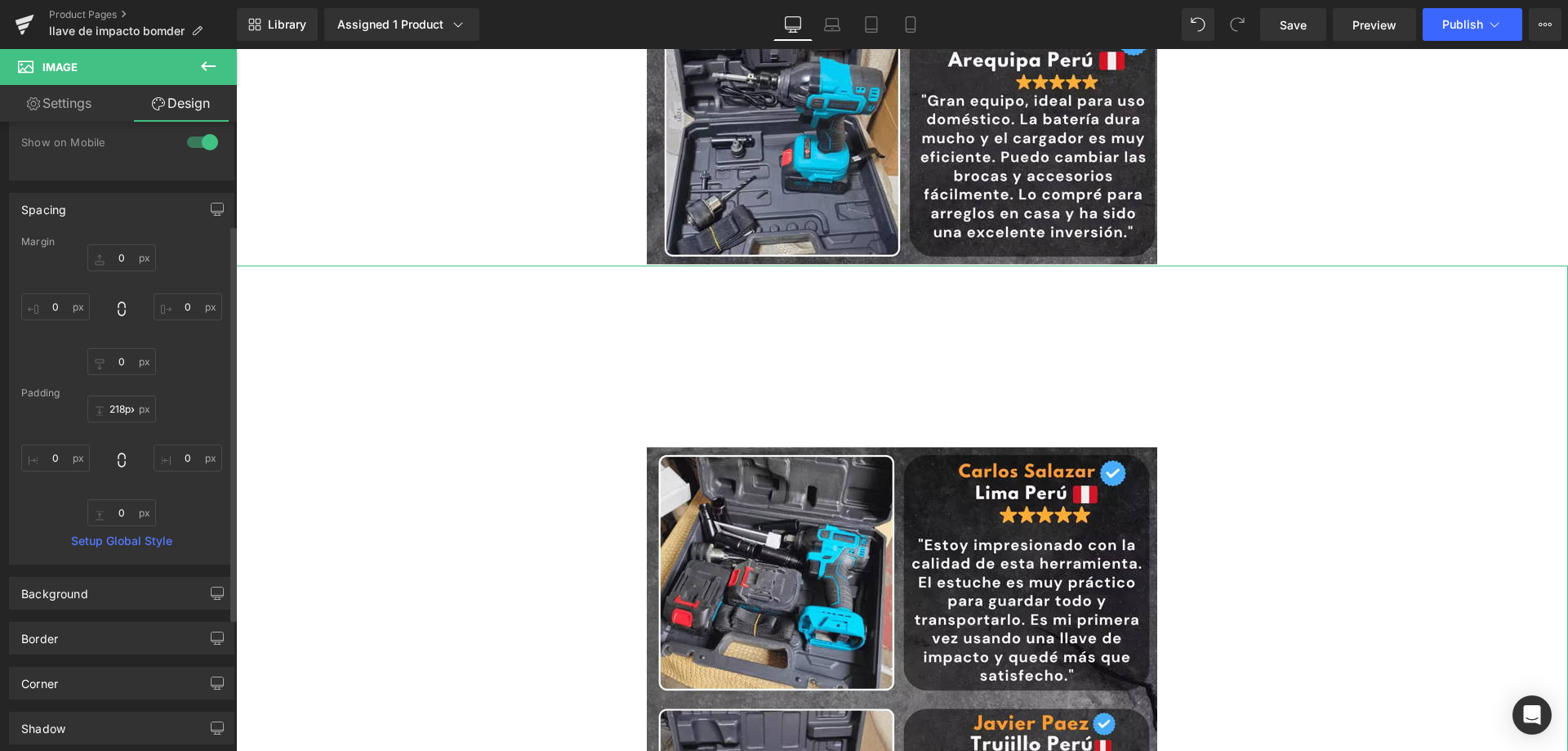
scroll to position [163, 0]
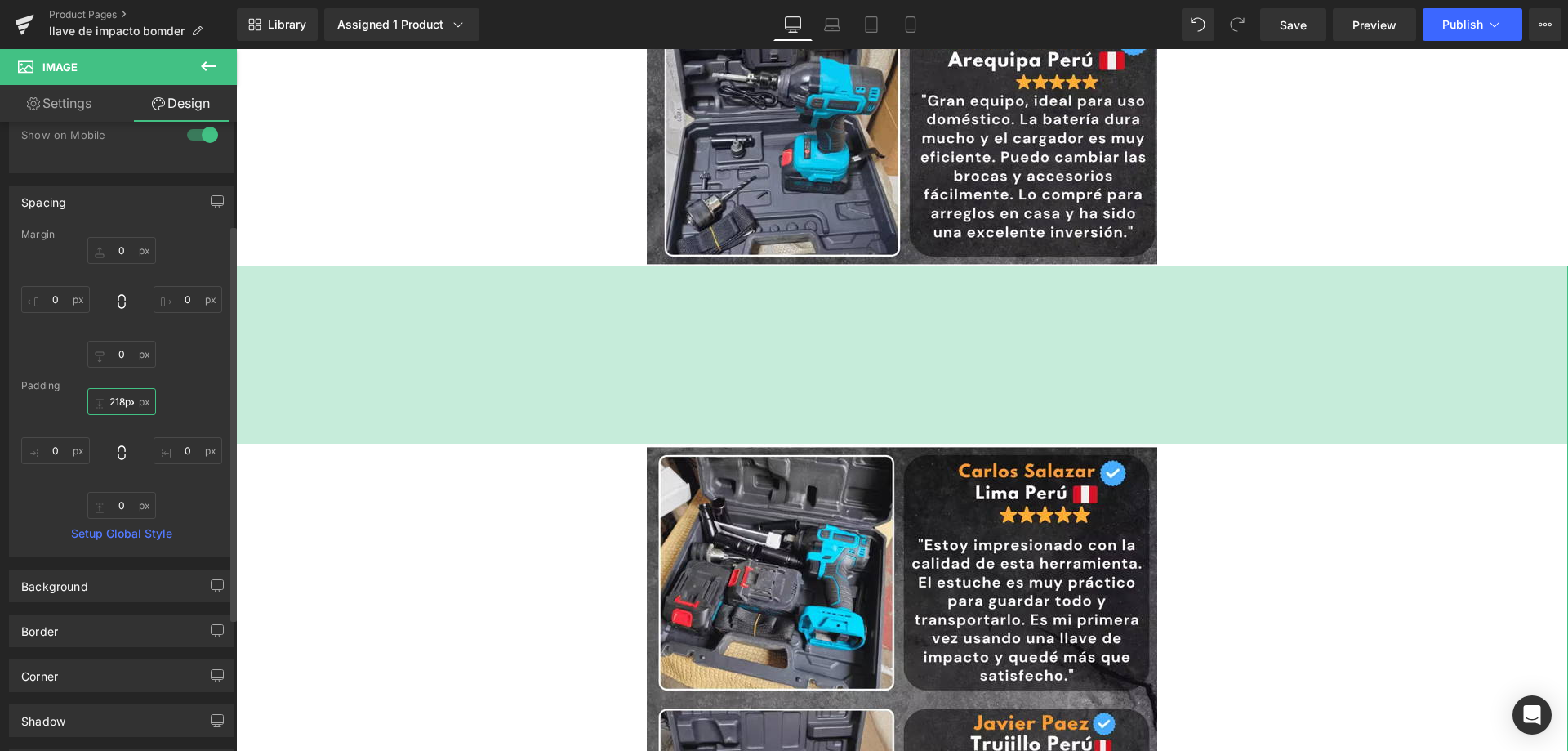
click at [113, 409] on input "218px" at bounding box center [121, 402] width 68 height 27
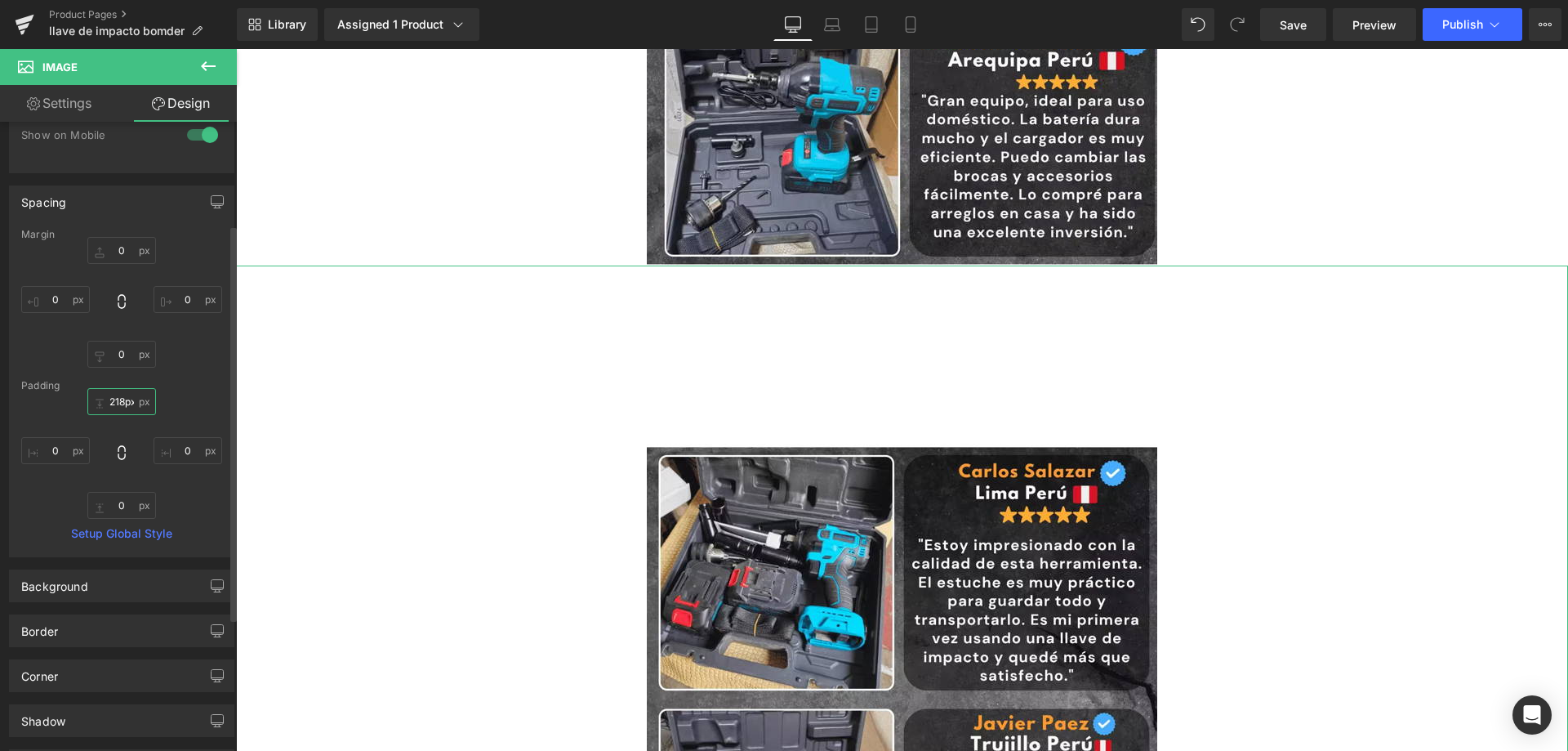
scroll to position [0, 0]
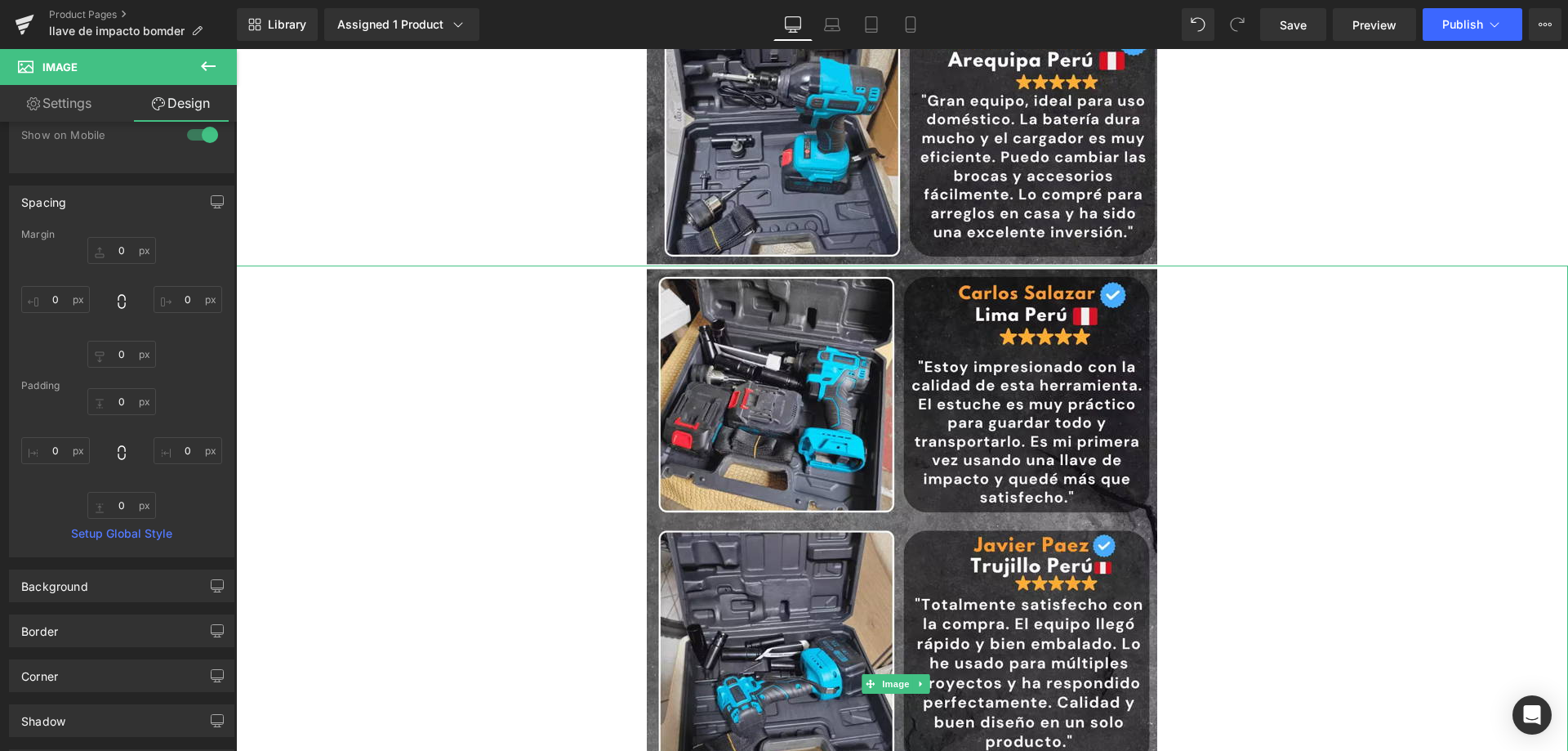
click at [379, 367] on div at bounding box center [901, 683] width 1331 height 836
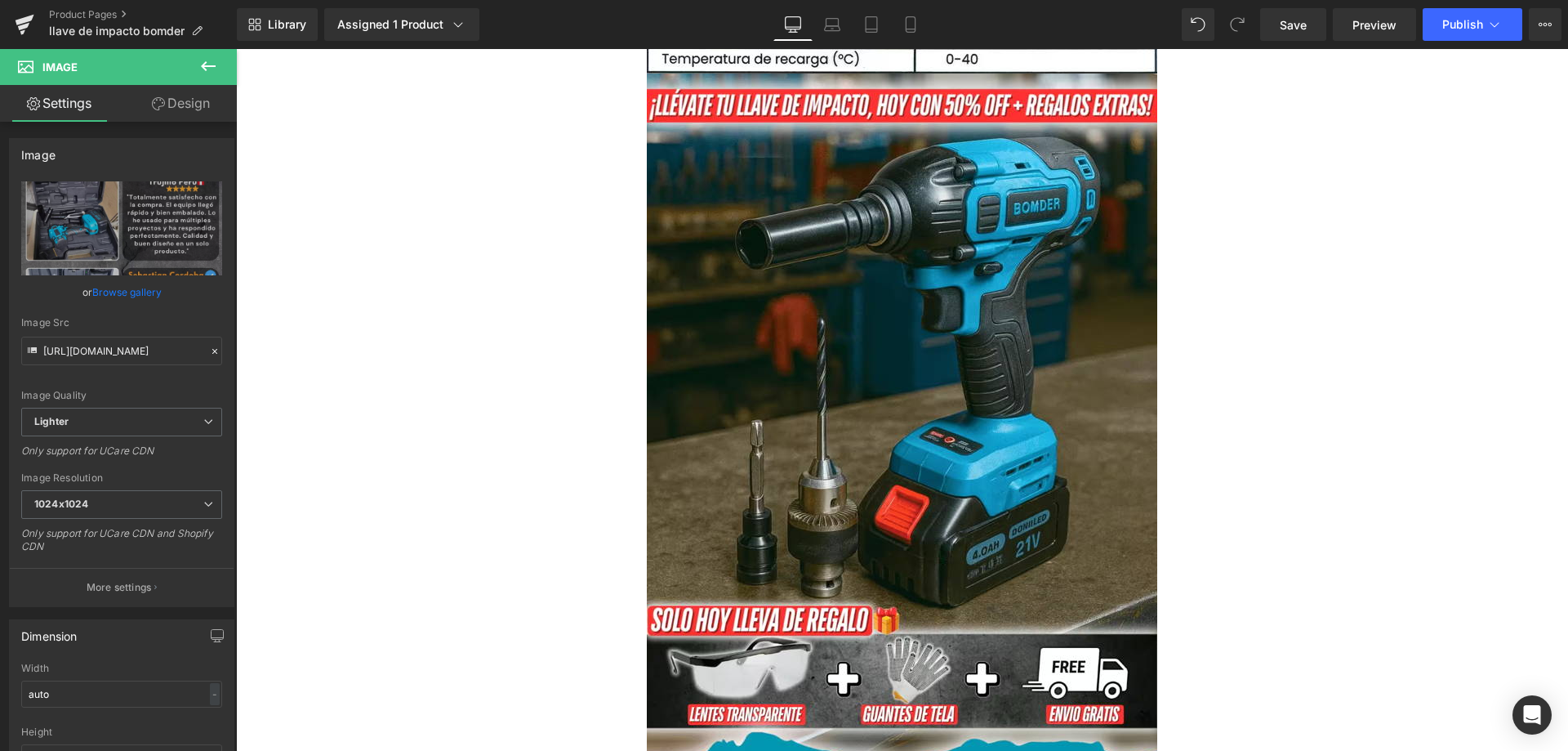
scroll to position [3387, 0]
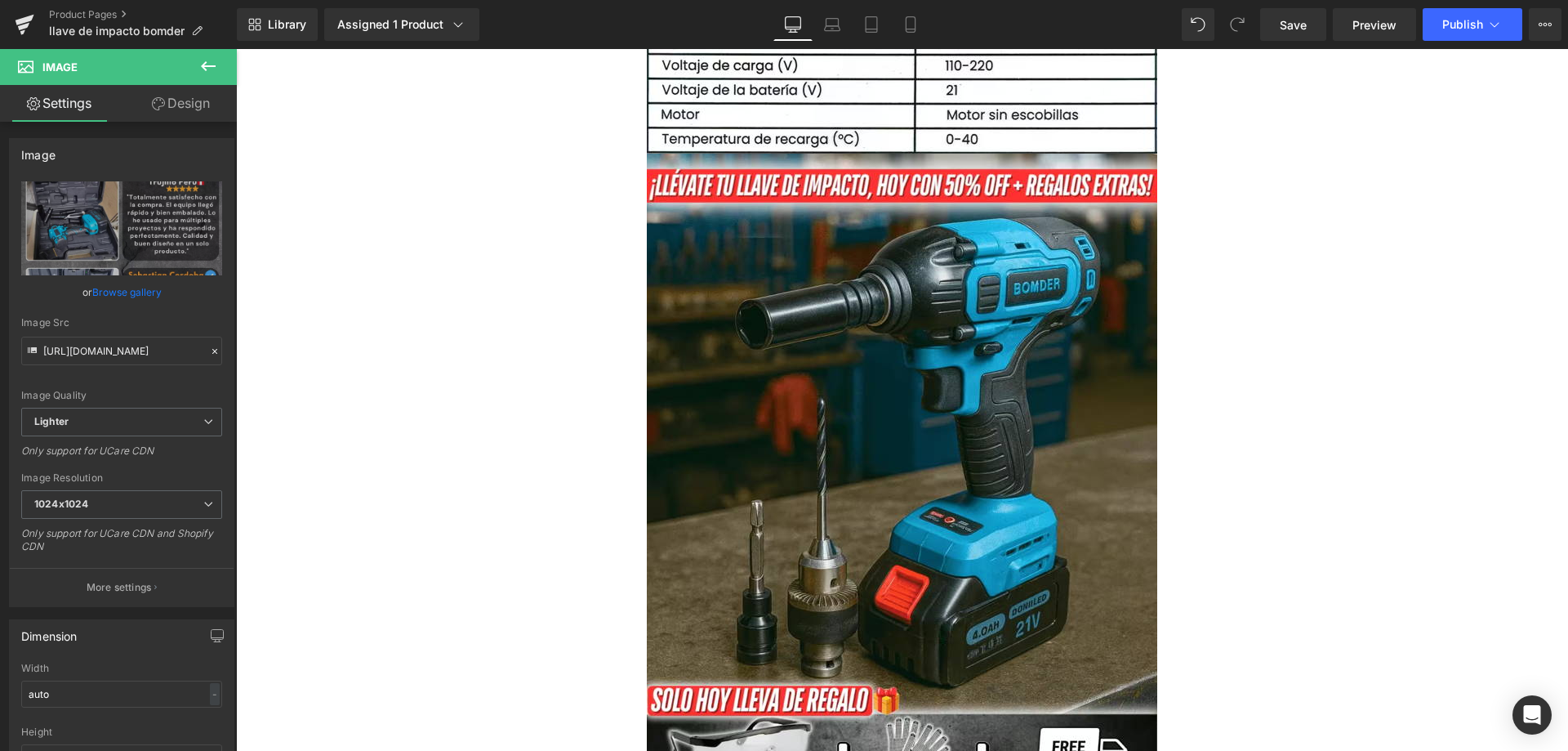
click at [208, 66] on icon at bounding box center [207, 66] width 15 height 10
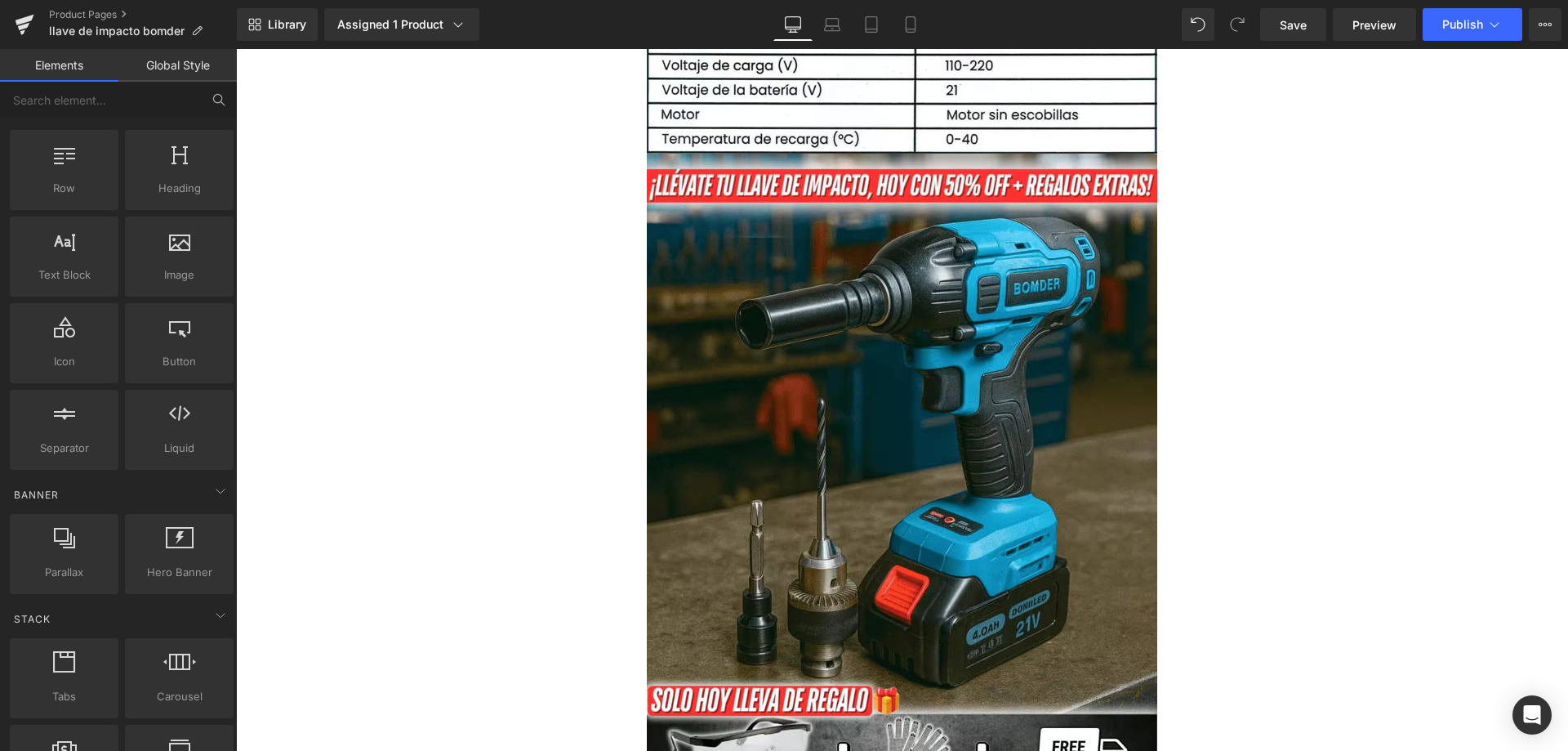
scroll to position [0, 0]
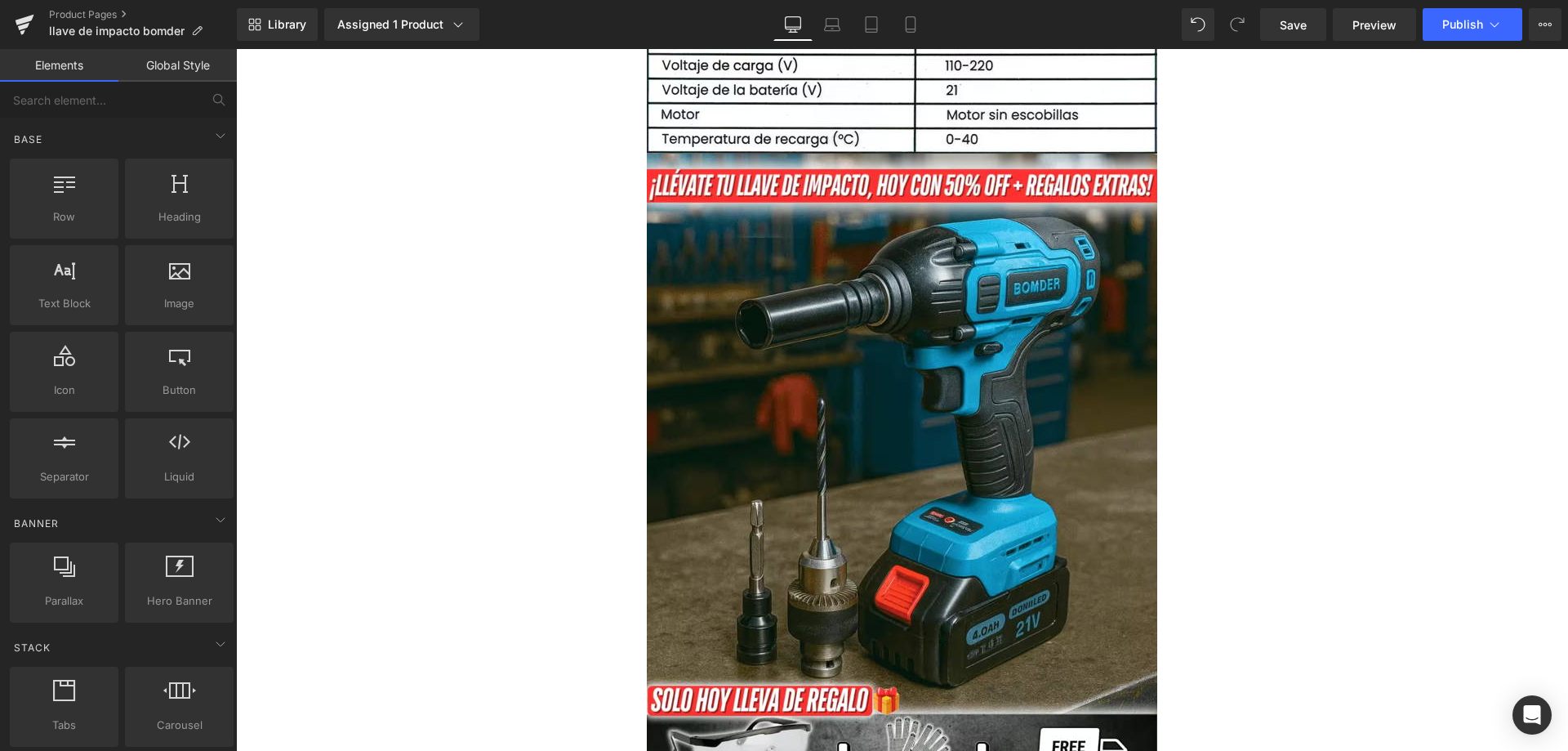
click at [176, 71] on link "Global Style" at bounding box center [177, 65] width 118 height 32
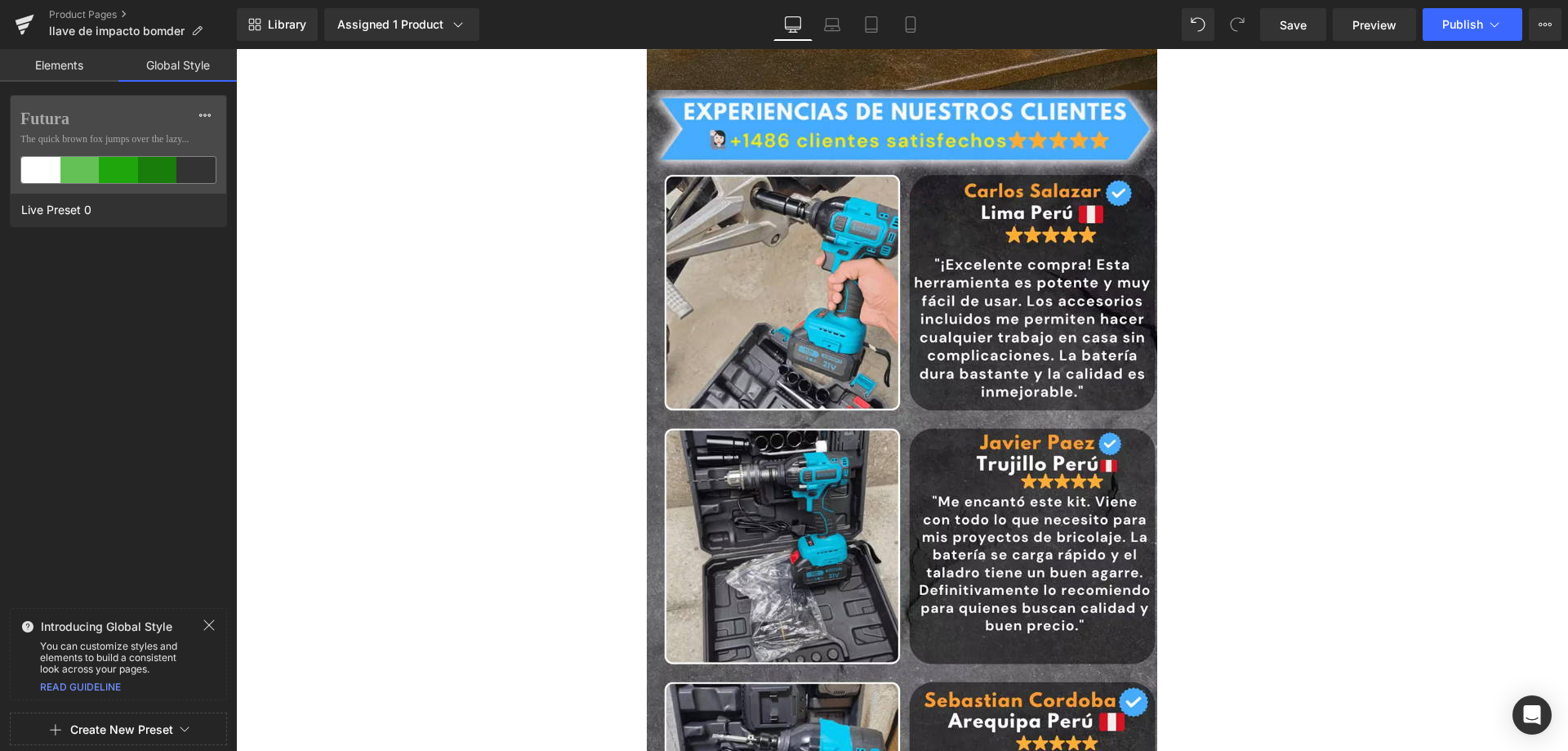
scroll to position [5429, 0]
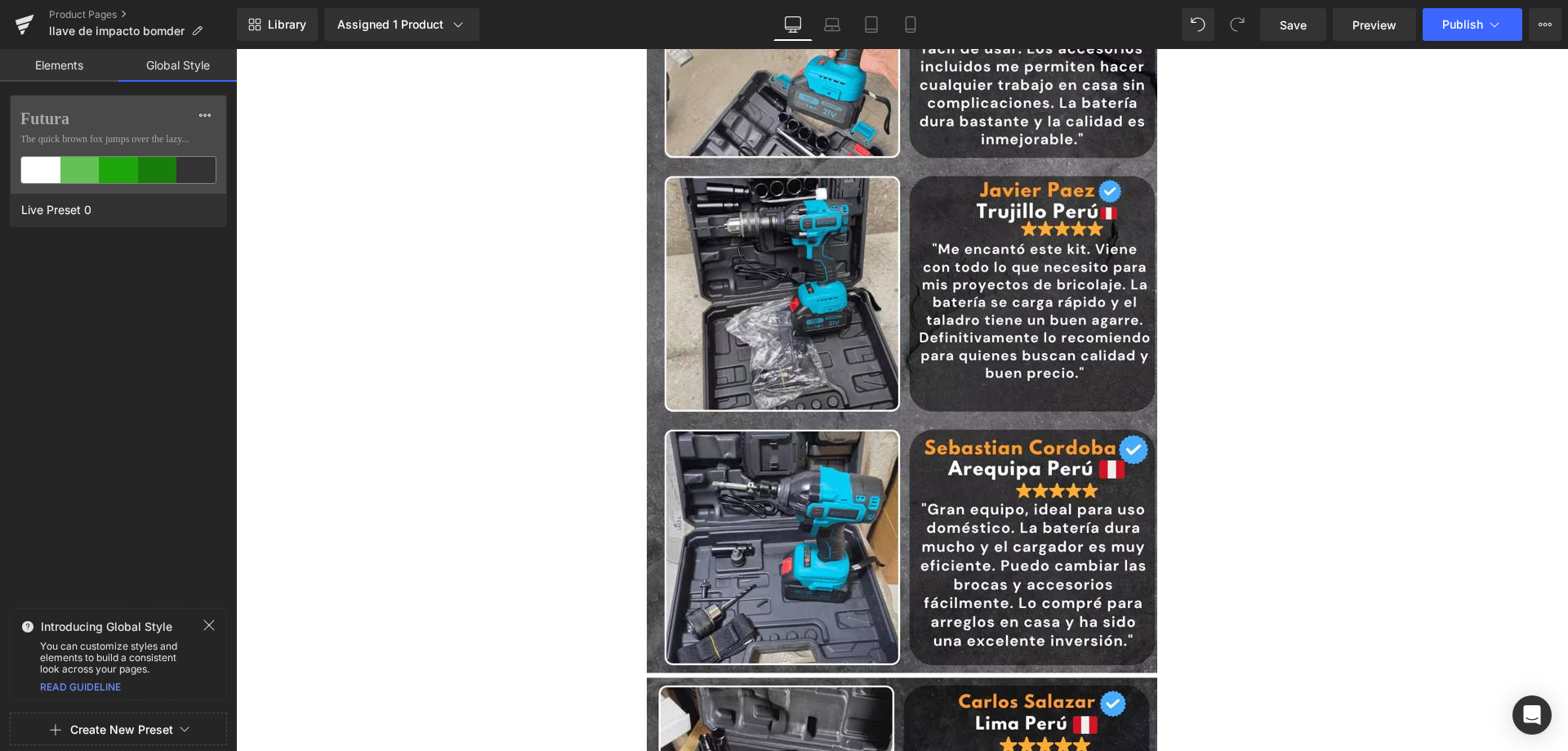
click at [52, 66] on link "Elements" at bounding box center [59, 65] width 118 height 32
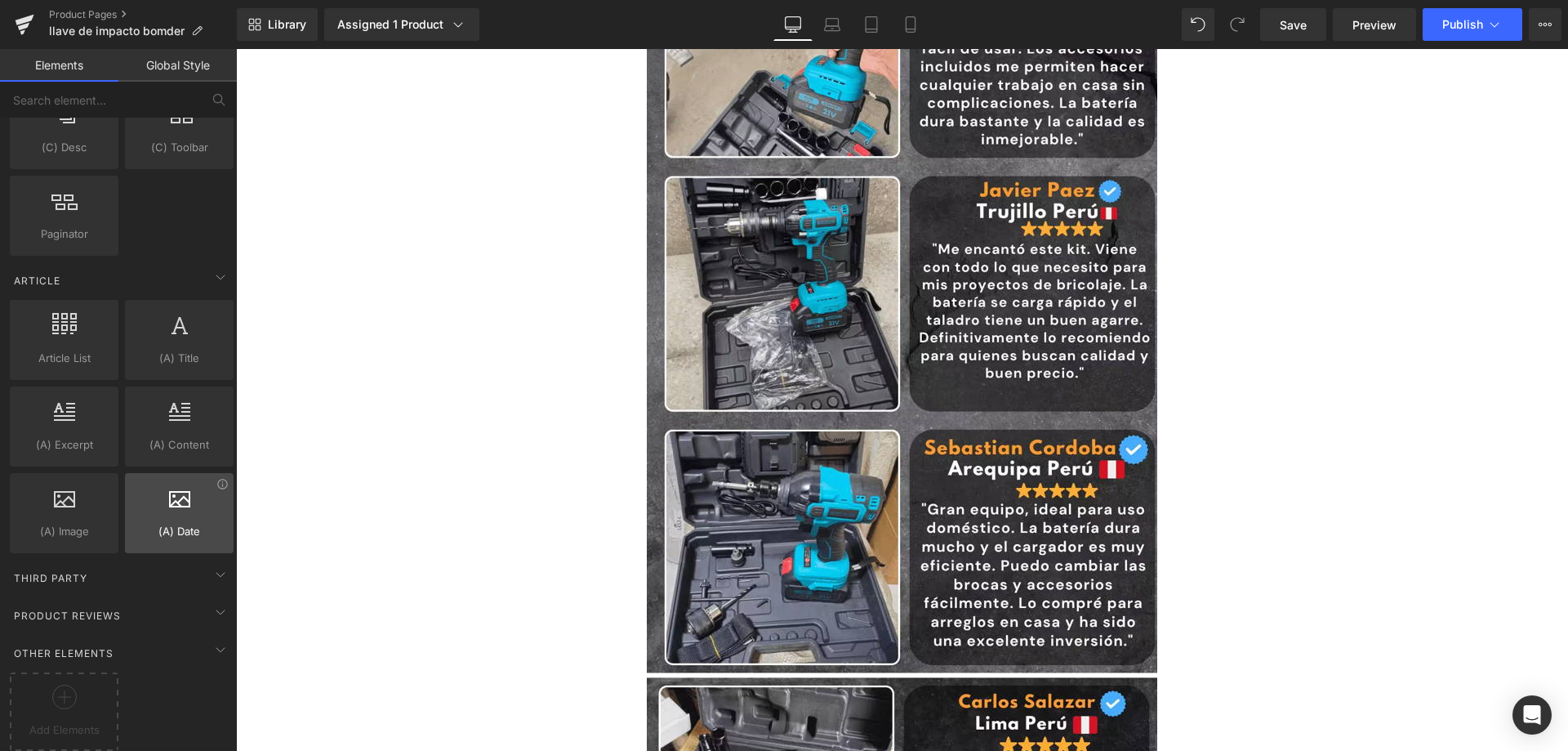
scroll to position [2970, 0]
click at [166, 593] on div "Product Reviews" at bounding box center [122, 611] width 231 height 37
click at [169, 597] on div "Product Reviews" at bounding box center [122, 613] width 231 height 32
click at [157, 597] on div "Product Reviews" at bounding box center [122, 613] width 231 height 32
click at [173, 565] on div "Third Party" at bounding box center [122, 575] width 231 height 32
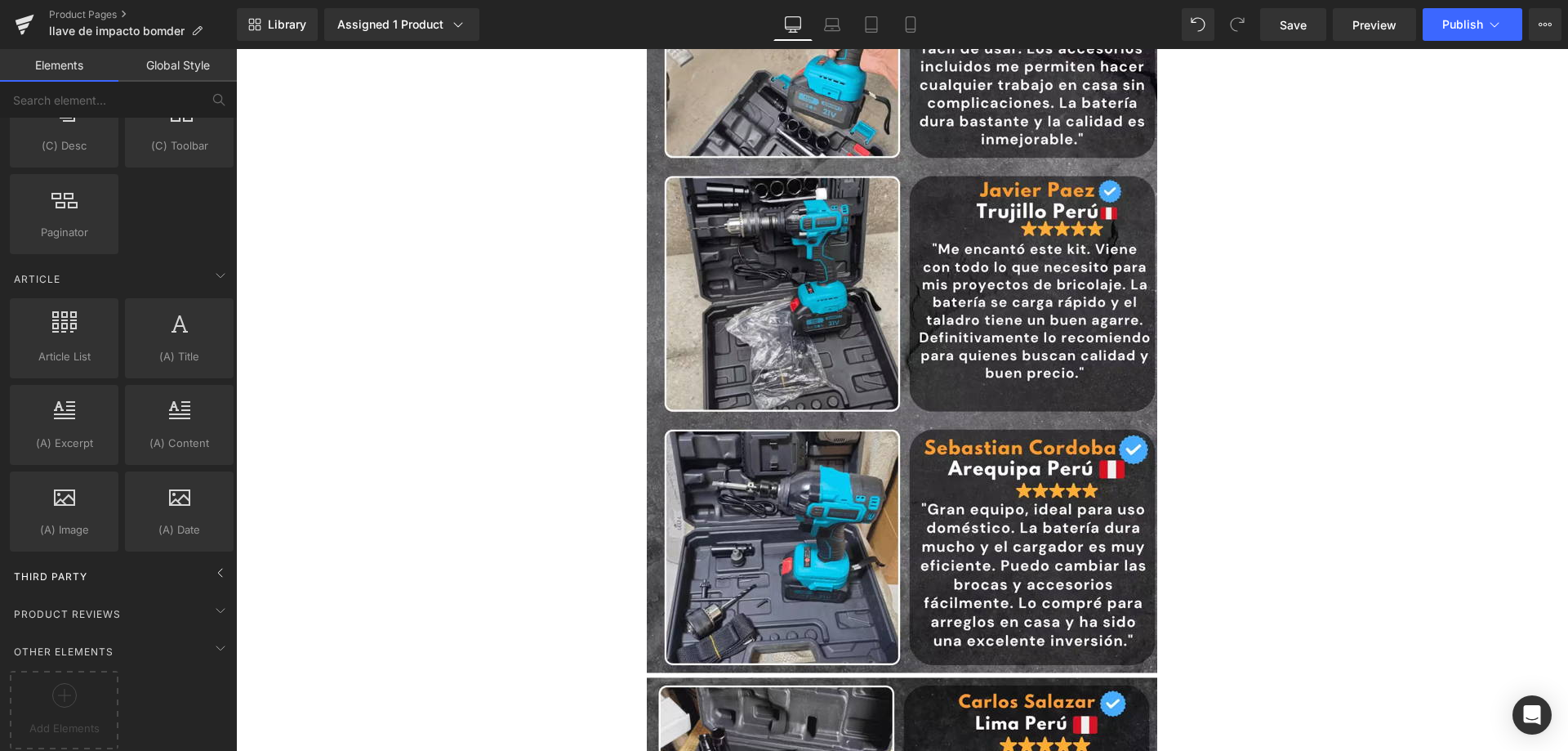
click at [173, 565] on div "Third Party" at bounding box center [122, 575] width 231 height 32
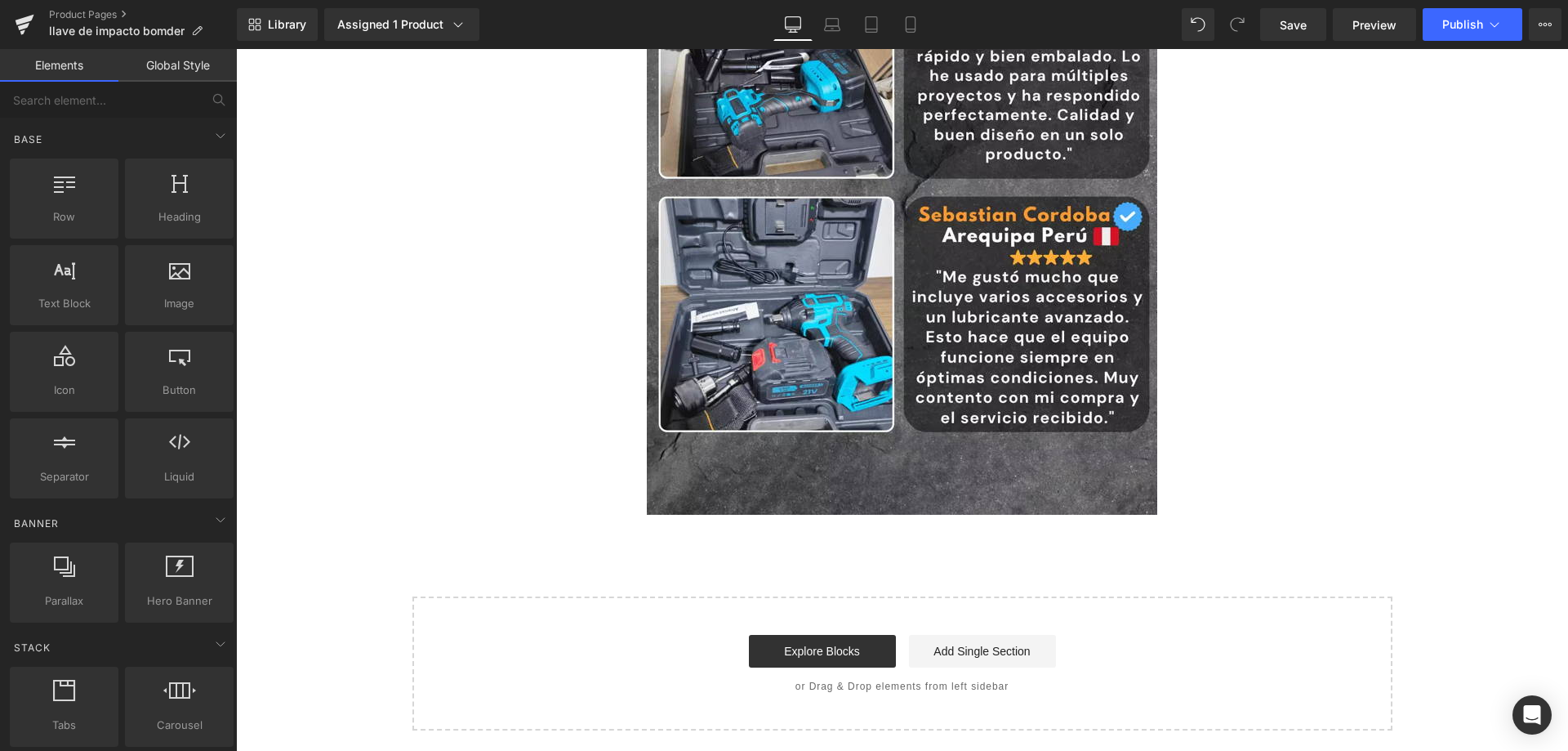
scroll to position [6429, 0]
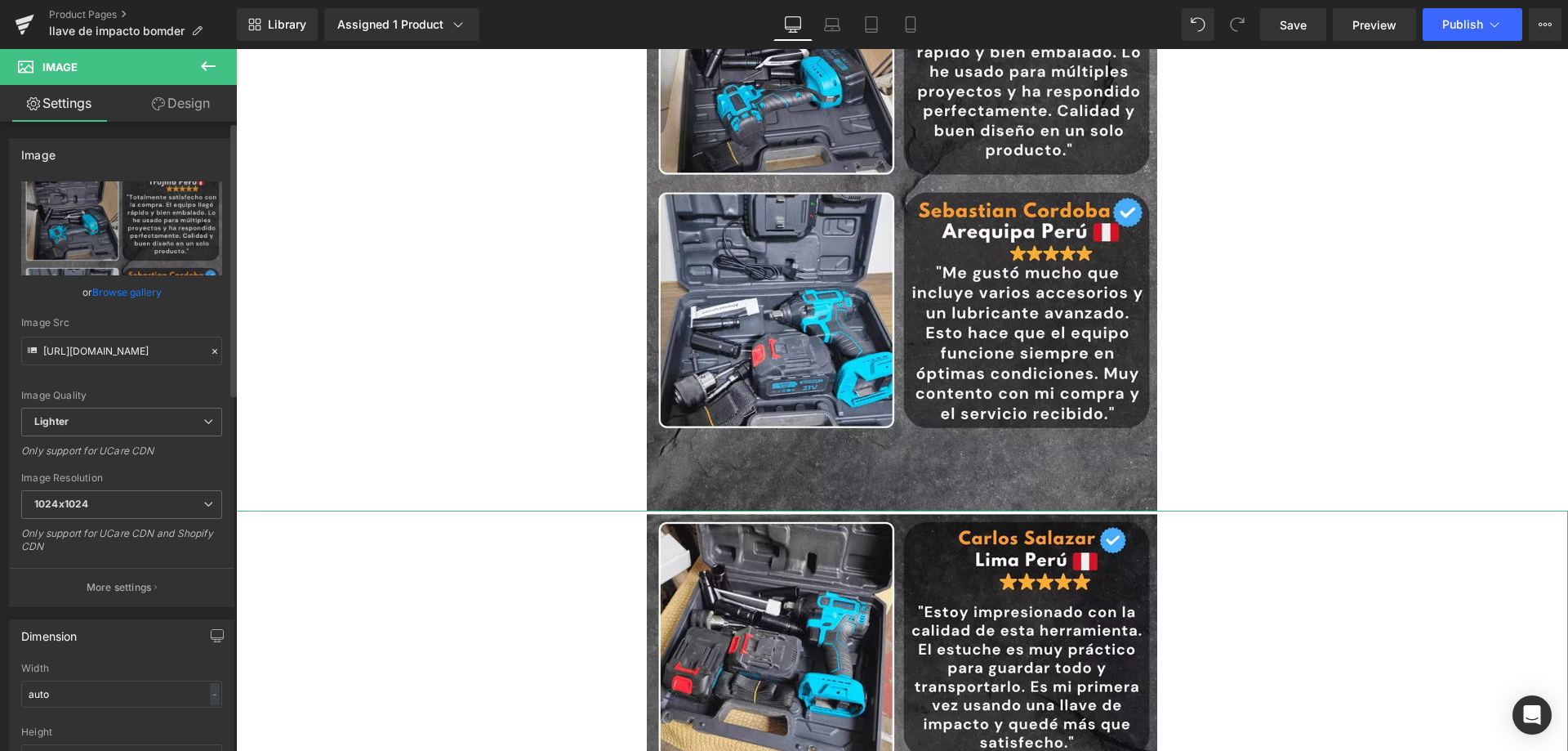
click at [209, 348] on icon at bounding box center [215, 351] width 12 height 12
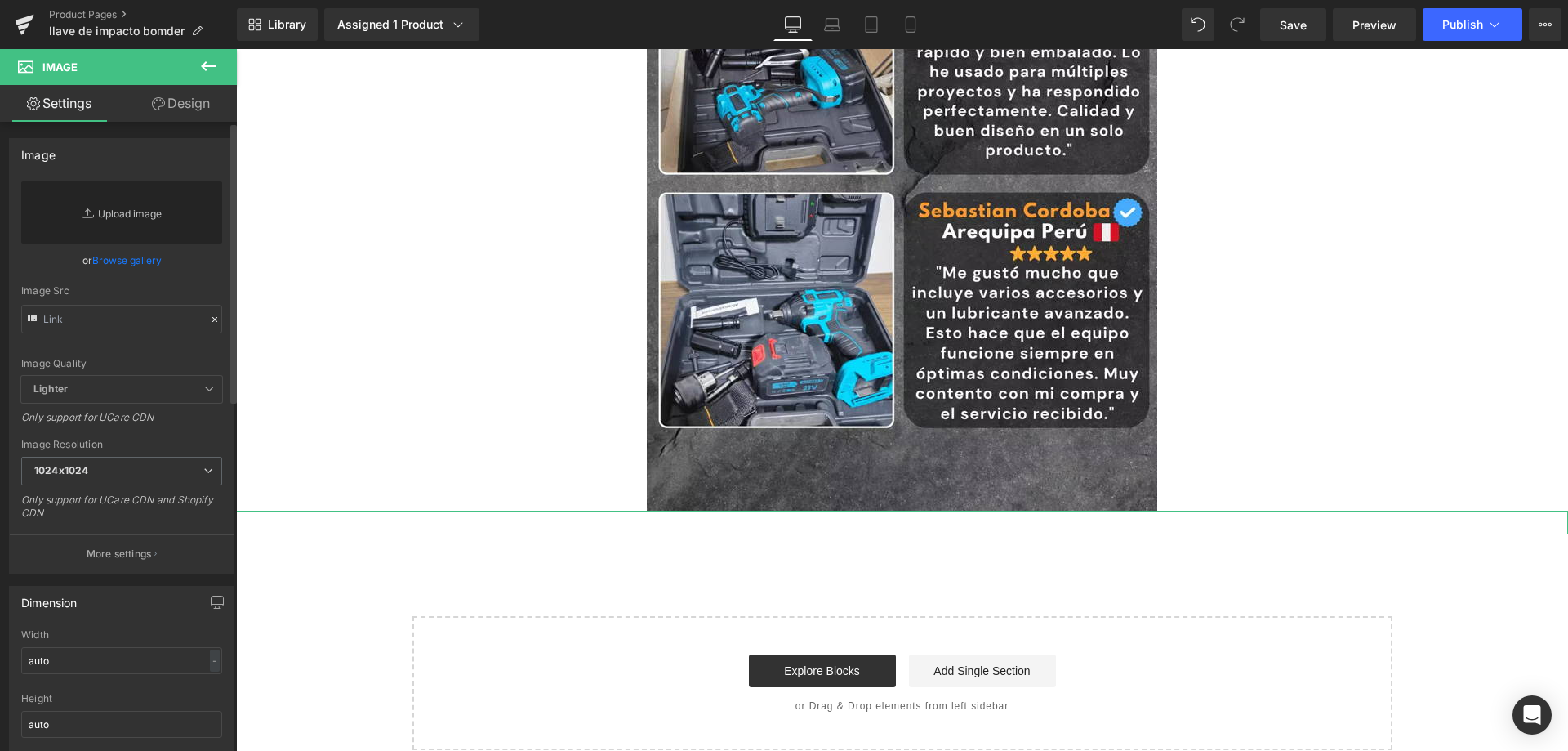
click at [154, 211] on link "Replace Image" at bounding box center [121, 211] width 200 height 62
type input "C:\fakepath\11_optimized_11_11zon.avif"
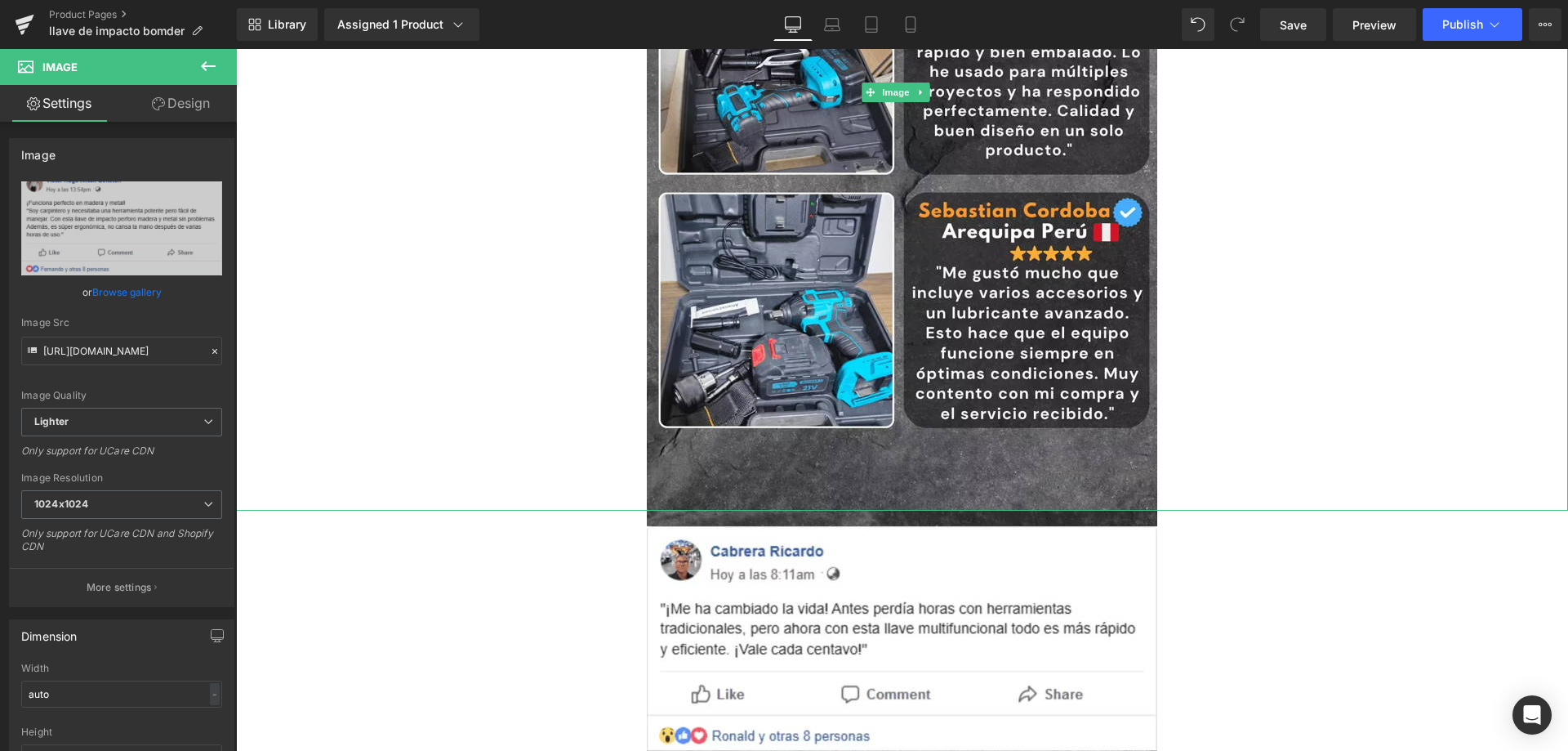
type input "https://ucarecdn.com/f40c9f77-aaf2-4a94-b459-c1dde4b597cb/-/format/auto/-/previ…"
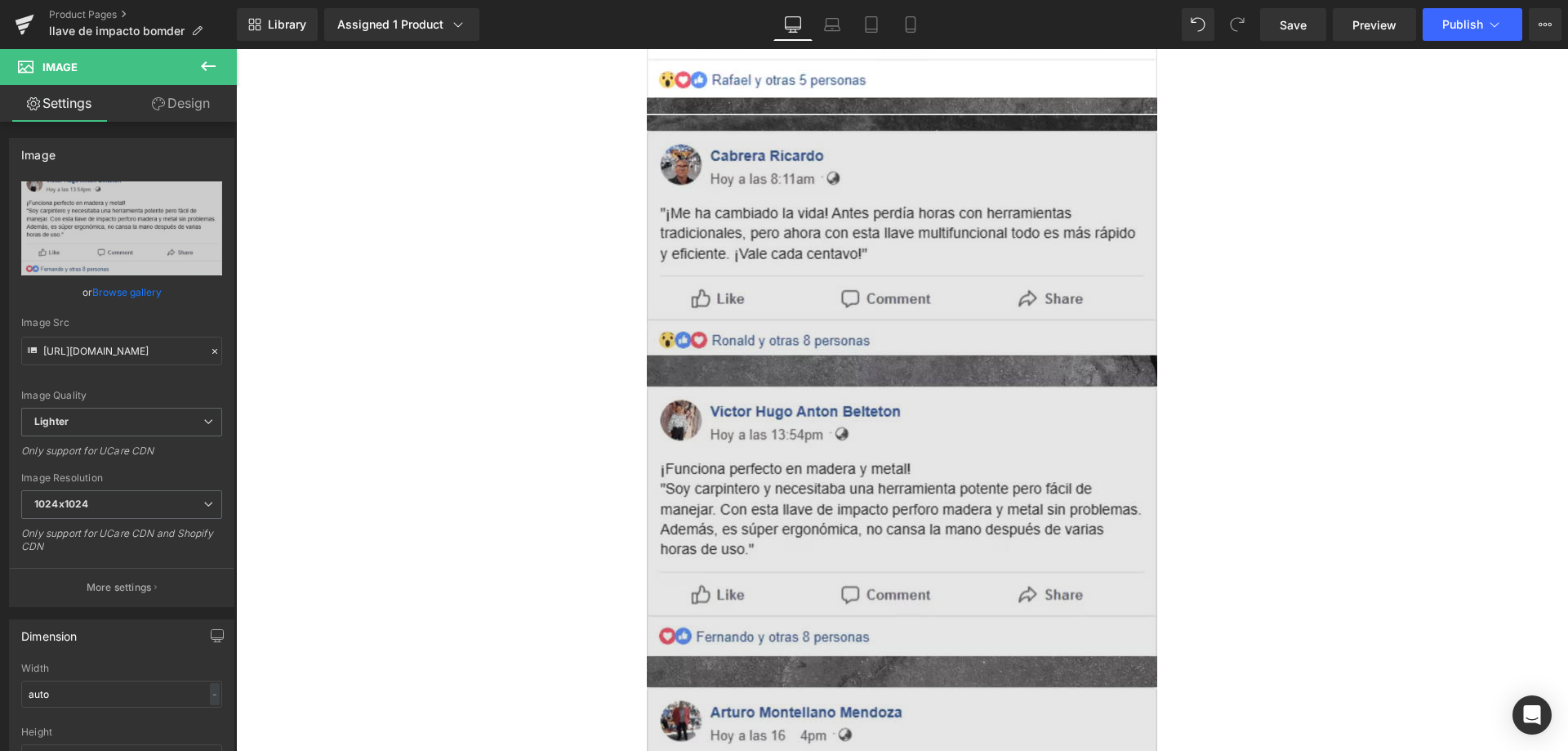
scroll to position [7662, 0]
click at [778, 441] on img at bounding box center [901, 532] width 510 height 836
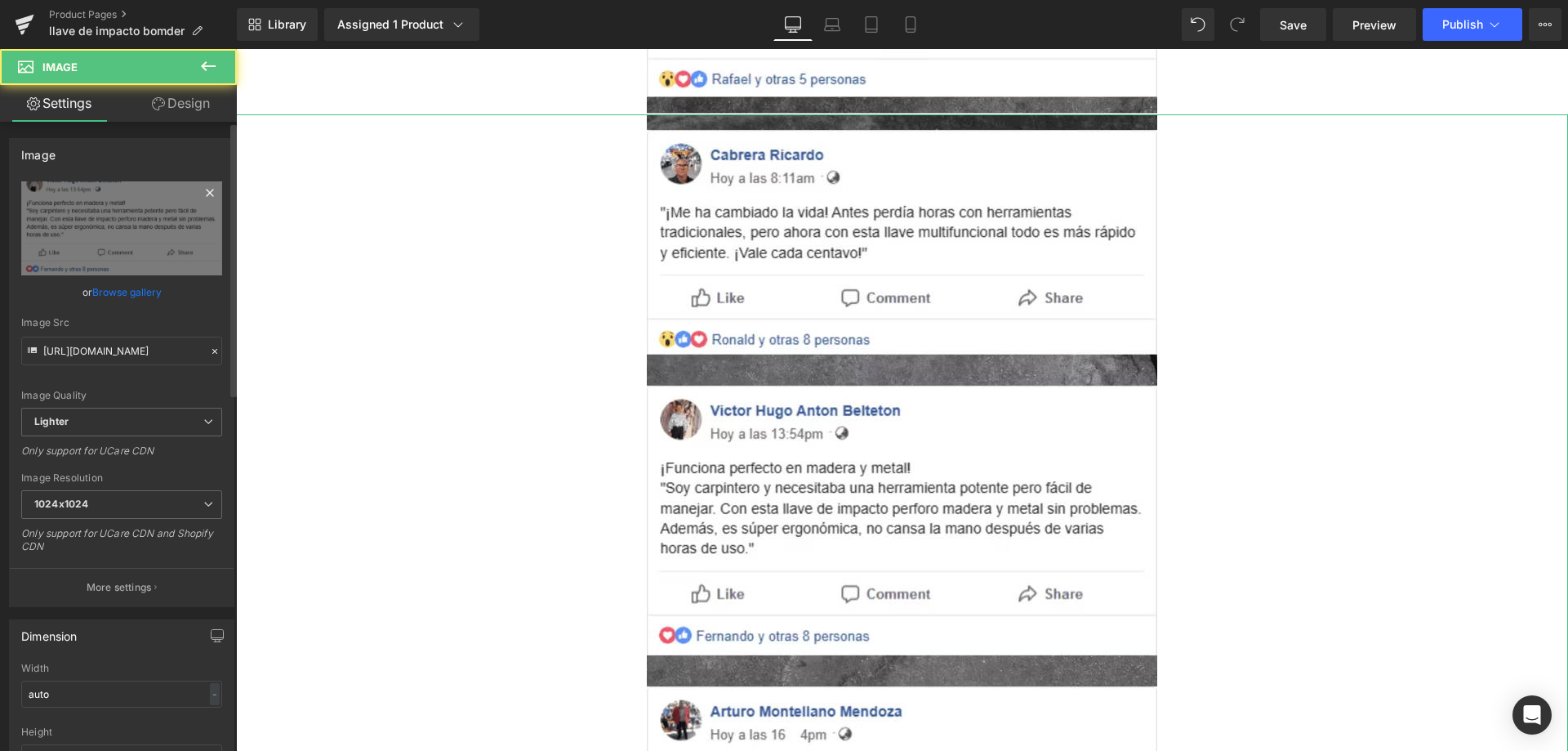
click at [205, 190] on icon at bounding box center [209, 193] width 8 height 8
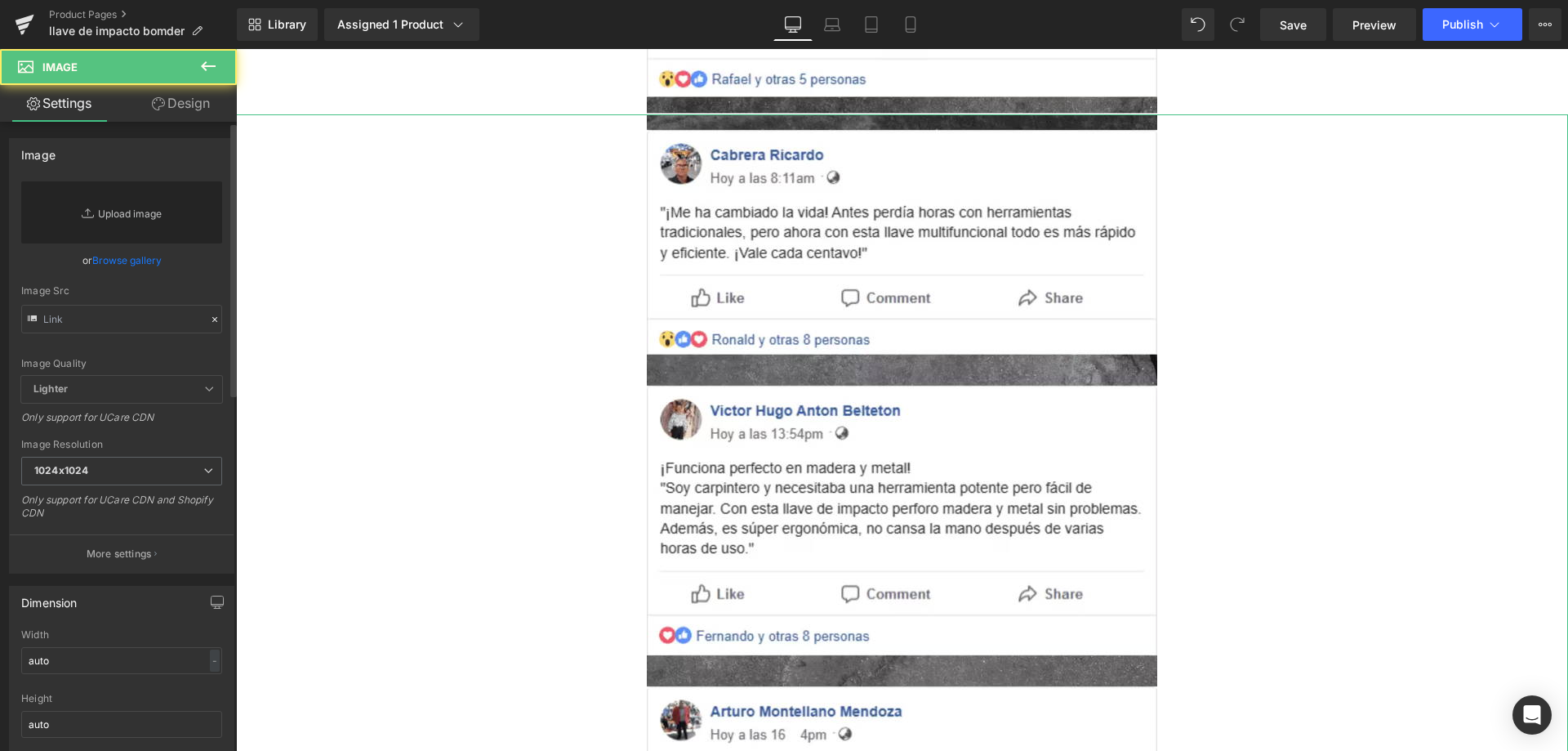
scroll to position [7289, 0]
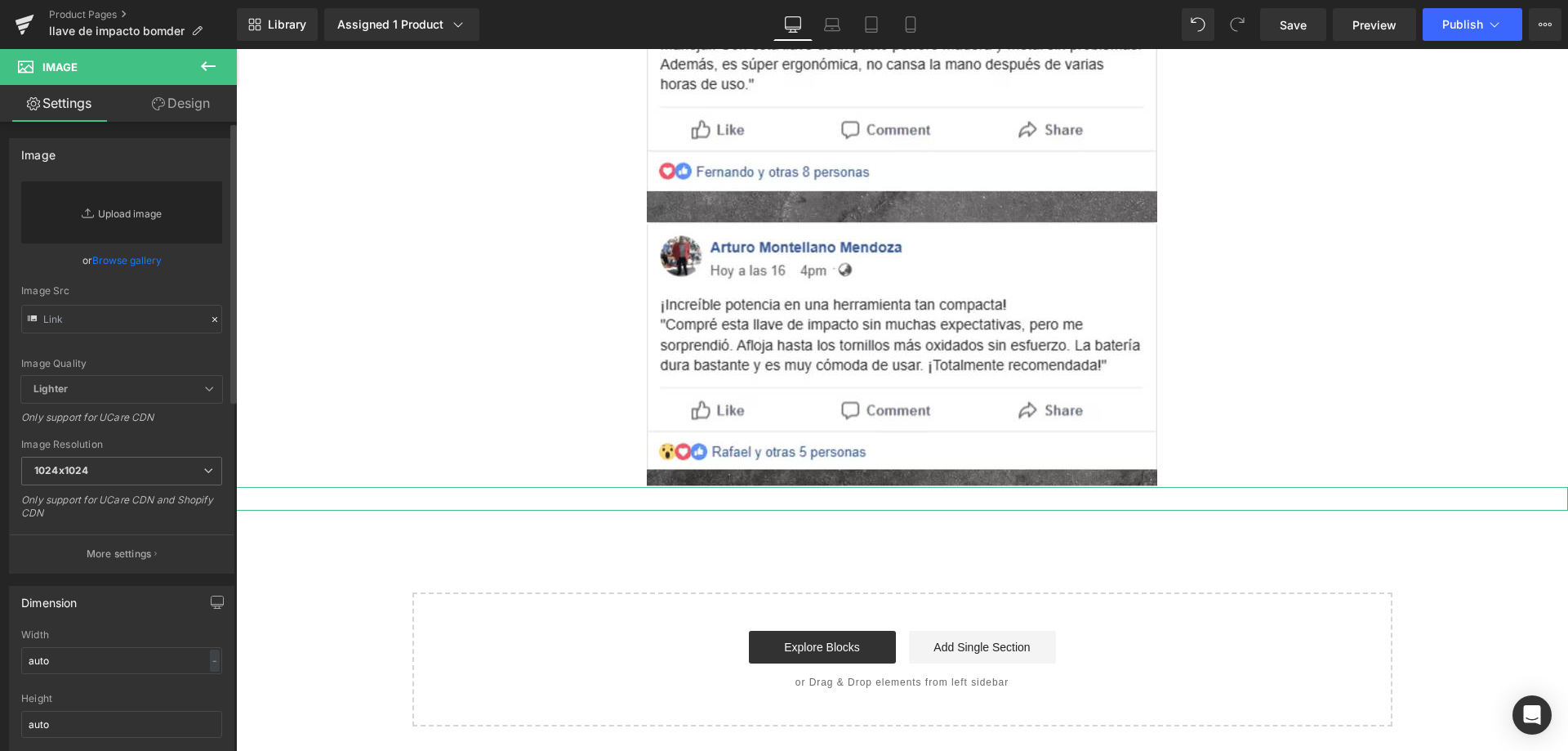
click at [156, 213] on link "Replace Image" at bounding box center [121, 211] width 200 height 62
type input "C:\fakepath\12_optimized_12_11zon.avif"
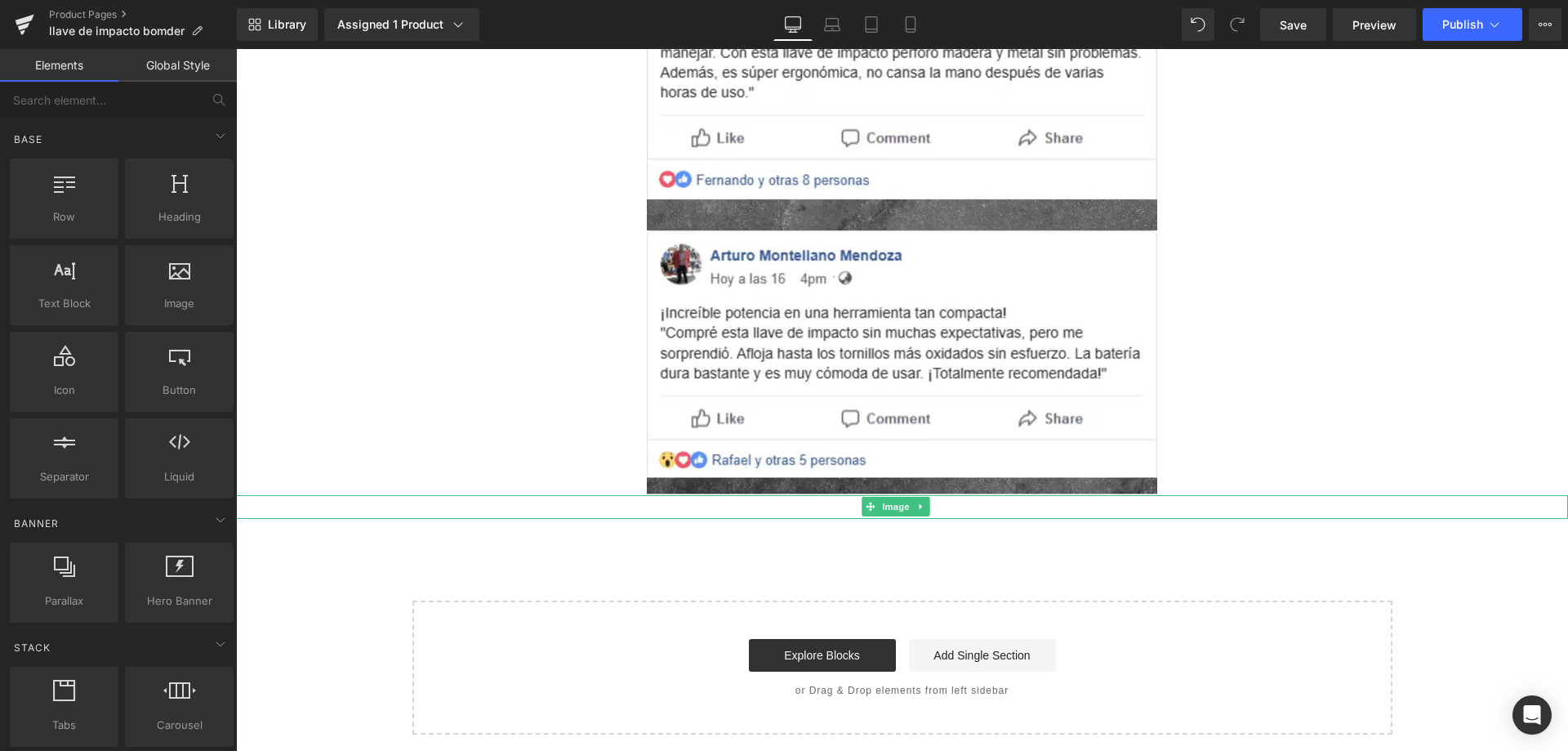
scroll to position [7258, 0]
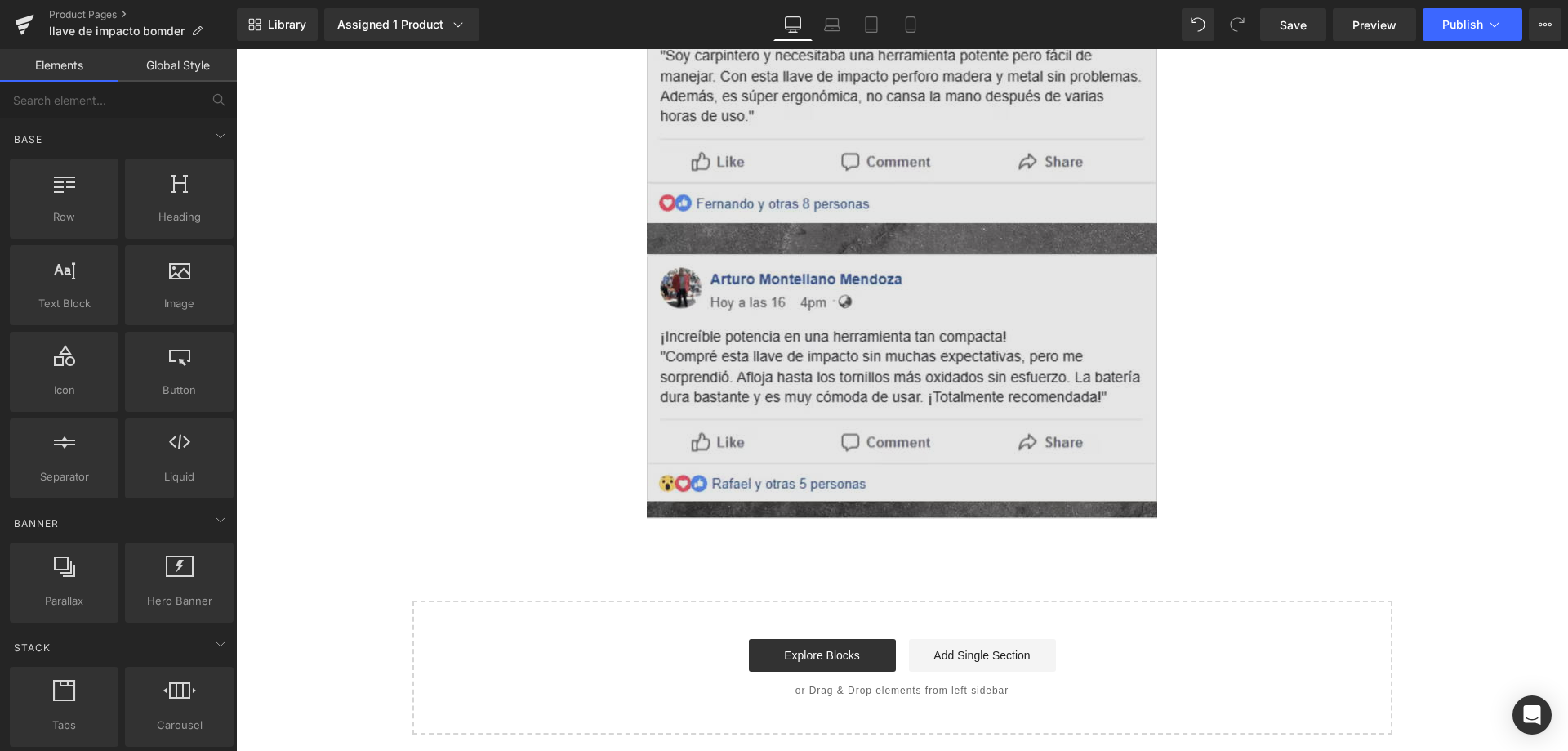
click at [706, 409] on img at bounding box center [901, 100] width 510 height 836
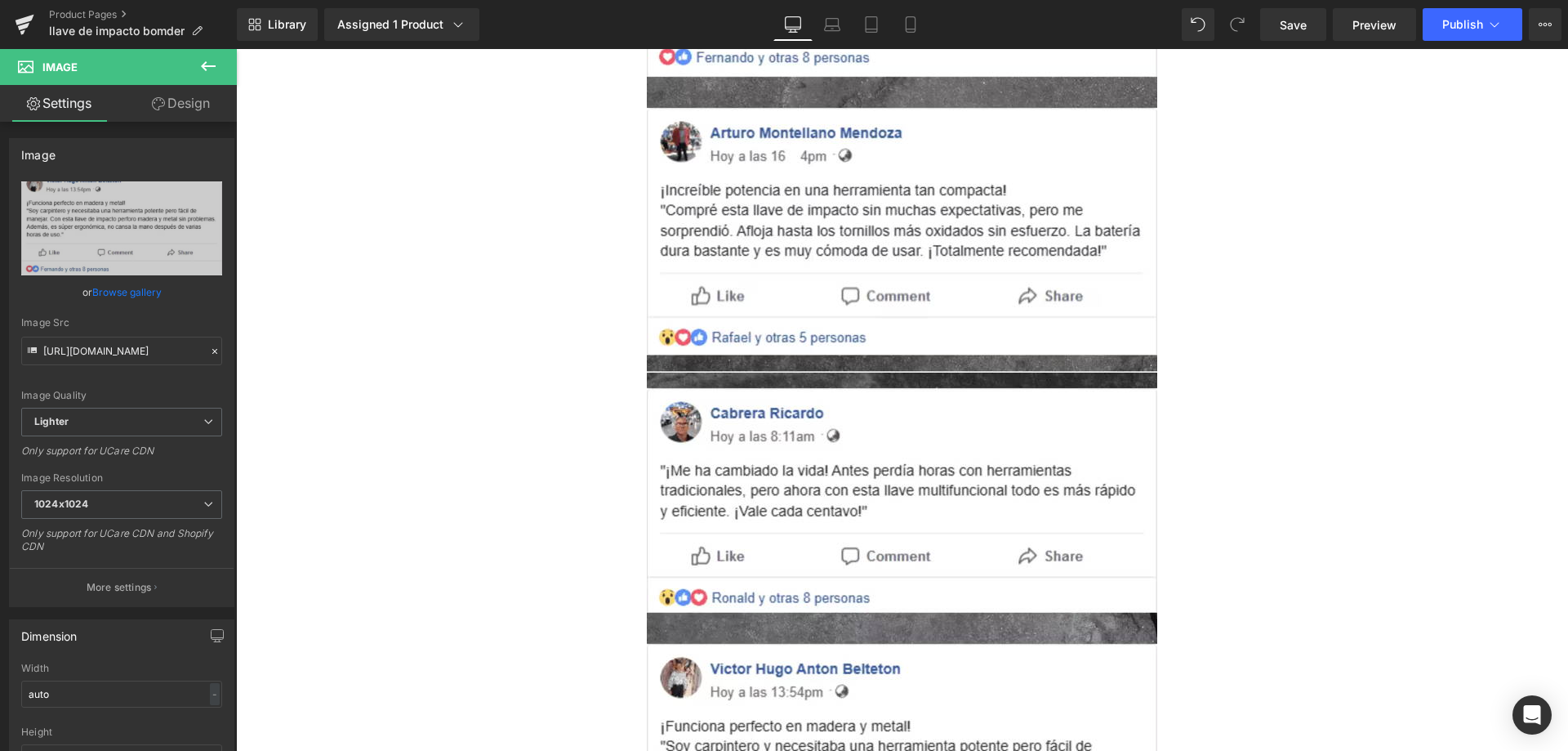
scroll to position [7584, 0]
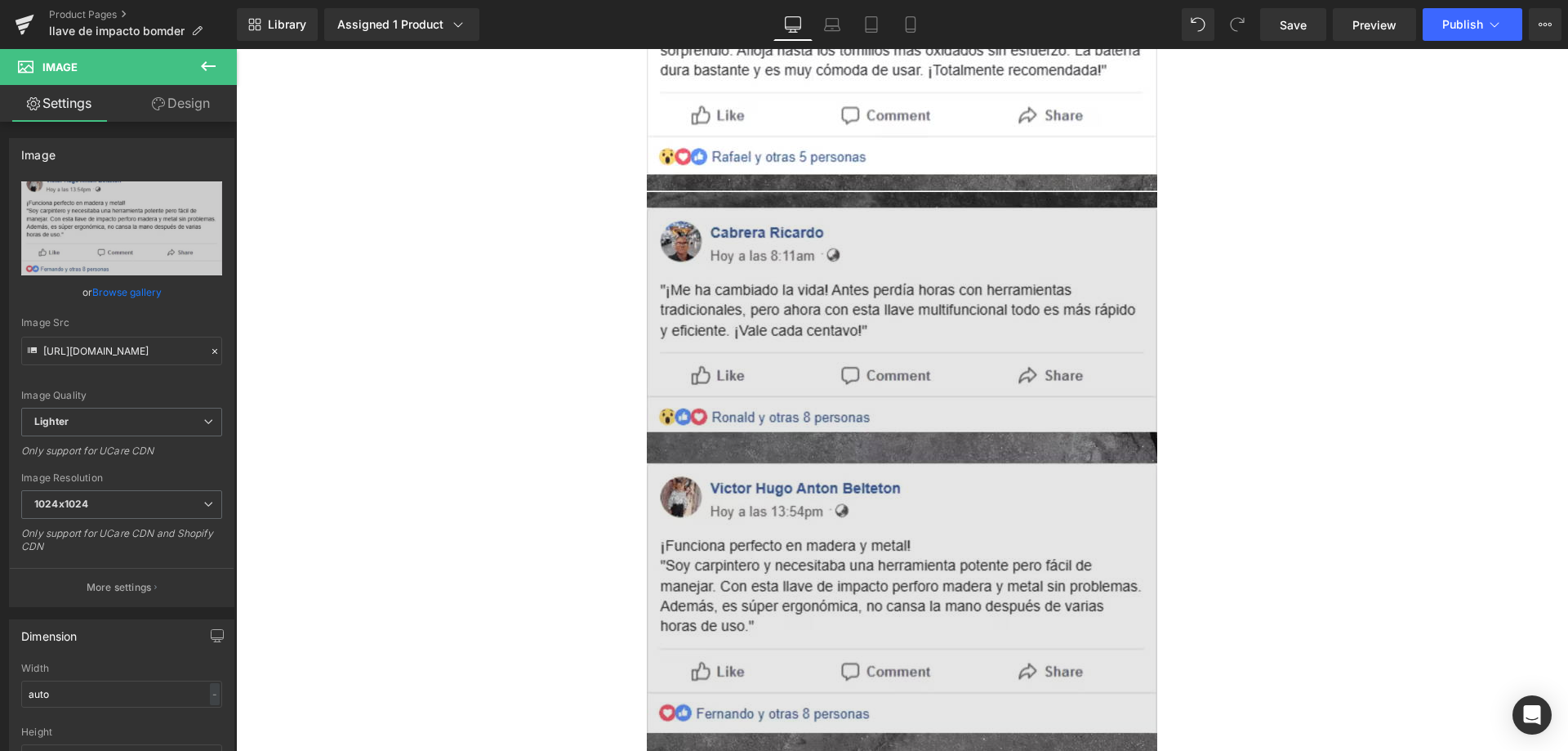
click at [716, 478] on img at bounding box center [901, 609] width 510 height 836
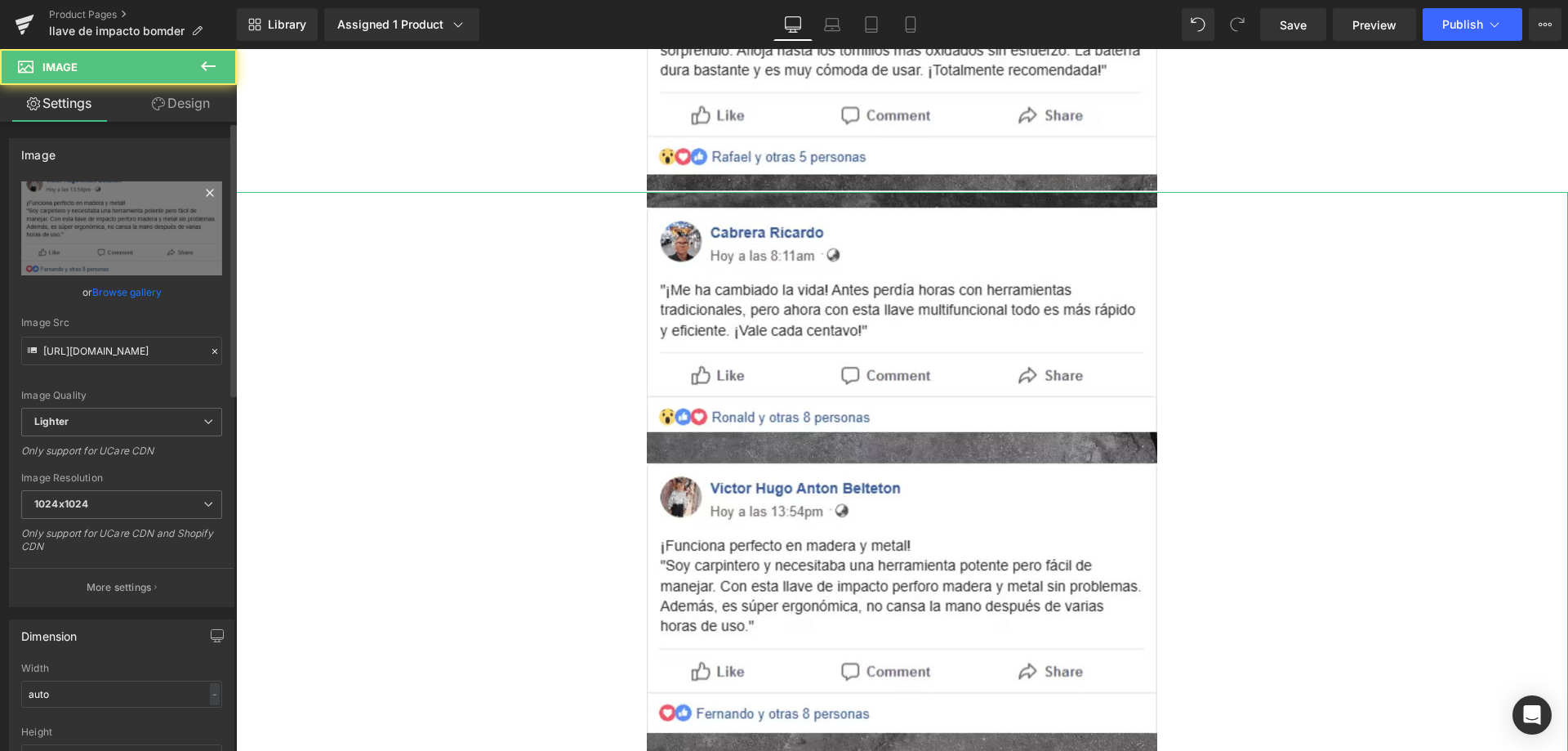
click at [200, 194] on icon at bounding box center [210, 193] width 20 height 20
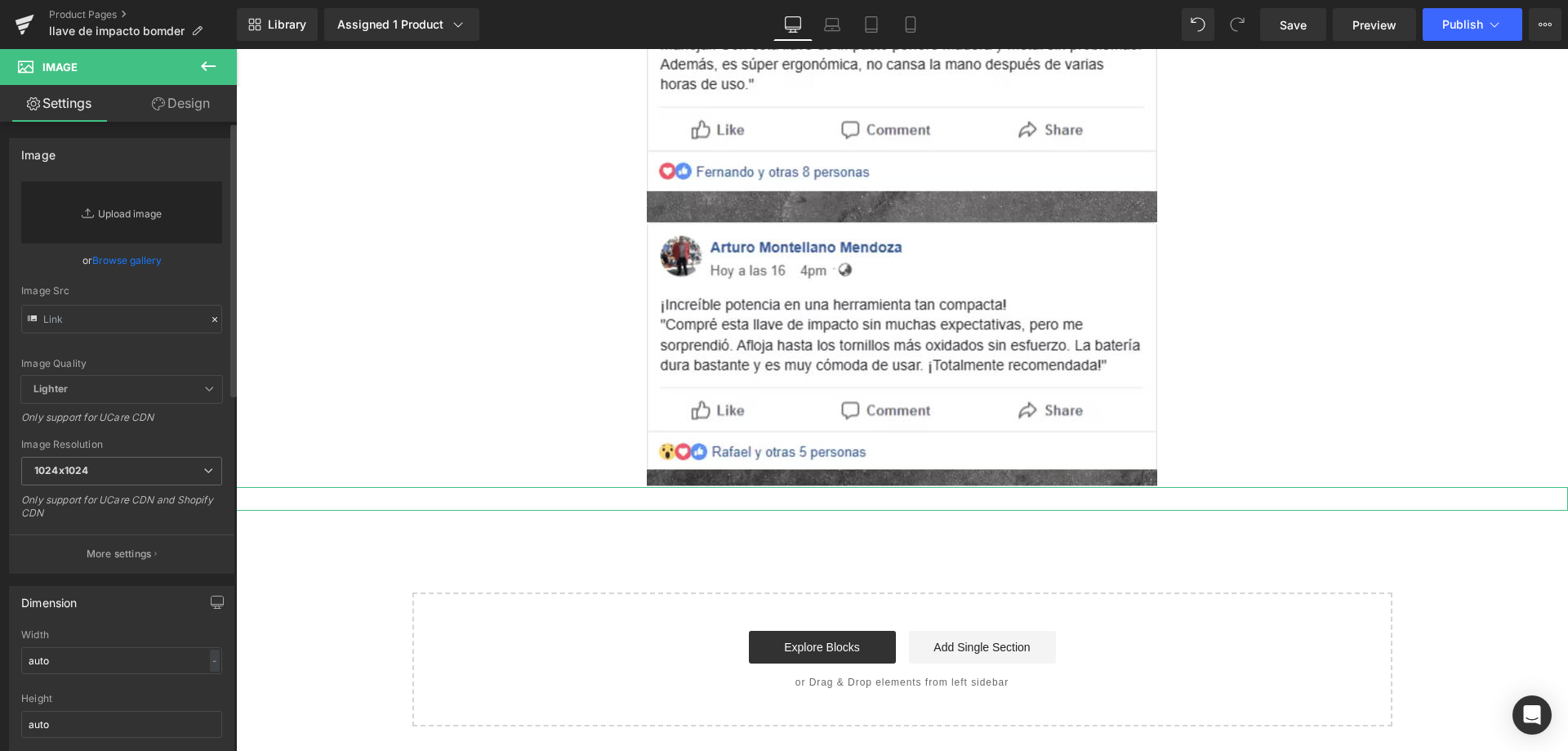
scroll to position [7289, 0]
click at [154, 215] on link "Replace Image" at bounding box center [121, 211] width 200 height 62
type input "C:\fakepath\12_optimized_12_11zon.avif"
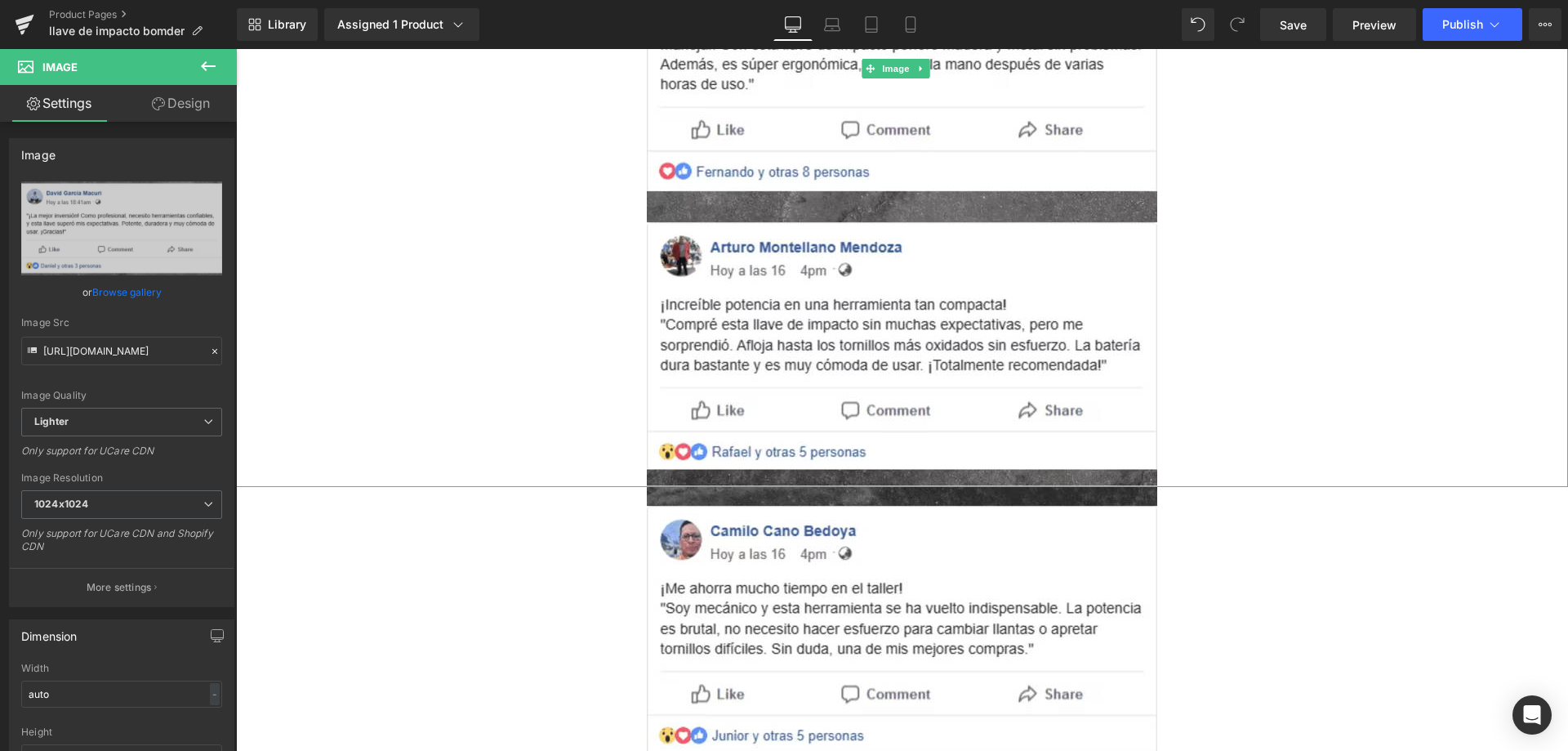
type input "https://ucarecdn.com/18ee62cc-b1ba-405a-a26e-a2d01530574f/-/format/auto/-/previ…"
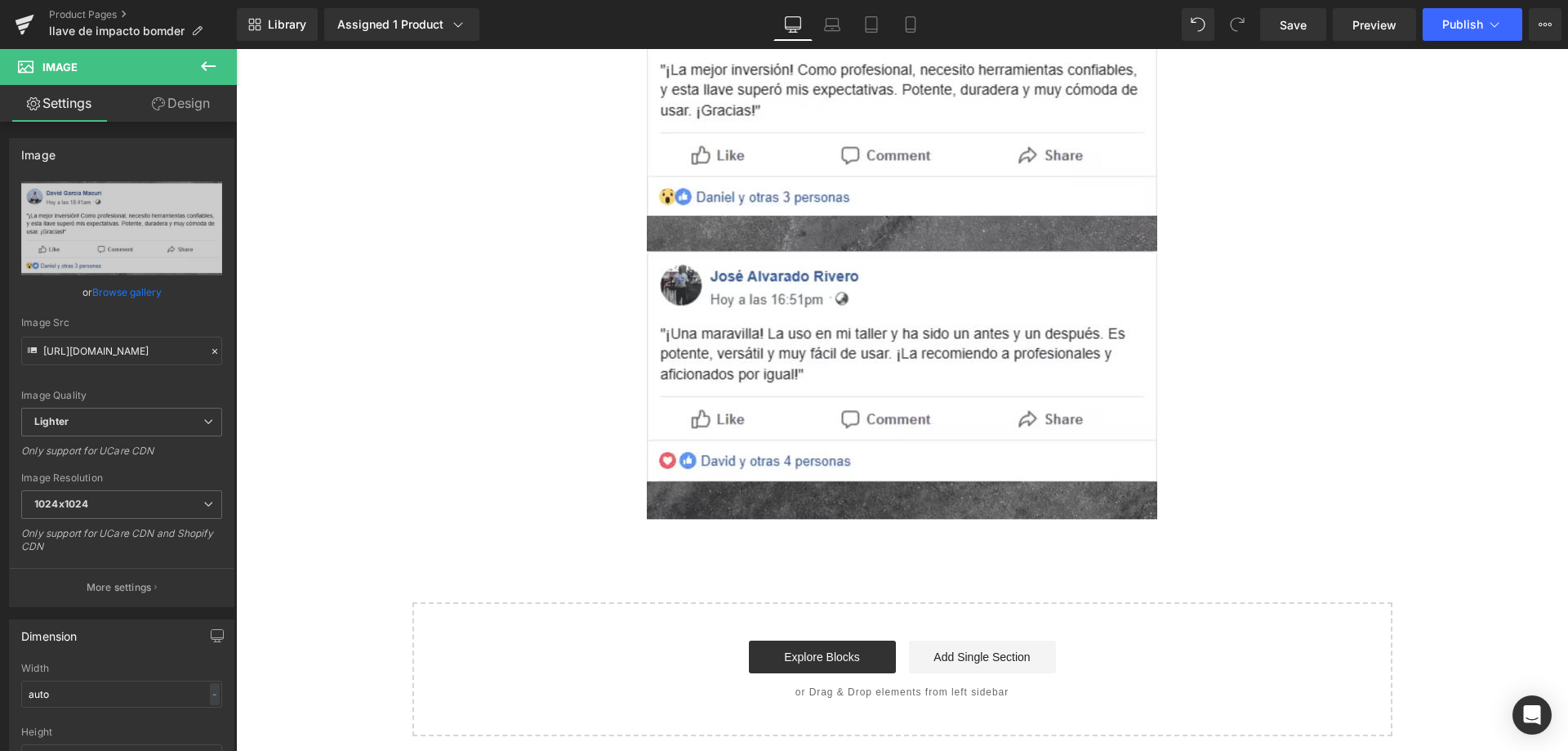
scroll to position [8102, 0]
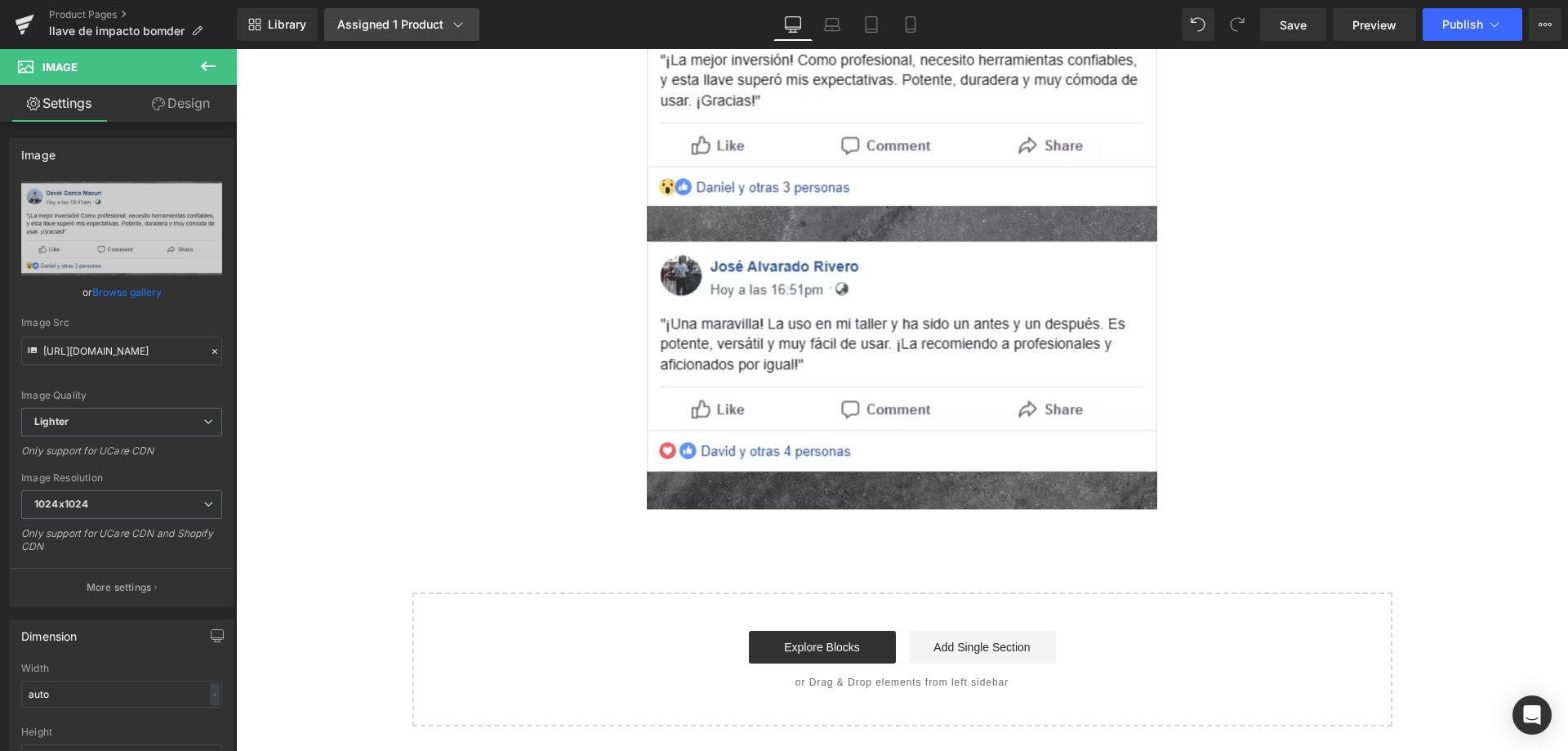
click at [446, 26] on div "Assigned 1 Product" at bounding box center [402, 24] width 129 height 17
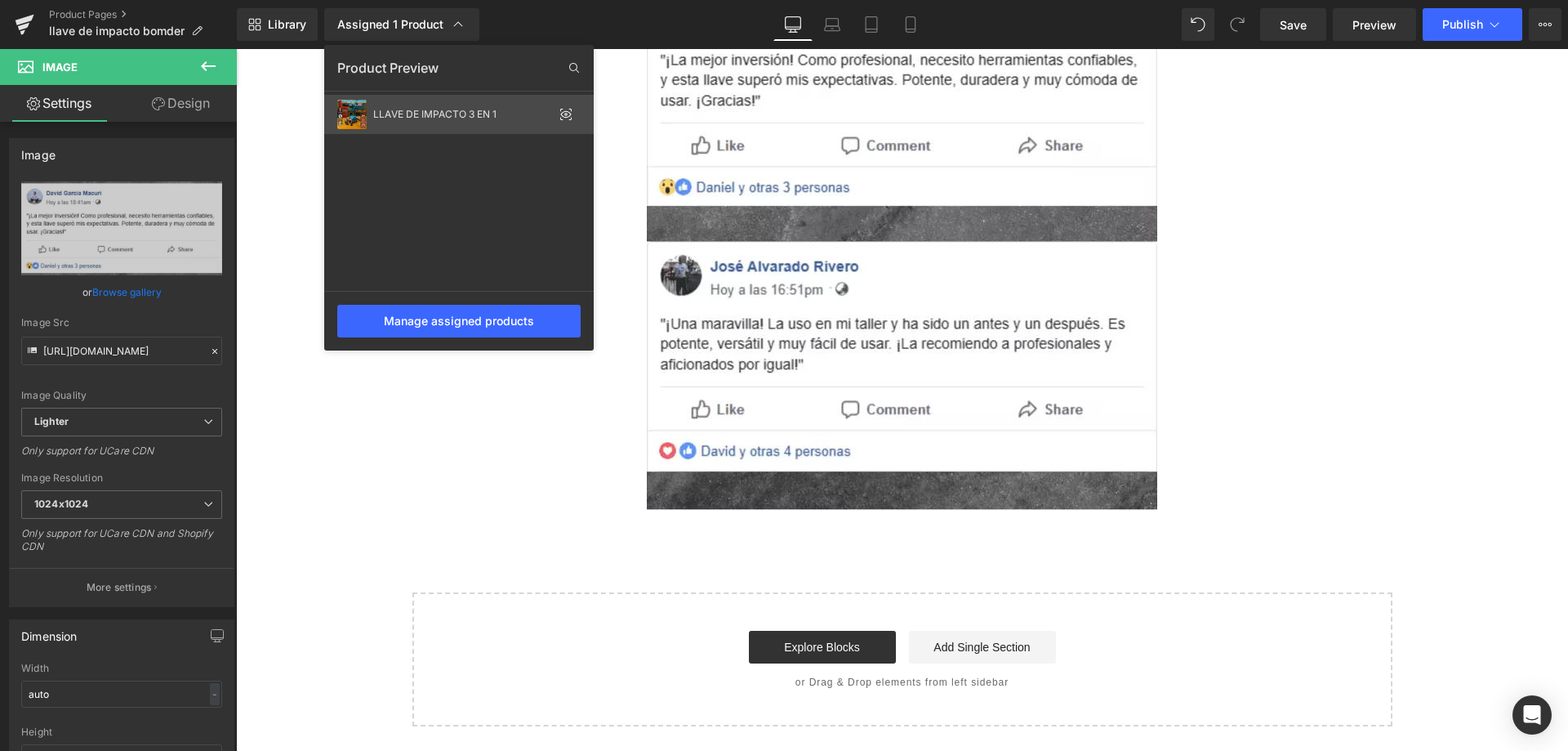
click at [496, 116] on div "LLAVE DE IMPACTO 3 EN 1" at bounding box center [463, 114] width 180 height 12
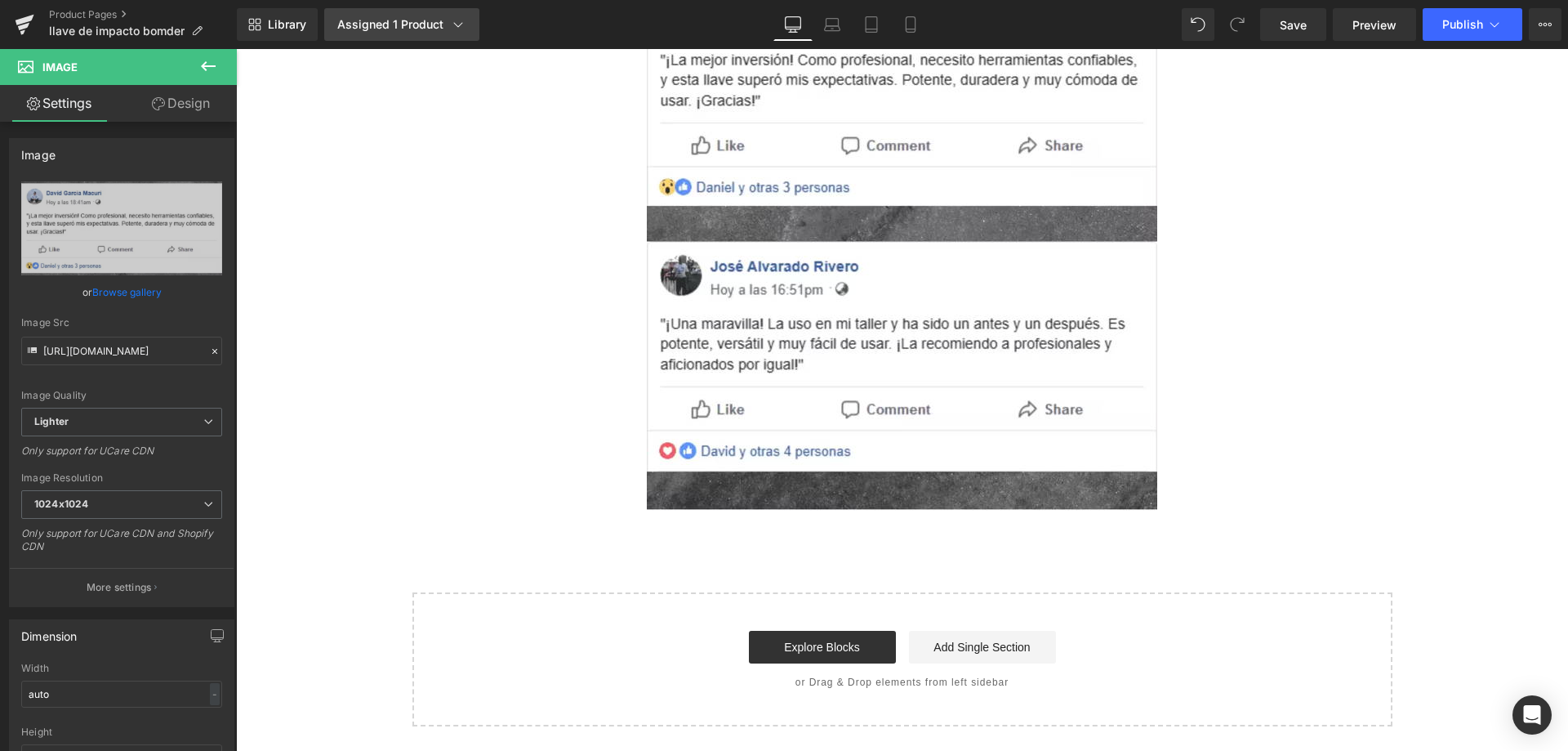
click at [443, 38] on link "Assigned 1 Product" at bounding box center [402, 23] width 155 height 32
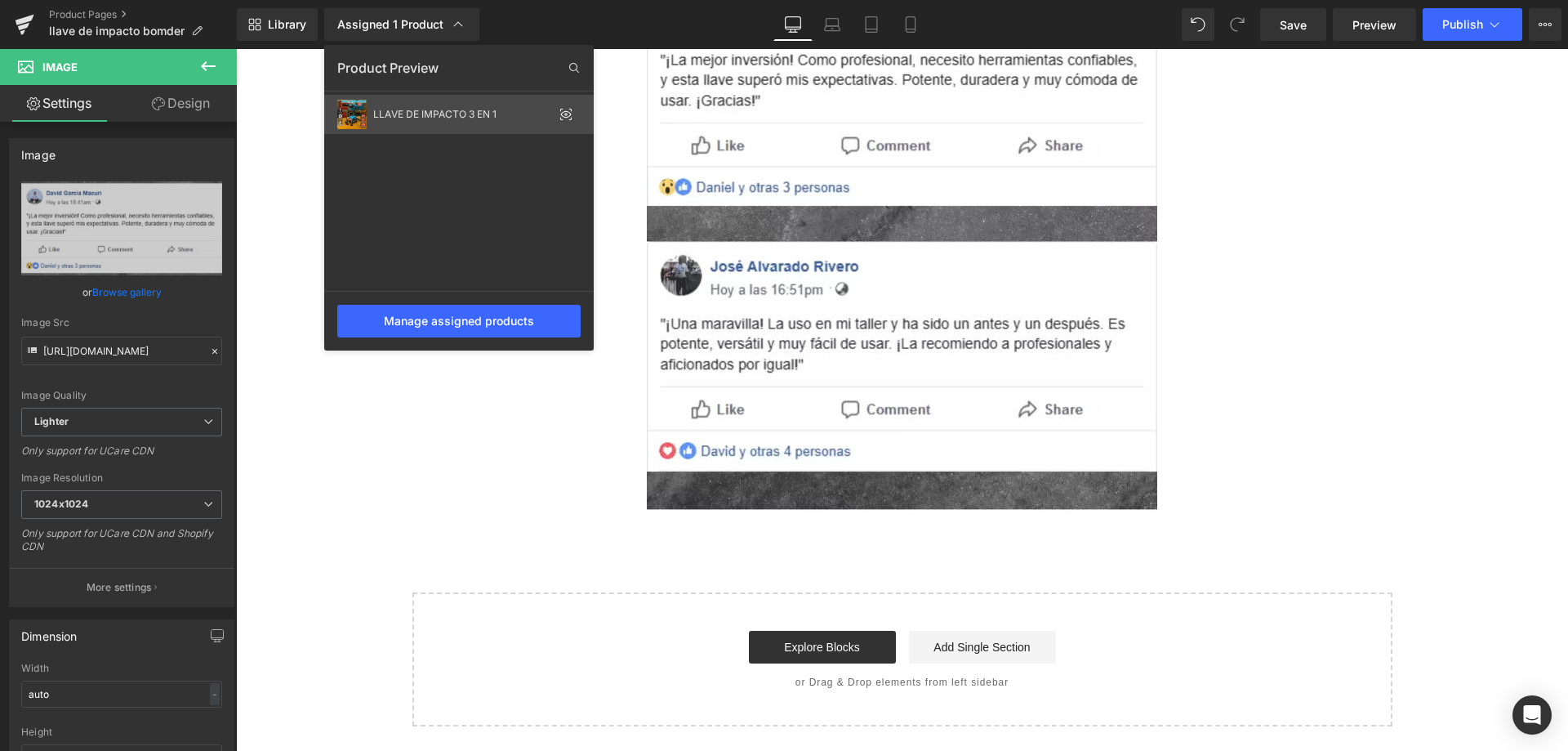
click at [565, 116] on icon at bounding box center [565, 113] width 13 height 13
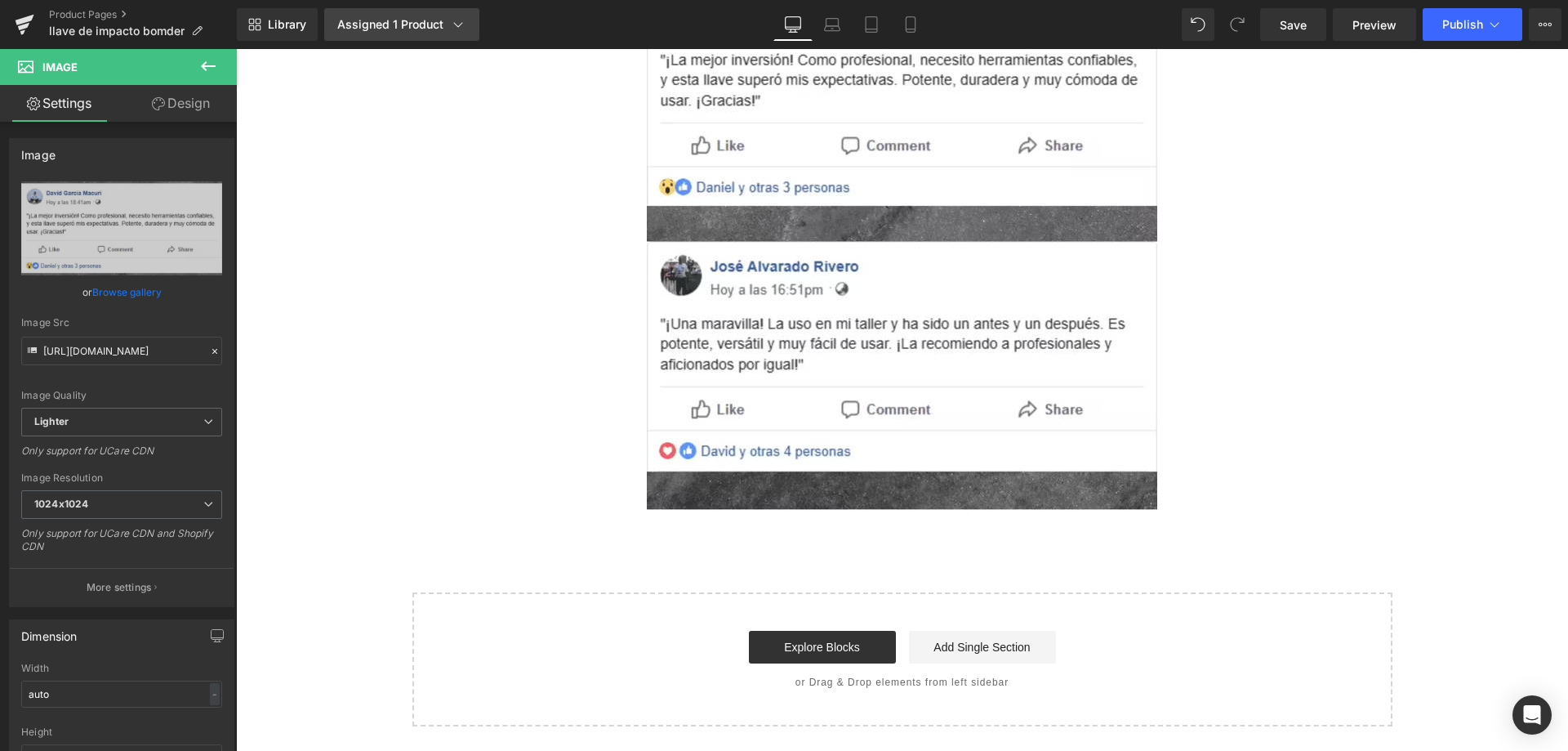
click at [454, 30] on icon at bounding box center [457, 24] width 17 height 17
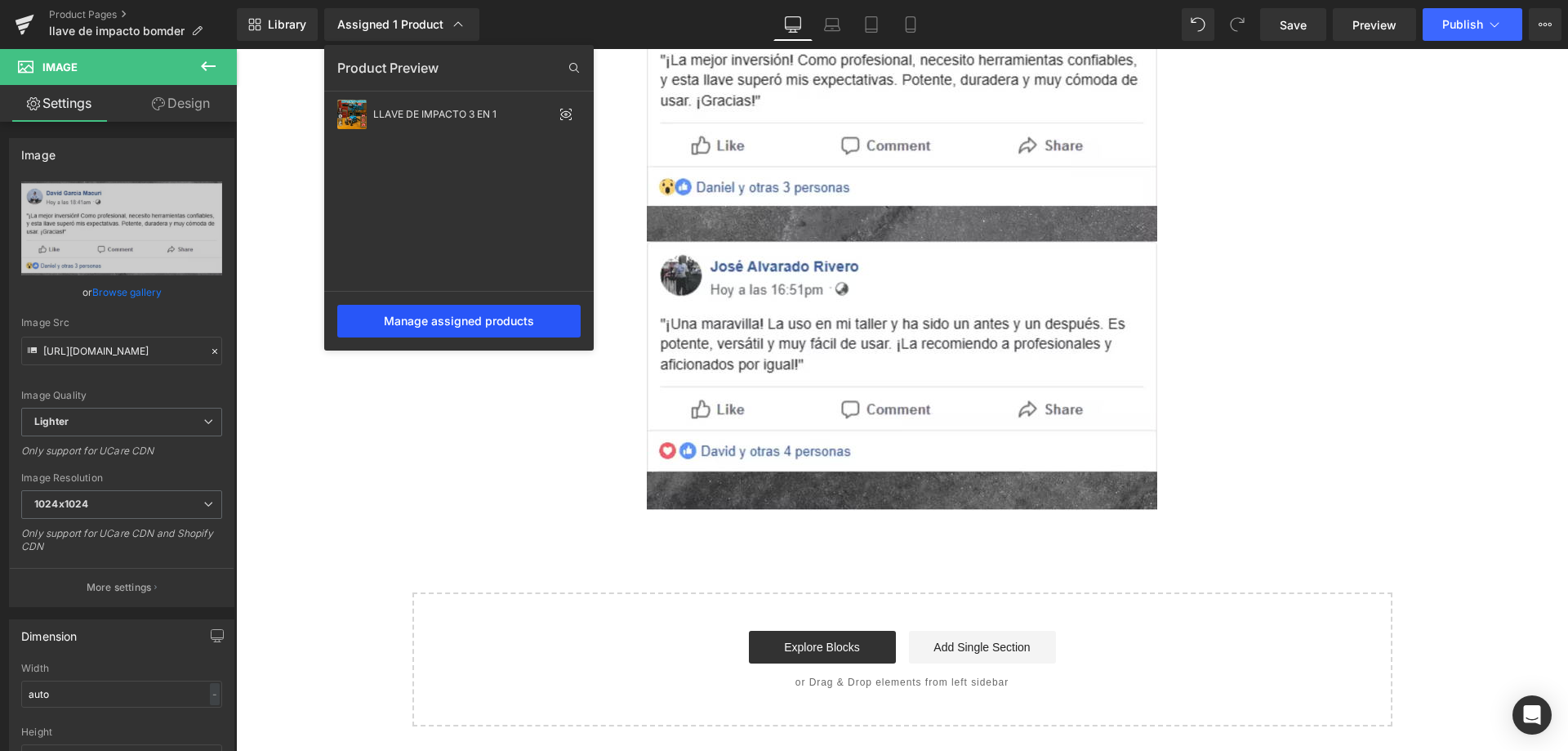
click at [473, 322] on div "Manage assigned products" at bounding box center [458, 321] width 243 height 32
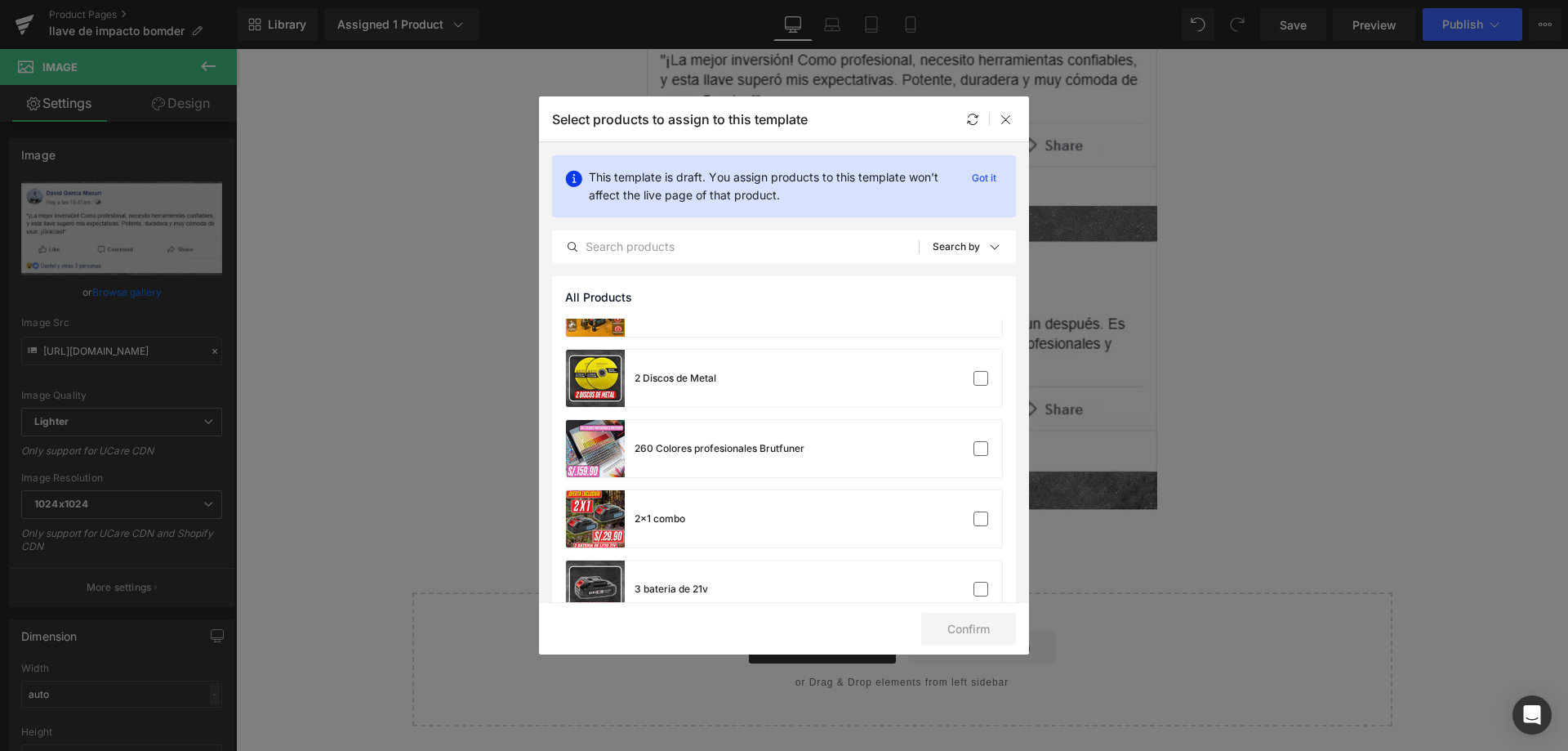
scroll to position [0, 0]
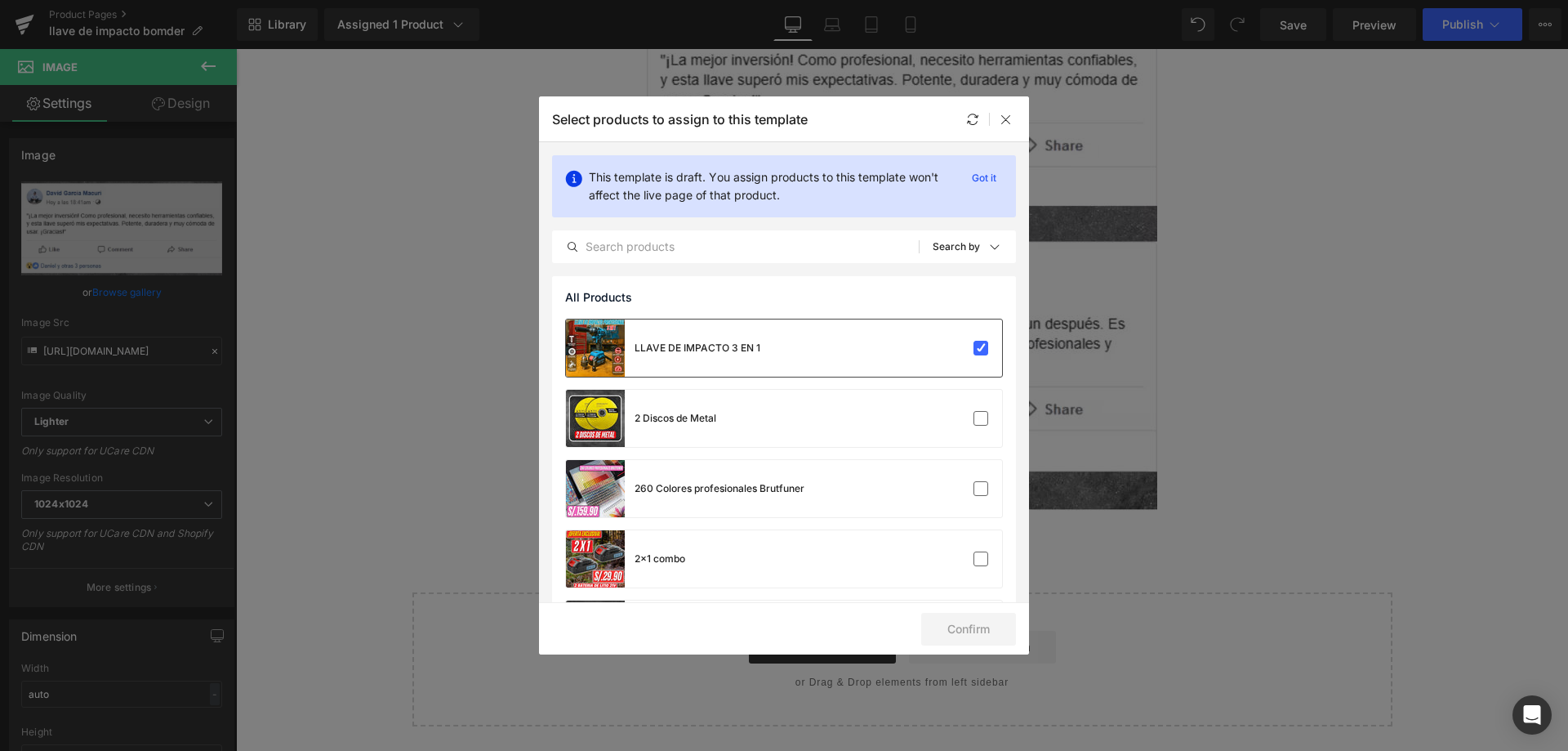
click at [900, 341] on div "LLAVE DE IMPACTO 3 EN 1" at bounding box center [784, 348] width 436 height 57
click at [899, 349] on div "LLAVE DE IMPACTO 3 EN 1 Will be assigned to the default page" at bounding box center [784, 348] width 436 height 57
click at [1006, 116] on icon at bounding box center [1005, 118] width 13 height 13
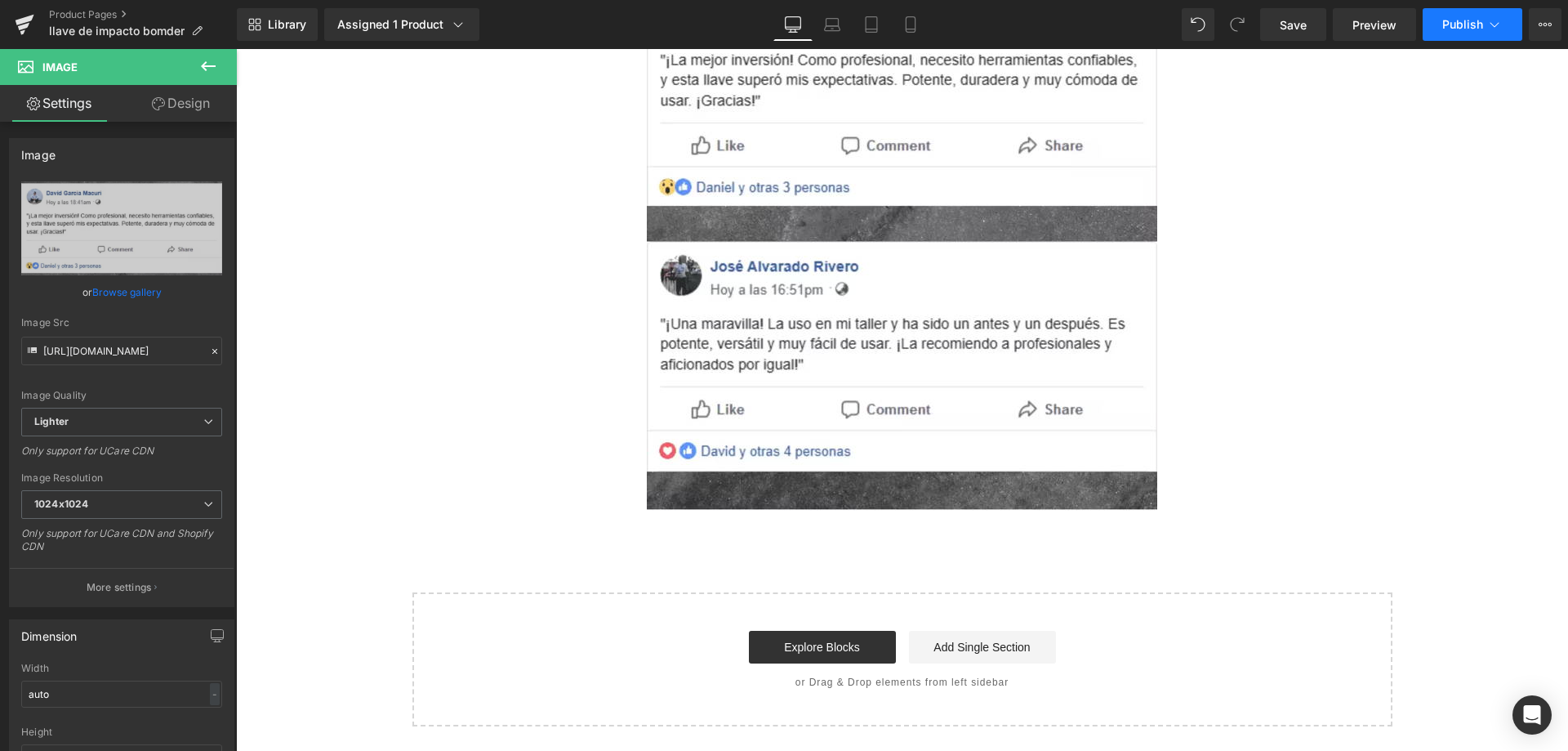
click at [1453, 27] on span "Publish" at bounding box center [1462, 23] width 41 height 13
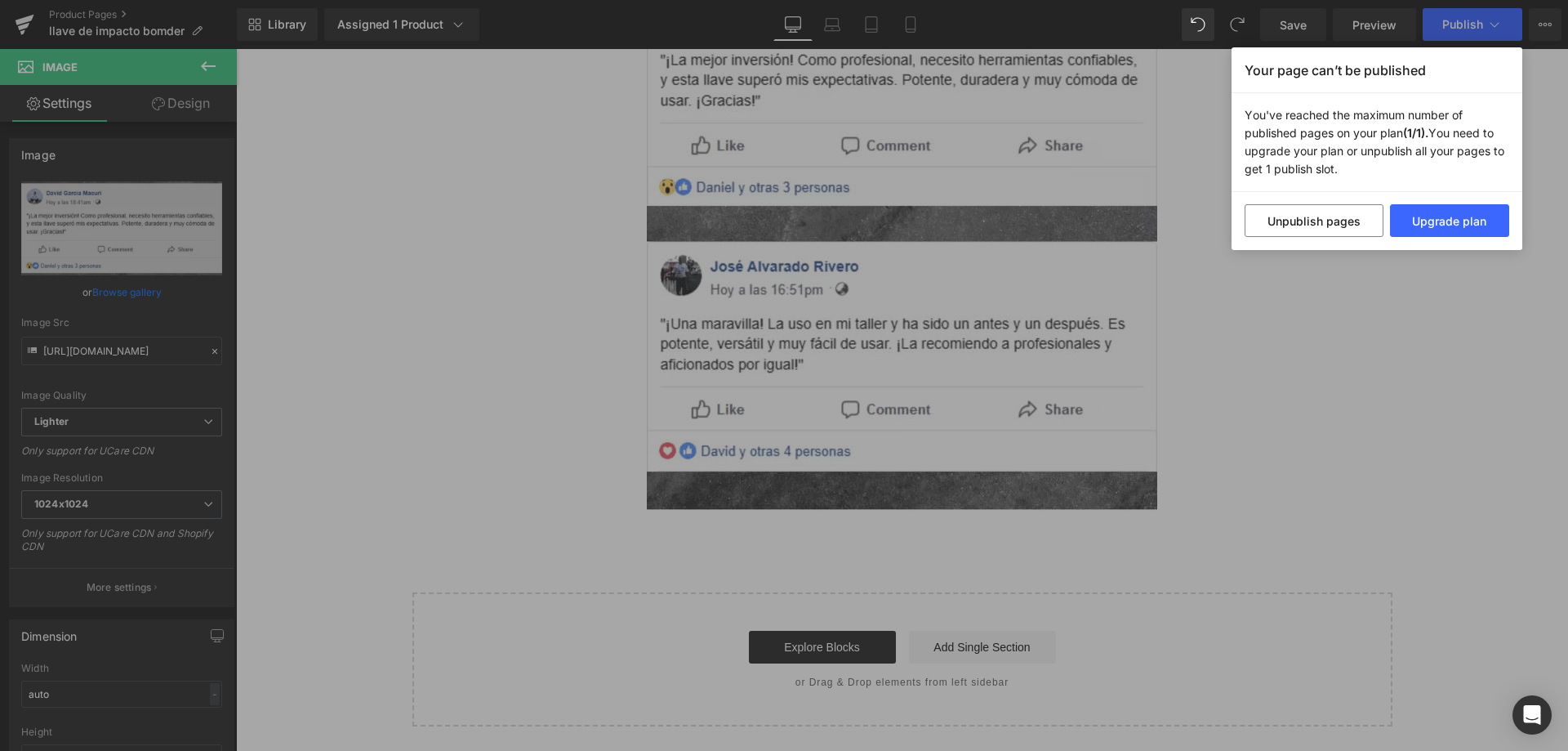
click at [1332, 285] on div "Your page can’t be published You've reached the maximum number of published pag…" at bounding box center [784, 376] width 1568 height 751
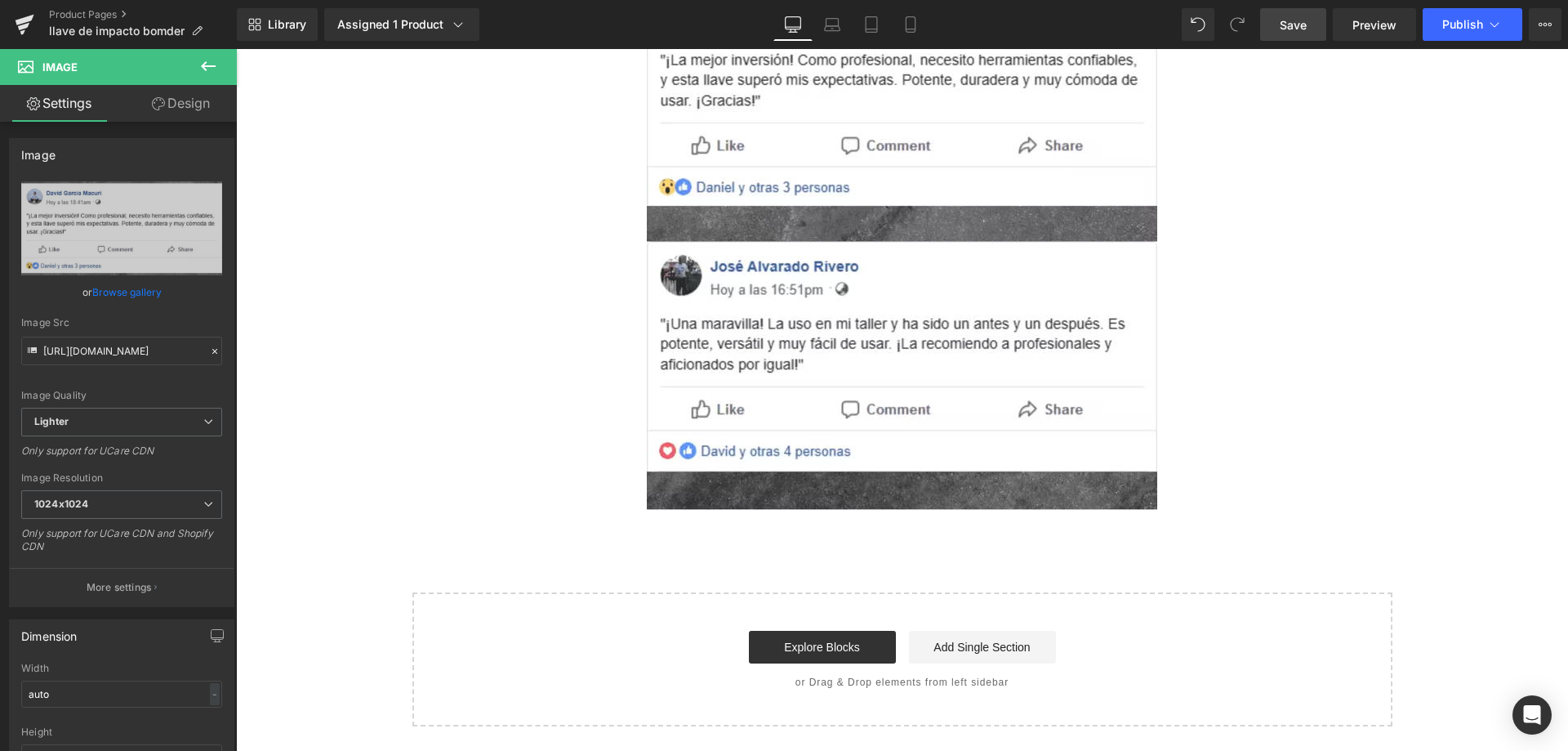
click at [1274, 26] on link "Save" at bounding box center [1293, 23] width 66 height 32
click at [73, 9] on link "Product Pages" at bounding box center [143, 14] width 188 height 13
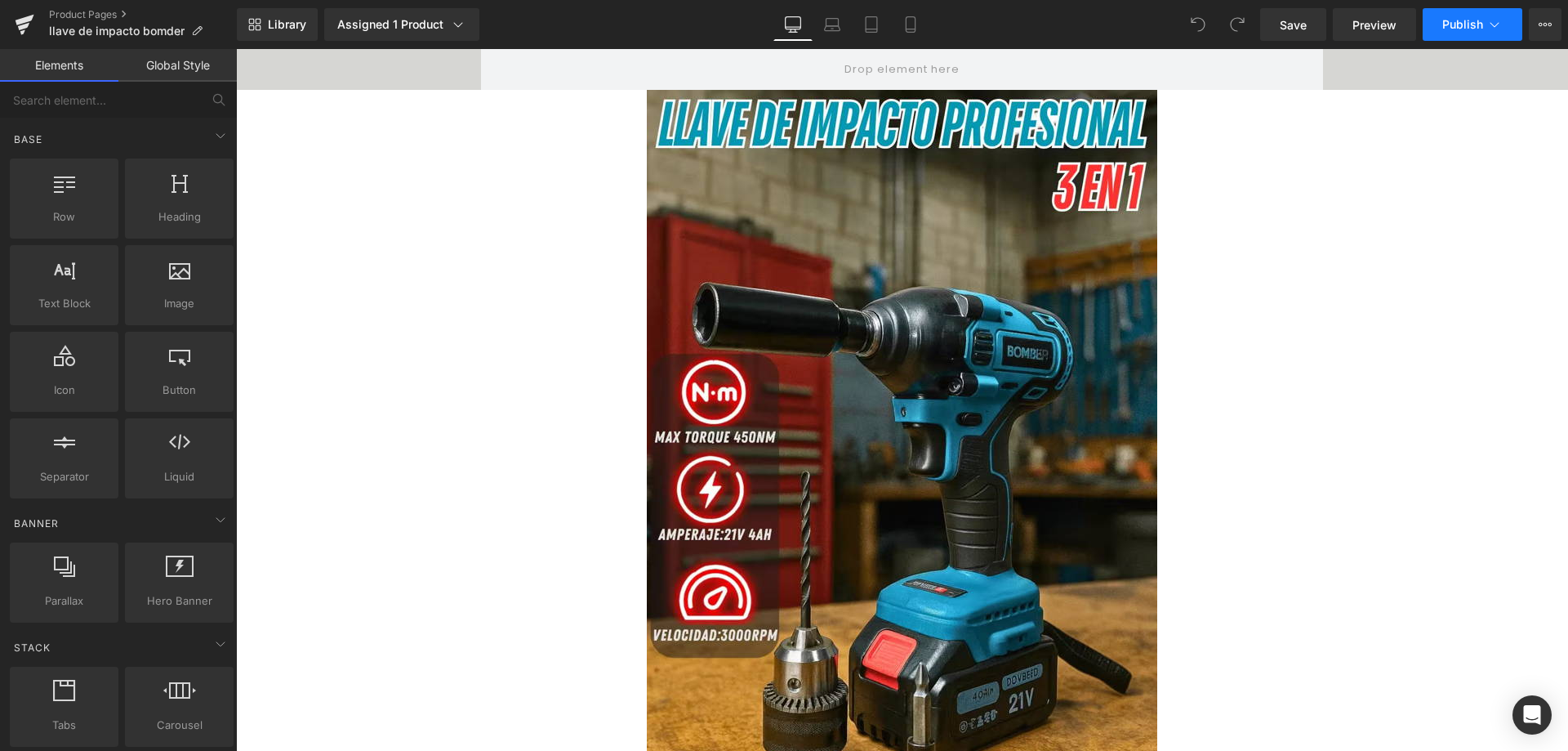
click at [1444, 32] on button "Publish" at bounding box center [1472, 23] width 100 height 32
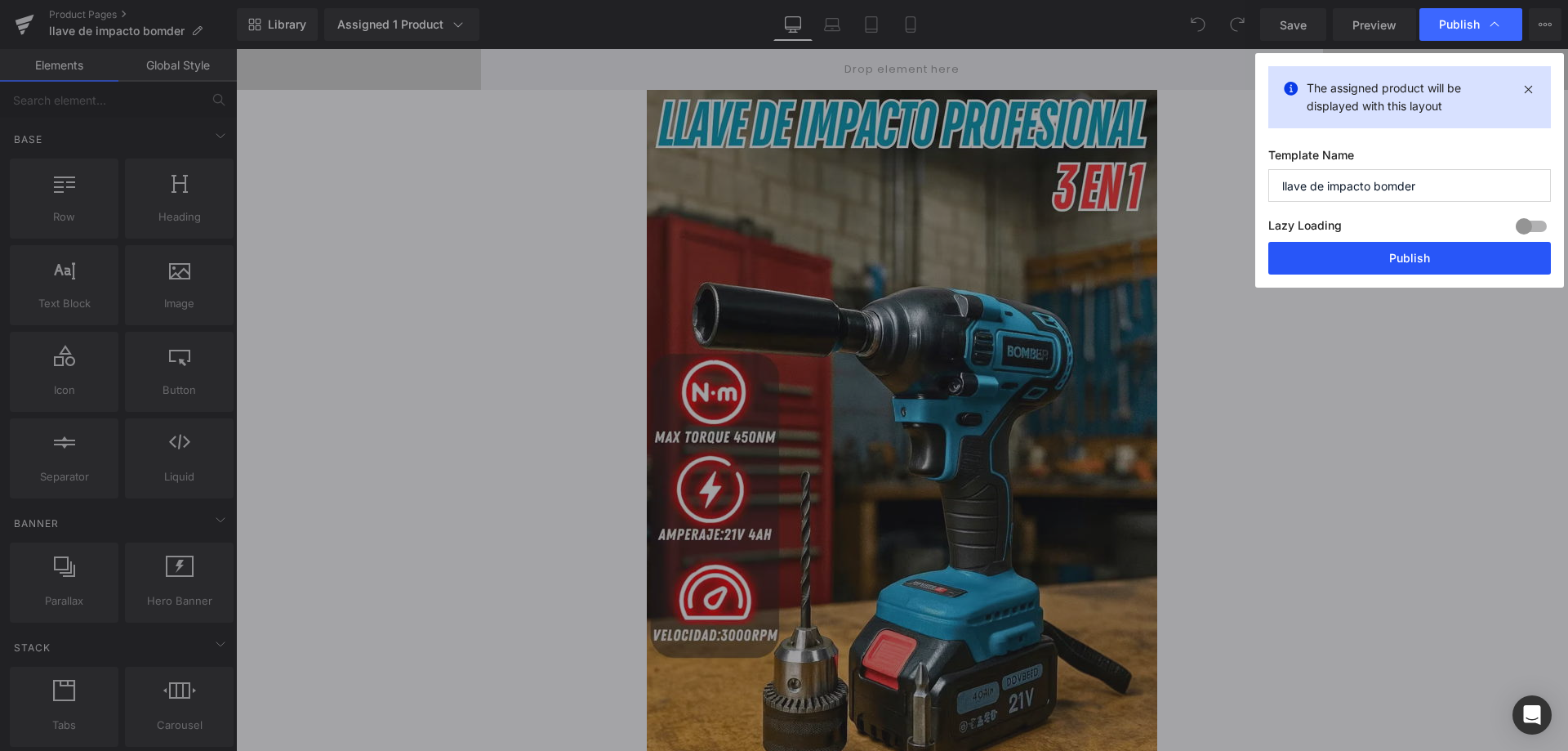
click at [1389, 258] on button "Publish" at bounding box center [1409, 257] width 283 height 32
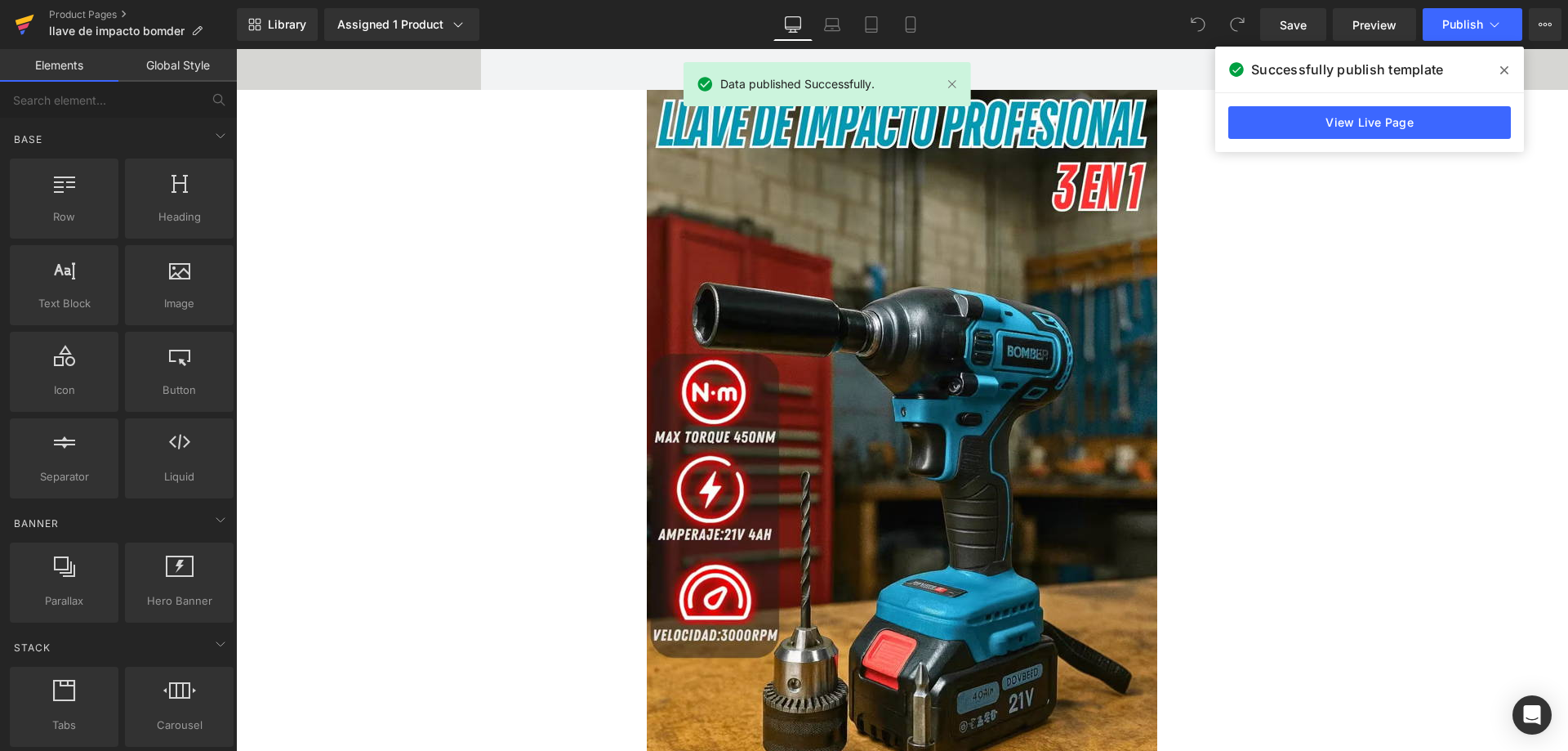
click at [22, 22] on icon at bounding box center [24, 20] width 19 height 11
